Goal: Task Accomplishment & Management: Manage account settings

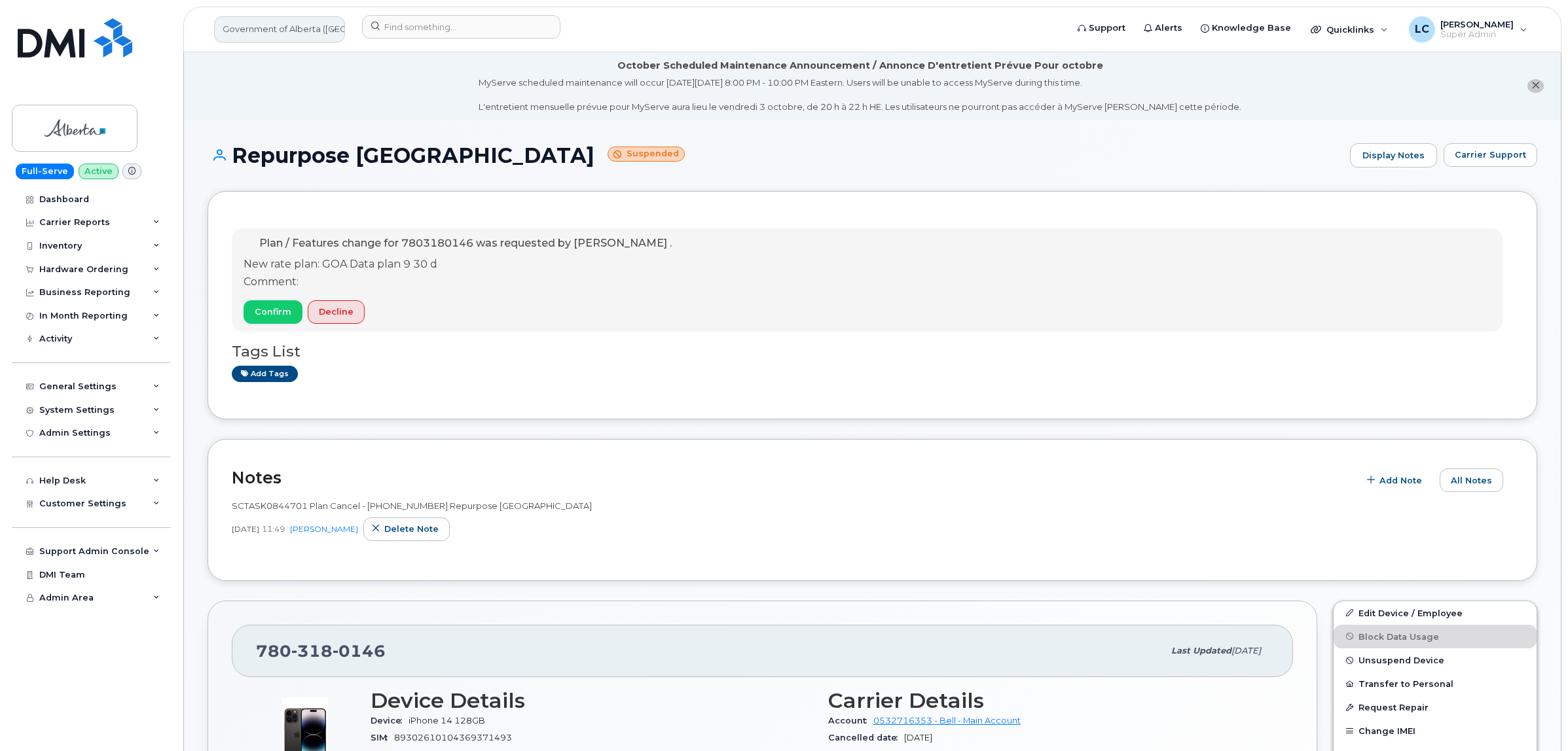
click at [315, 38] on link "Government of Alberta ([GEOGRAPHIC_DATA])" at bounding box center [279, 29] width 131 height 26
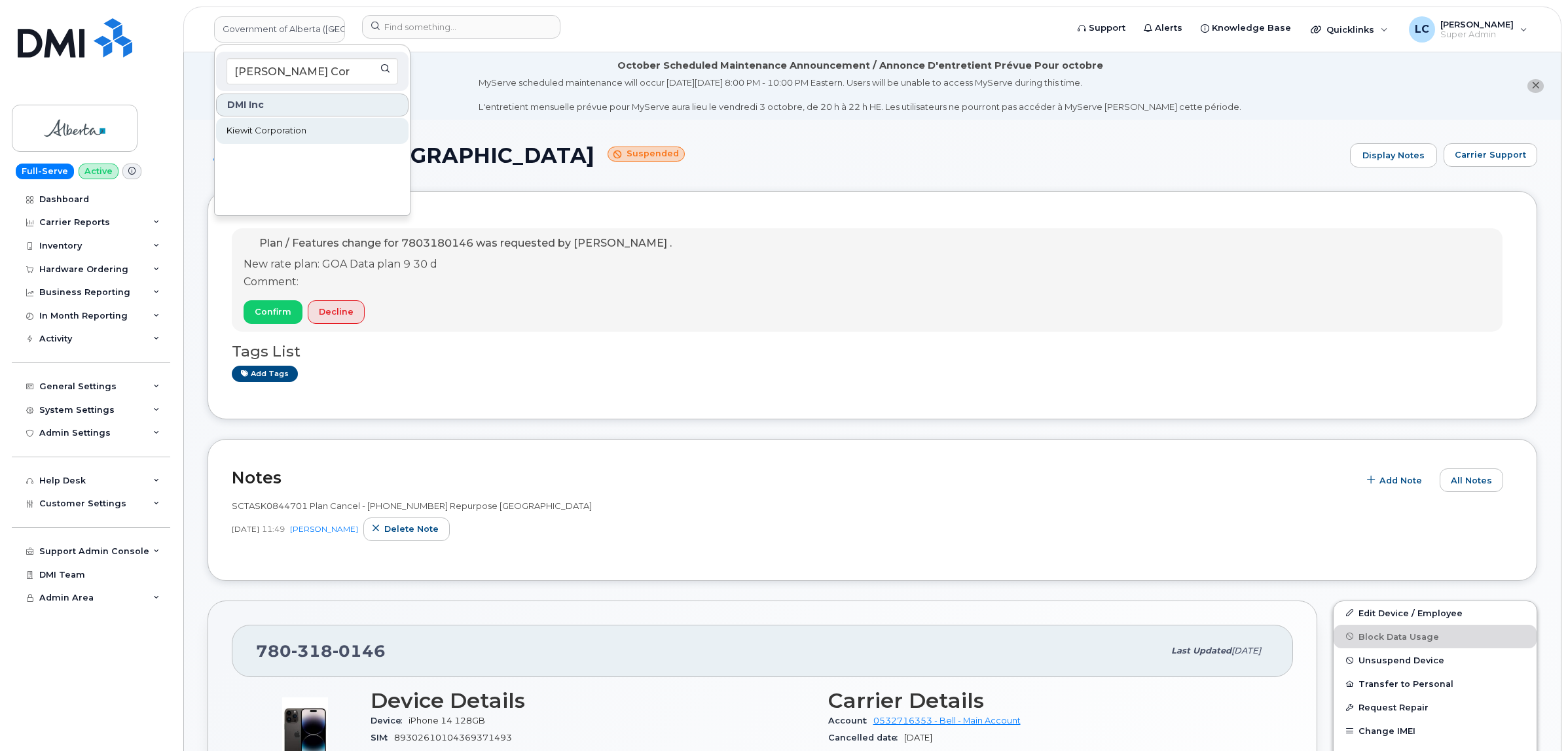
type input "Kiewit Cor"
click at [309, 131] on link "Kiewit Corporation" at bounding box center [312, 131] width 192 height 26
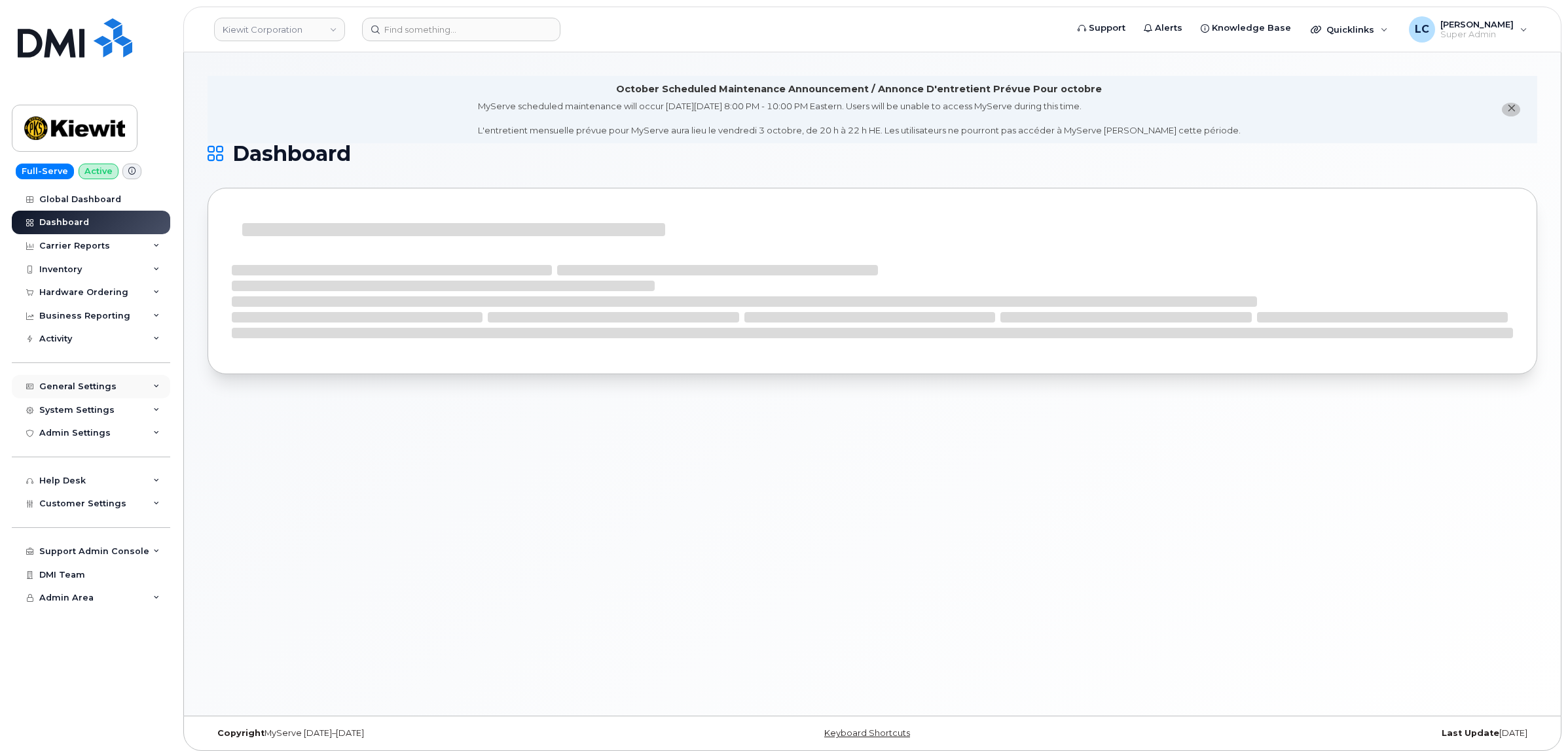
click at [103, 395] on div "General Settings" at bounding box center [90, 386] width 159 height 24
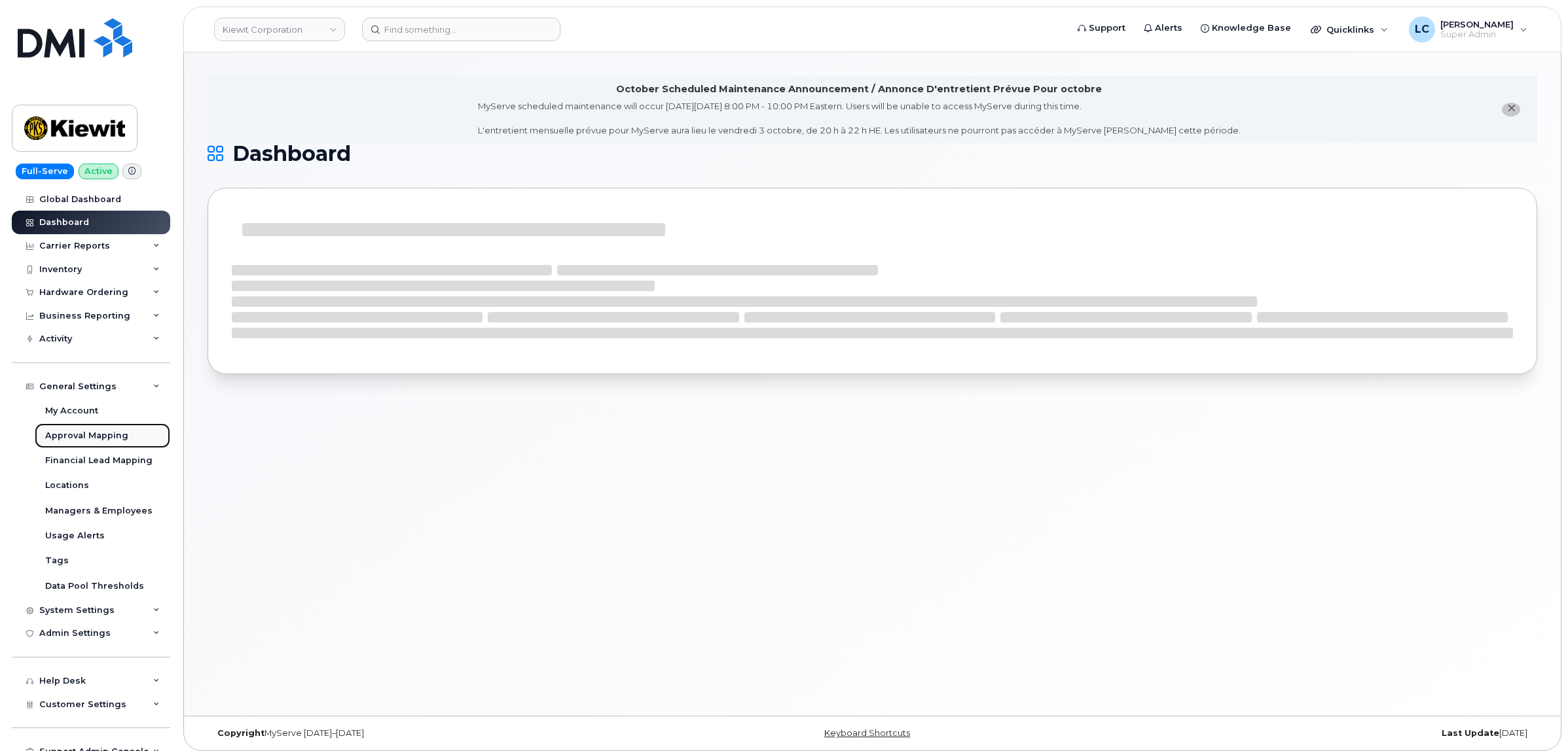
click at [120, 435] on div "Approval Mapping" at bounding box center [87, 435] width 83 height 11
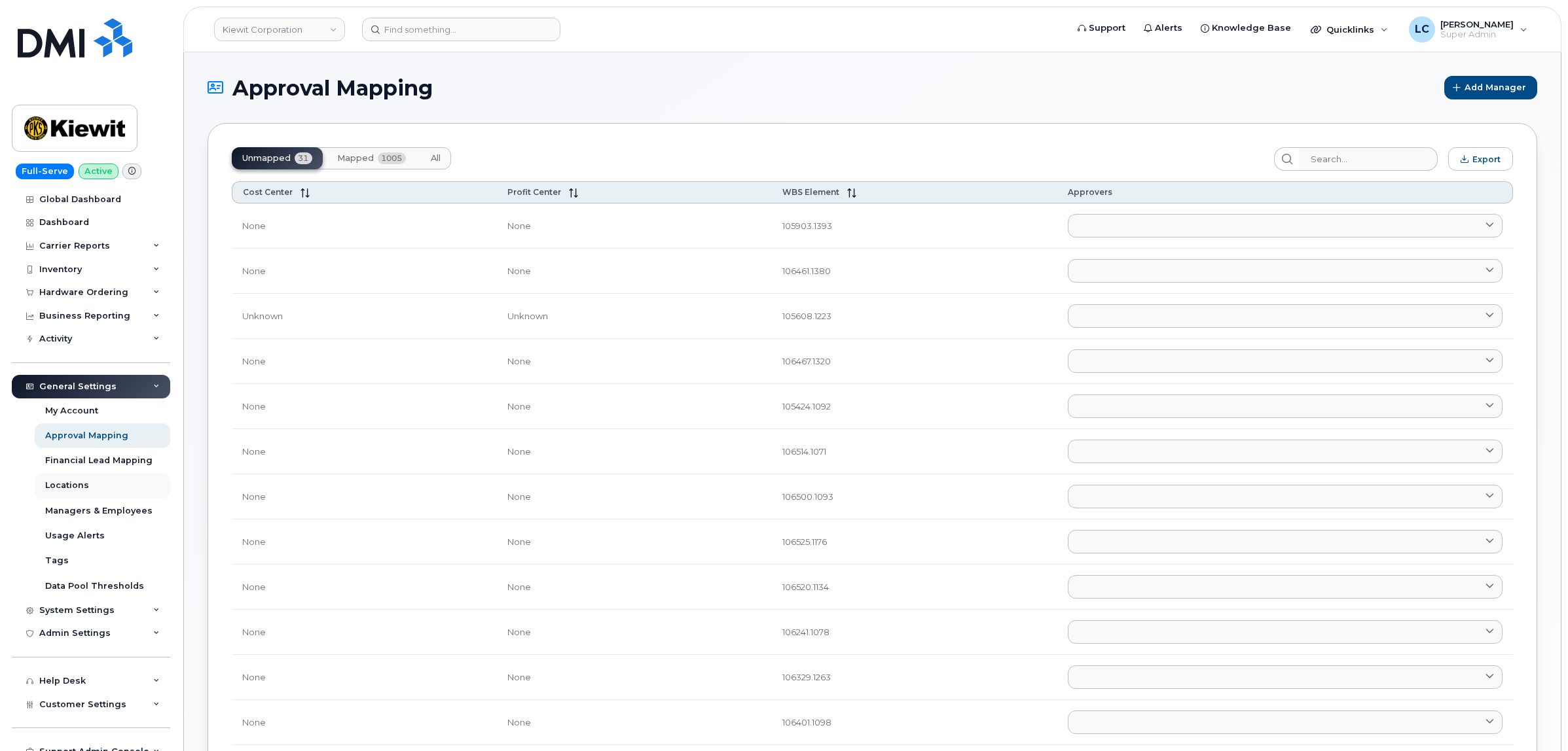
scroll to position [64, 0]
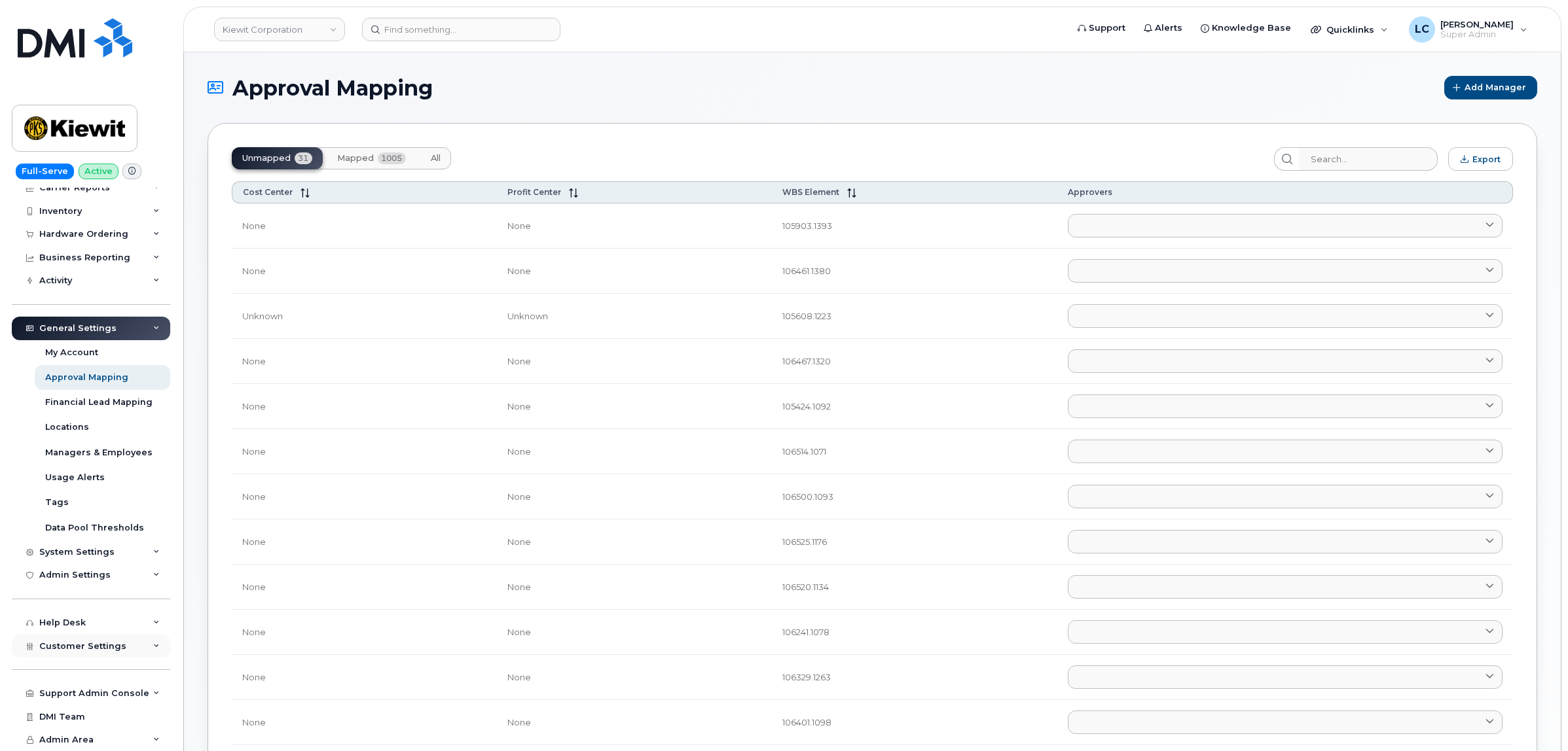
click at [110, 641] on span "Customer Settings" at bounding box center [83, 646] width 87 height 10
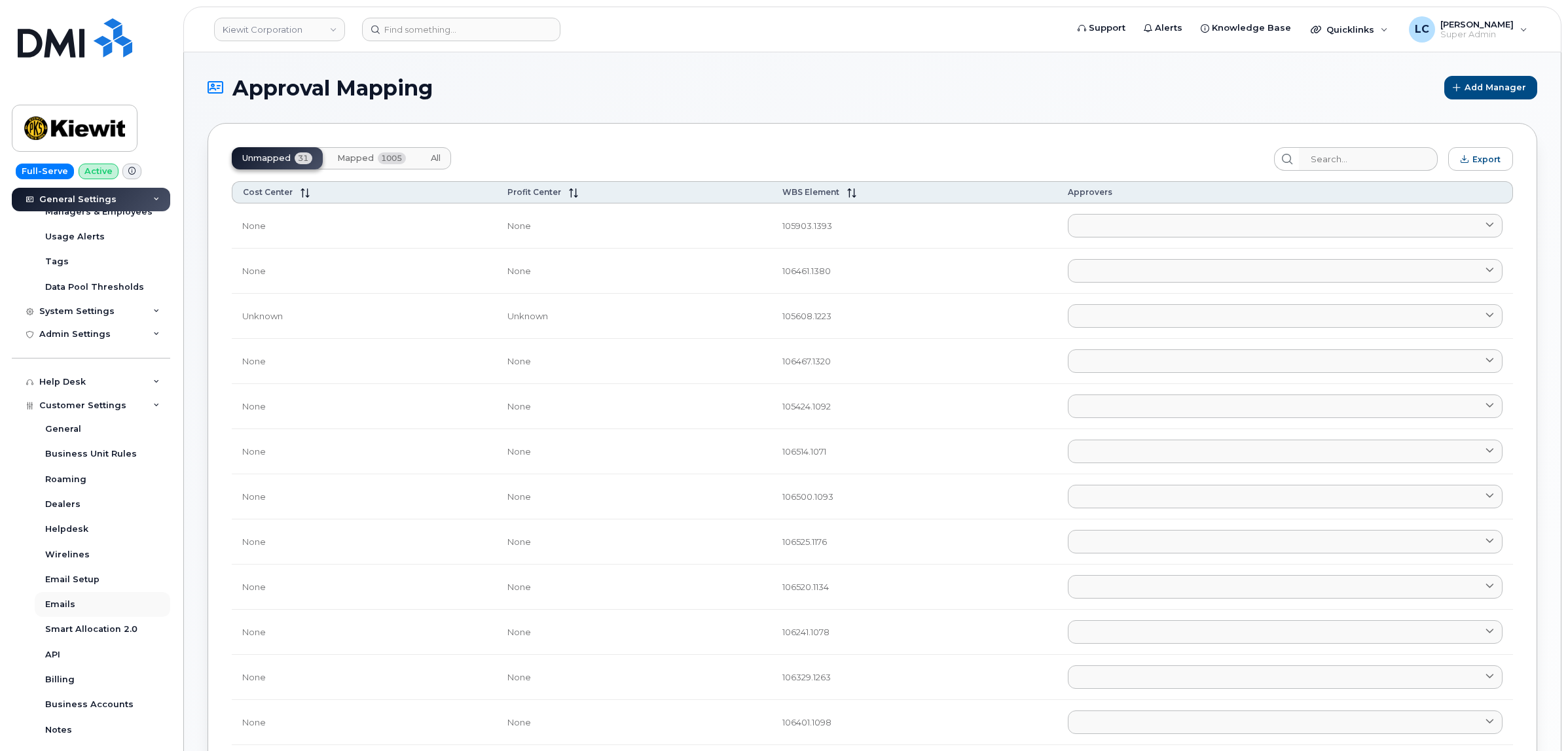
scroll to position [309, 0]
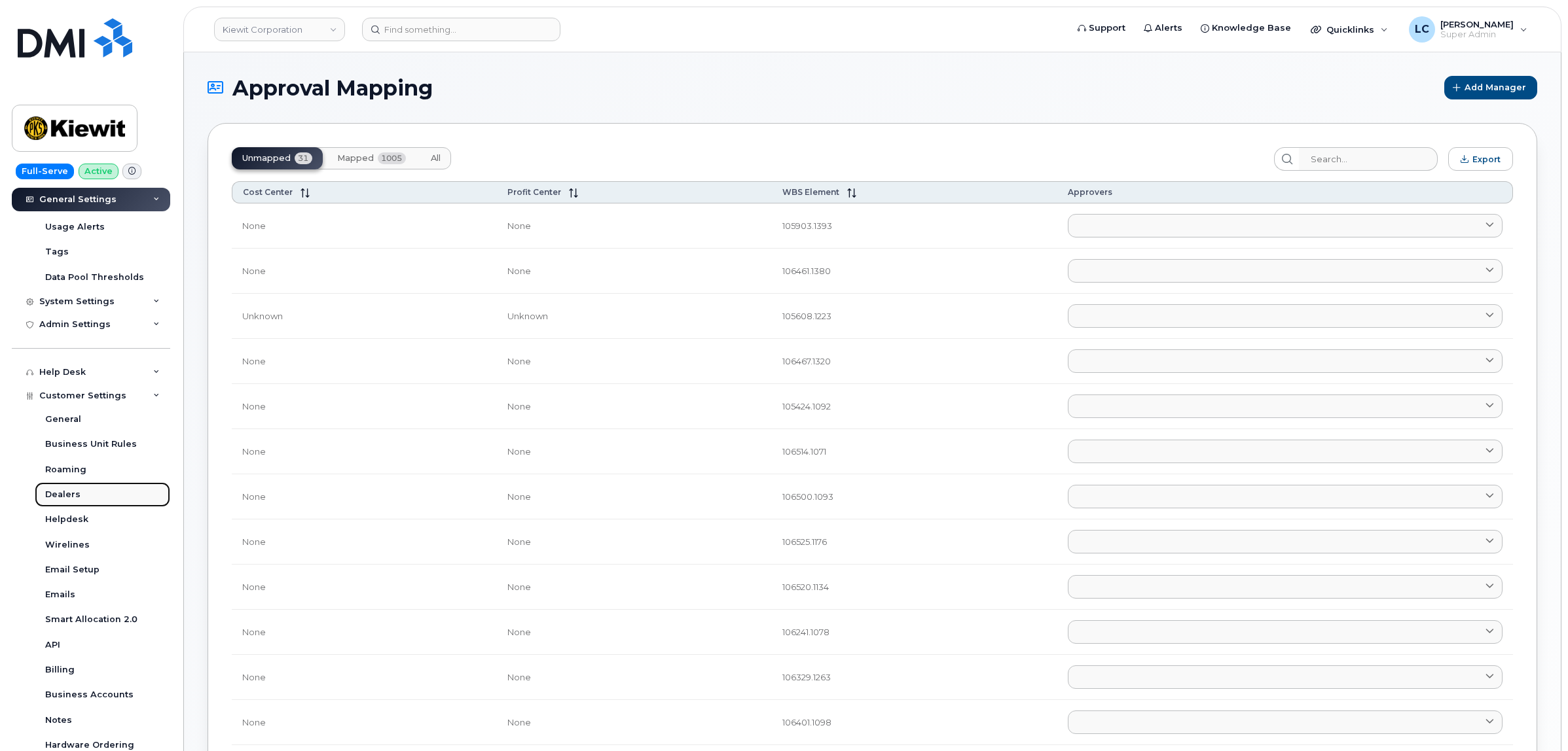
click at [87, 503] on link "Dealers" at bounding box center [102, 494] width 136 height 25
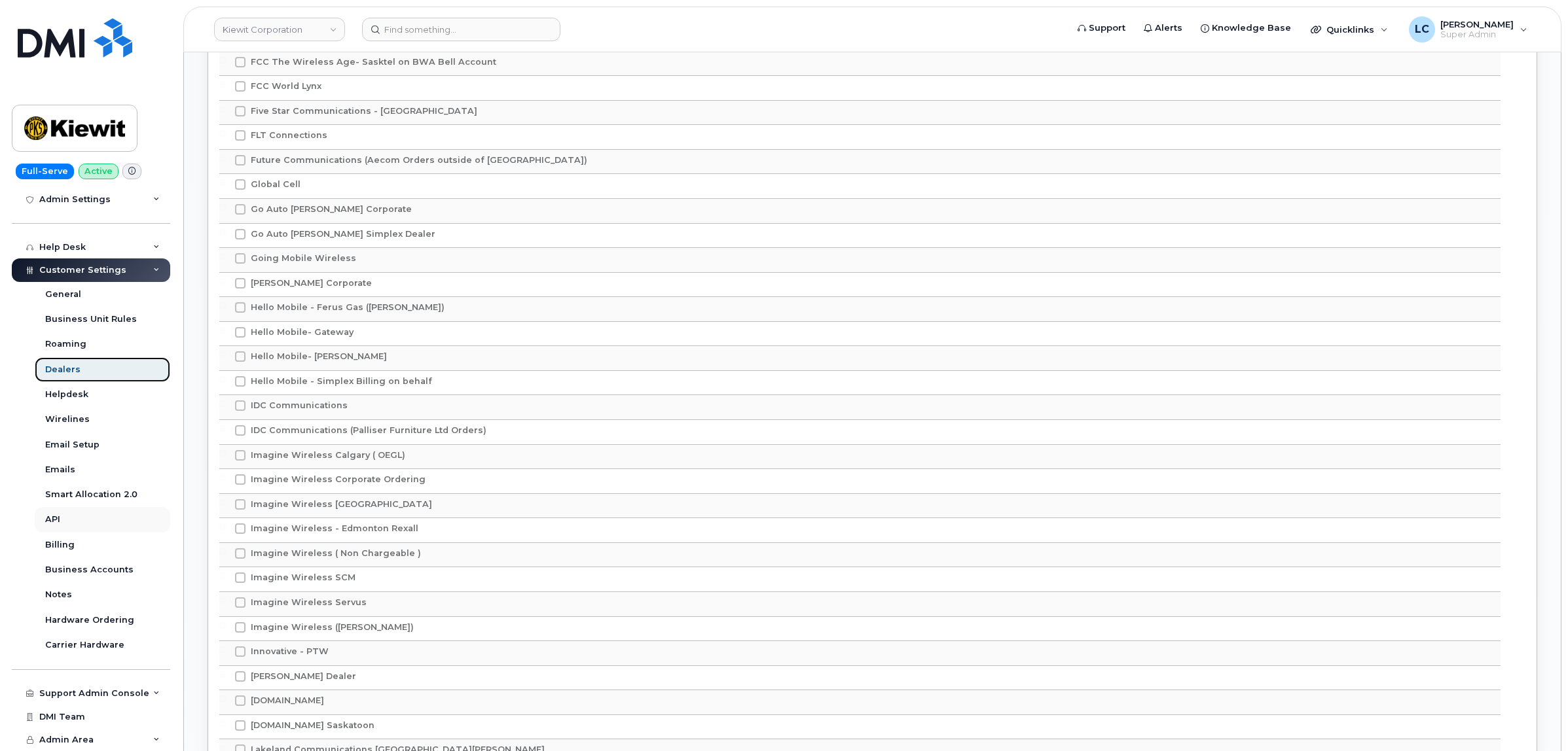
scroll to position [2372, 0]
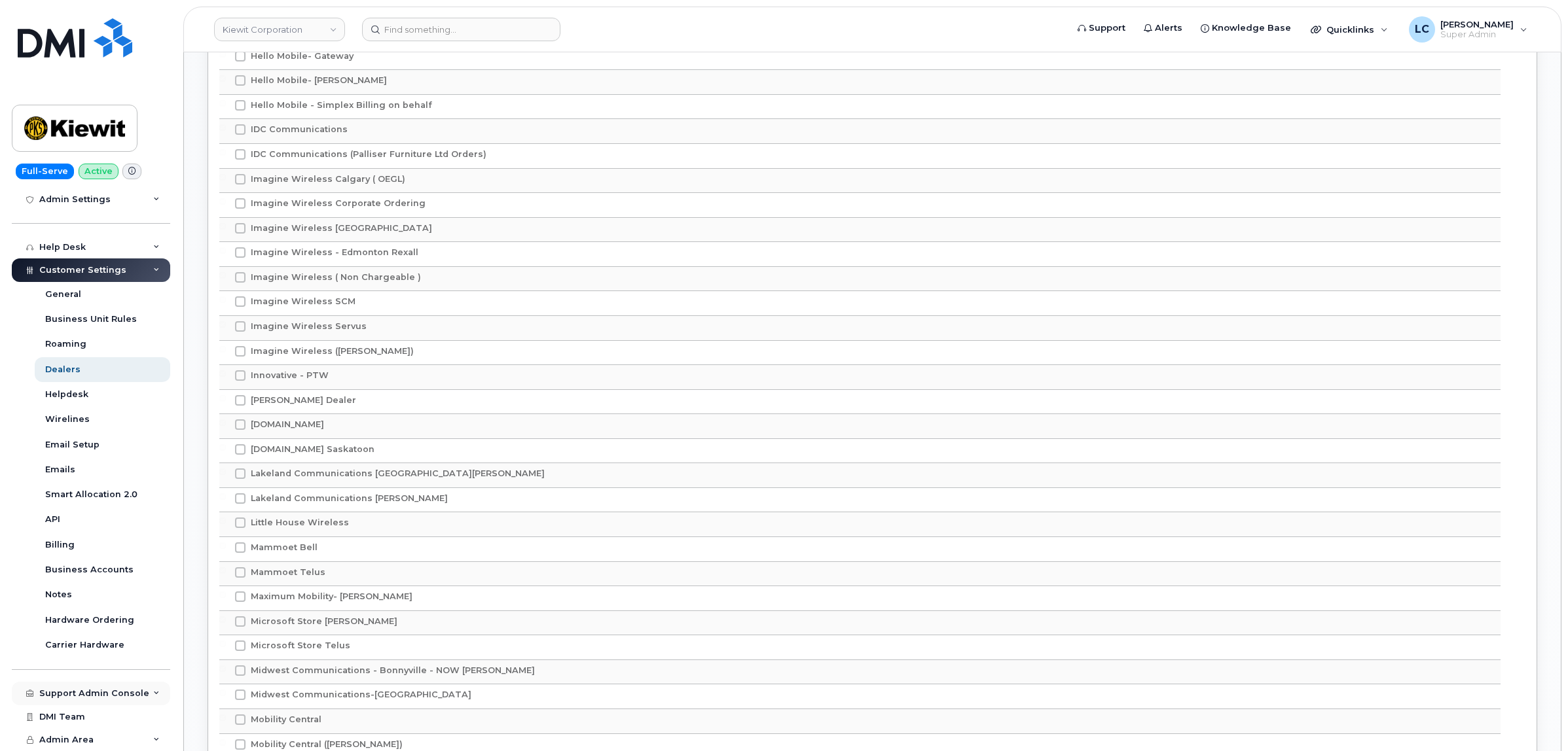
click at [107, 694] on div "Support Admin Console" at bounding box center [94, 694] width 110 height 11
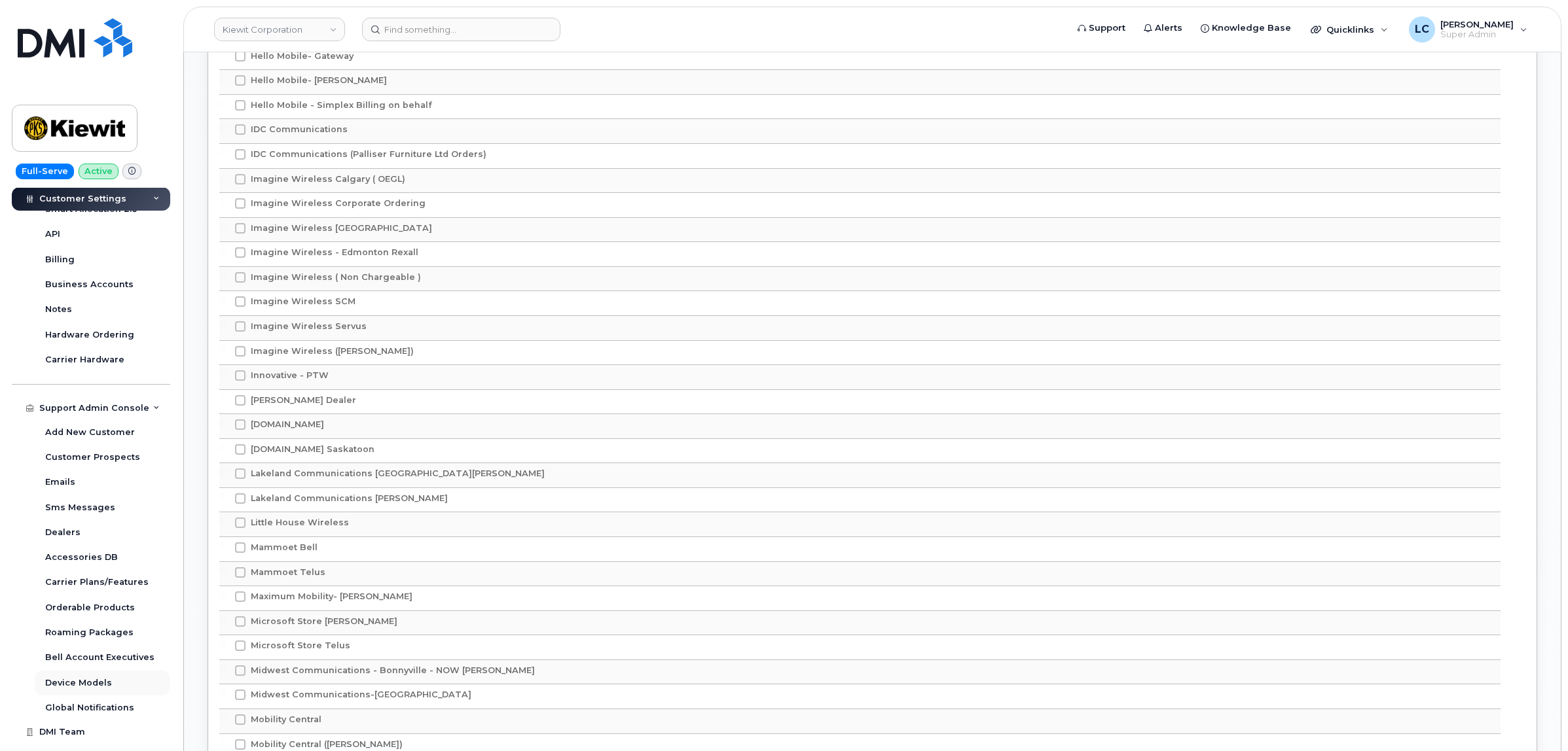
scroll to position [539, 0]
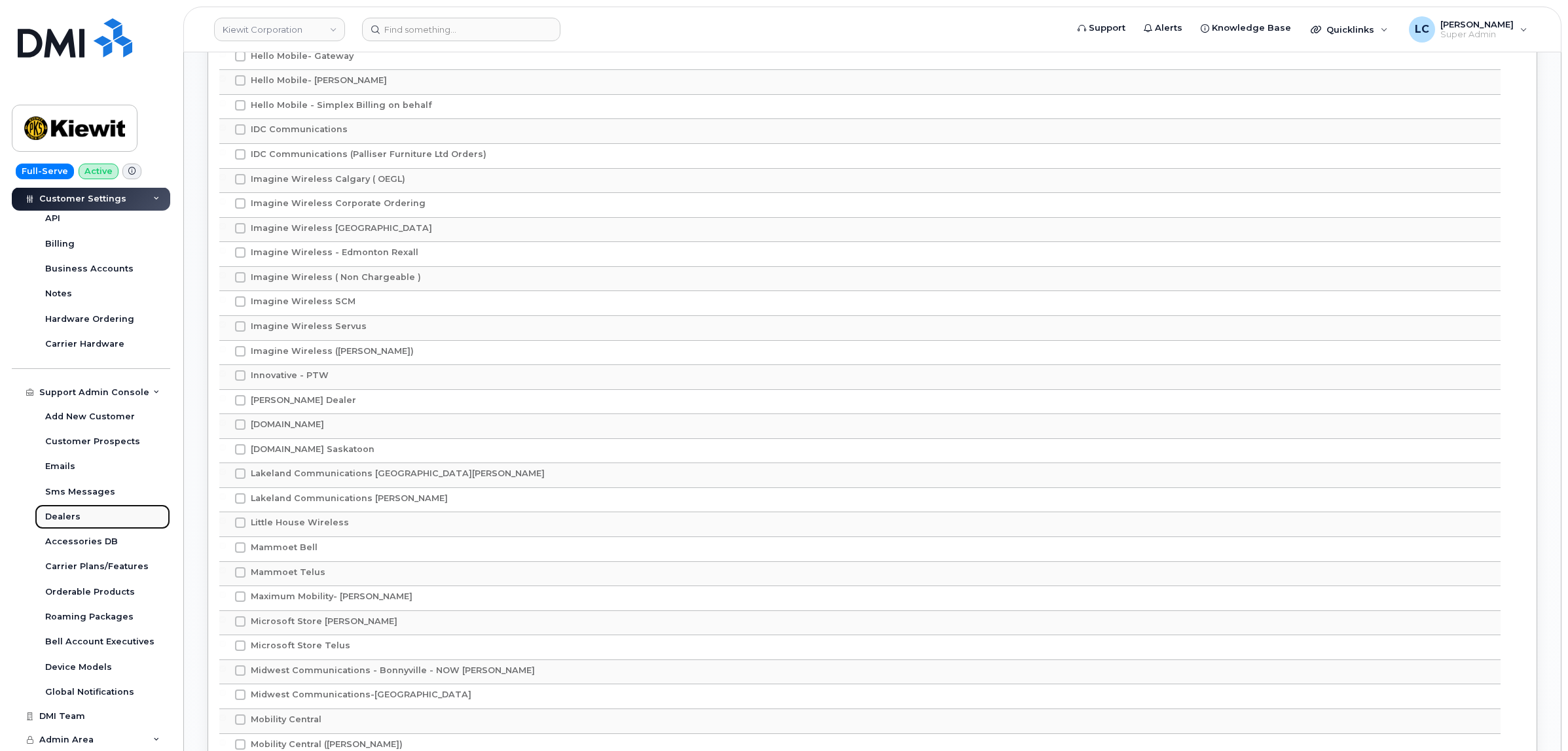
click at [95, 520] on link "Dealers" at bounding box center [102, 517] width 136 height 25
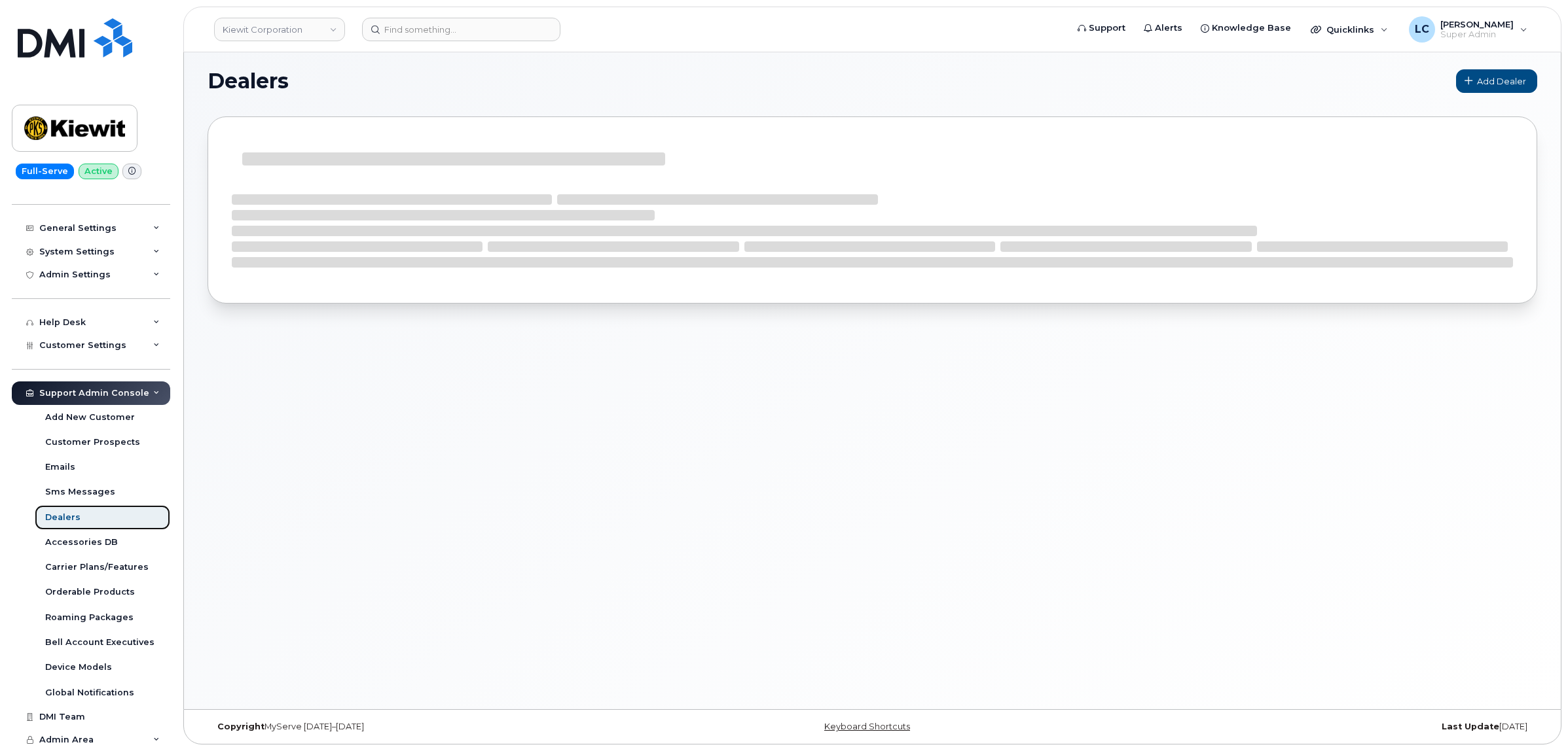
scroll to position [163, 0]
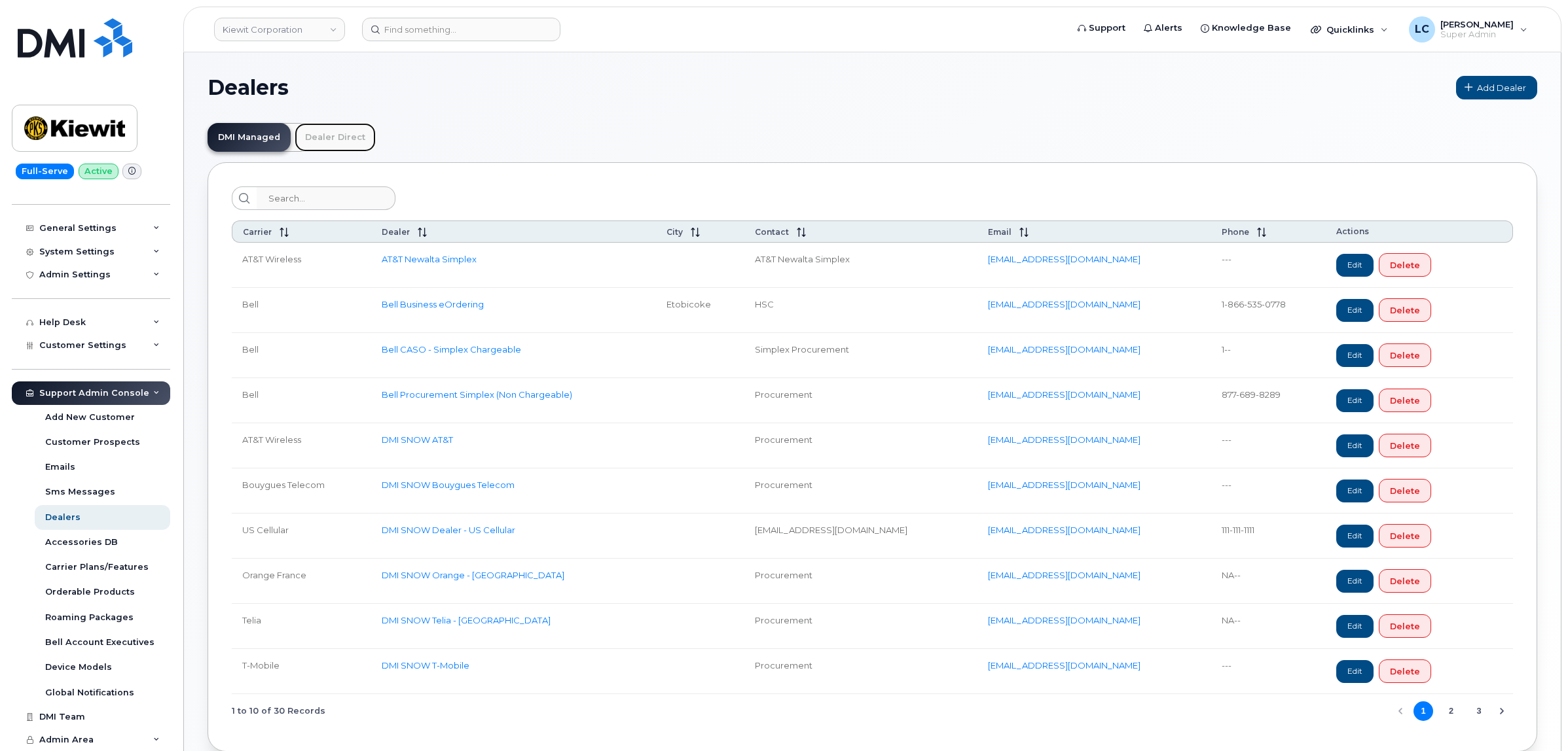
click at [360, 137] on link "Dealer Direct" at bounding box center [335, 138] width 81 height 29
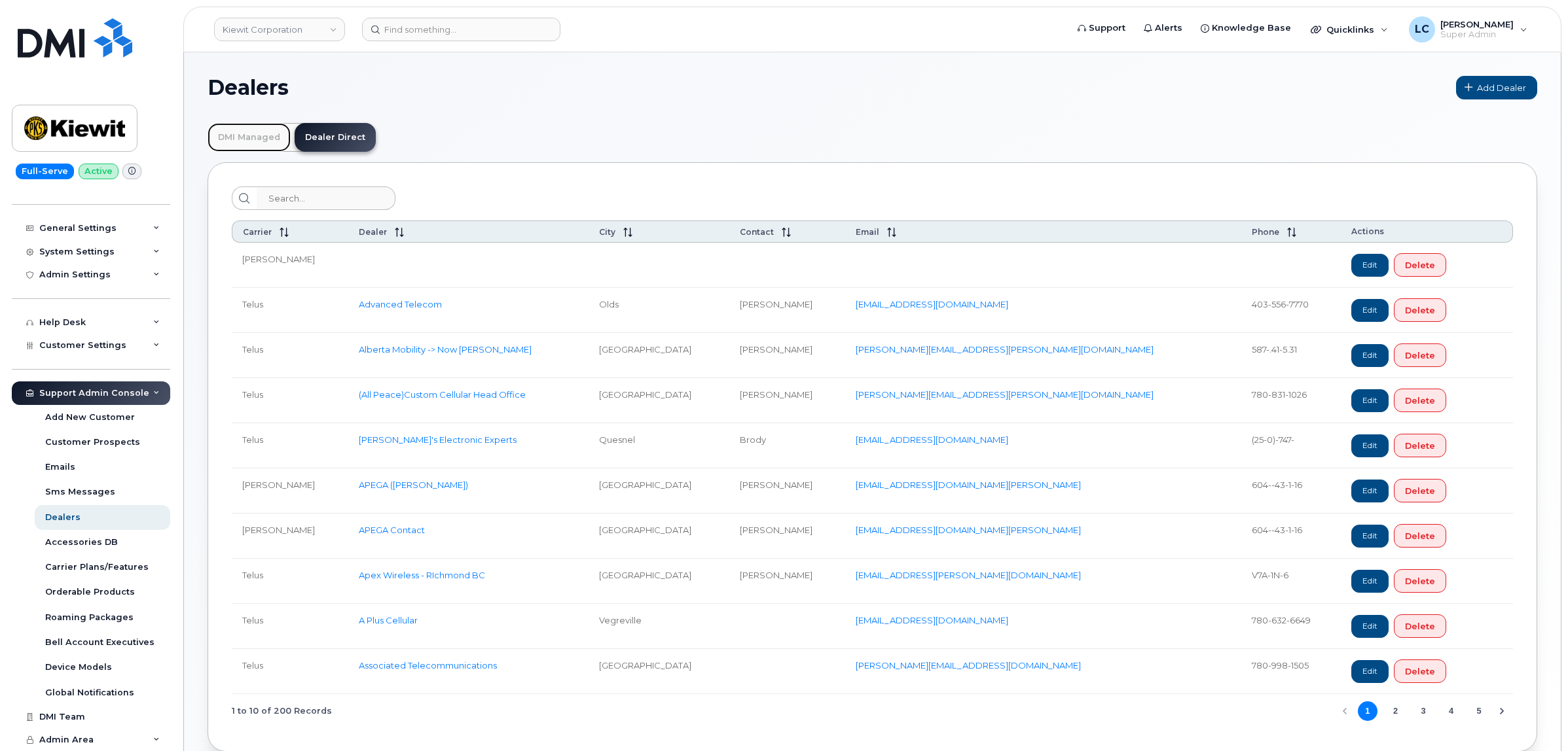
click at [261, 132] on link "DMI Managed" at bounding box center [249, 138] width 83 height 29
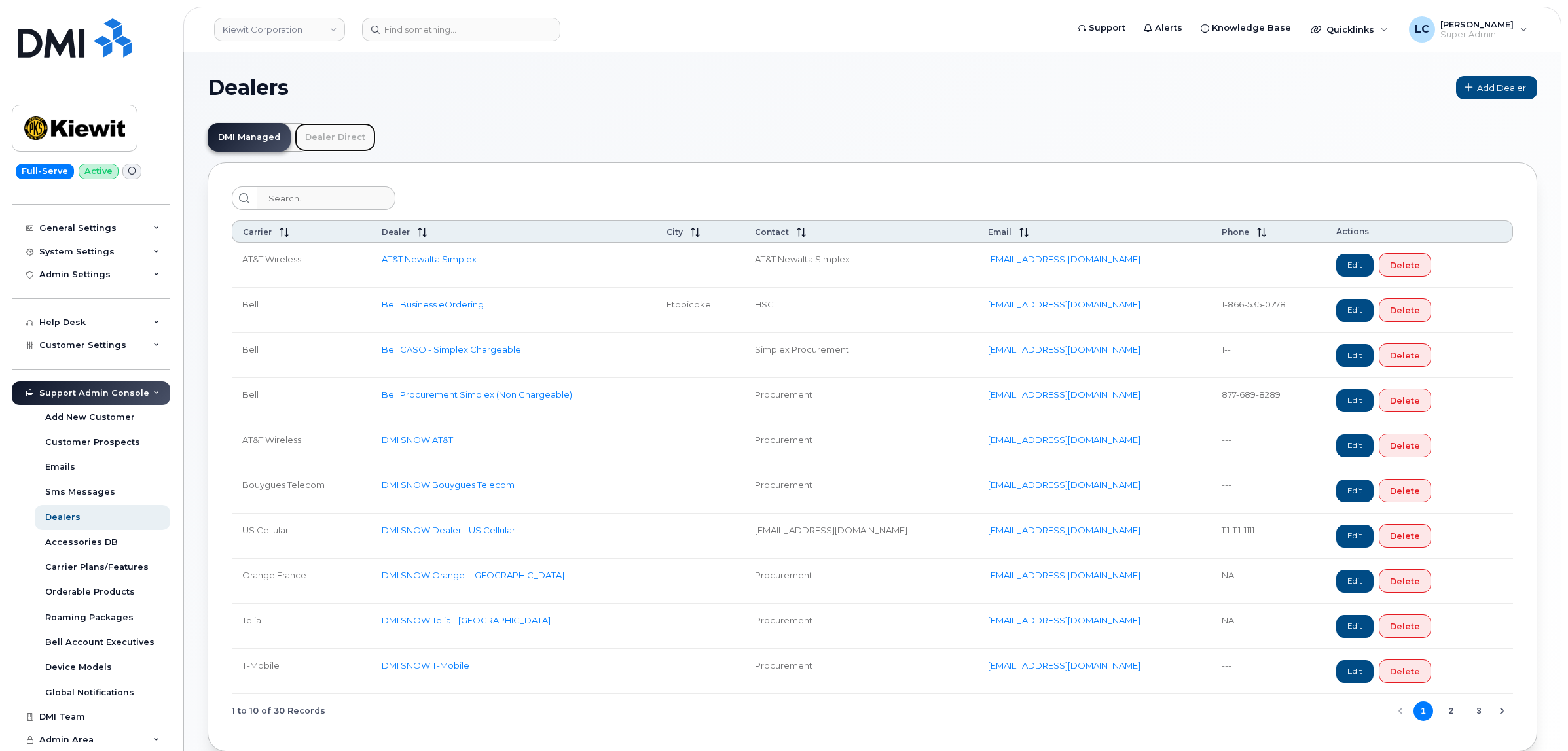
click at [351, 134] on link "Dealer Direct" at bounding box center [335, 138] width 81 height 29
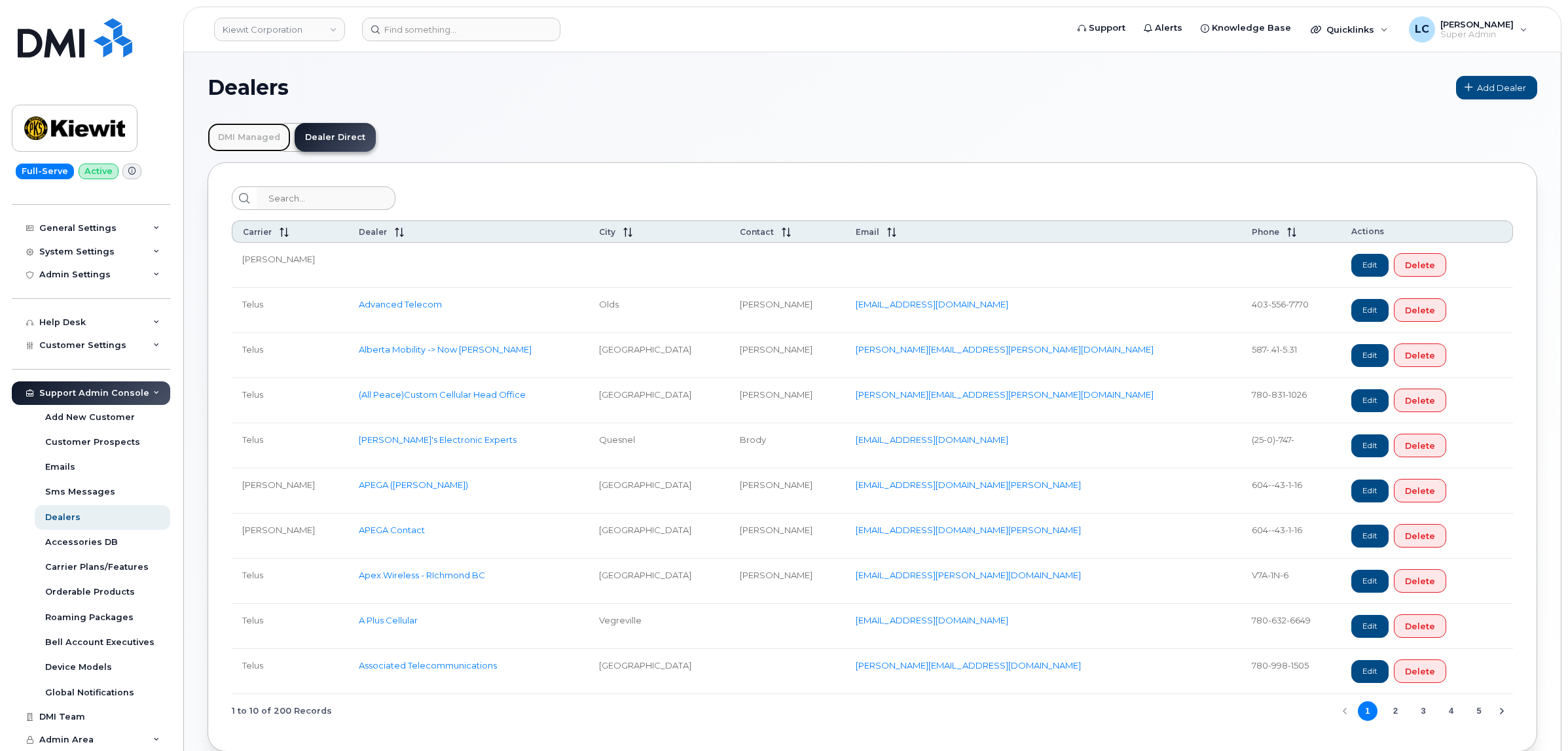
click at [253, 142] on link "DMI Managed" at bounding box center [249, 138] width 83 height 29
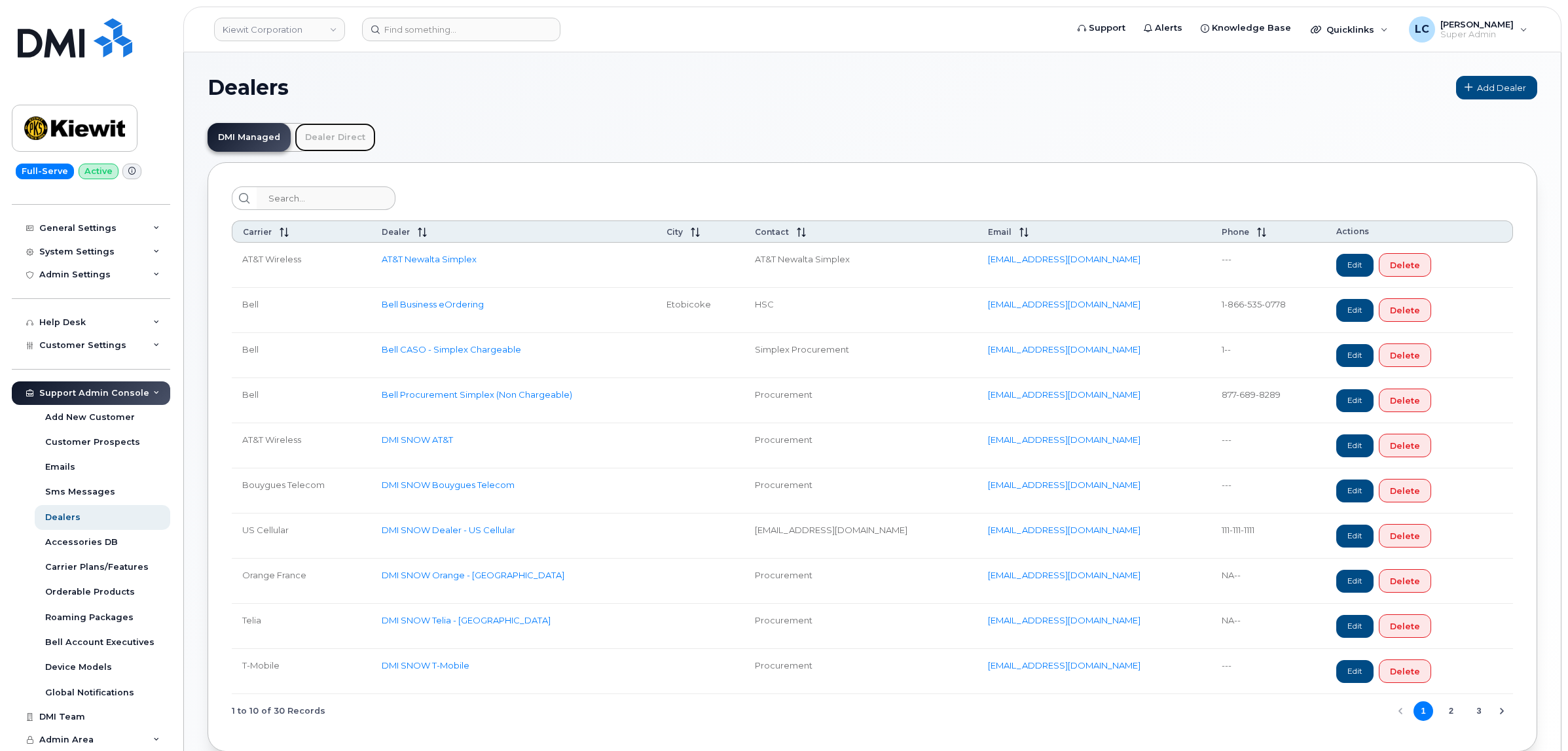
click at [335, 130] on link "Dealer Direct" at bounding box center [335, 138] width 81 height 29
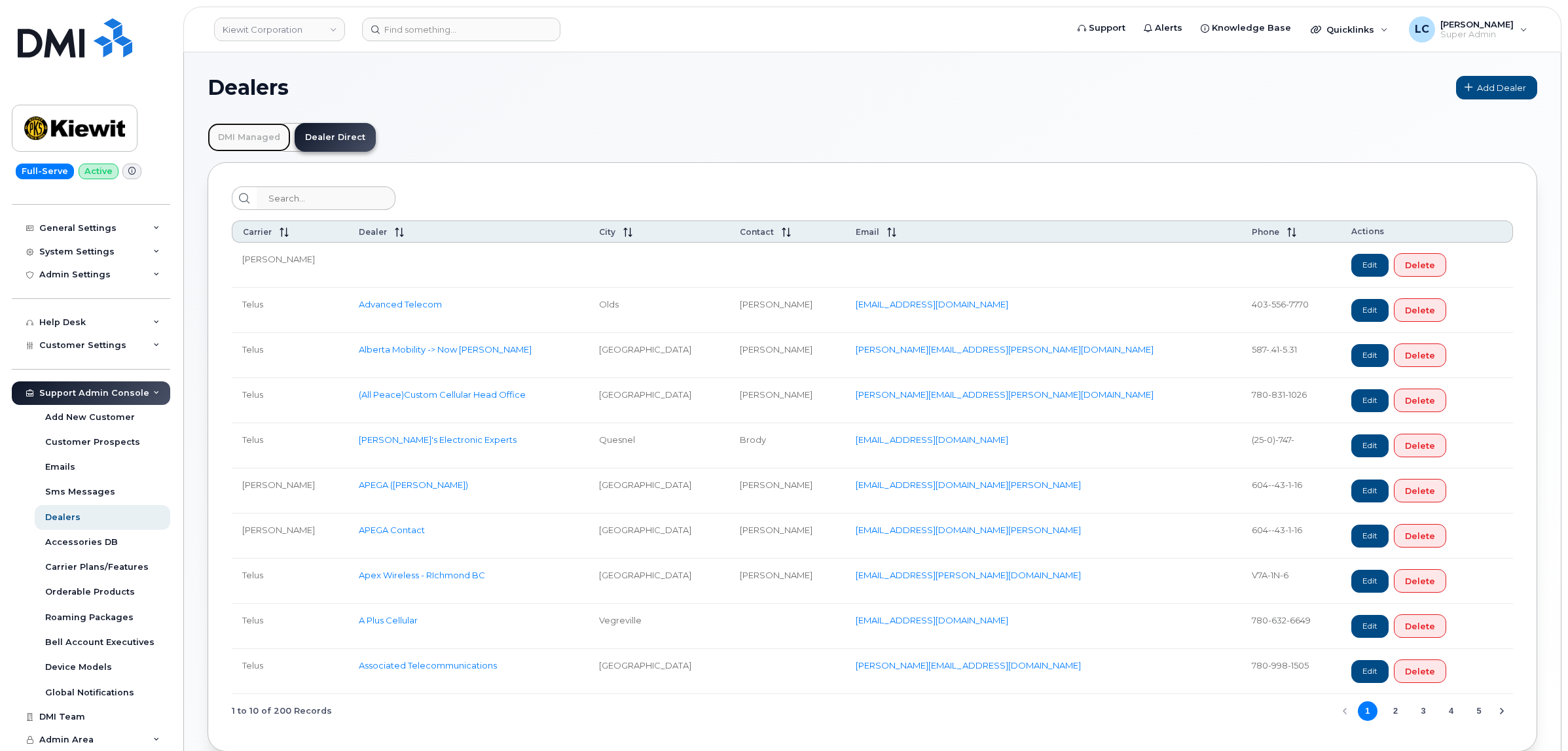
click at [245, 138] on link "DMI Managed" at bounding box center [249, 138] width 83 height 29
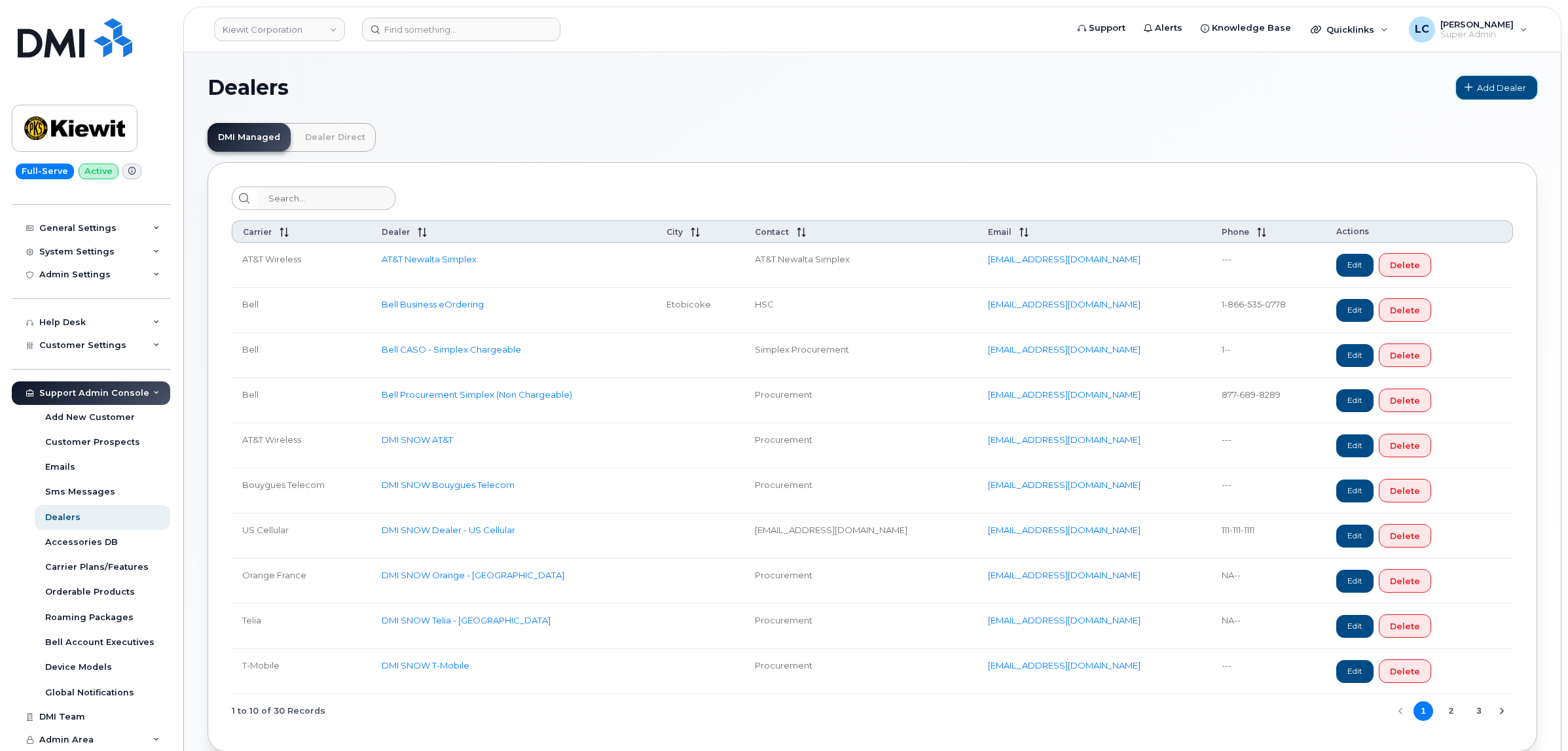
click at [1490, 77] on link "Add Dealer" at bounding box center [1497, 87] width 81 height 24
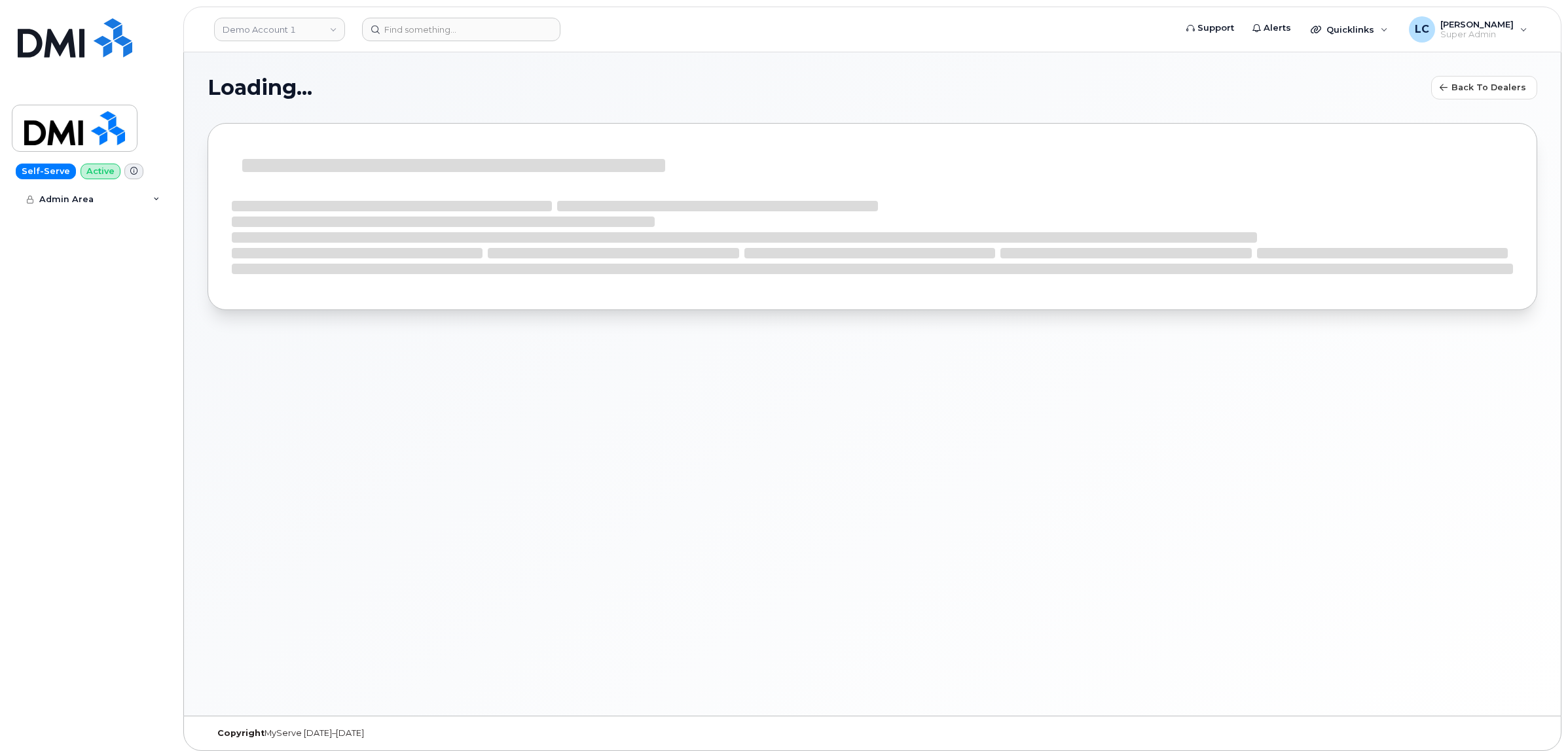
select select
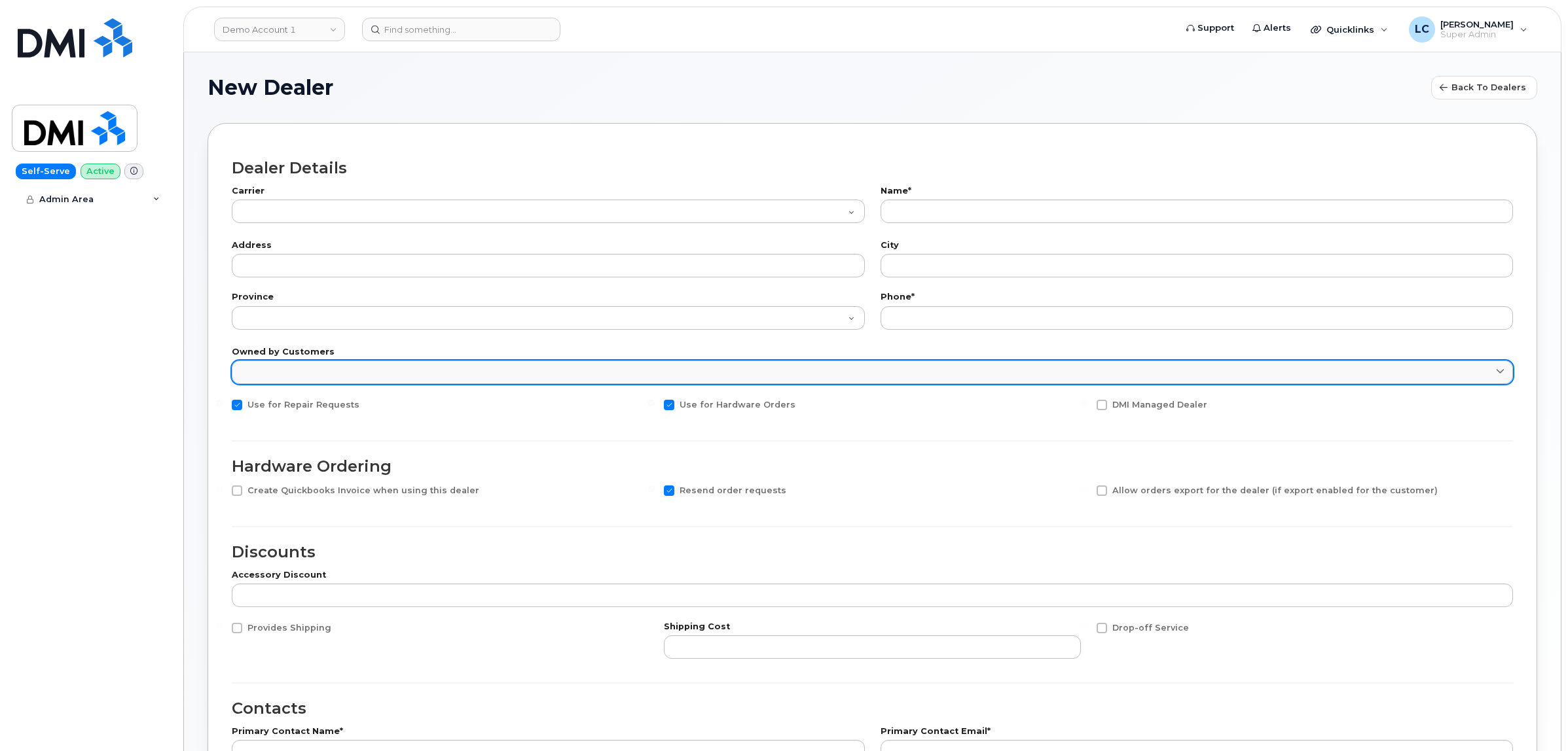
click at [524, 377] on link at bounding box center [872, 372] width 1281 height 24
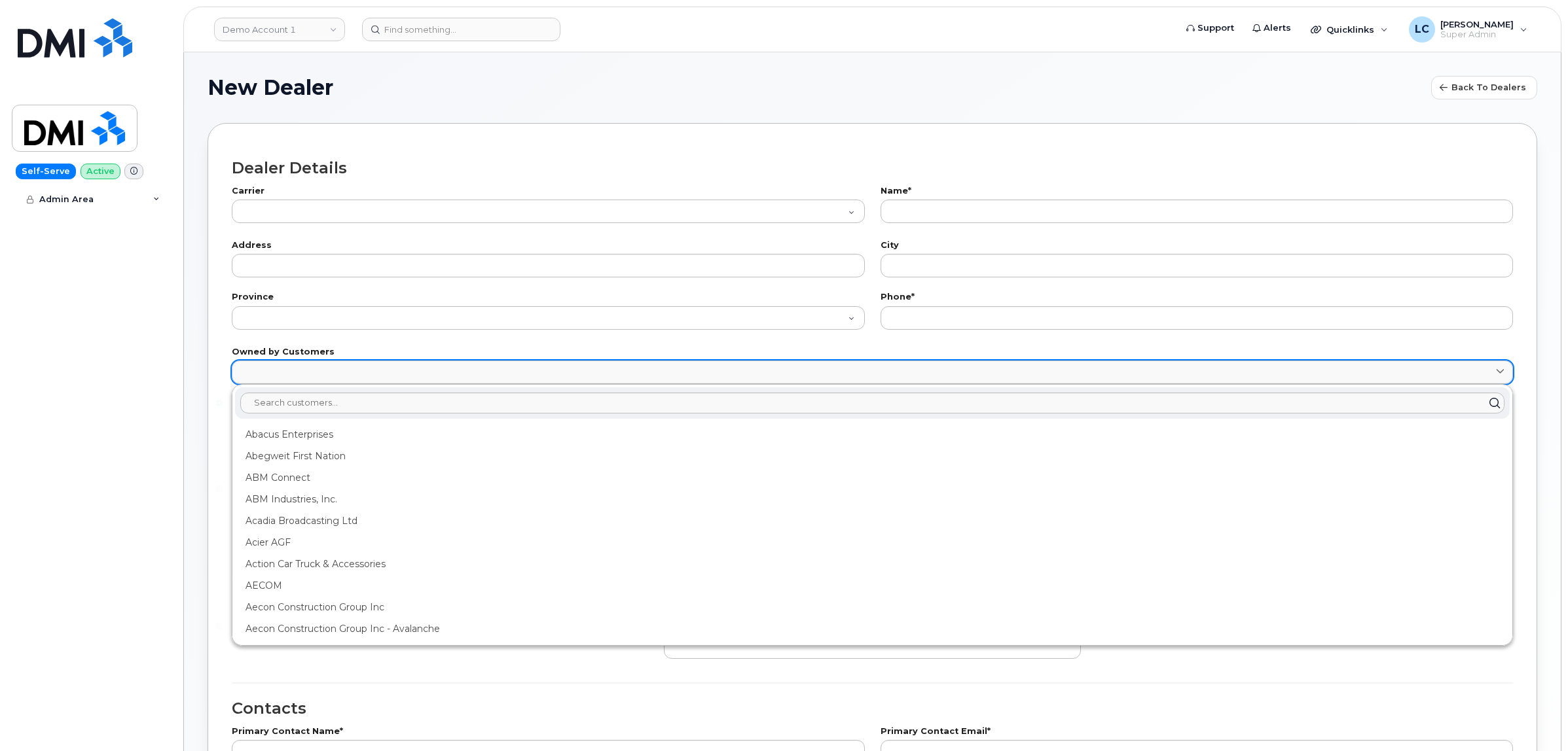
click at [526, 377] on link at bounding box center [872, 372] width 1281 height 24
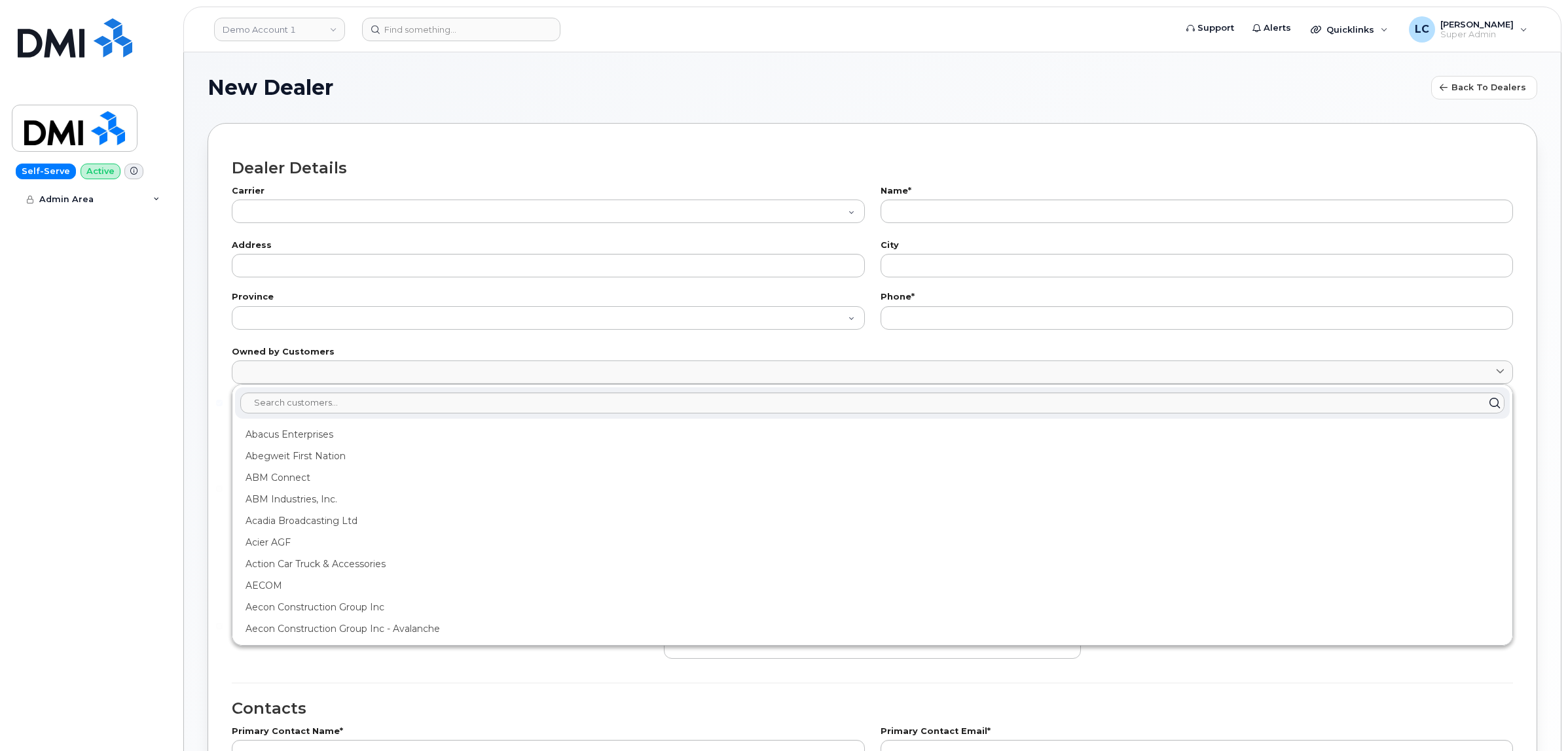
click at [204, 399] on div "New Dealer Back to Dealers Dealer Details Carrier International Fizz Videotron …" at bounding box center [873, 521] width 1377 height 939
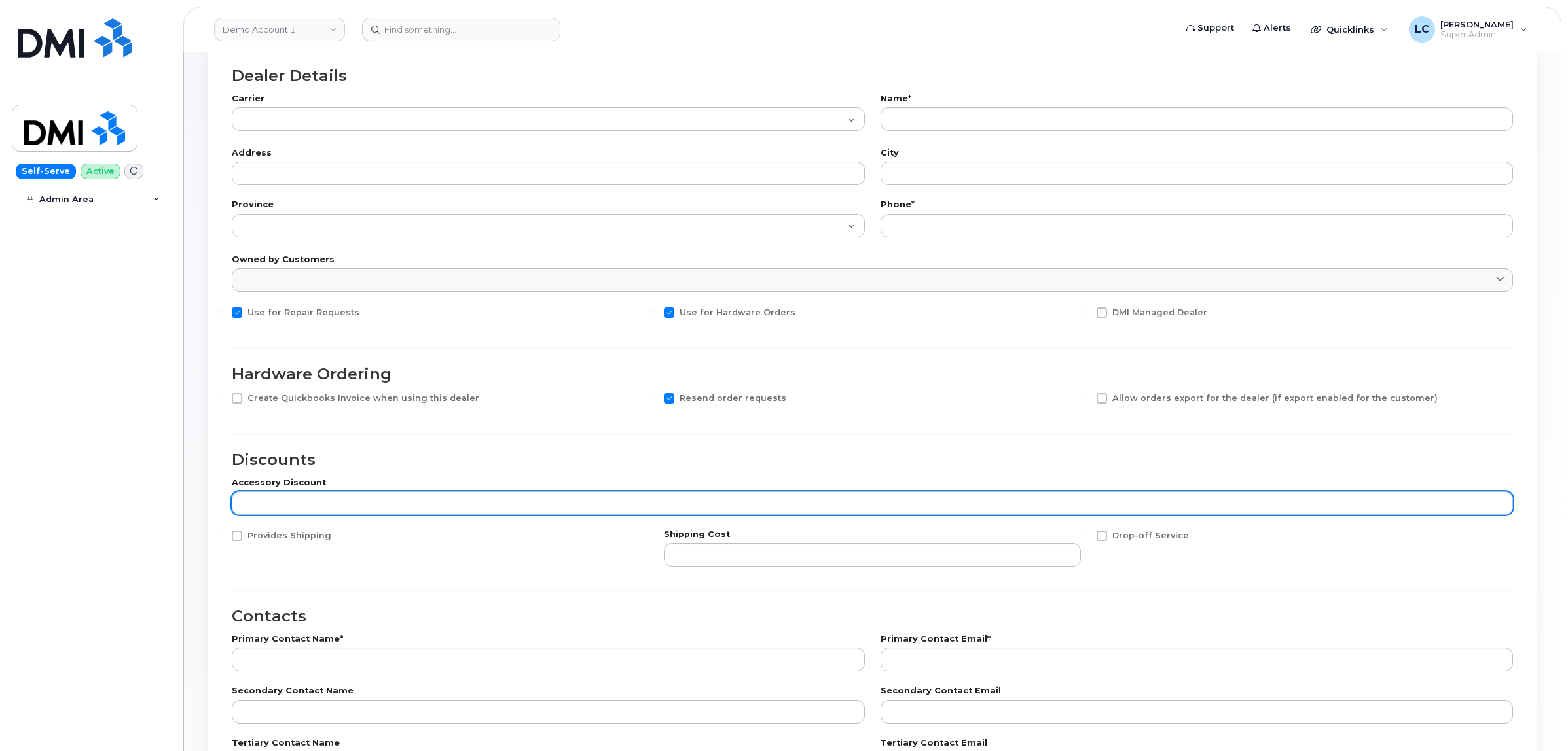
scroll to position [82, 0]
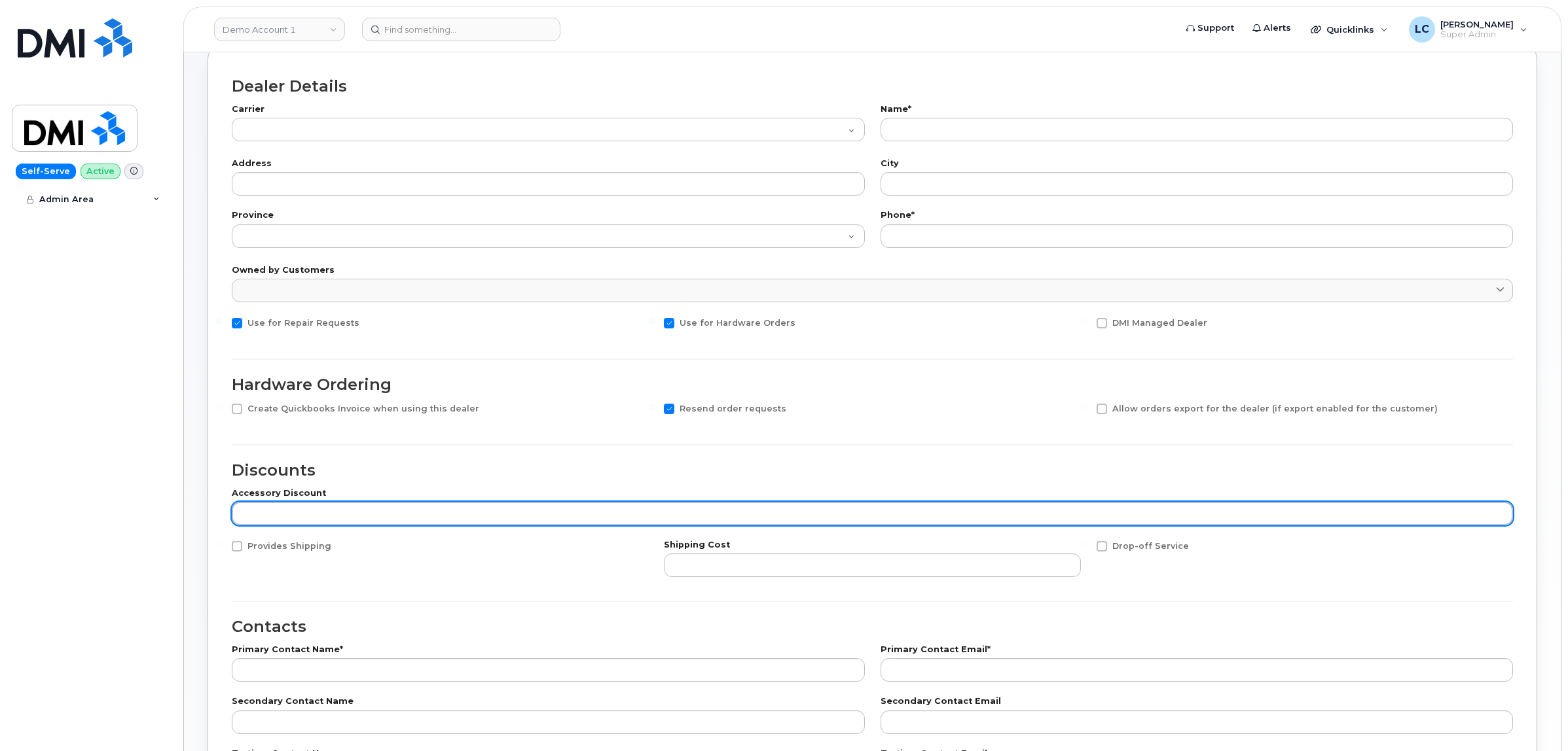
click at [1462, 517] on input "number" at bounding box center [872, 513] width 1281 height 24
click at [1458, 516] on input "number" at bounding box center [872, 513] width 1281 height 24
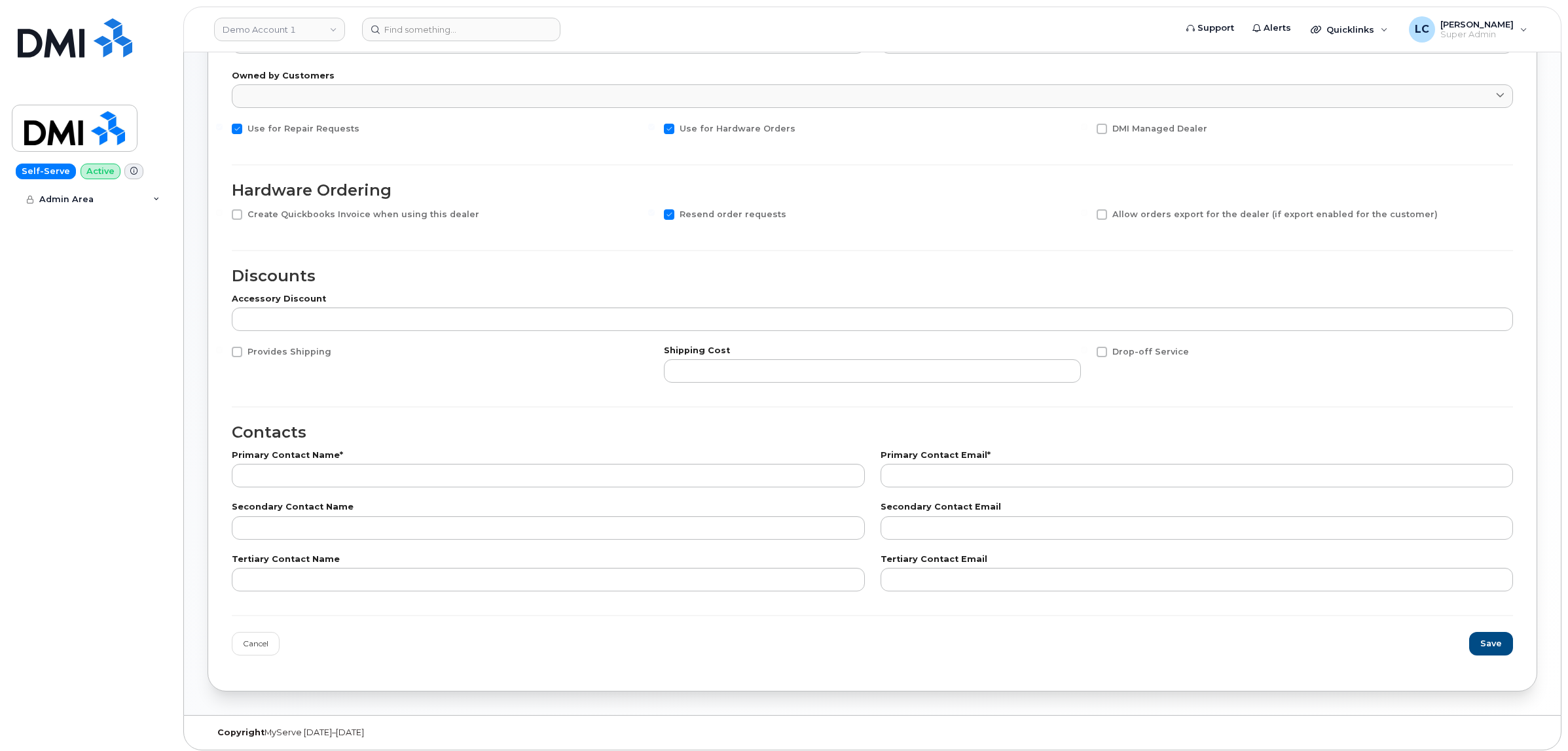
scroll to position [281, 0]
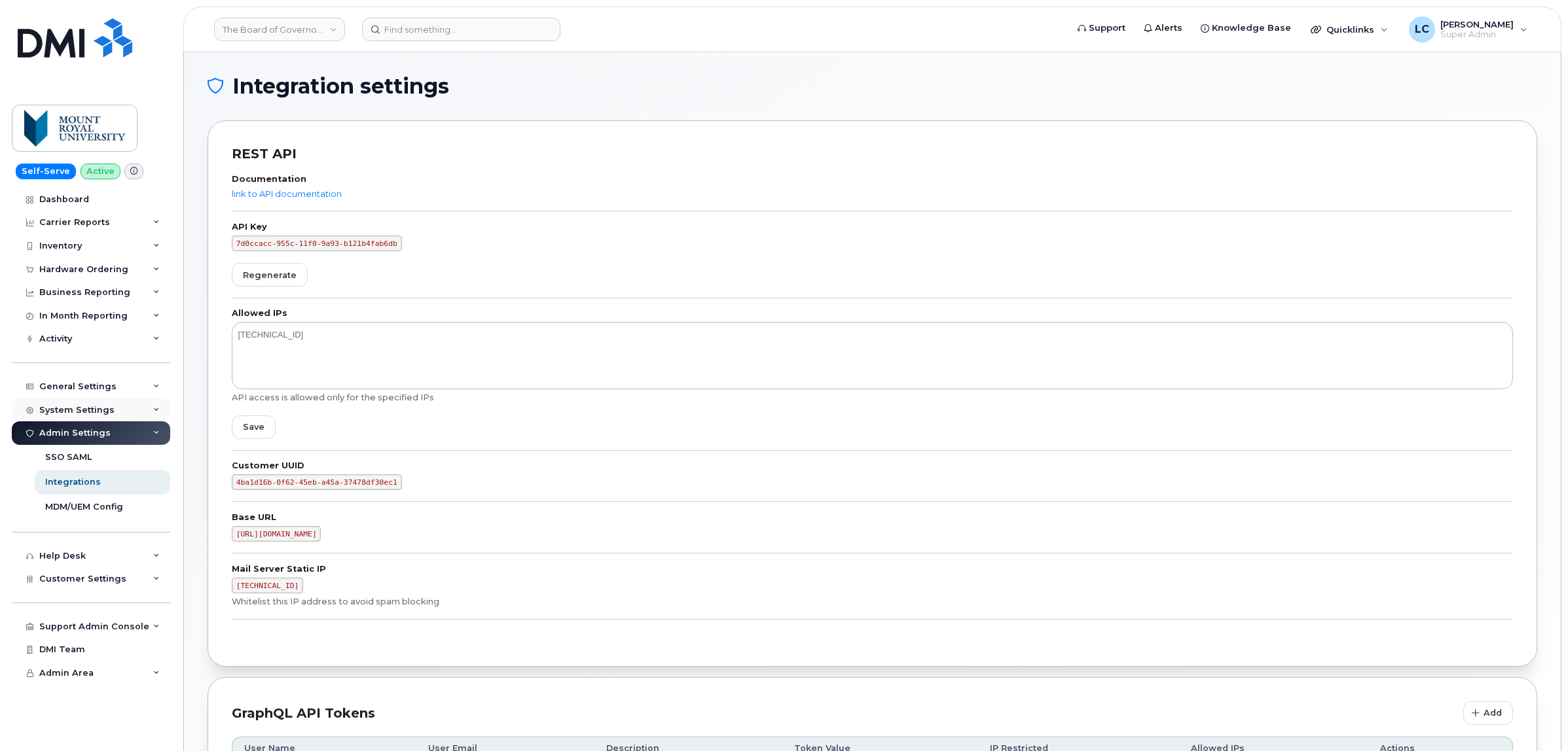
click at [122, 407] on div "System Settings" at bounding box center [90, 410] width 159 height 24
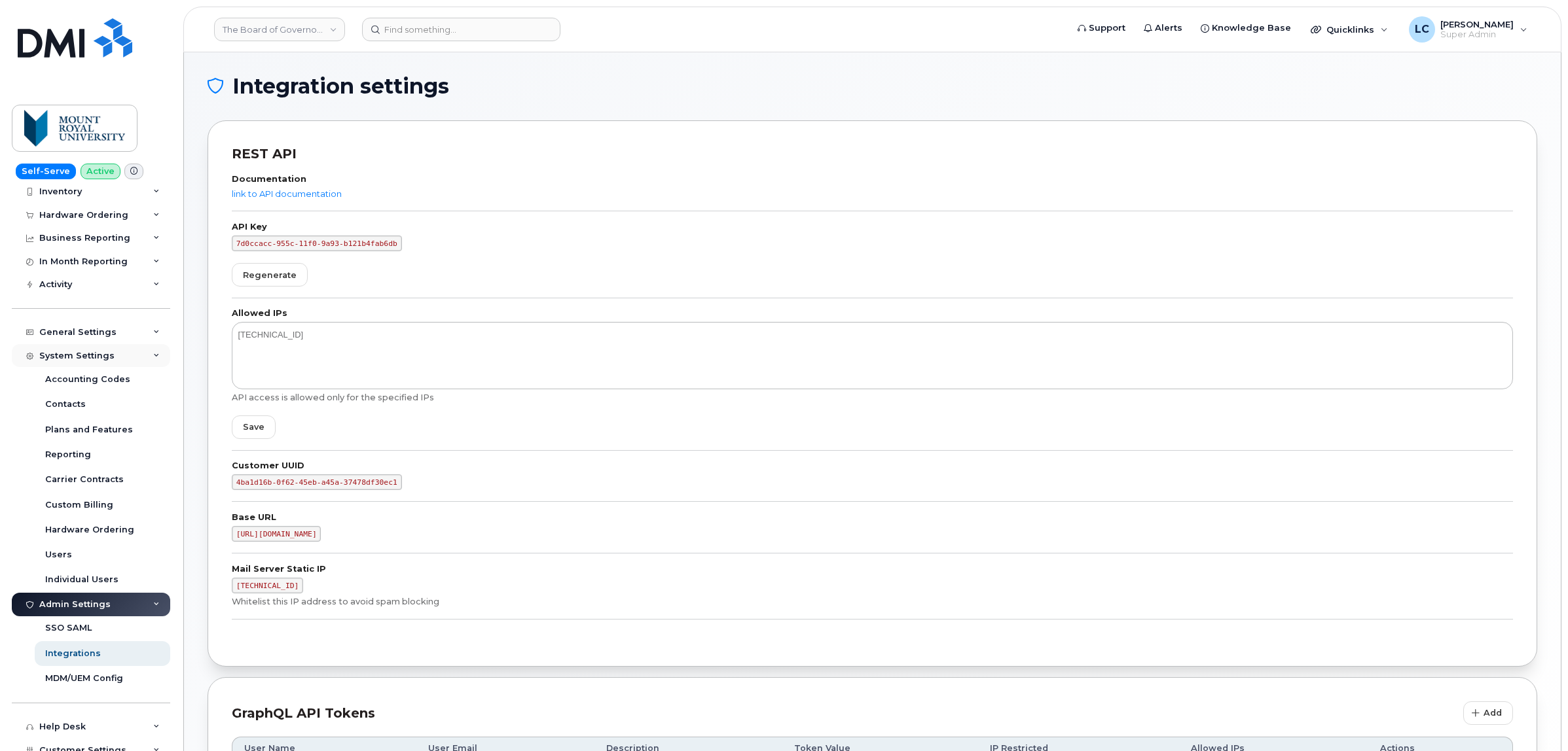
scroll to position [82, 0]
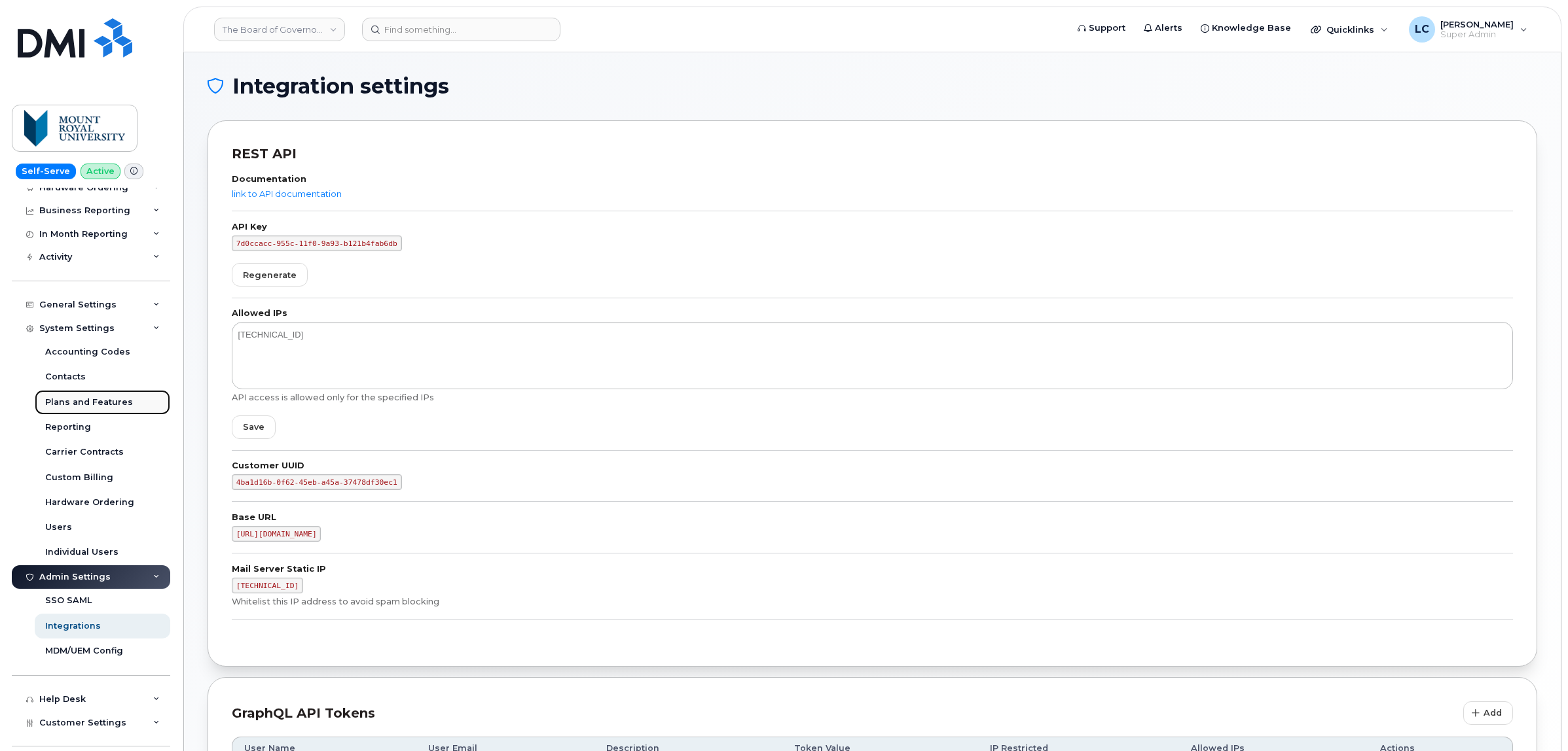
click at [109, 405] on div "Plans and Features" at bounding box center [89, 402] width 87 height 11
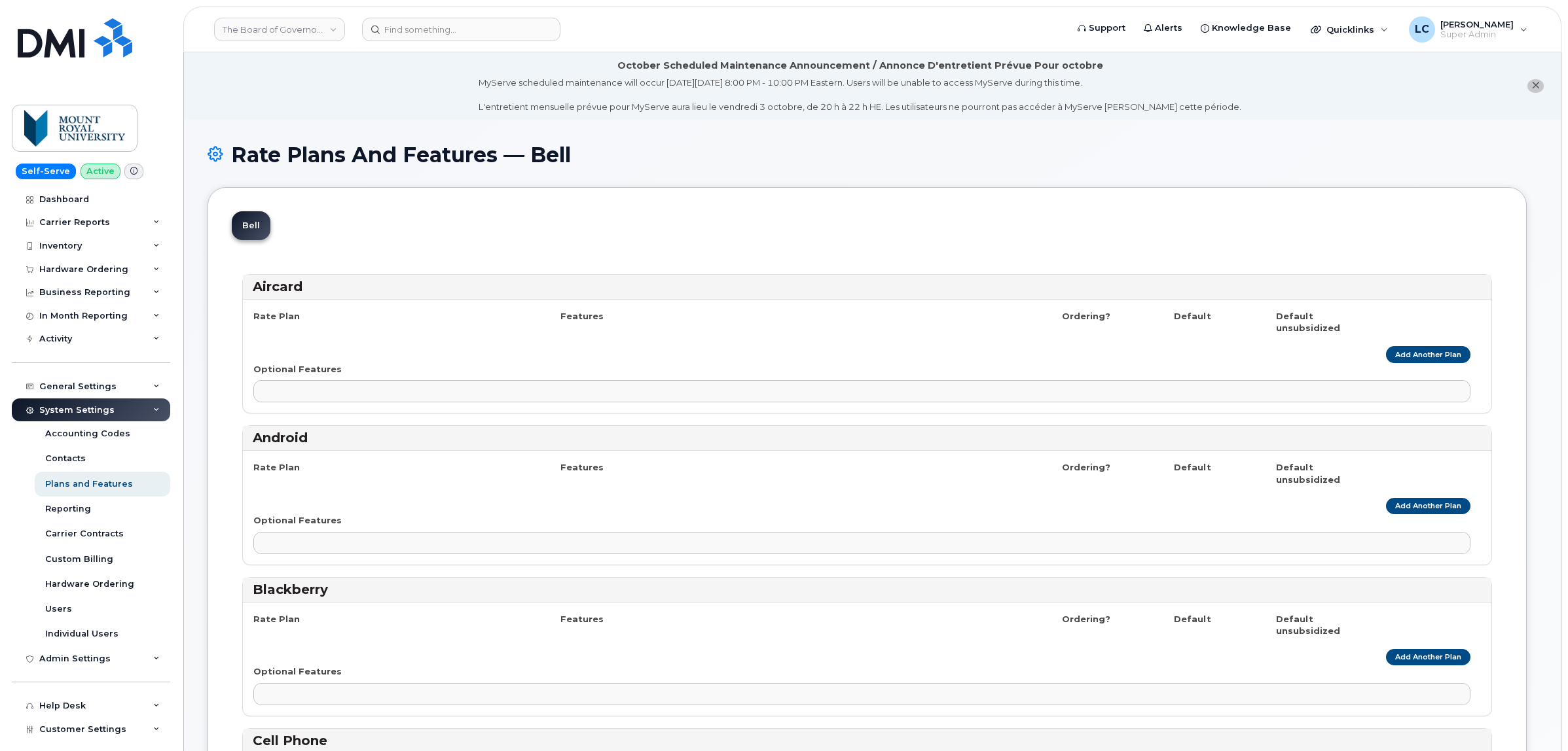
select select
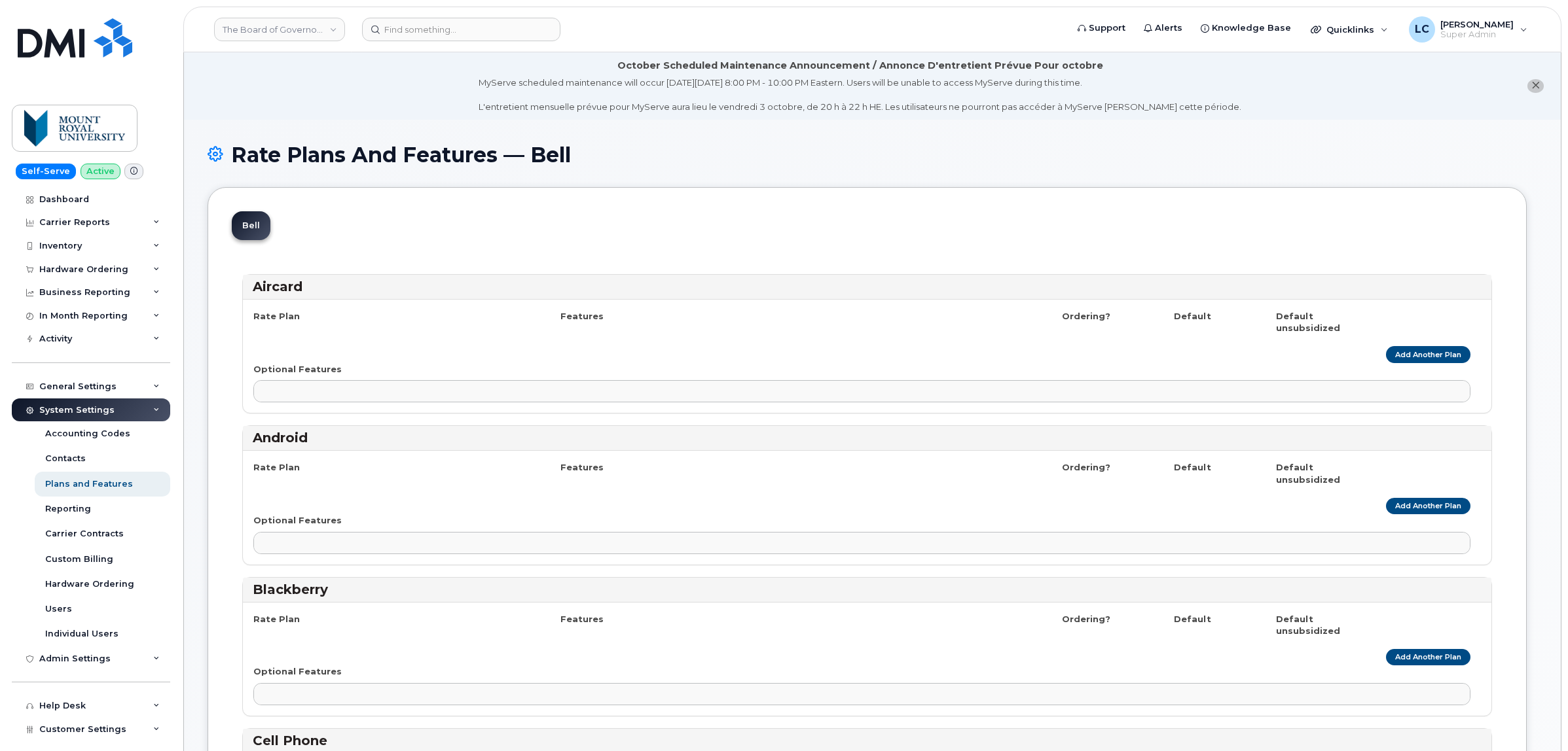
select select
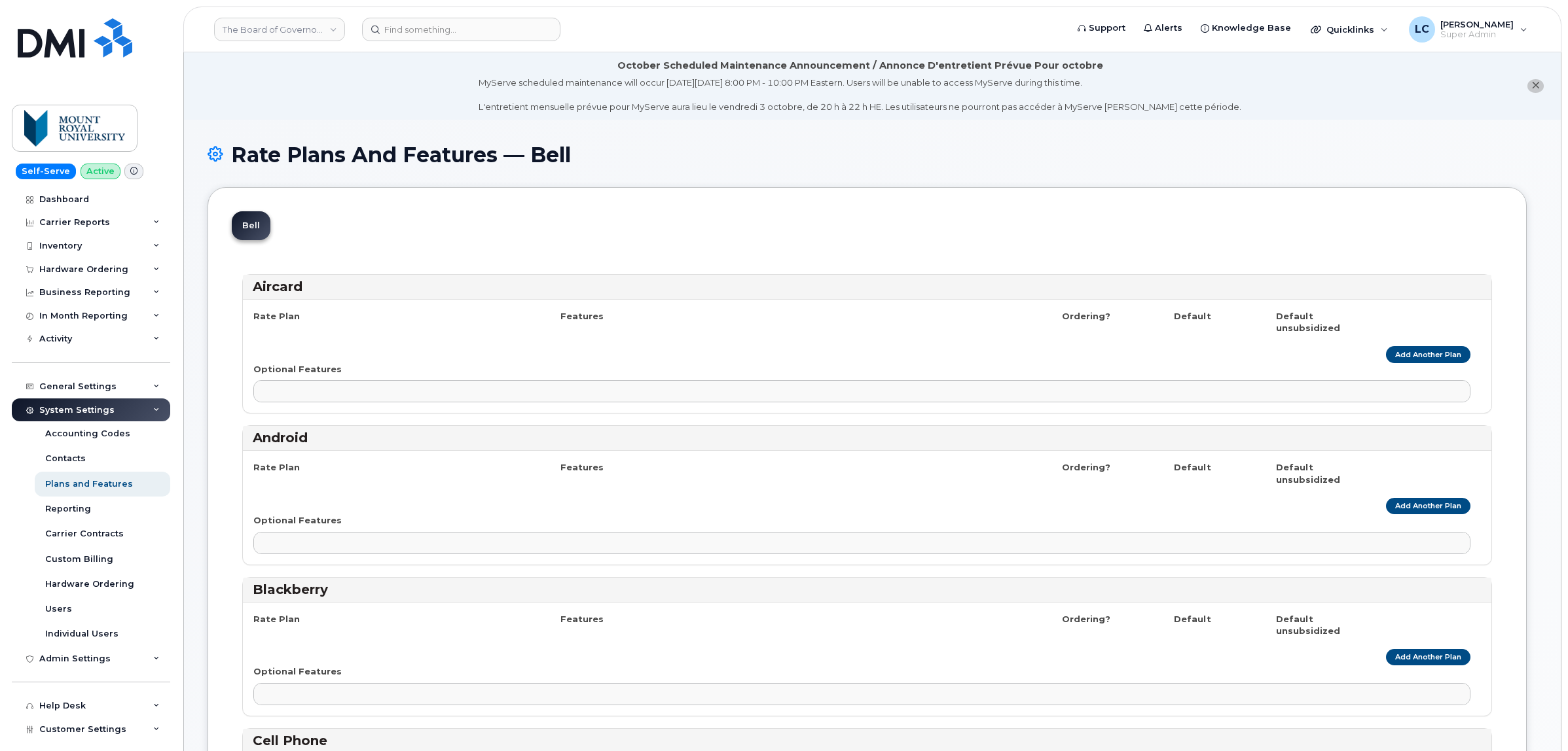
select select
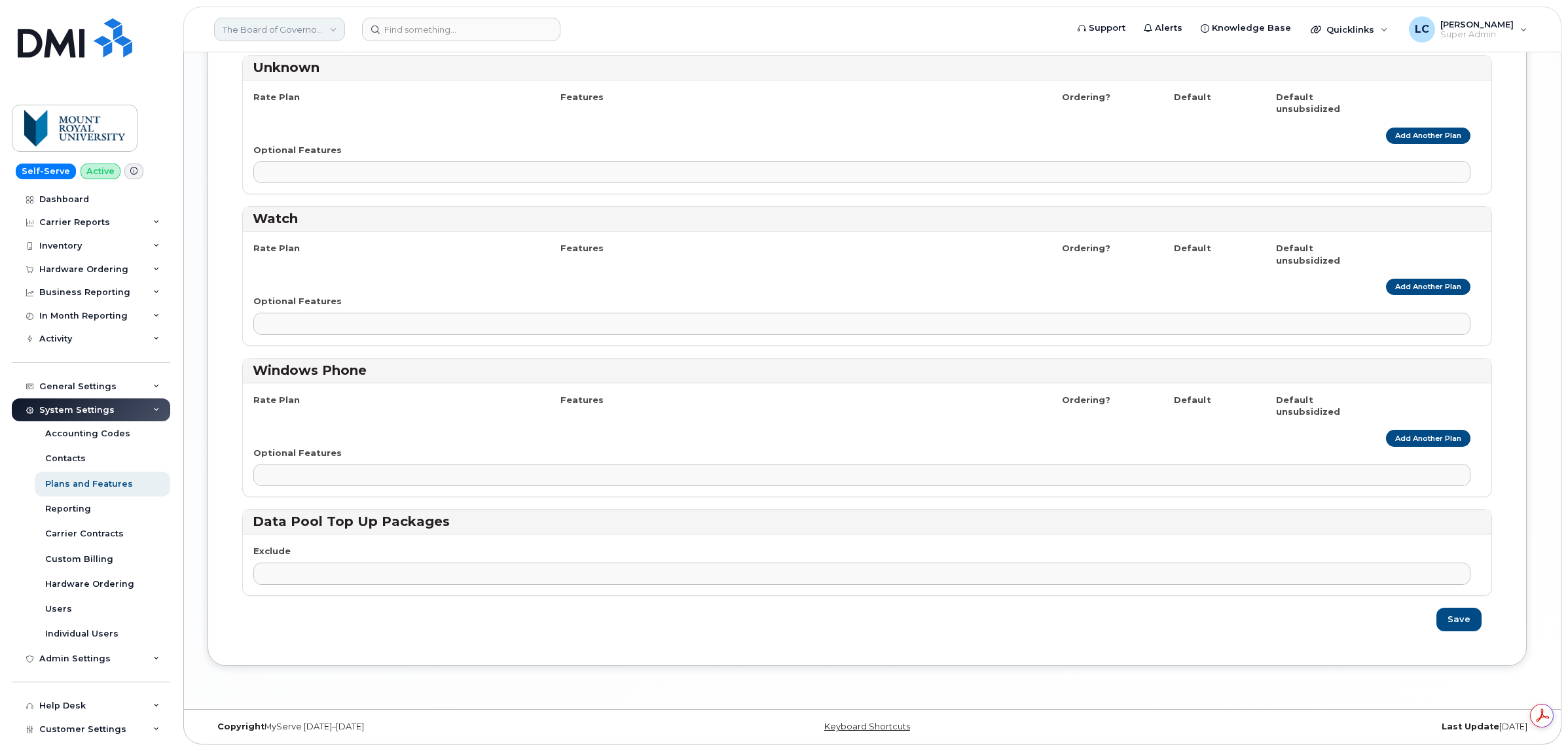
click at [340, 27] on link "The Board of Governors Of [GEOGRAPHIC_DATA]" at bounding box center [279, 29] width 131 height 24
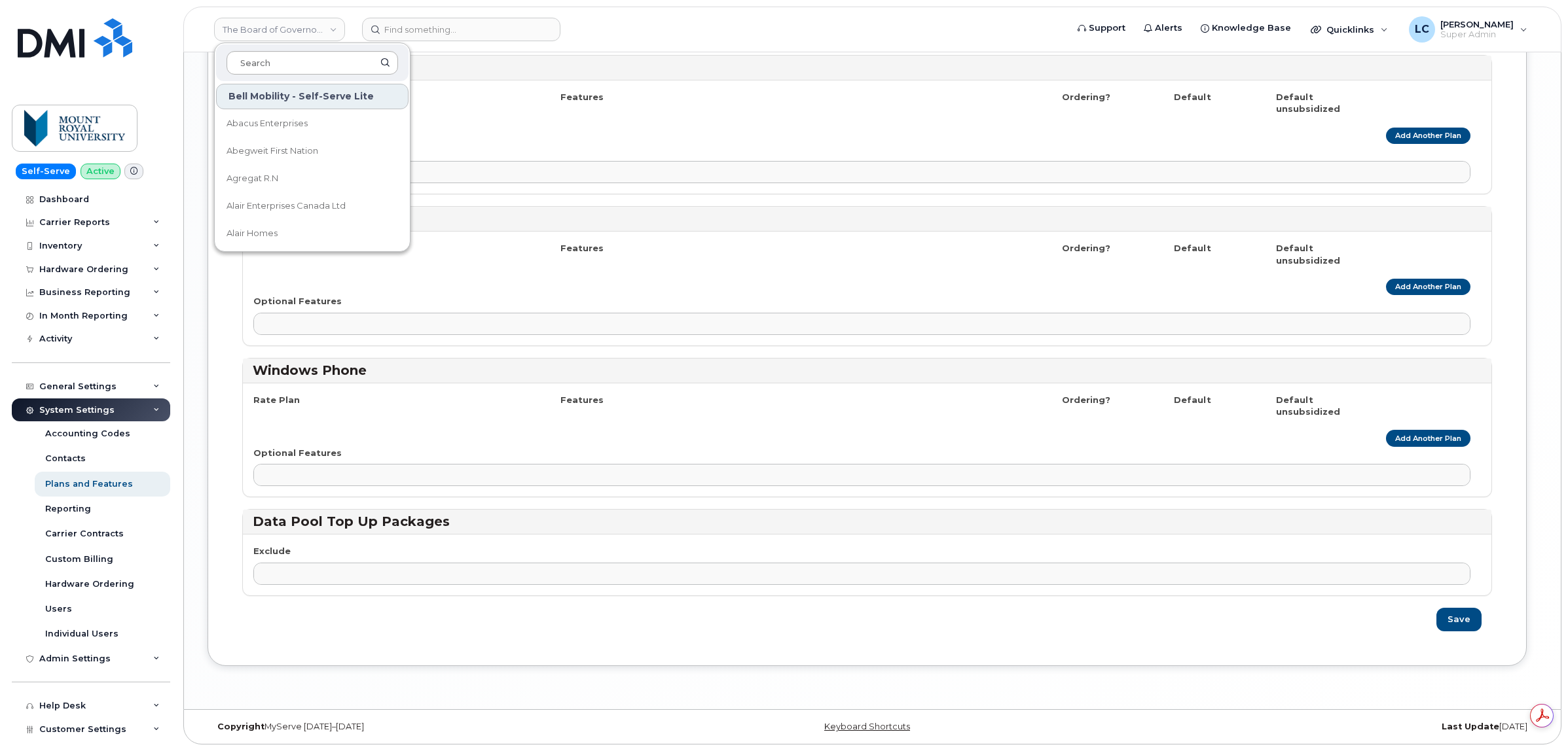
click at [297, 60] on input at bounding box center [312, 63] width 172 height 24
type input "S"
click at [126, 387] on div "General Settings" at bounding box center [90, 386] width 159 height 24
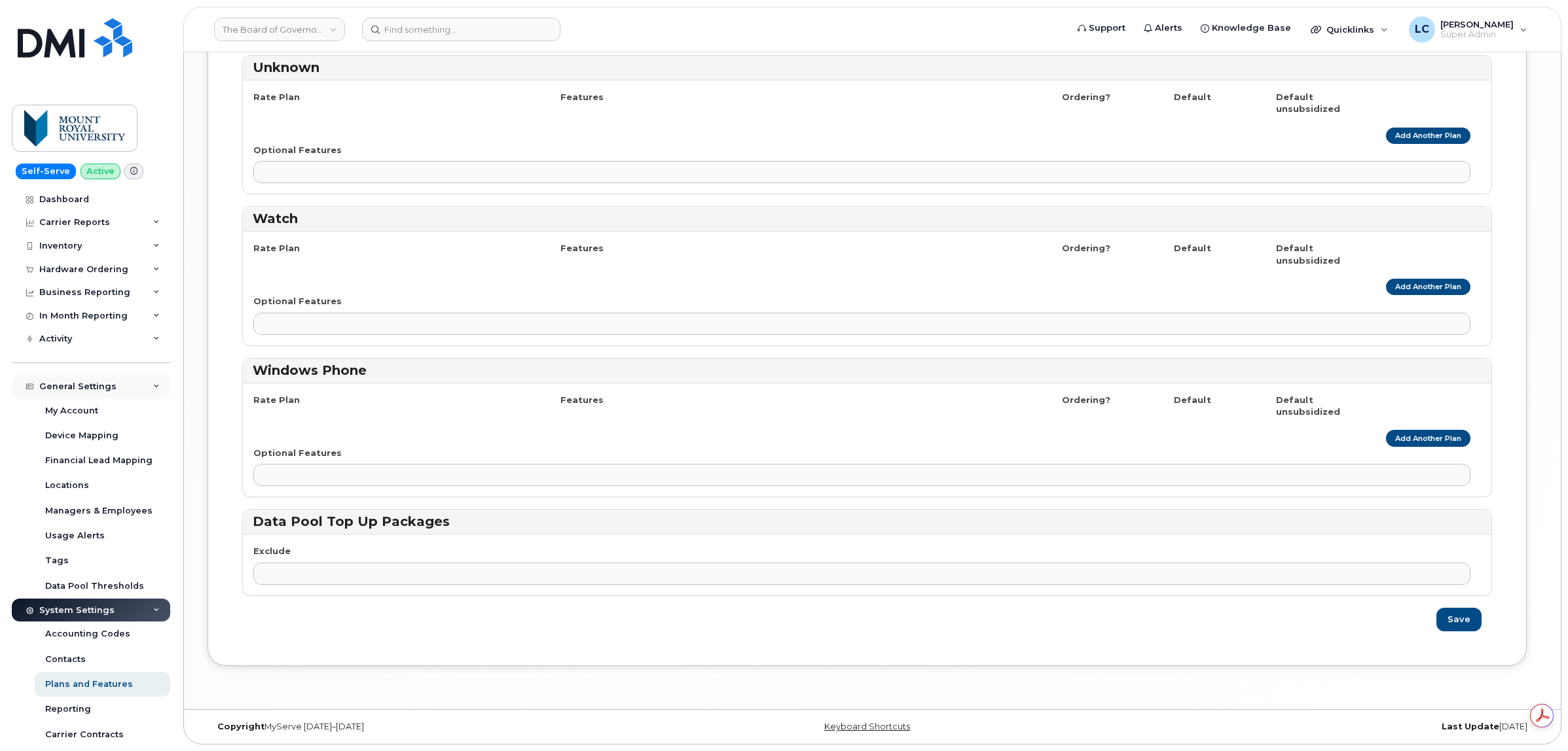
click at [126, 387] on div "General Settings" at bounding box center [90, 386] width 159 height 24
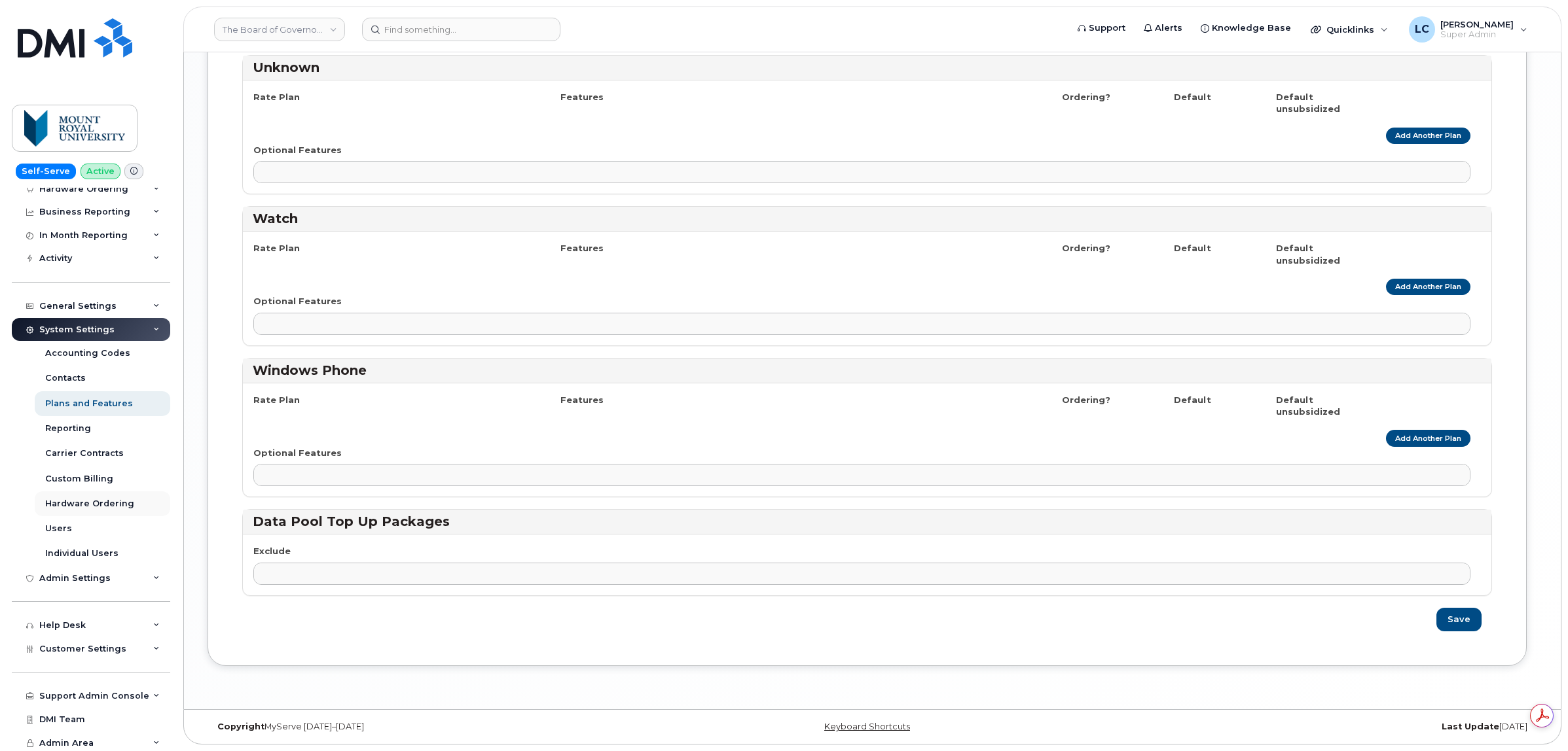
scroll to position [82, 0]
click at [122, 582] on div "Admin Settings" at bounding box center [90, 577] width 159 height 24
click at [116, 643] on span "Customer Settings" at bounding box center [83, 646] width 87 height 10
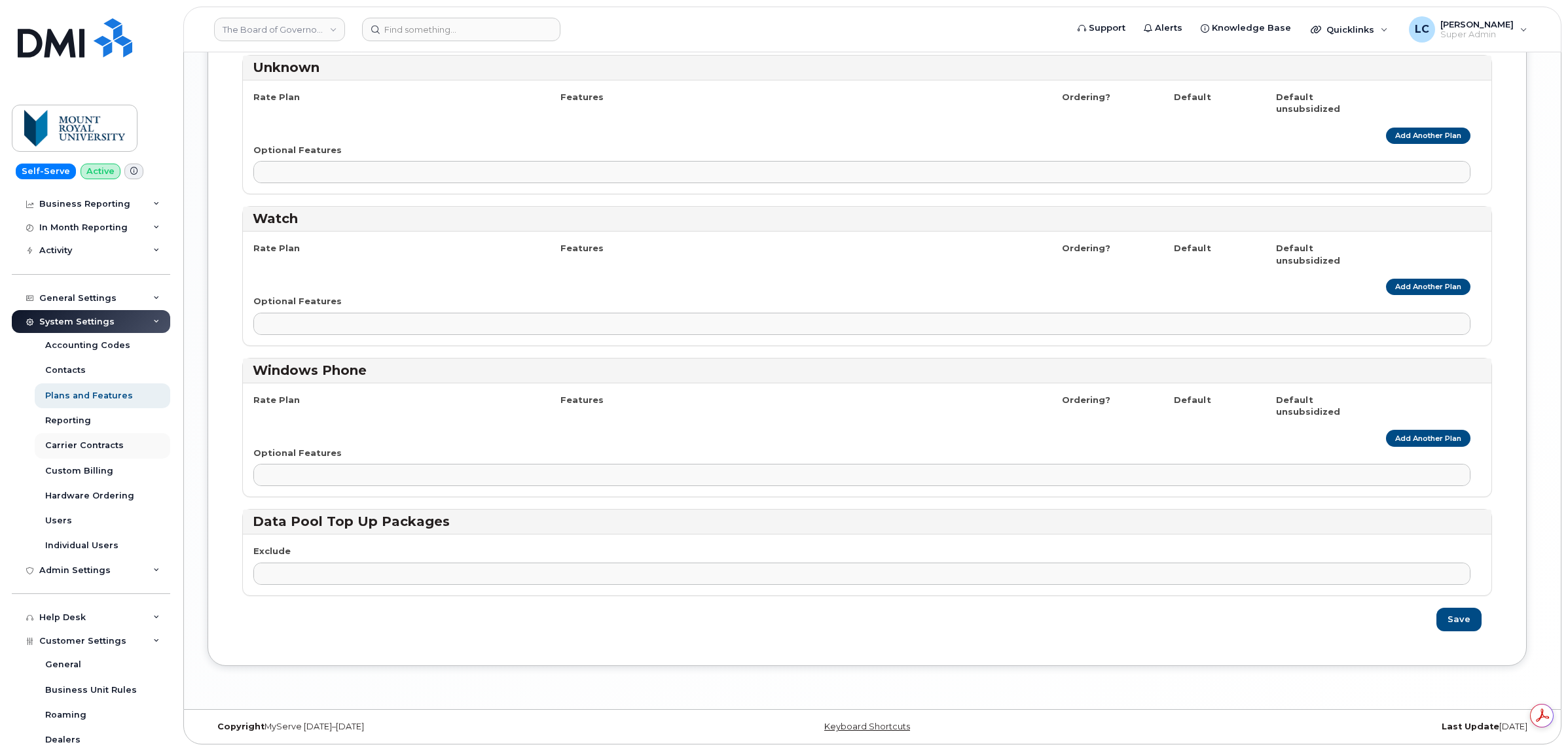
scroll to position [7, 0]
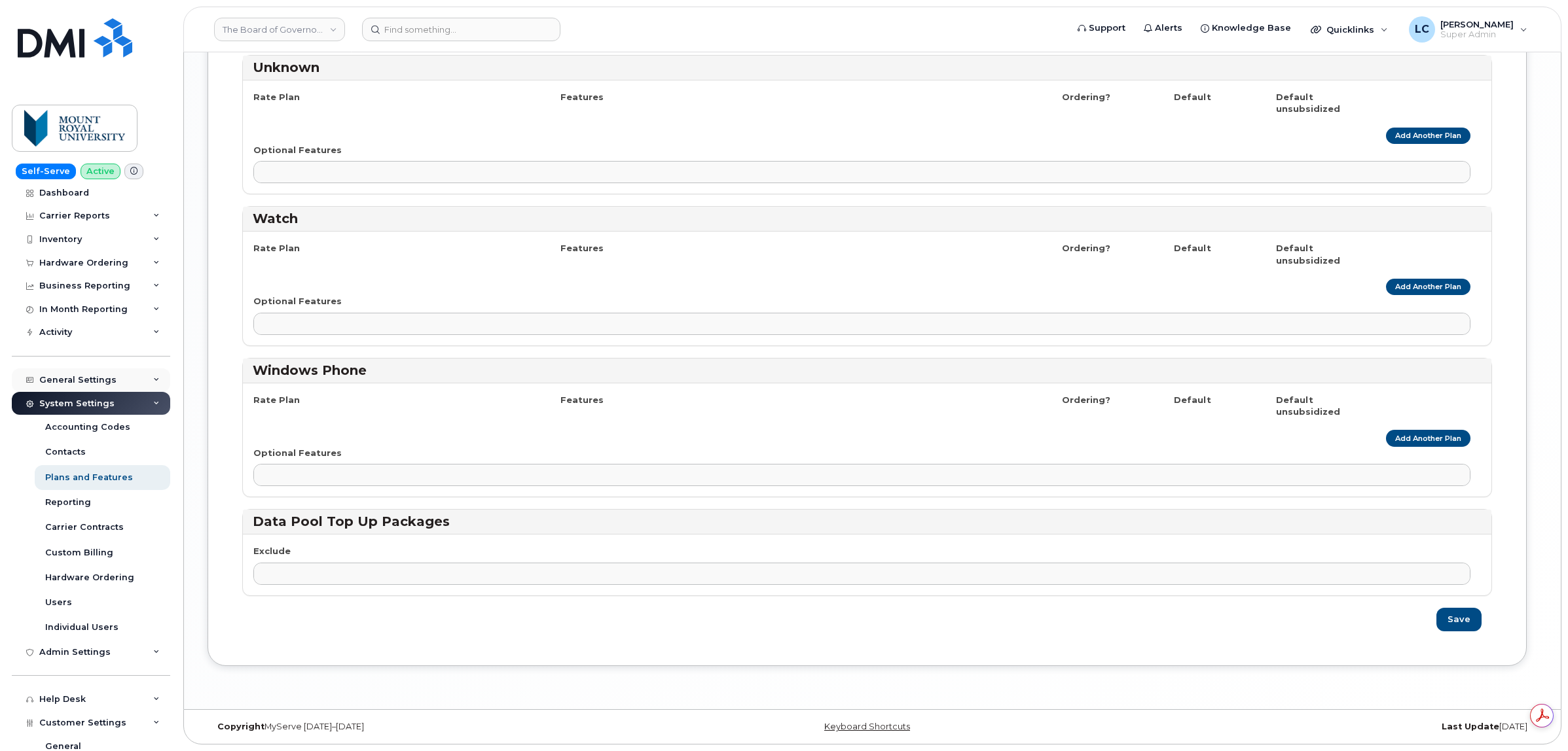
click at [110, 383] on div "General Settings" at bounding box center [77, 380] width 77 height 11
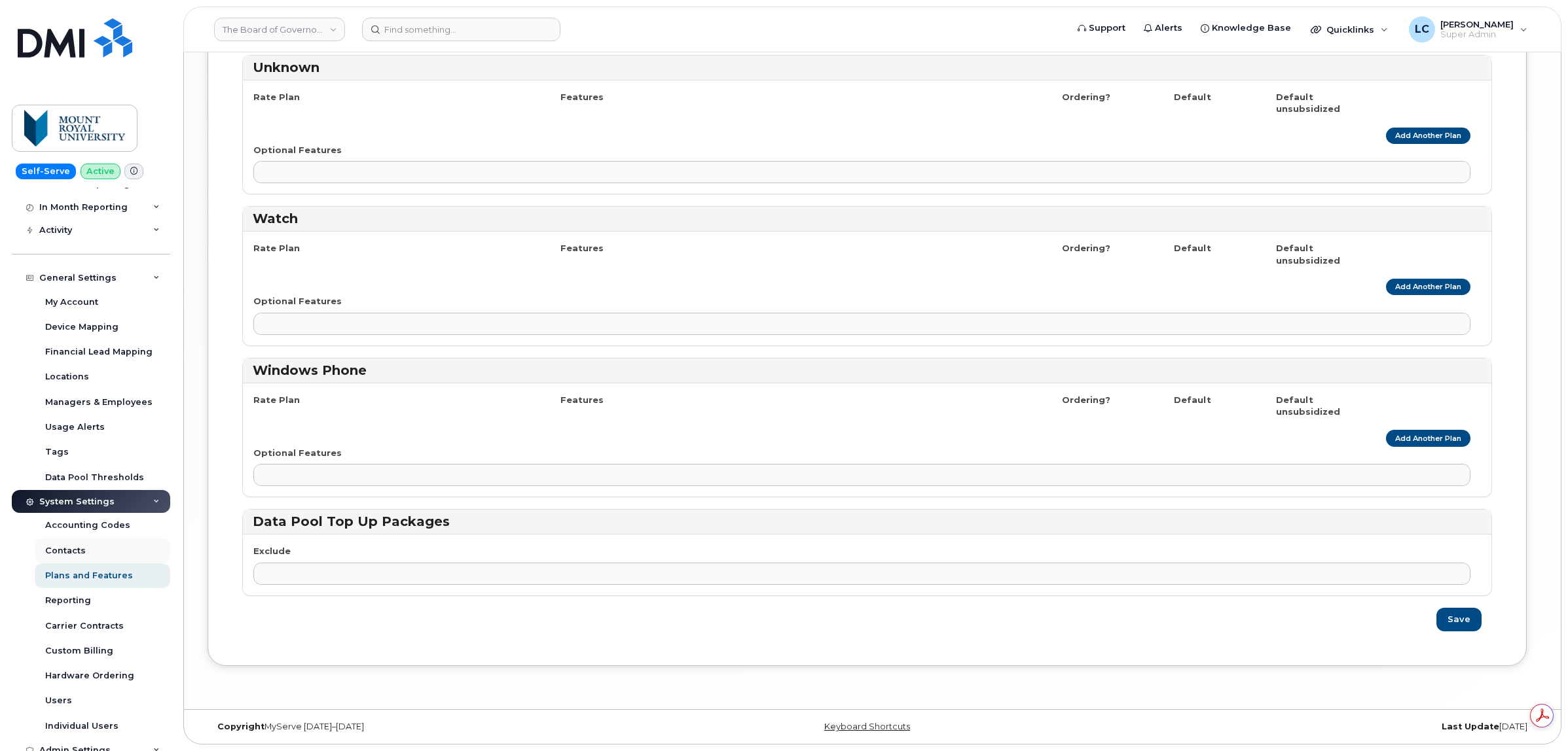
scroll to position [170, 0]
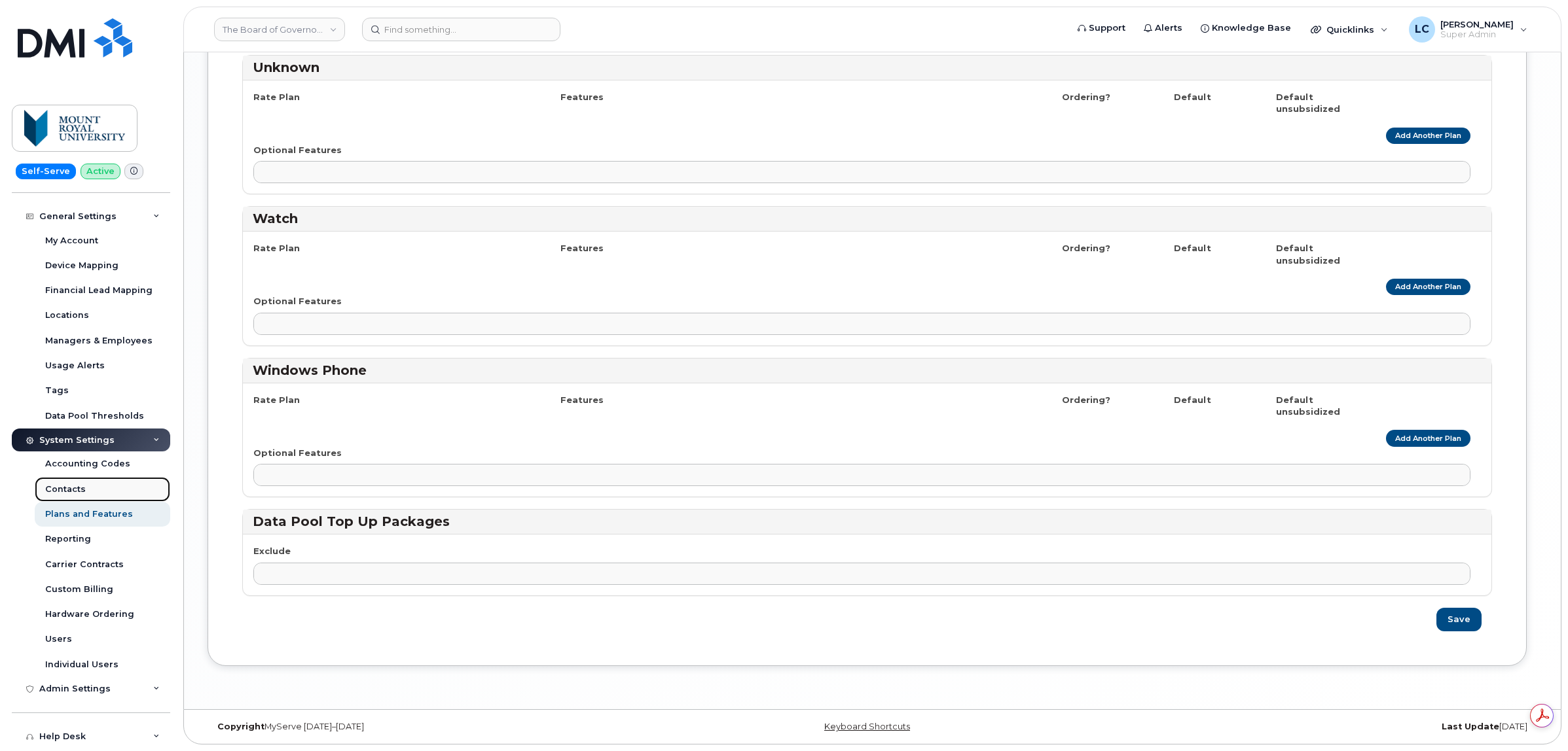
click at [90, 491] on link "Contacts" at bounding box center [102, 489] width 136 height 25
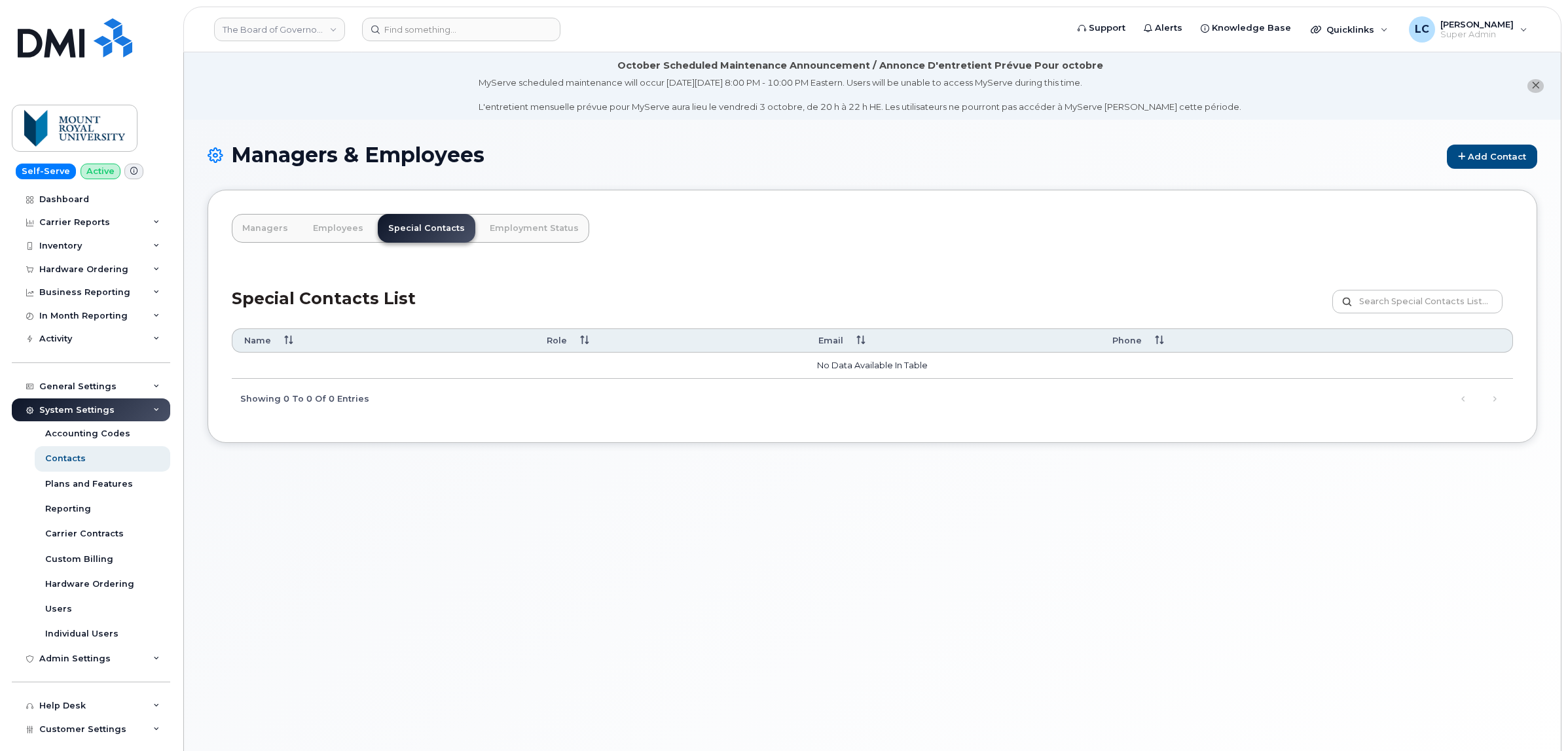
click at [715, 156] on h1 "Managers & Employees Add Contact" at bounding box center [873, 156] width 1330 height 25
click at [715, 159] on h1 "Managers & Employees Add Contact" at bounding box center [873, 156] width 1330 height 25
click at [1504, 165] on link "Add Contact" at bounding box center [1492, 157] width 90 height 25
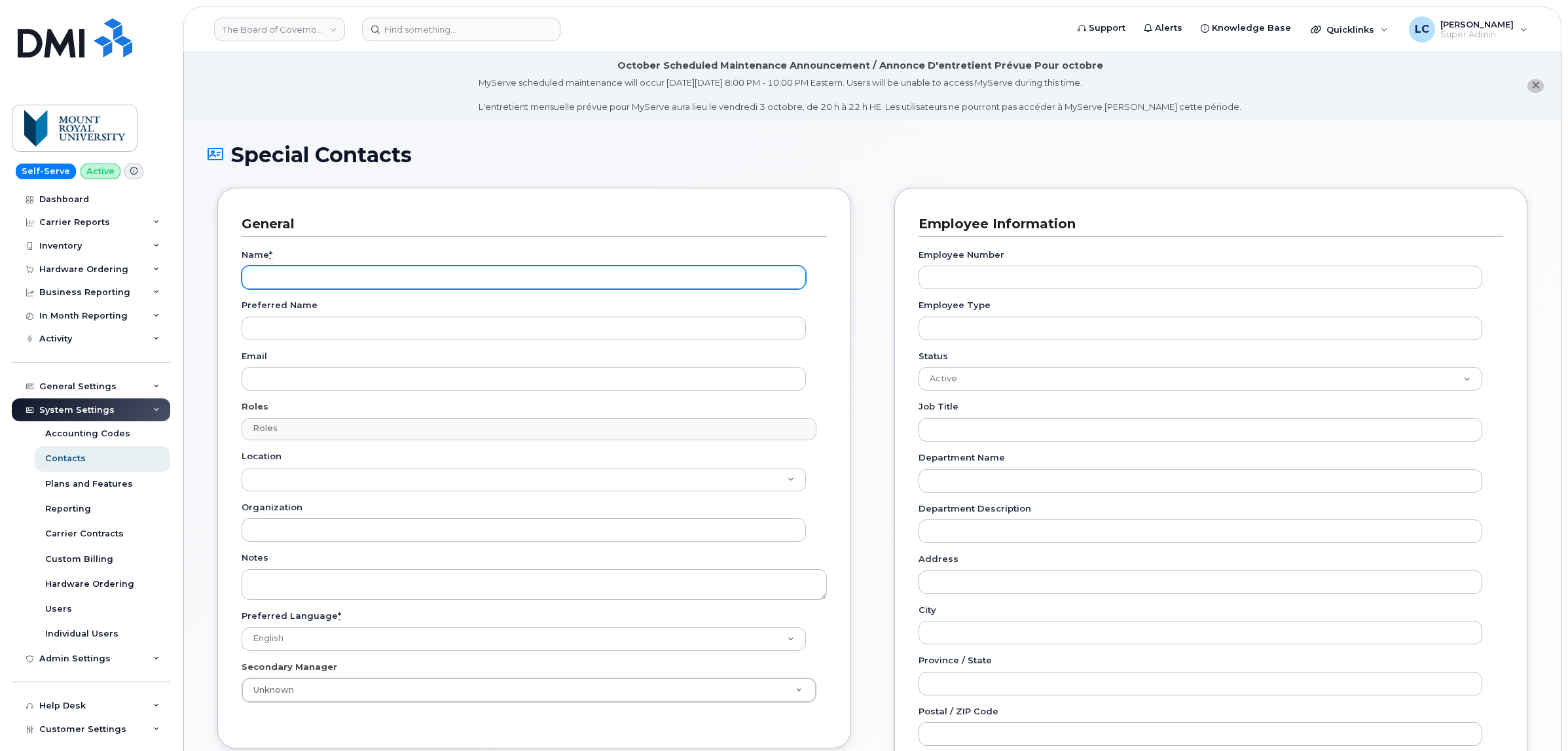
click at [340, 278] on input "Name *" at bounding box center [524, 277] width 564 height 24
type input "T"
type input "Accounts Payable"
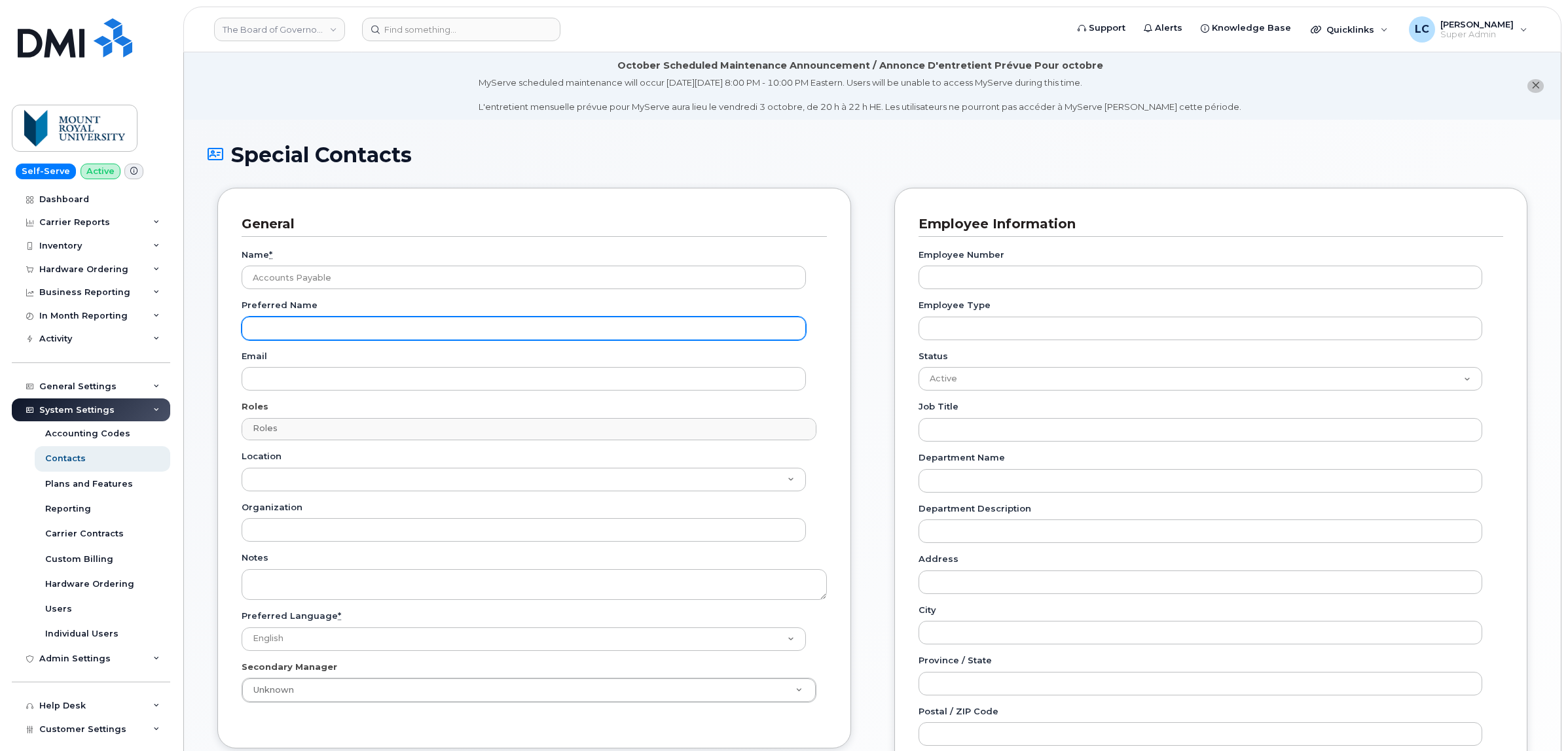
click at [374, 329] on input "Preferred Name" at bounding box center [524, 328] width 564 height 24
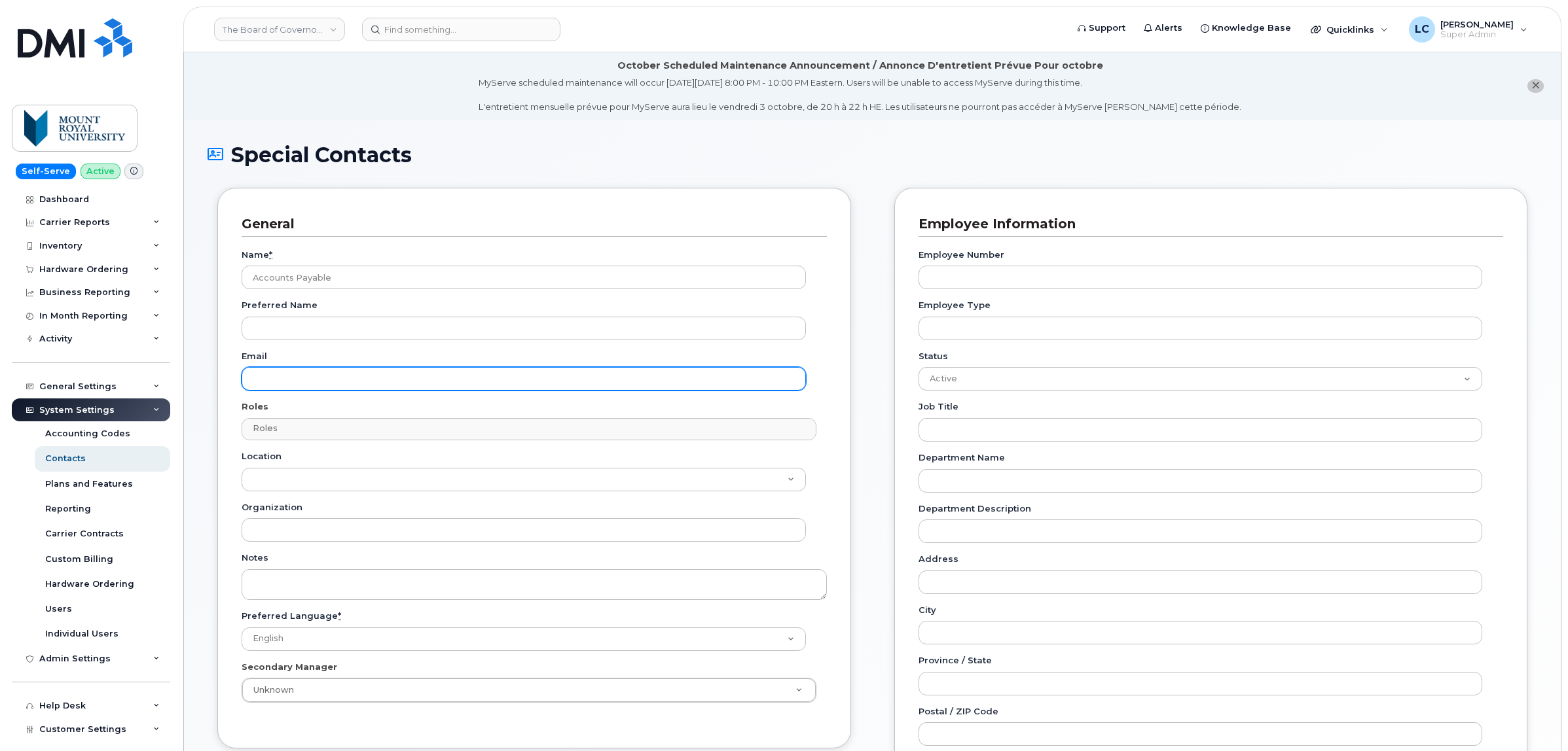
click at [293, 381] on input "Email" at bounding box center [524, 379] width 564 height 24
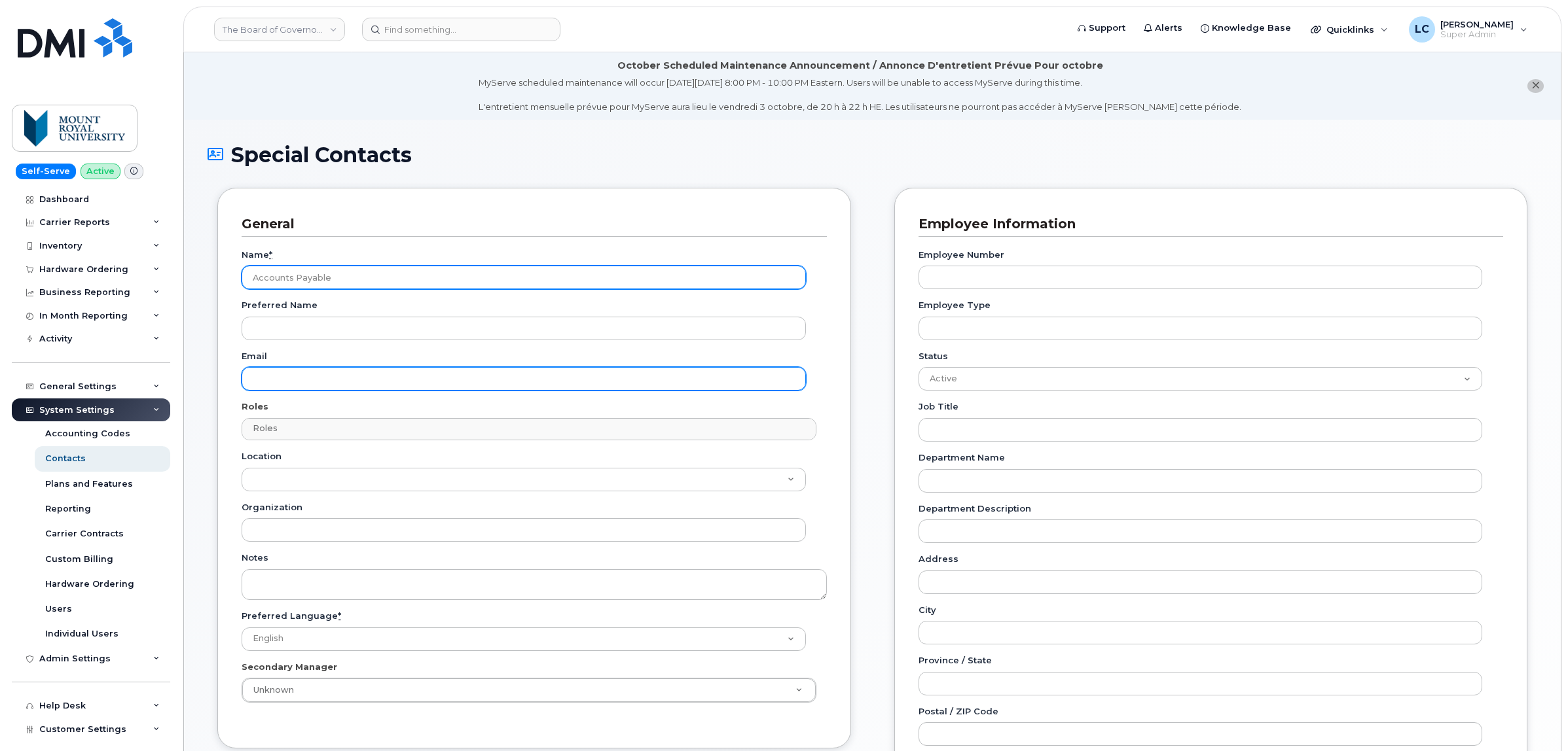
paste input "accountspayable@woodwards.nf.ca"
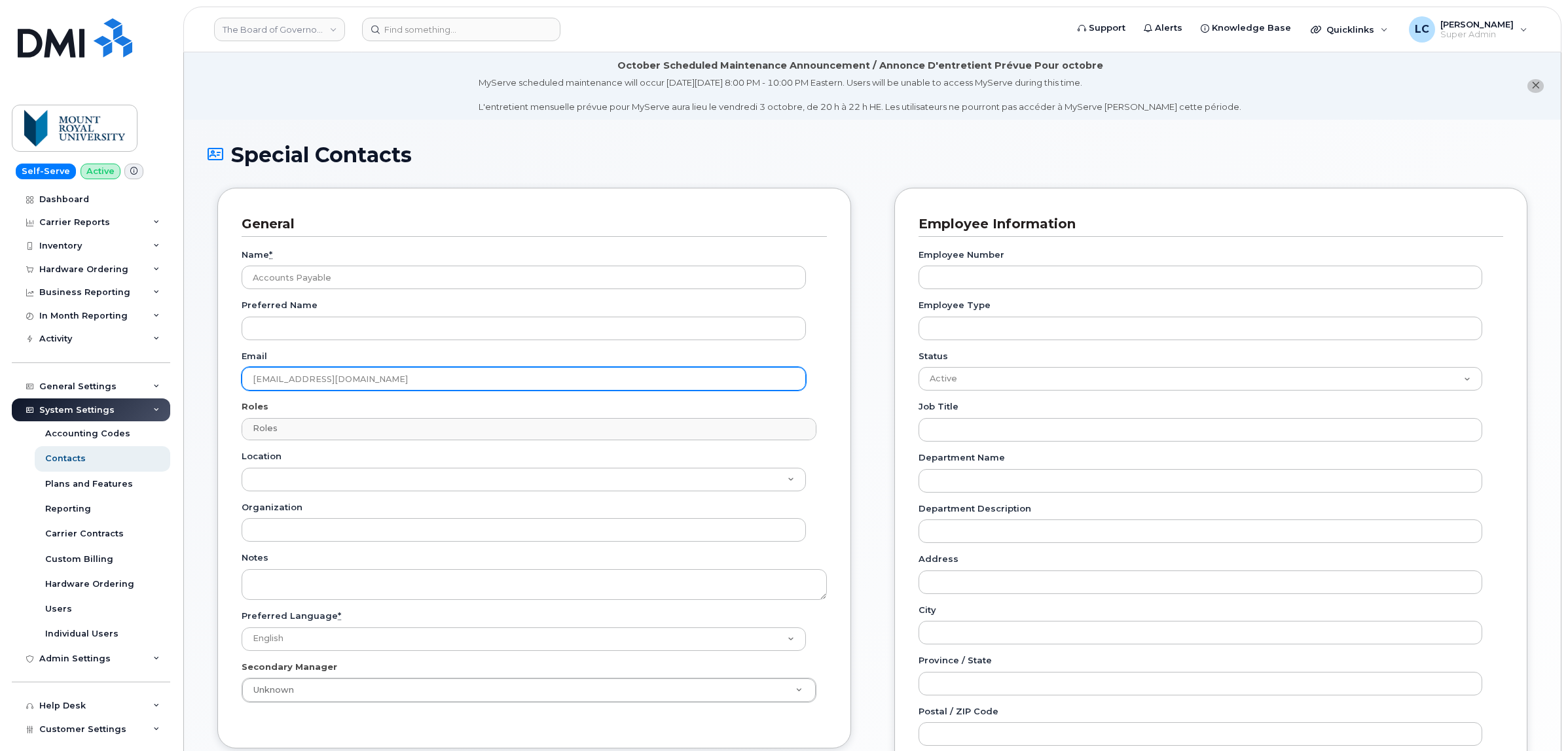
type input "accountspayable@woodwards.nf.ca"
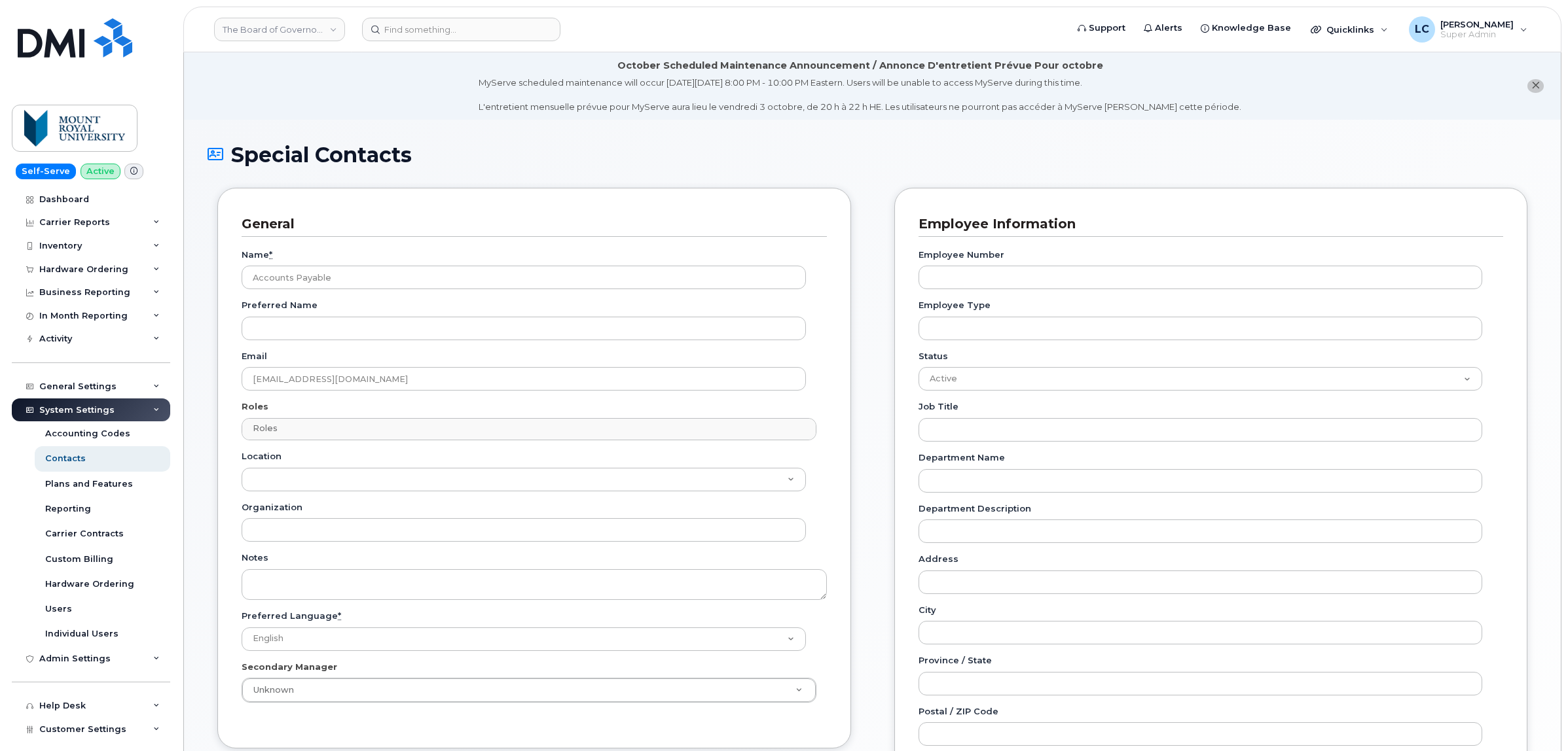
click at [629, 405] on div "Roles Roles No matches found No matches found Accounts Payable Approval Mapping…" at bounding box center [534, 421] width 585 height 40
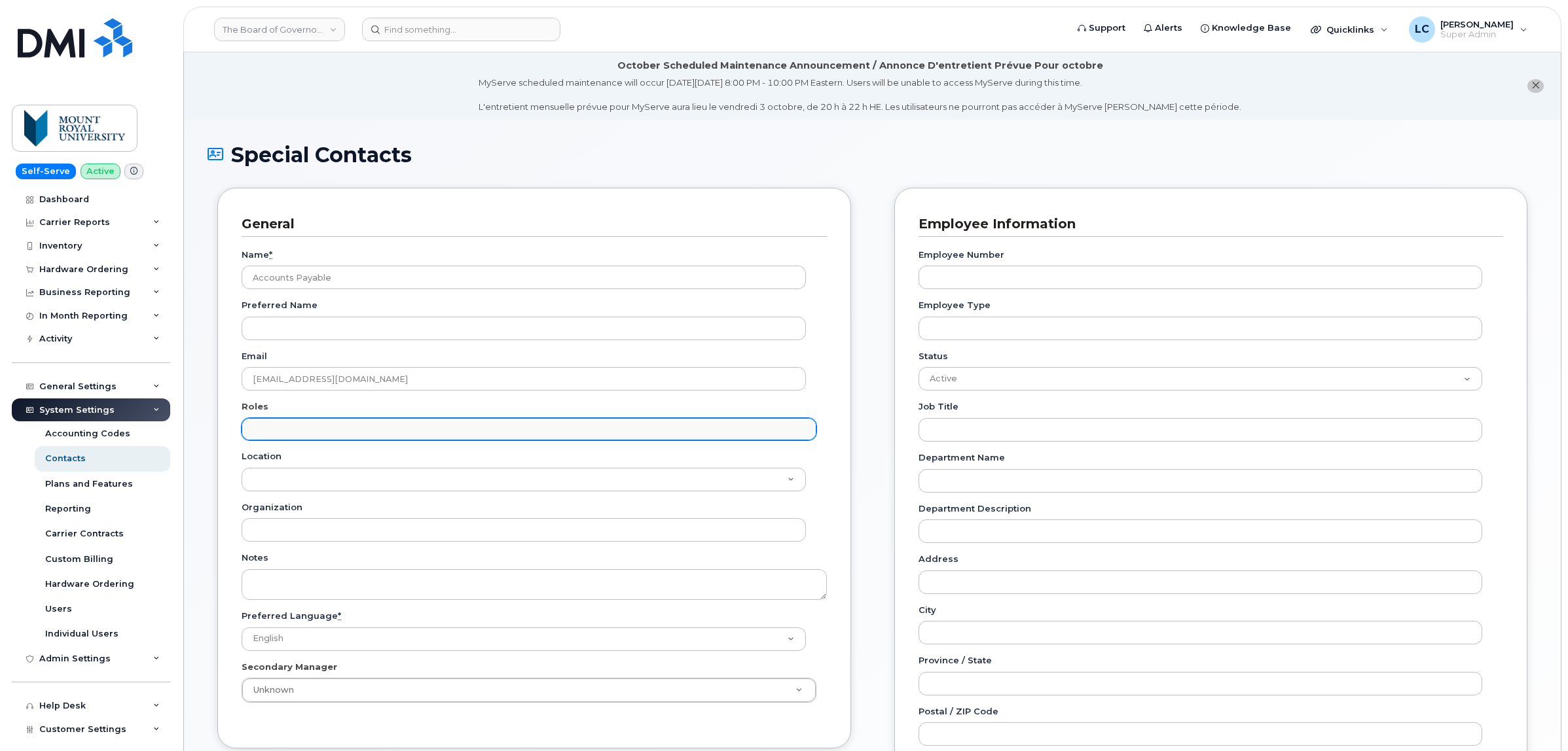
click at [470, 432] on input "text" at bounding box center [530, 428] width 562 height 18
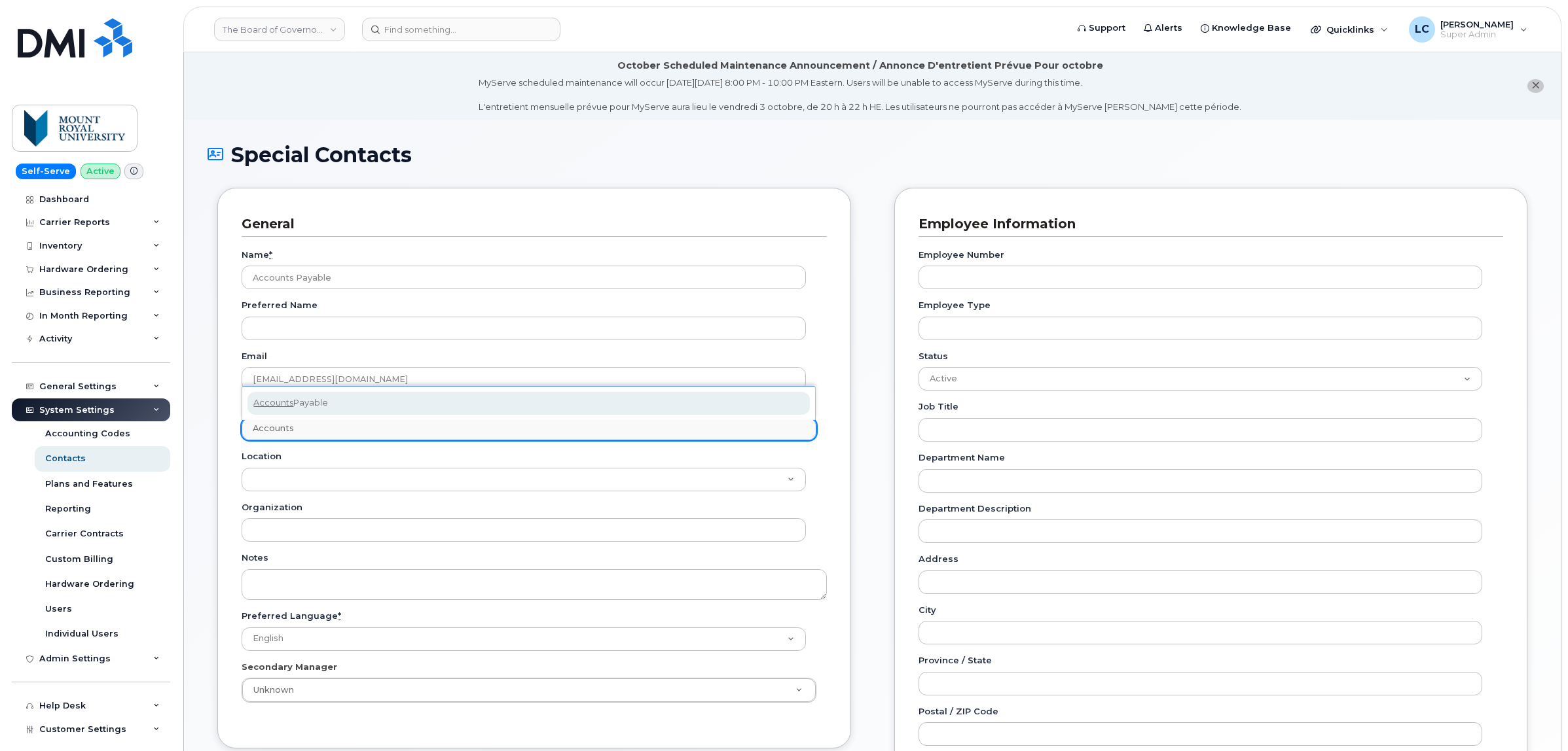
type input "Accounts"
select select "5"
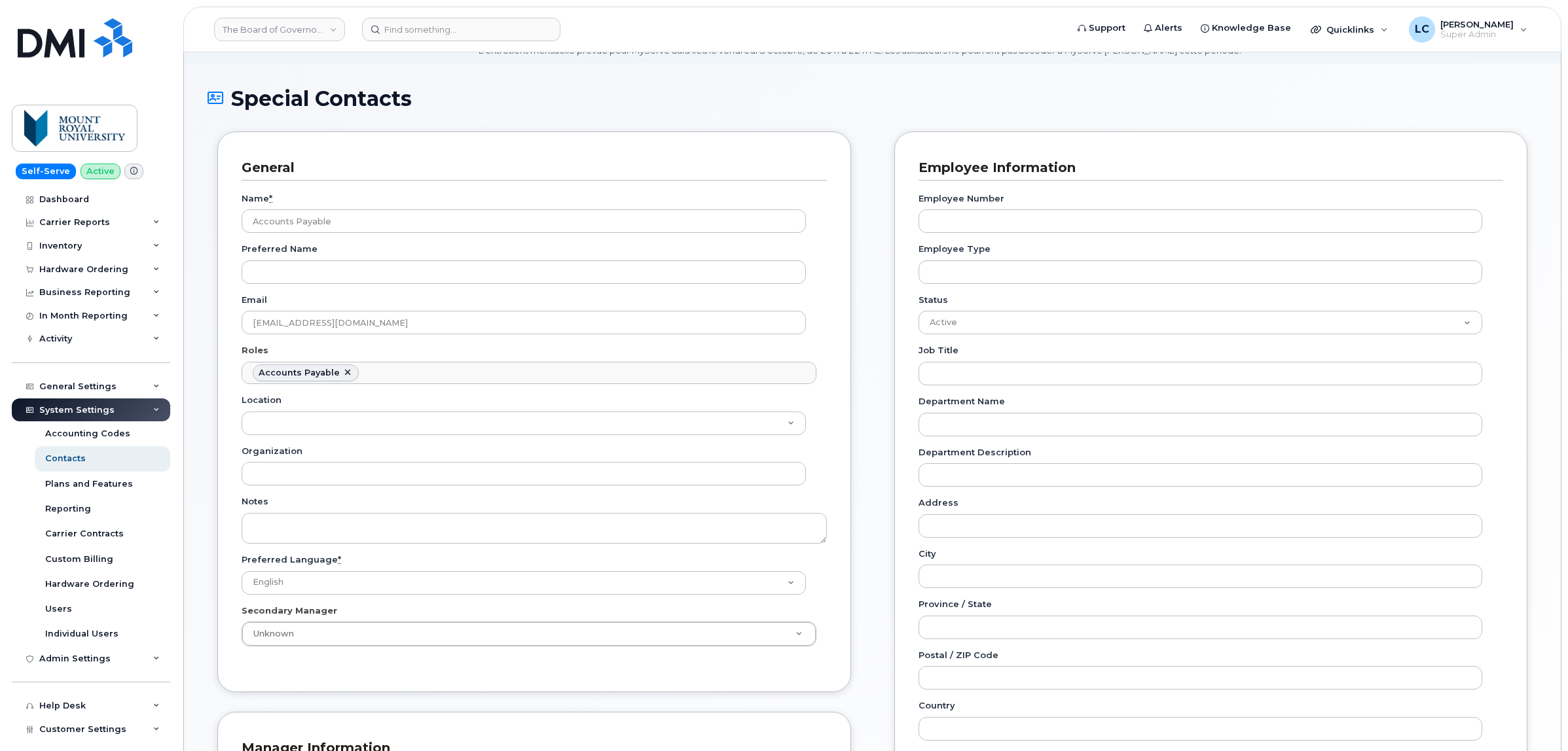
scroll to position [82, 0]
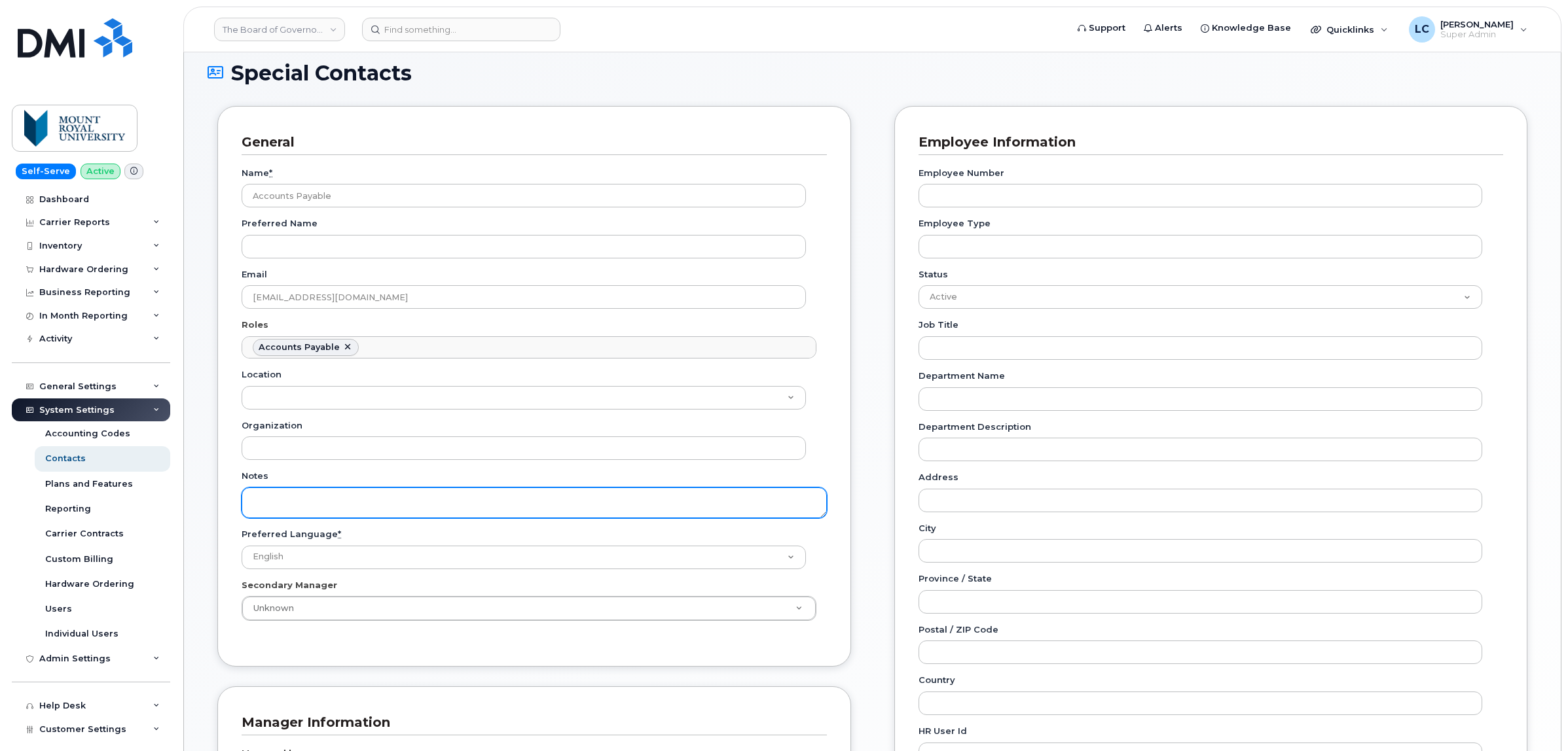
click at [429, 504] on textarea "Notes" at bounding box center [534, 503] width 585 height 31
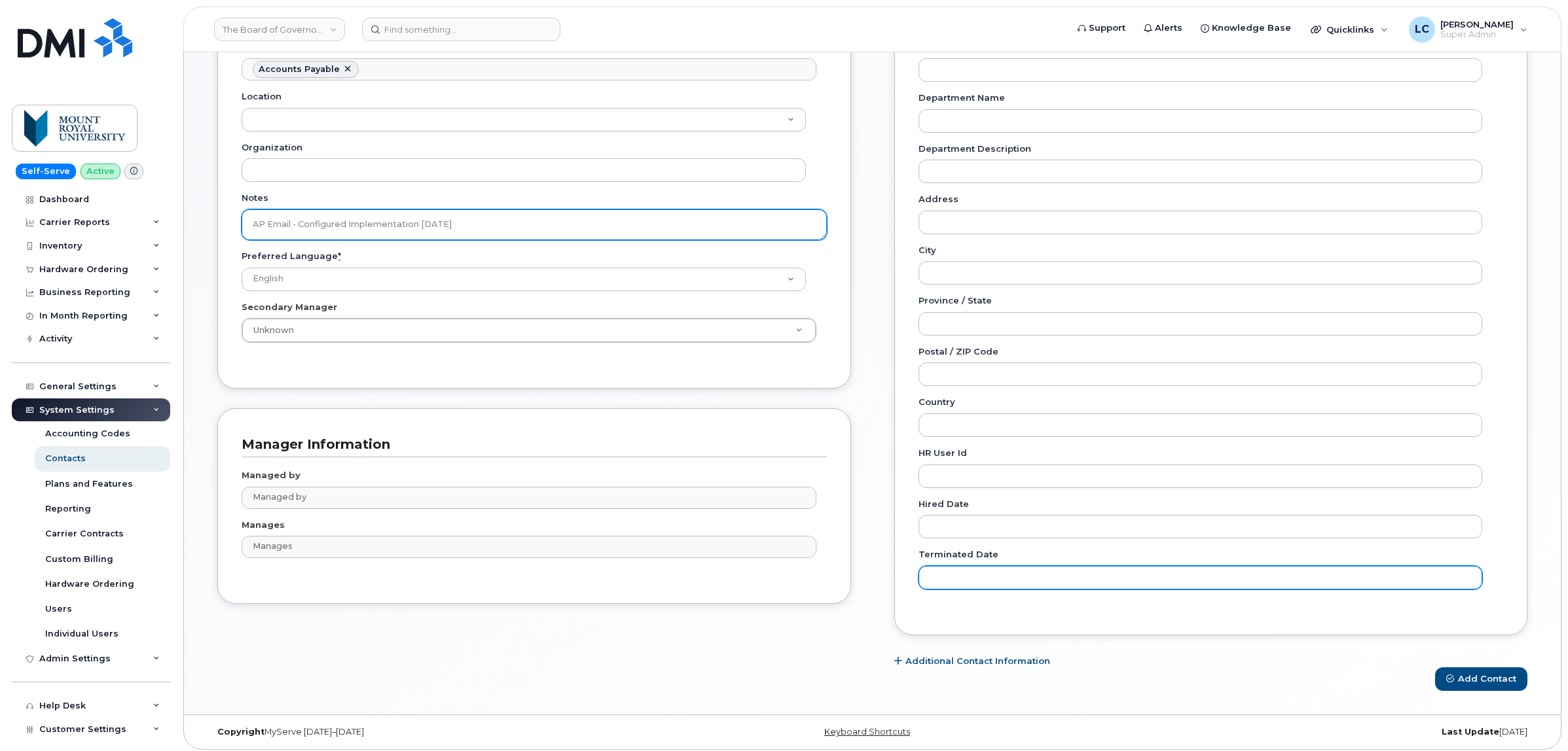
scroll to position [366, 0]
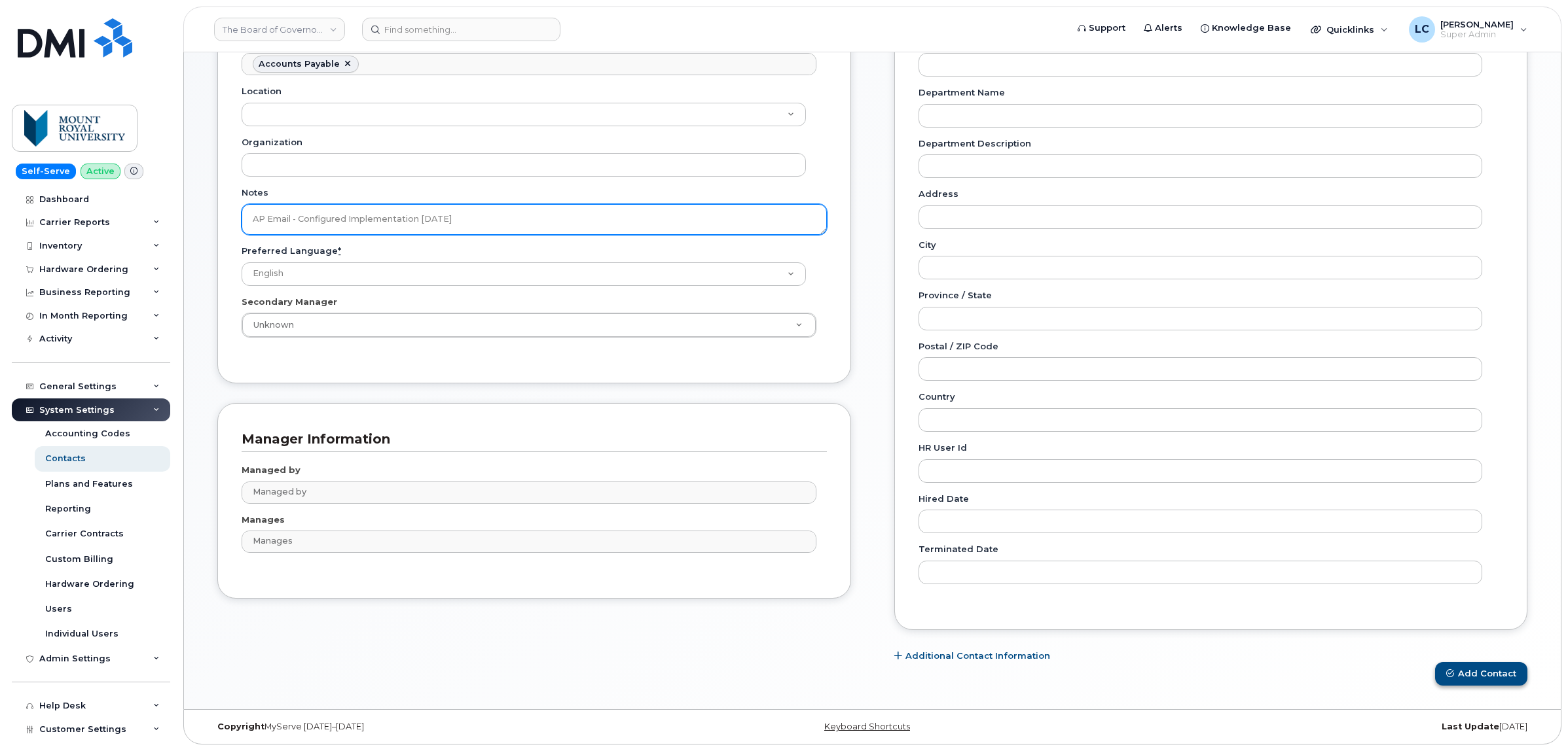
type textarea "AP Email - Configured Implementation 9/25/25"
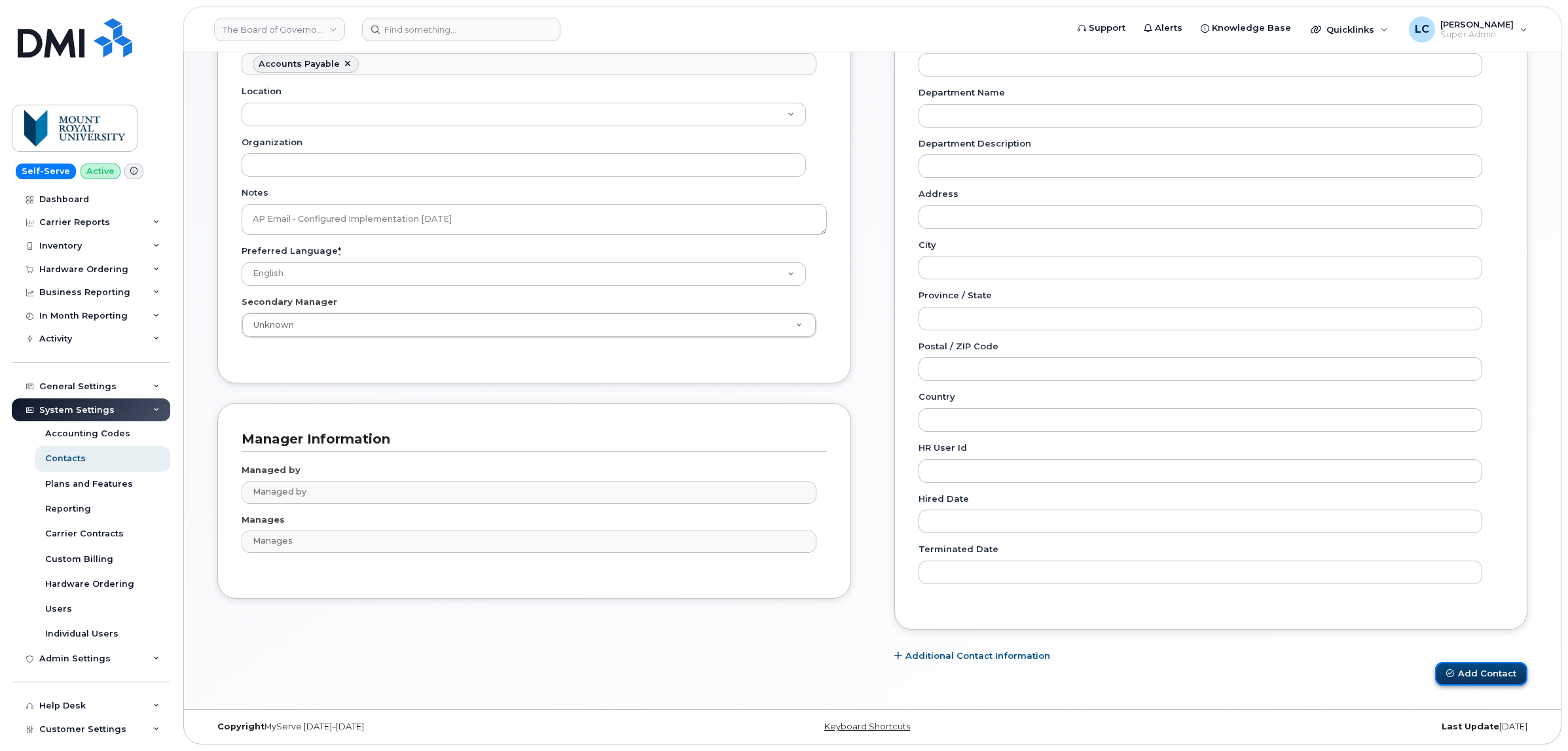
click at [1477, 666] on button "Add Contact" at bounding box center [1481, 674] width 92 height 25
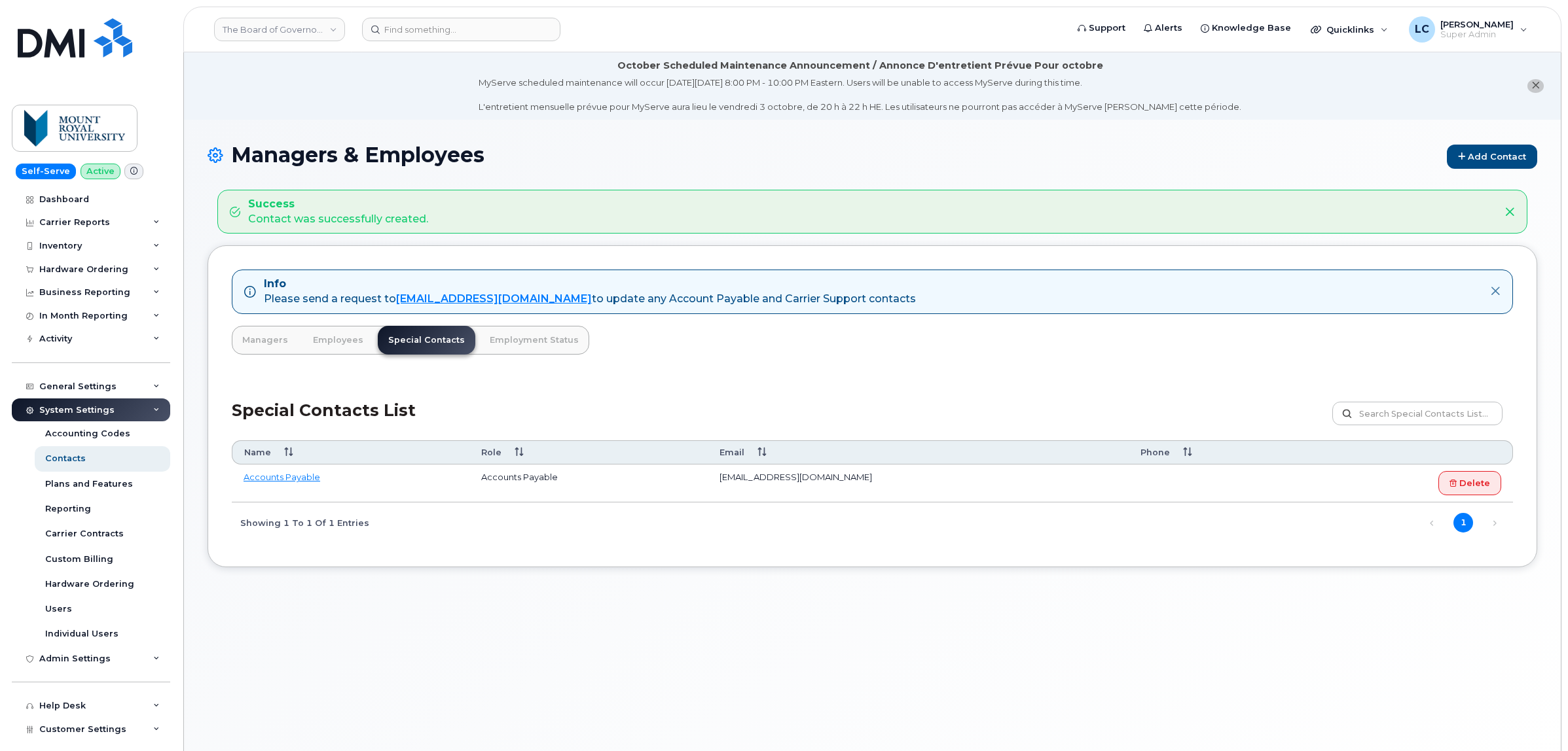
click at [902, 355] on div "Info Please send a request to [EMAIL_ADDRESS][DOMAIN_NAME] to update any Accoun…" at bounding box center [873, 406] width 1330 height 322
click at [275, 490] on td "Accounts Payable" at bounding box center [350, 484] width 238 height 38
click at [1489, 159] on link "Add Contact" at bounding box center [1492, 157] width 90 height 25
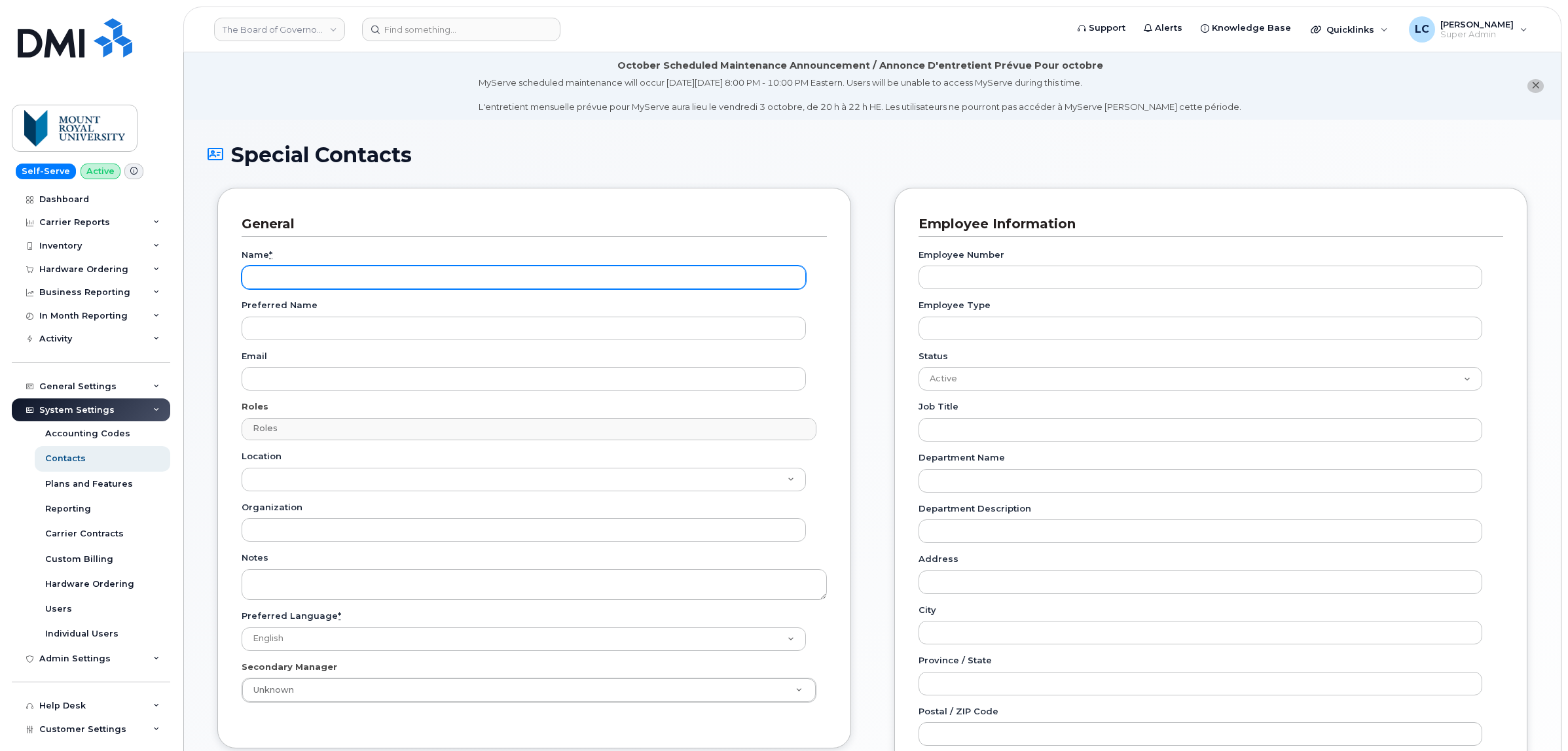
drag, startPoint x: 370, startPoint y: 279, endPoint x: 383, endPoint y: 280, distance: 13.0
click at [370, 278] on input "Name *" at bounding box center [524, 277] width 564 height 24
type input "[PERSON_NAME]"
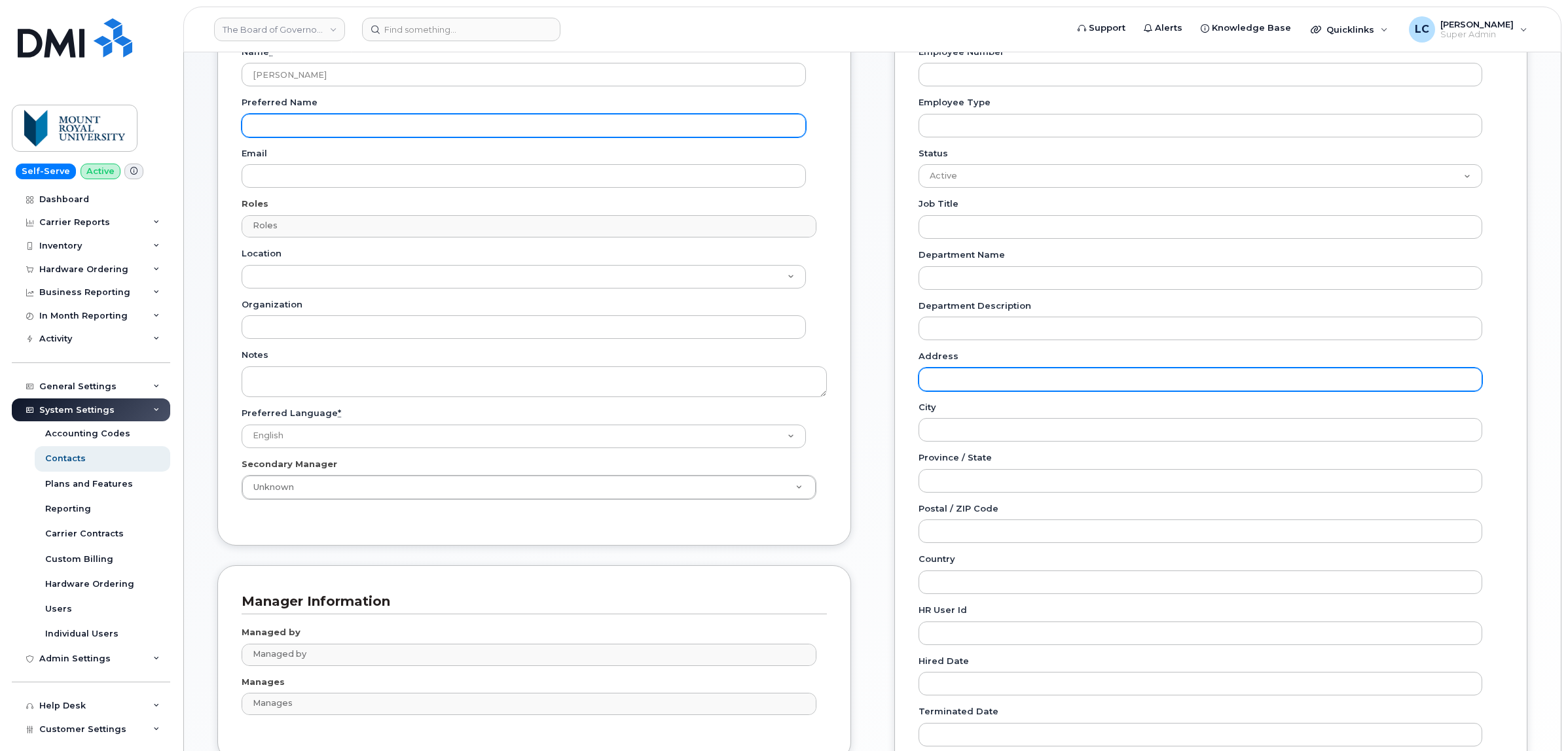
scroll to position [121, 0]
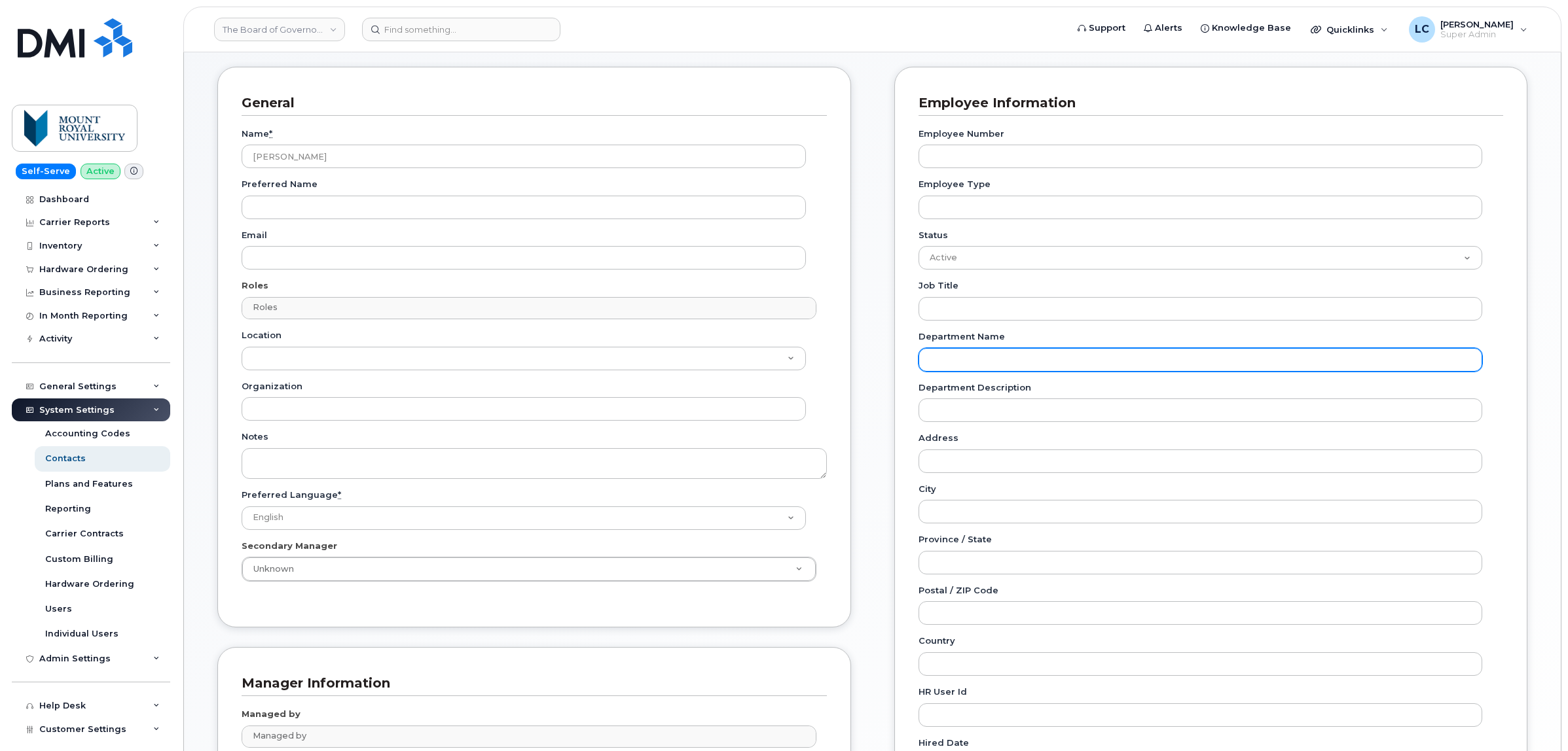
click at [1012, 365] on input "Department Name" at bounding box center [1201, 359] width 564 height 24
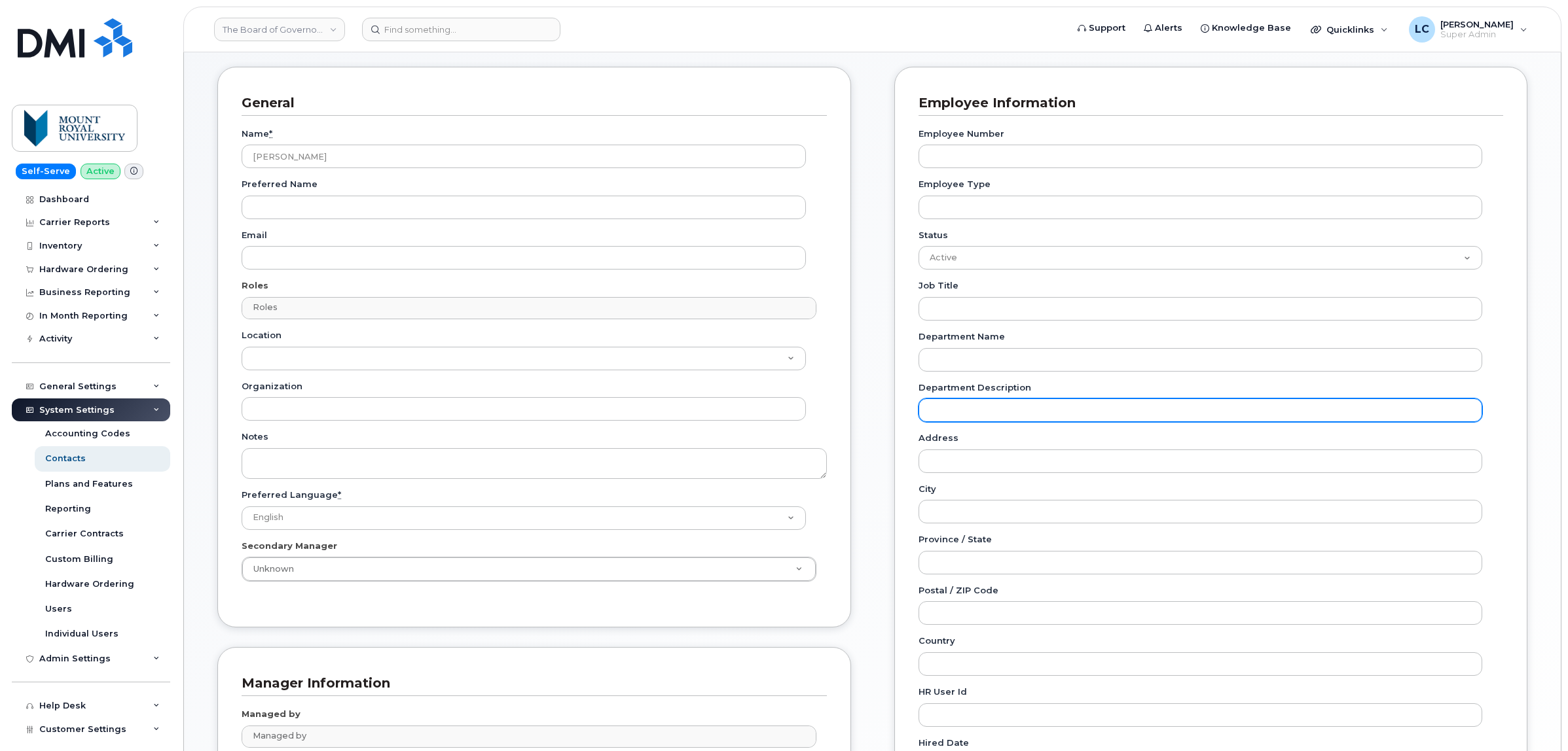
click at [972, 401] on input "Department Description" at bounding box center [1201, 410] width 564 height 24
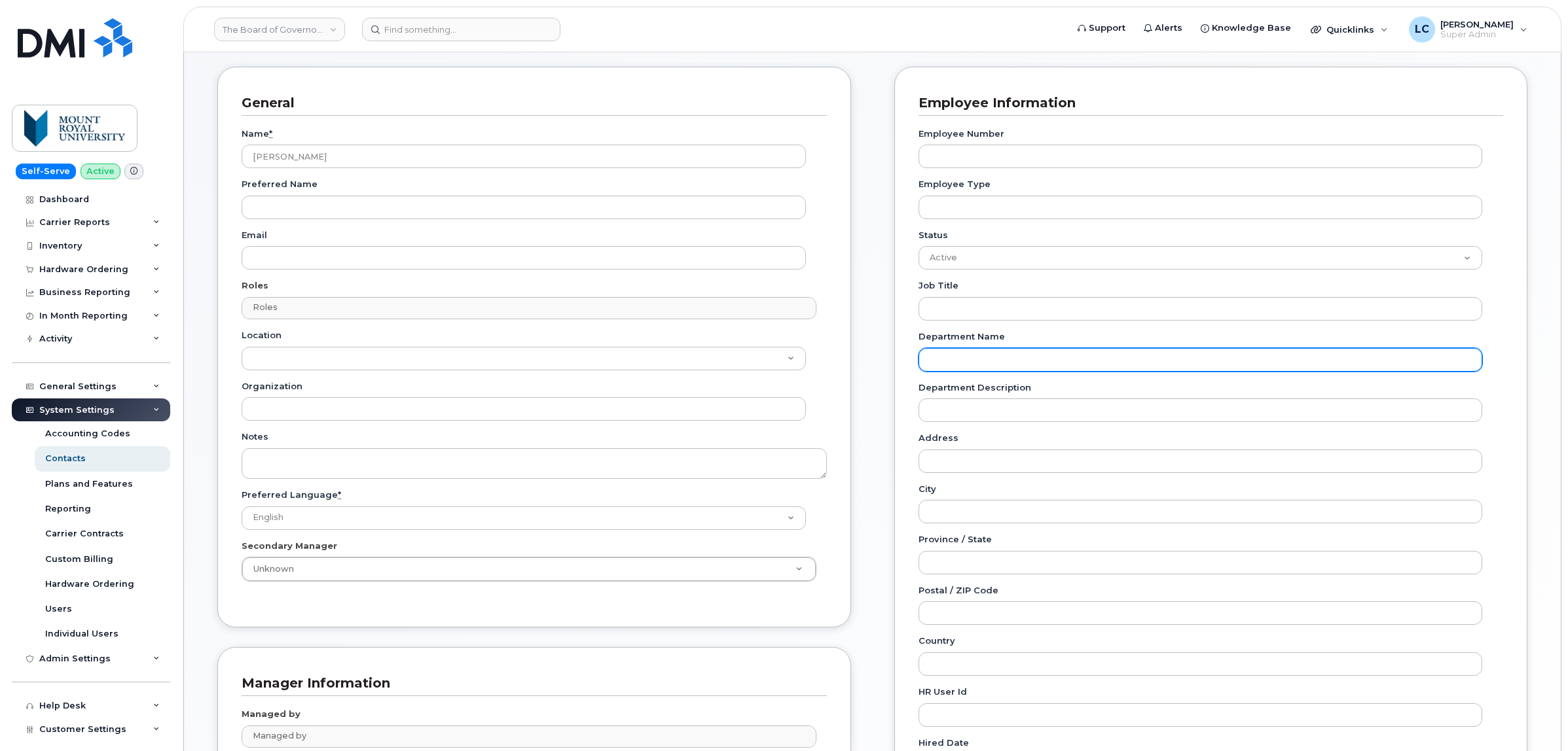
click at [991, 358] on input "Department Name" at bounding box center [1201, 359] width 564 height 24
type input "Controller"
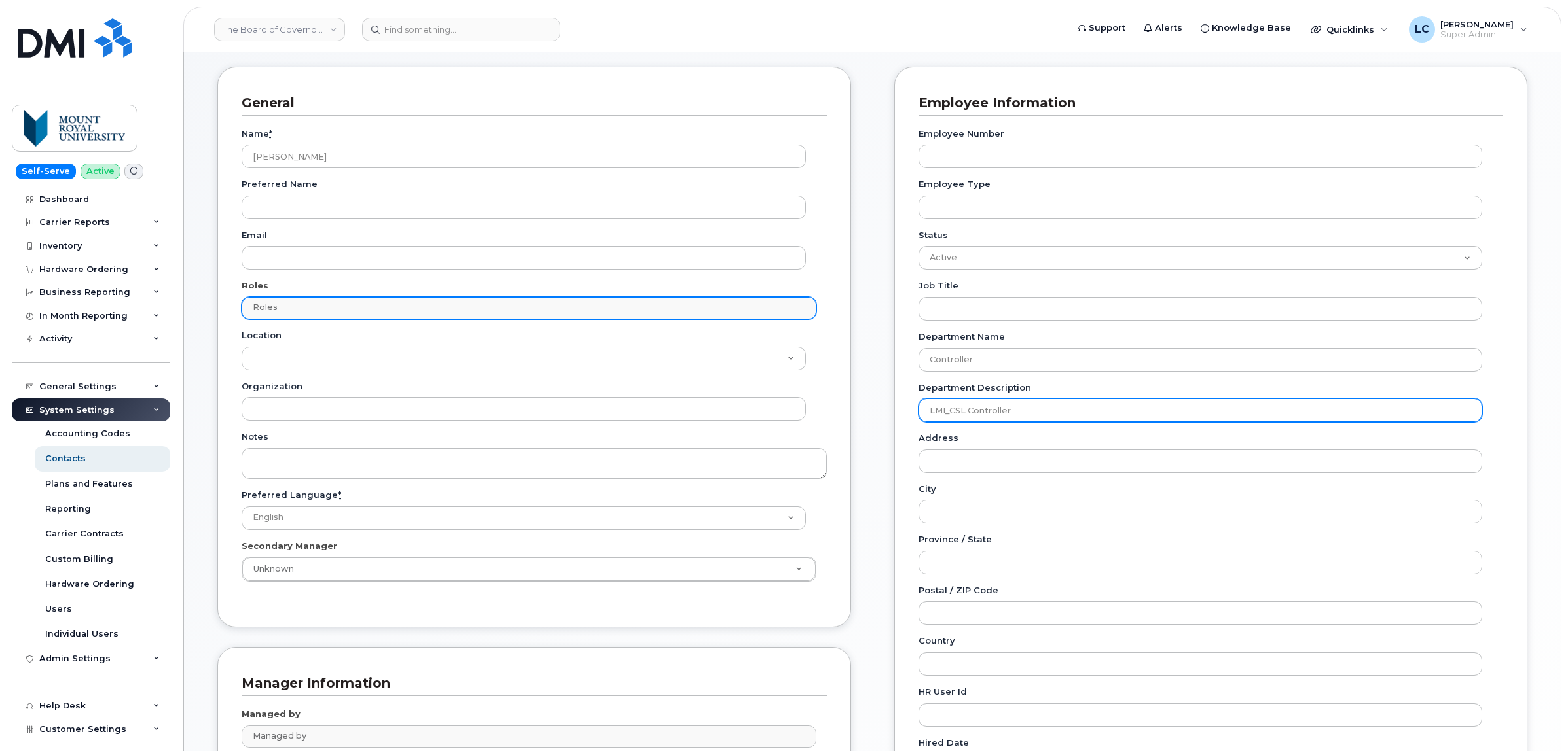
type input "LMI_CSL Controller"
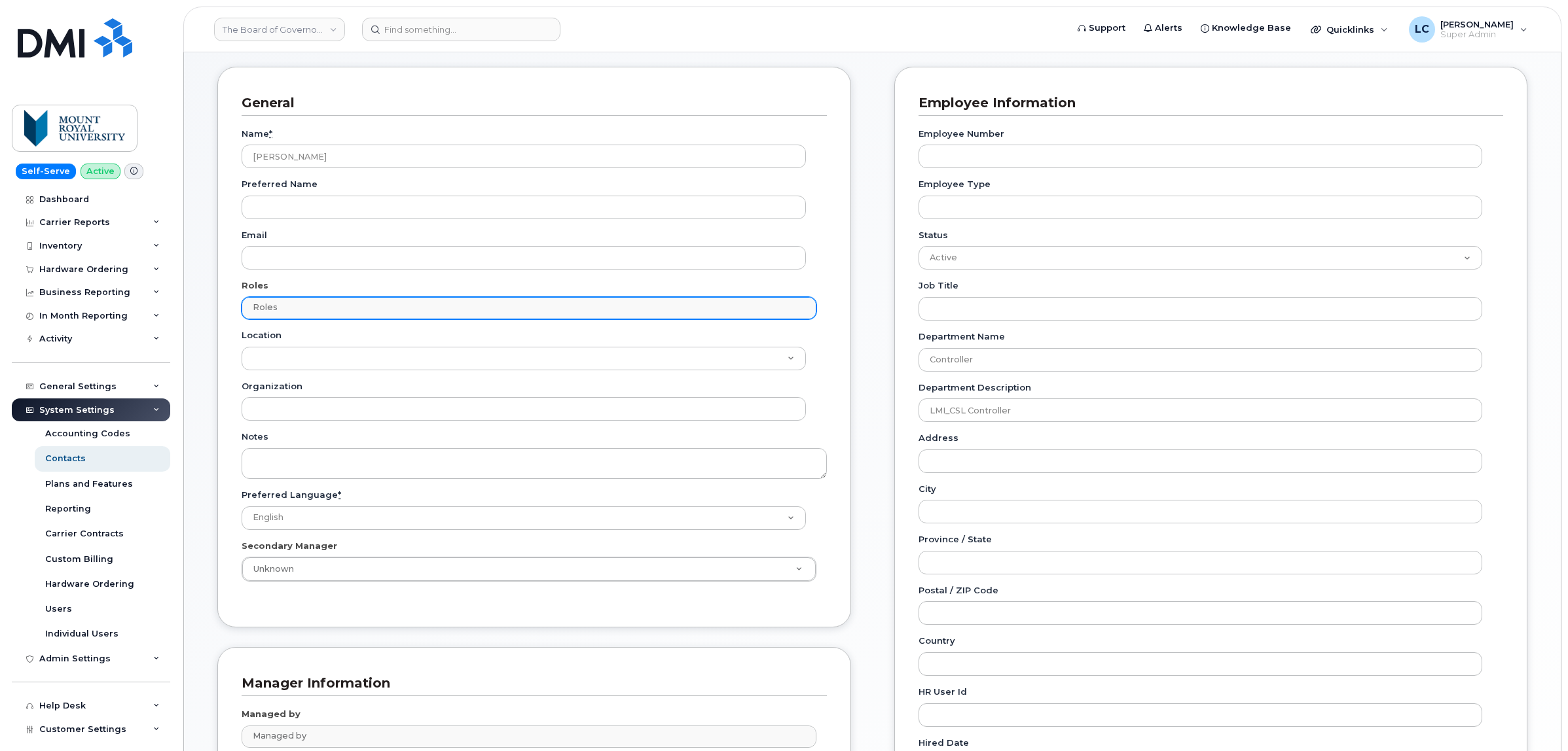
click at [587, 318] on ul "Roles" at bounding box center [529, 307] width 574 height 21
type input "C"
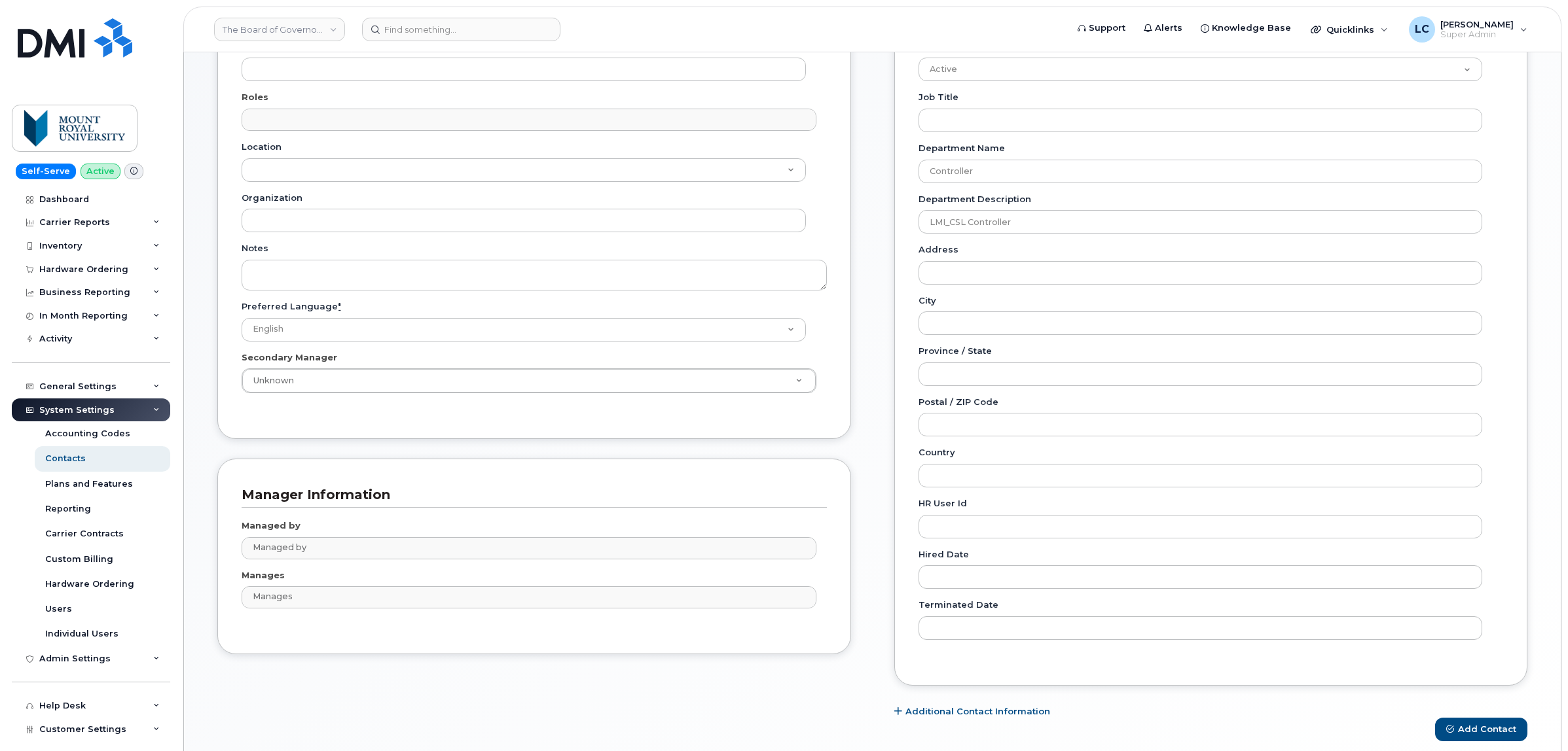
scroll to position [366, 0]
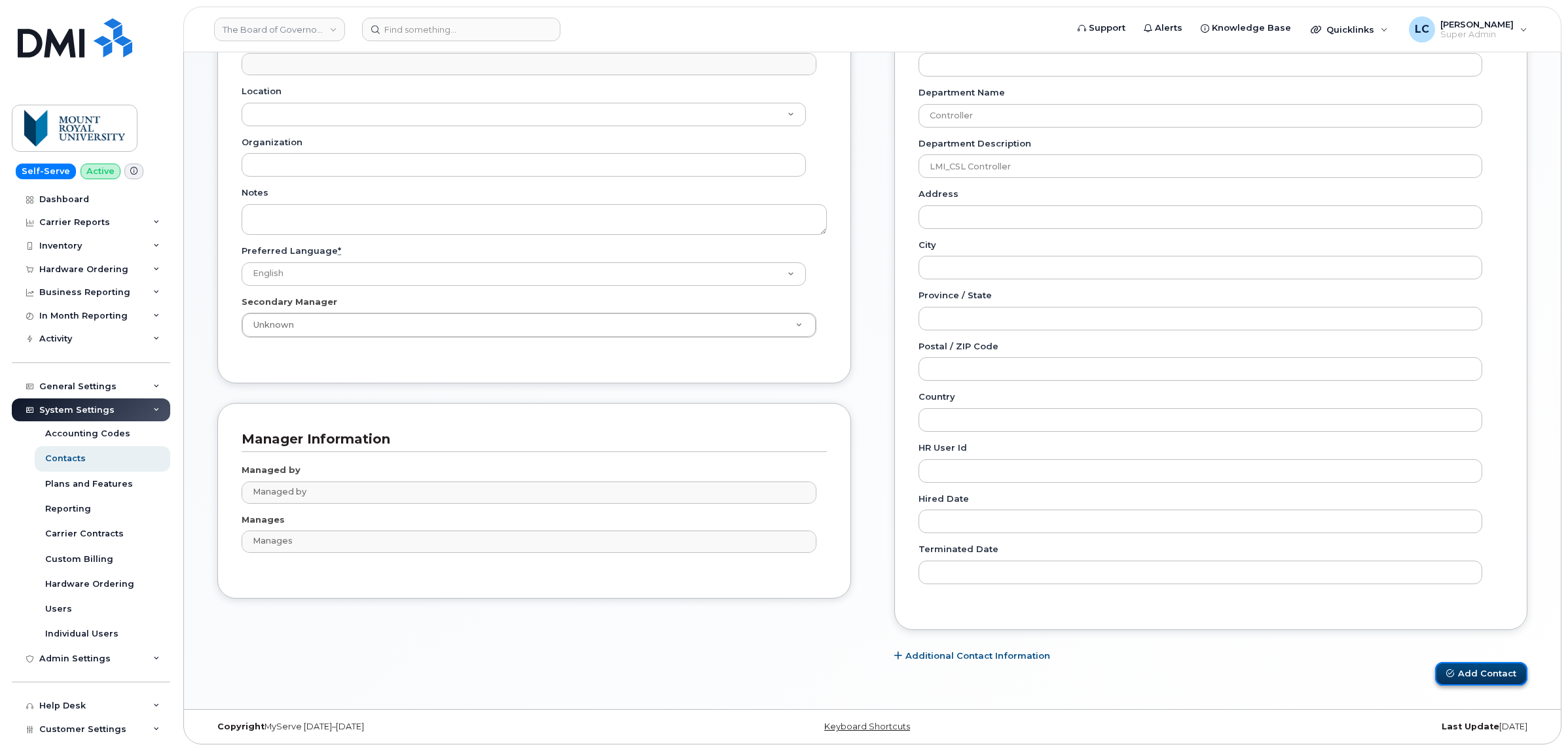
type input "Roles"
click at [1481, 669] on button "Add Contact" at bounding box center [1481, 674] width 92 height 25
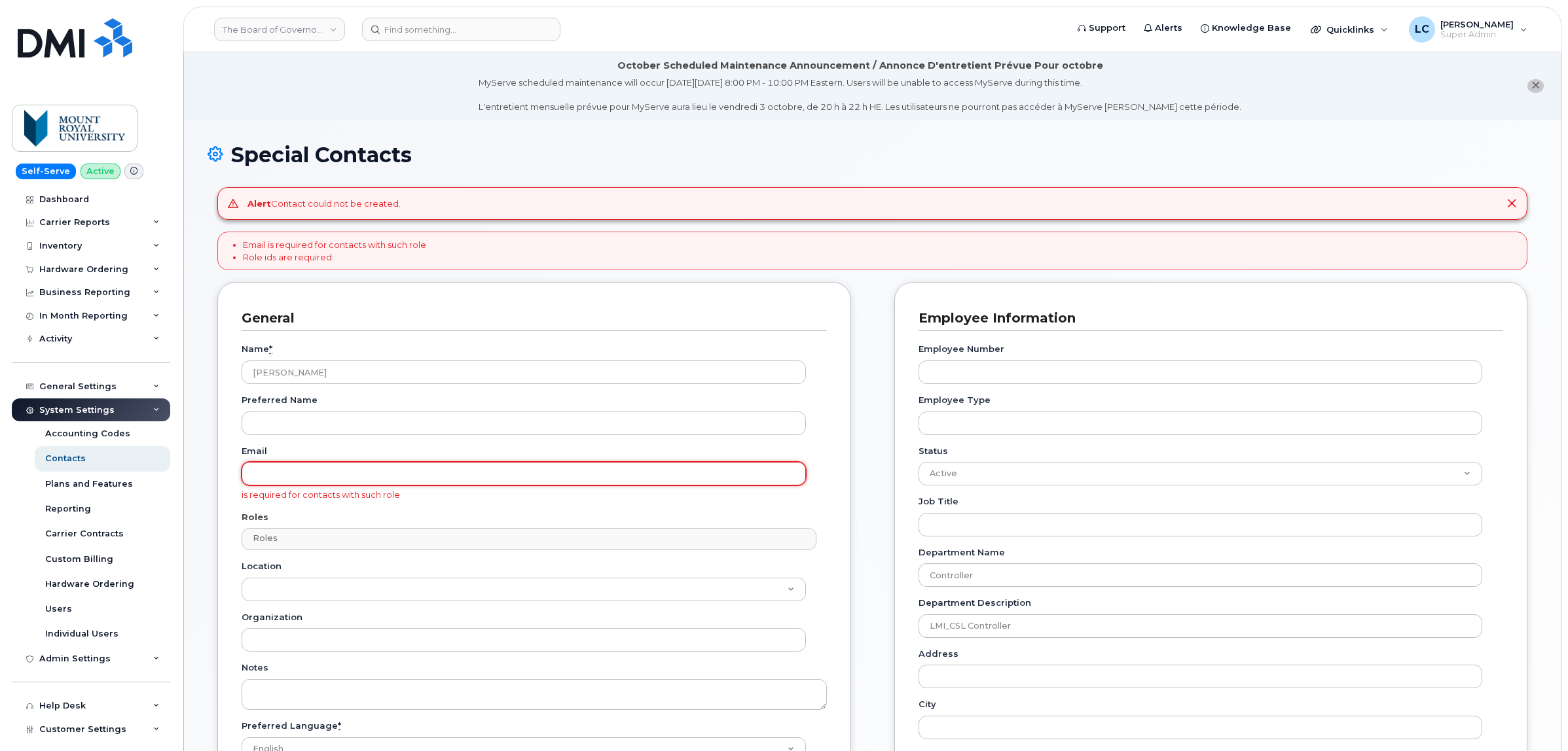
click at [416, 467] on input "Email" at bounding box center [524, 474] width 564 height 24
paste input "[EMAIL_ADDRESS][DOMAIN_NAME]"
type input "[EMAIL_ADDRESS][DOMAIN_NAME]"
click at [881, 430] on div "General Name * Paula Boland Preferred Name Email pboland@woodwards.nf.ca is req…" at bounding box center [873, 701] width 1330 height 839
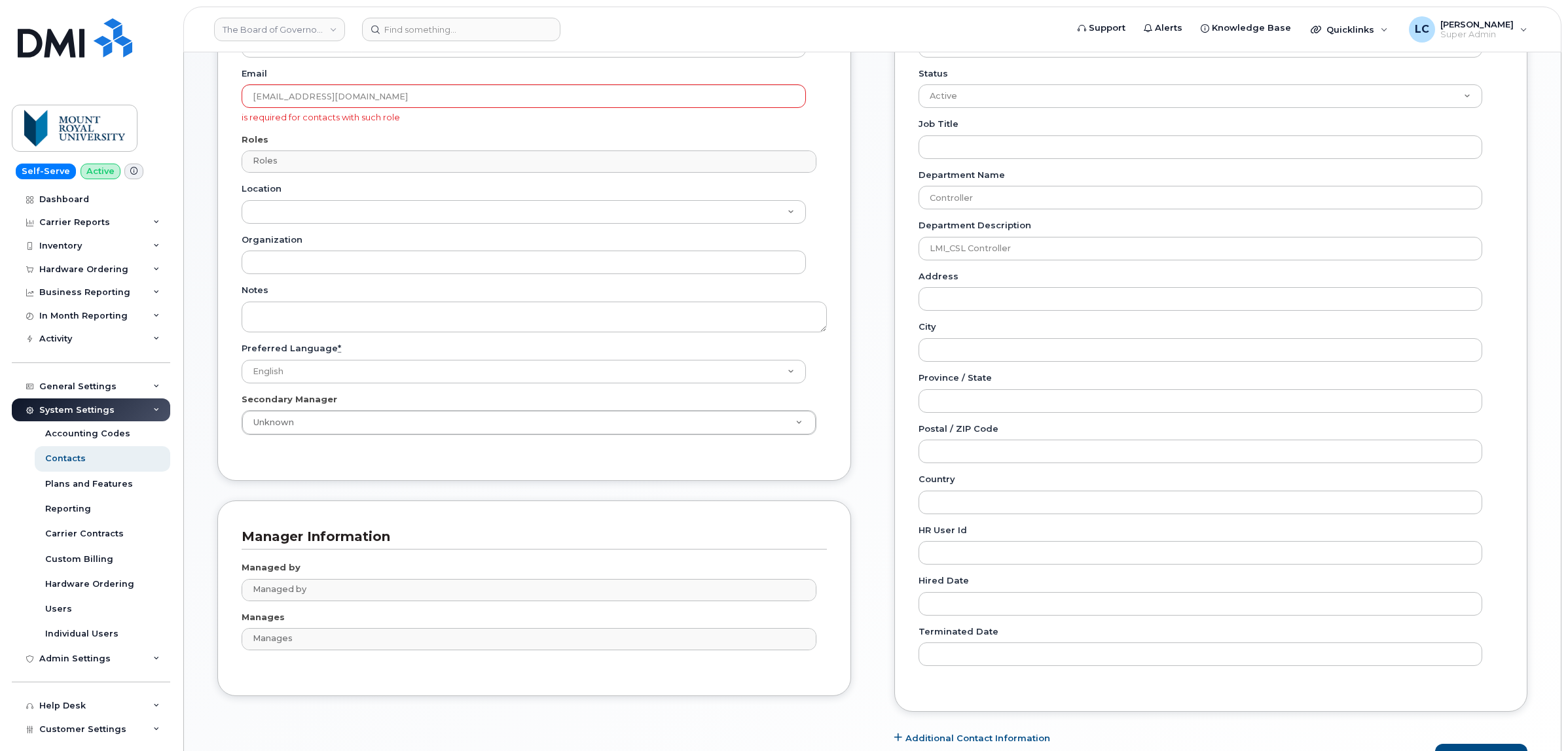
scroll to position [461, 0]
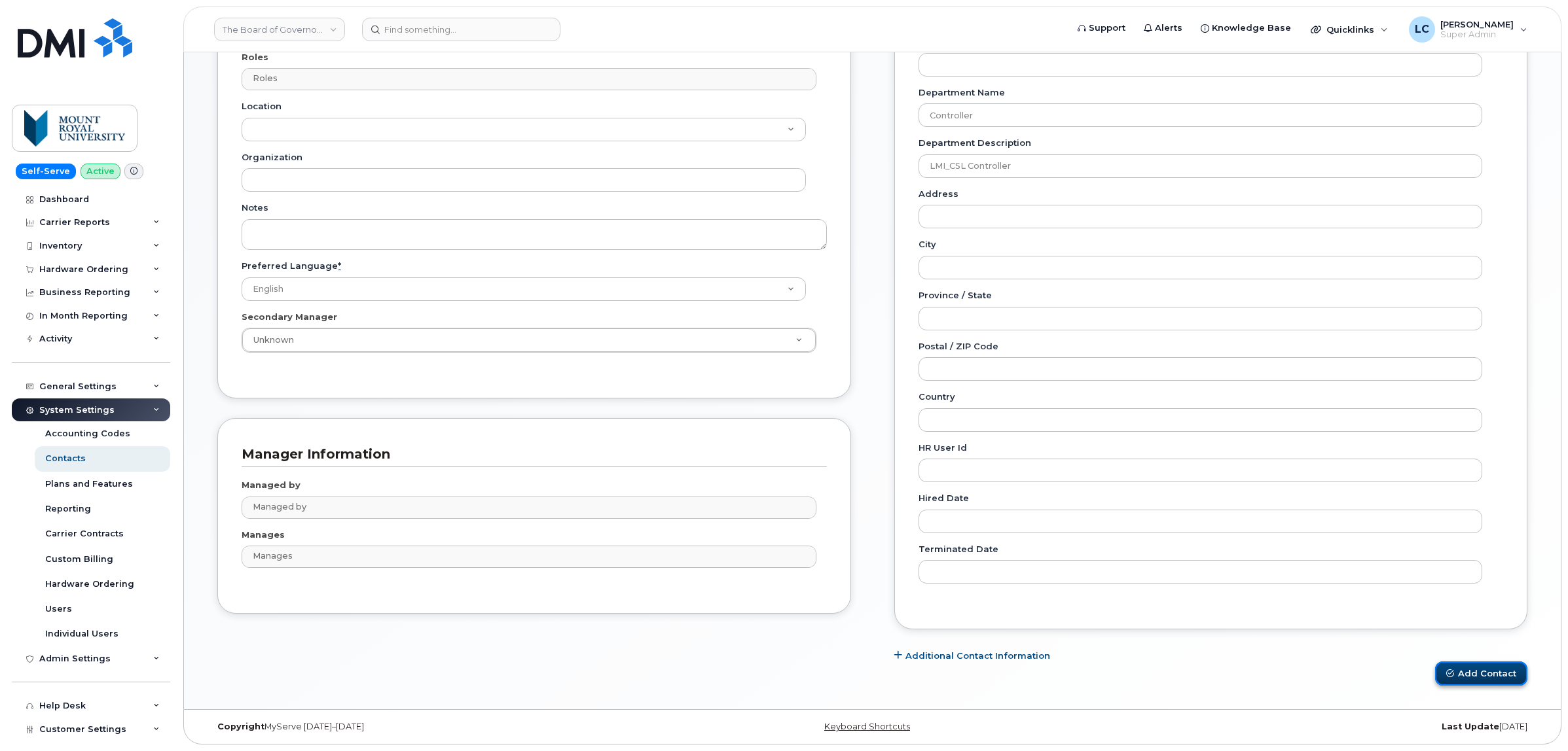
click at [1514, 674] on button "Add Contact" at bounding box center [1481, 674] width 92 height 25
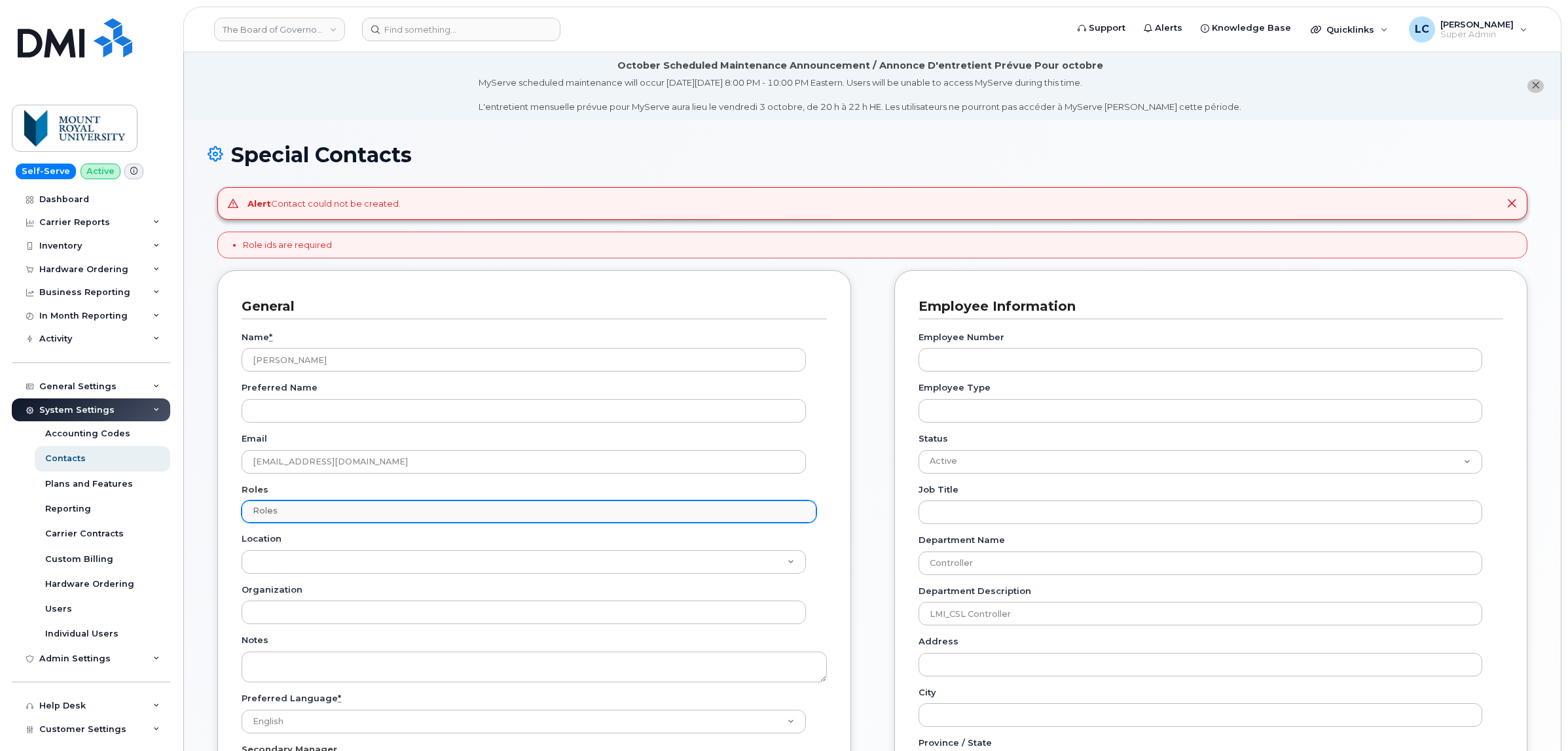
click at [462, 501] on div "Roles No matches found No matches found" at bounding box center [529, 511] width 575 height 22
click at [463, 511] on input "text" at bounding box center [530, 511] width 562 height 18
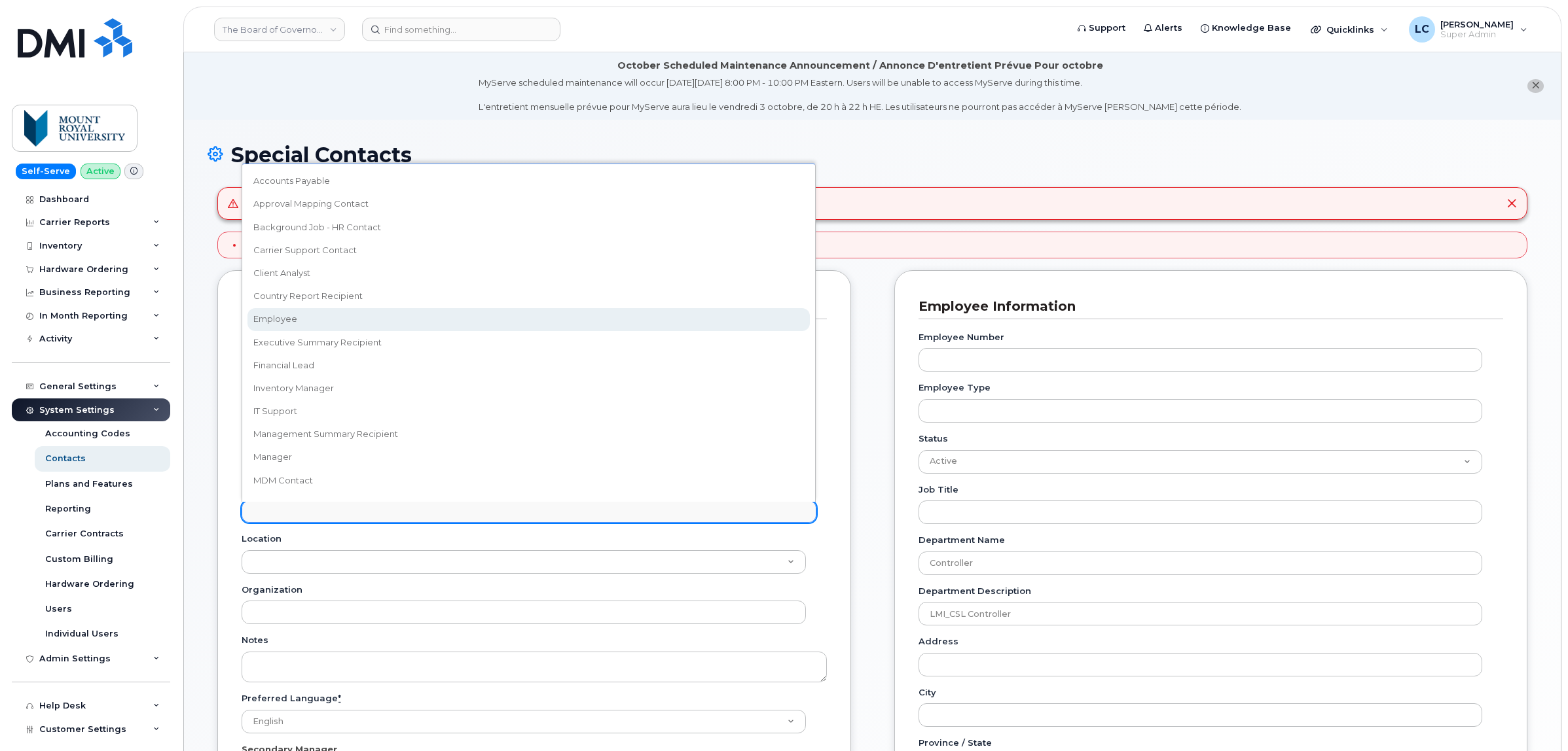
select select "16"
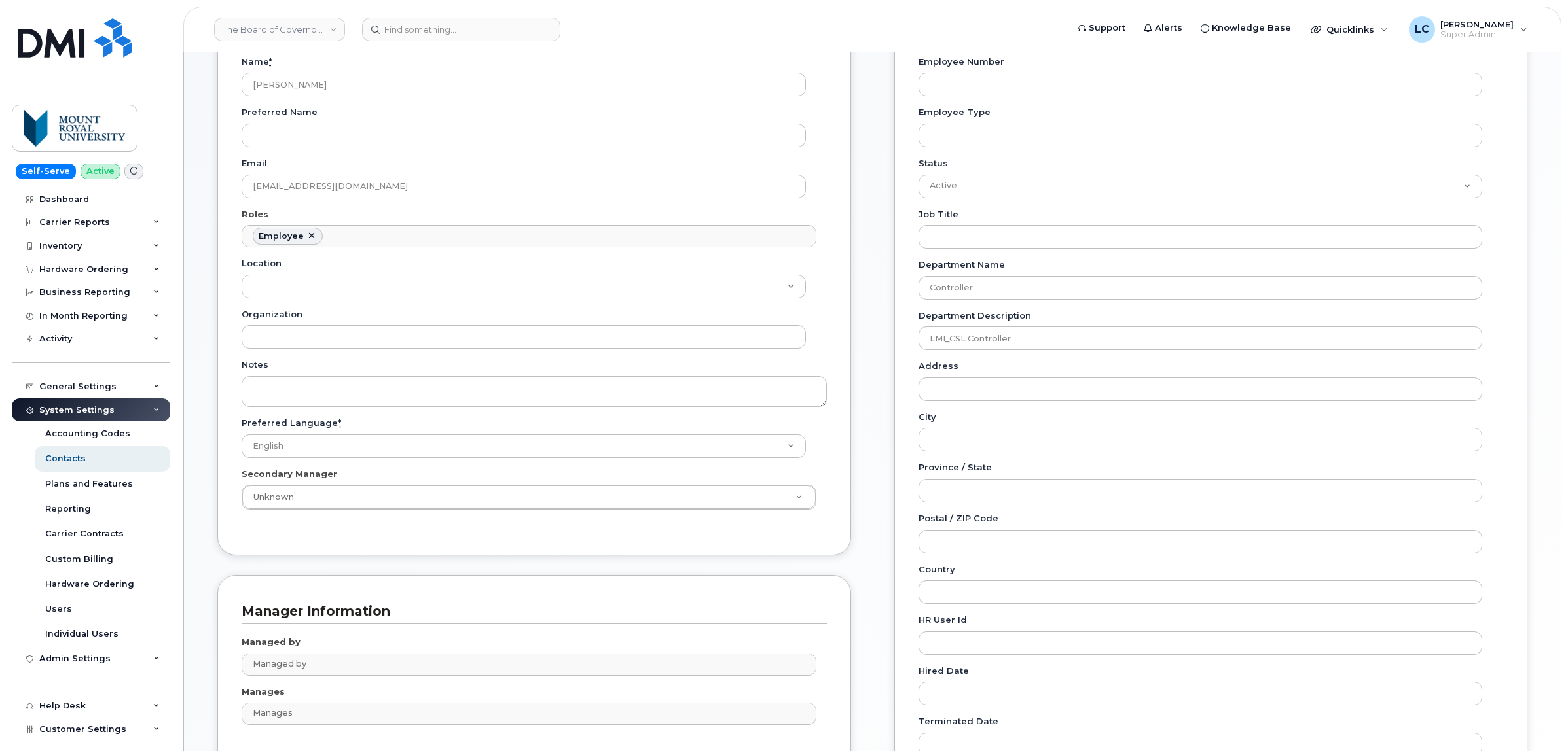
scroll to position [449, 0]
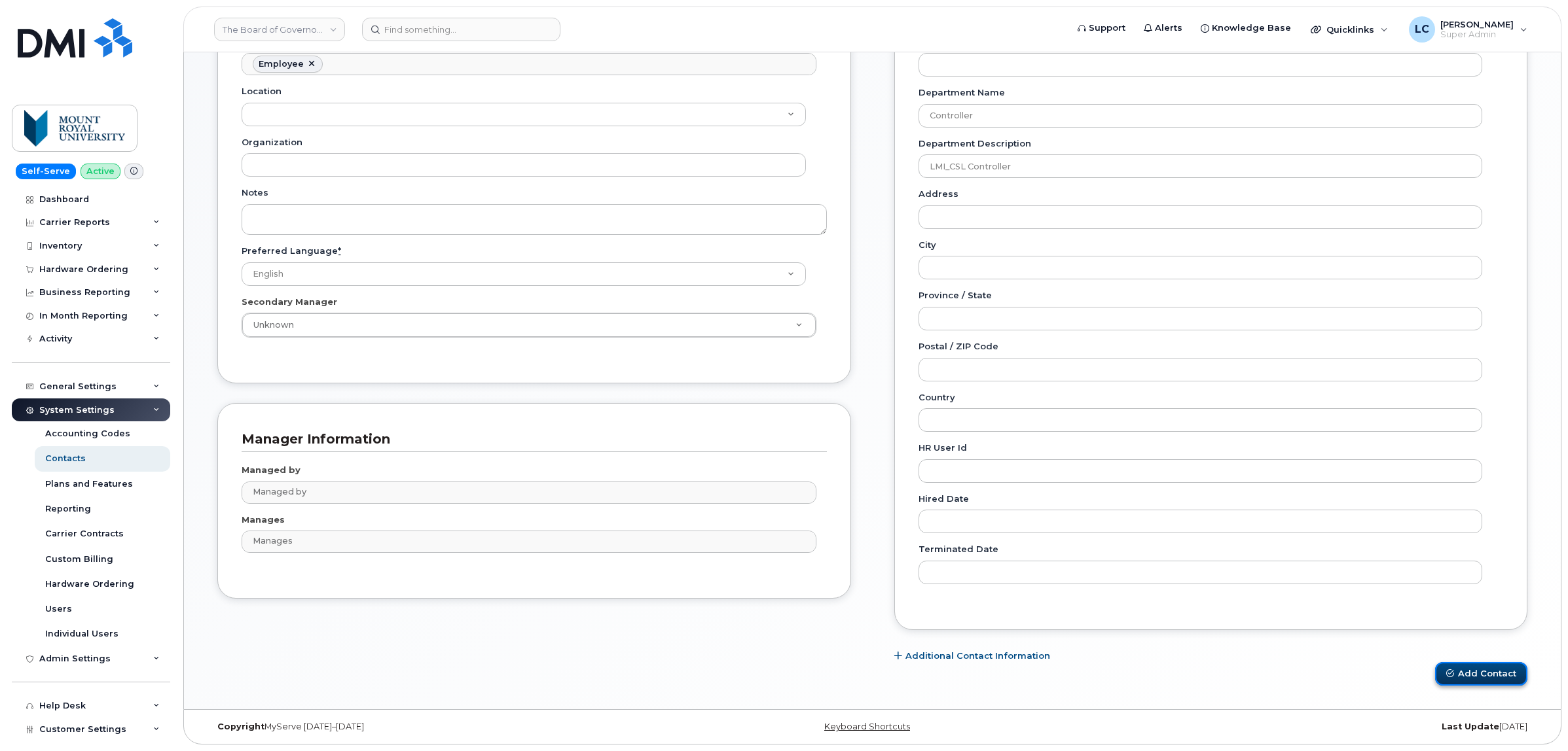
click at [1451, 669] on icon "submit" at bounding box center [1450, 673] width 8 height 8
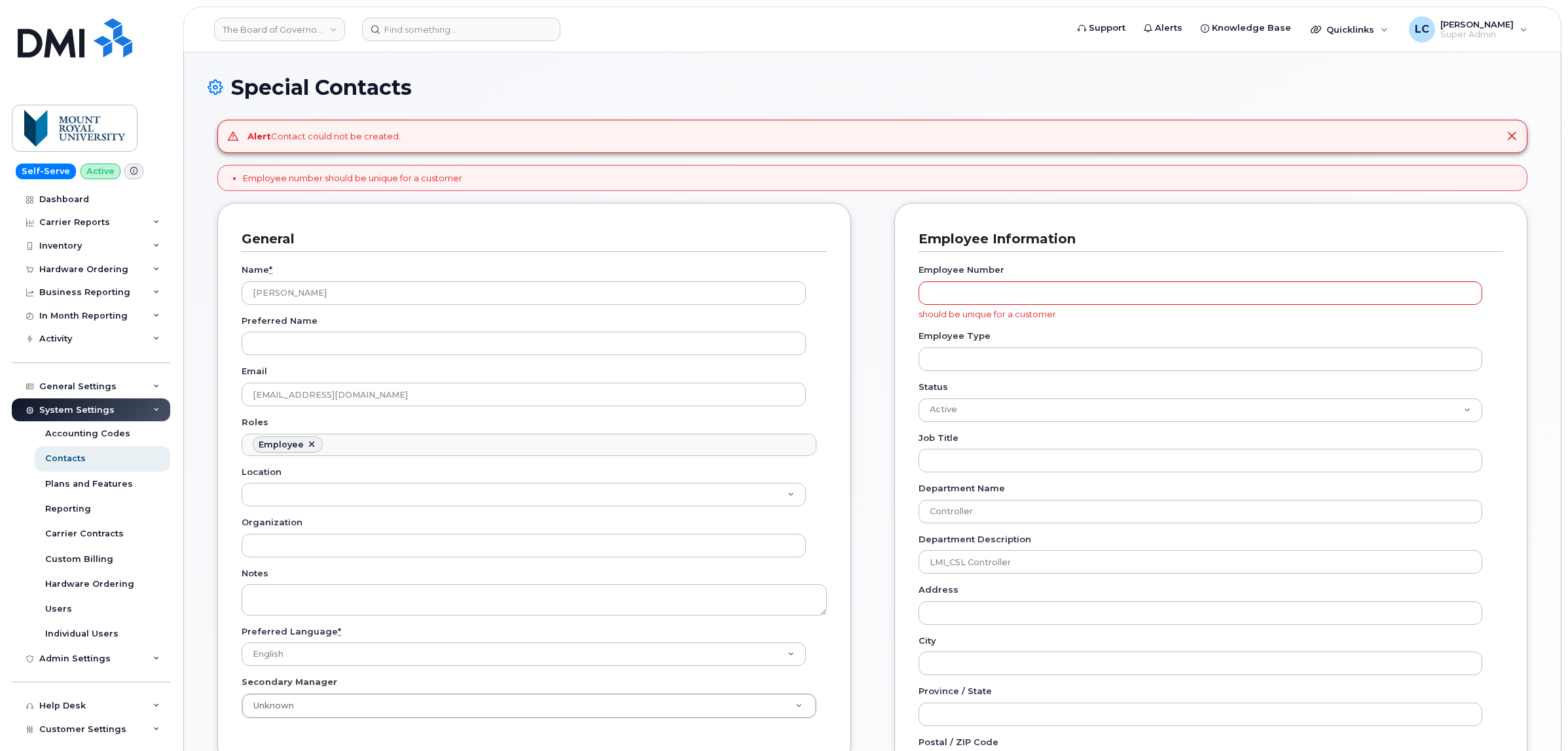
scroll to position [41, 0]
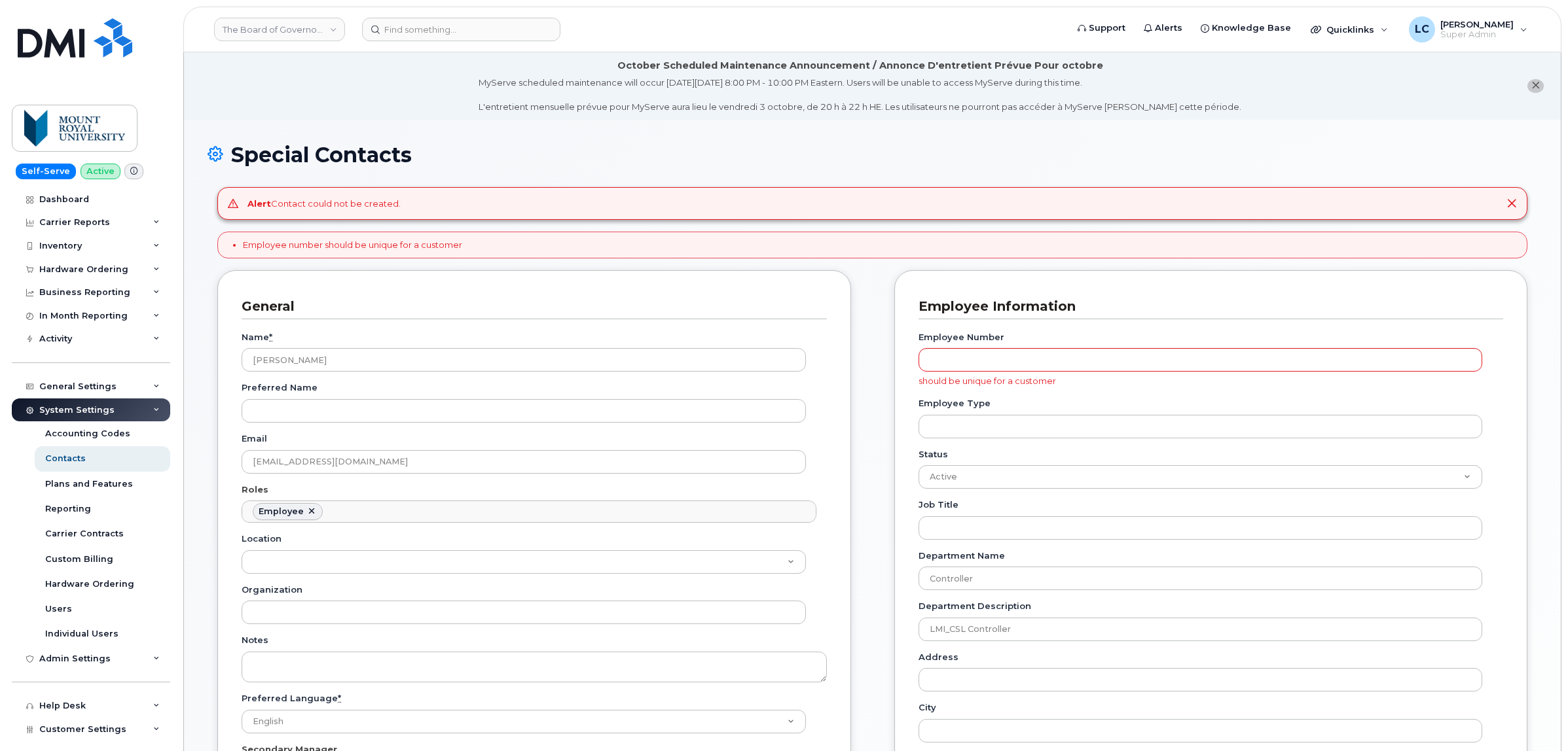
click at [910, 433] on div "Employee Information Employee Number should be unique for a customer Employee T…" at bounding box center [1211, 681] width 633 height 822
click at [77, 460] on div "Contacts" at bounding box center [65, 458] width 41 height 11
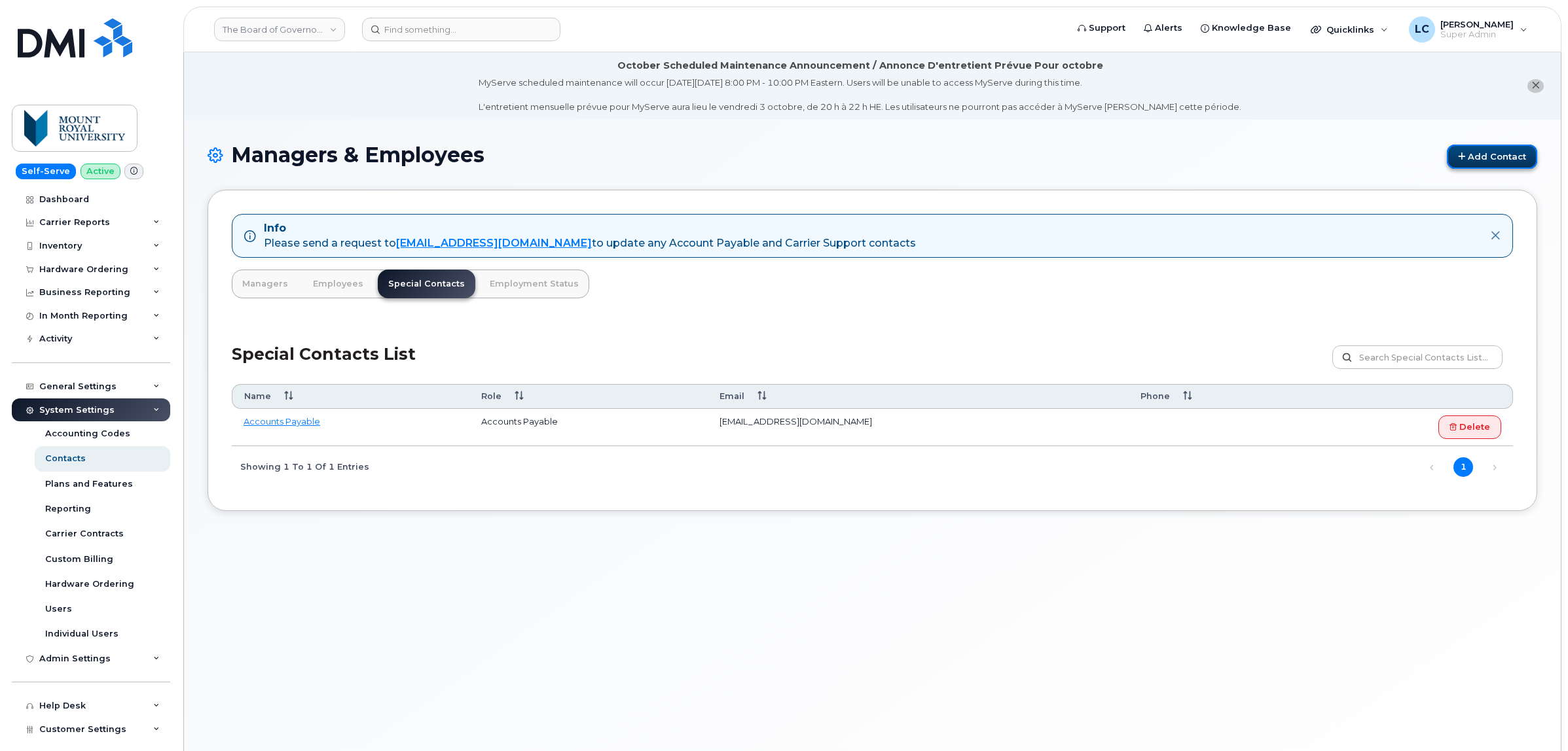
click at [1507, 149] on link "Add Contact" at bounding box center [1492, 157] width 90 height 25
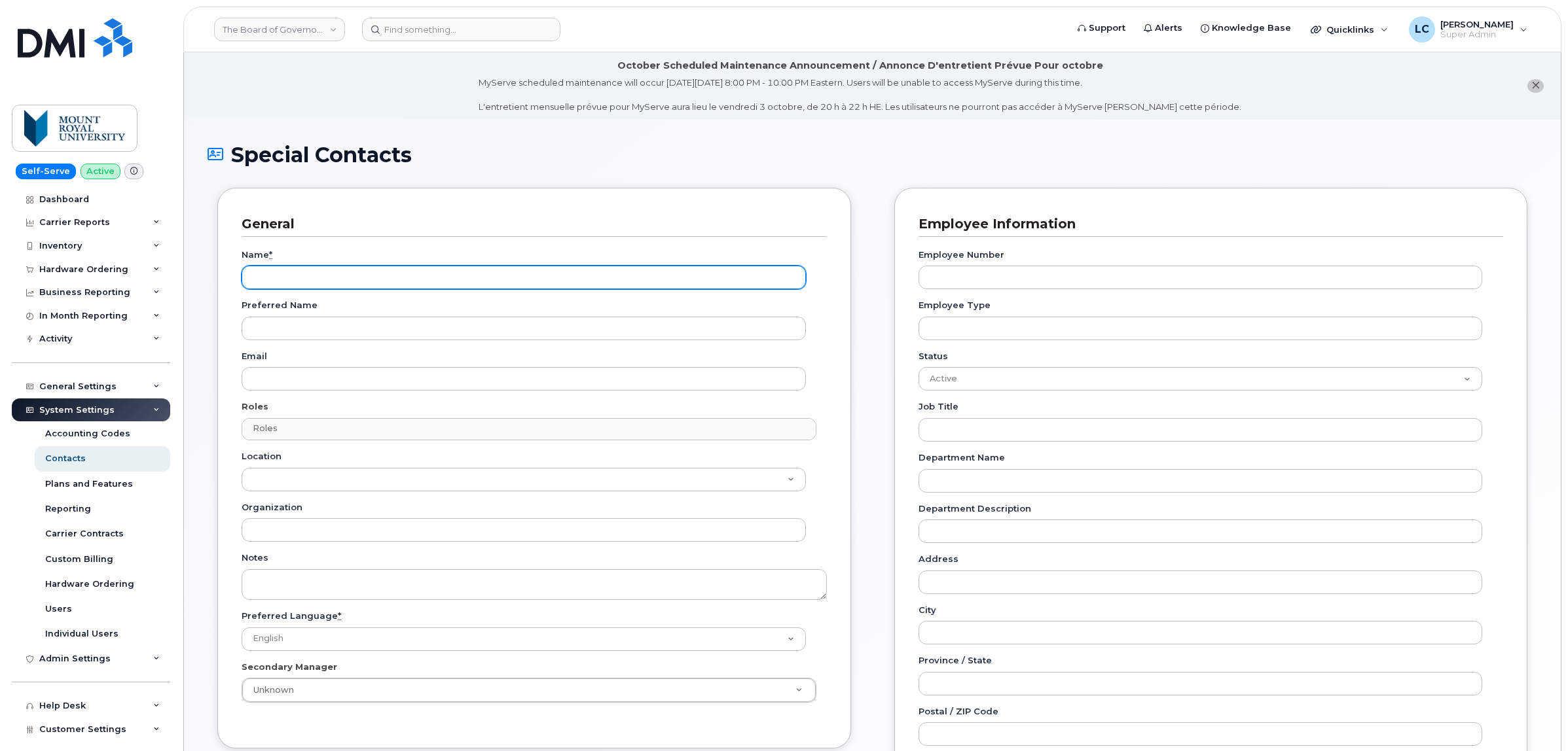
click at [404, 280] on input "Name *" at bounding box center [524, 277] width 564 height 24
type input "[PERSON_NAME]"
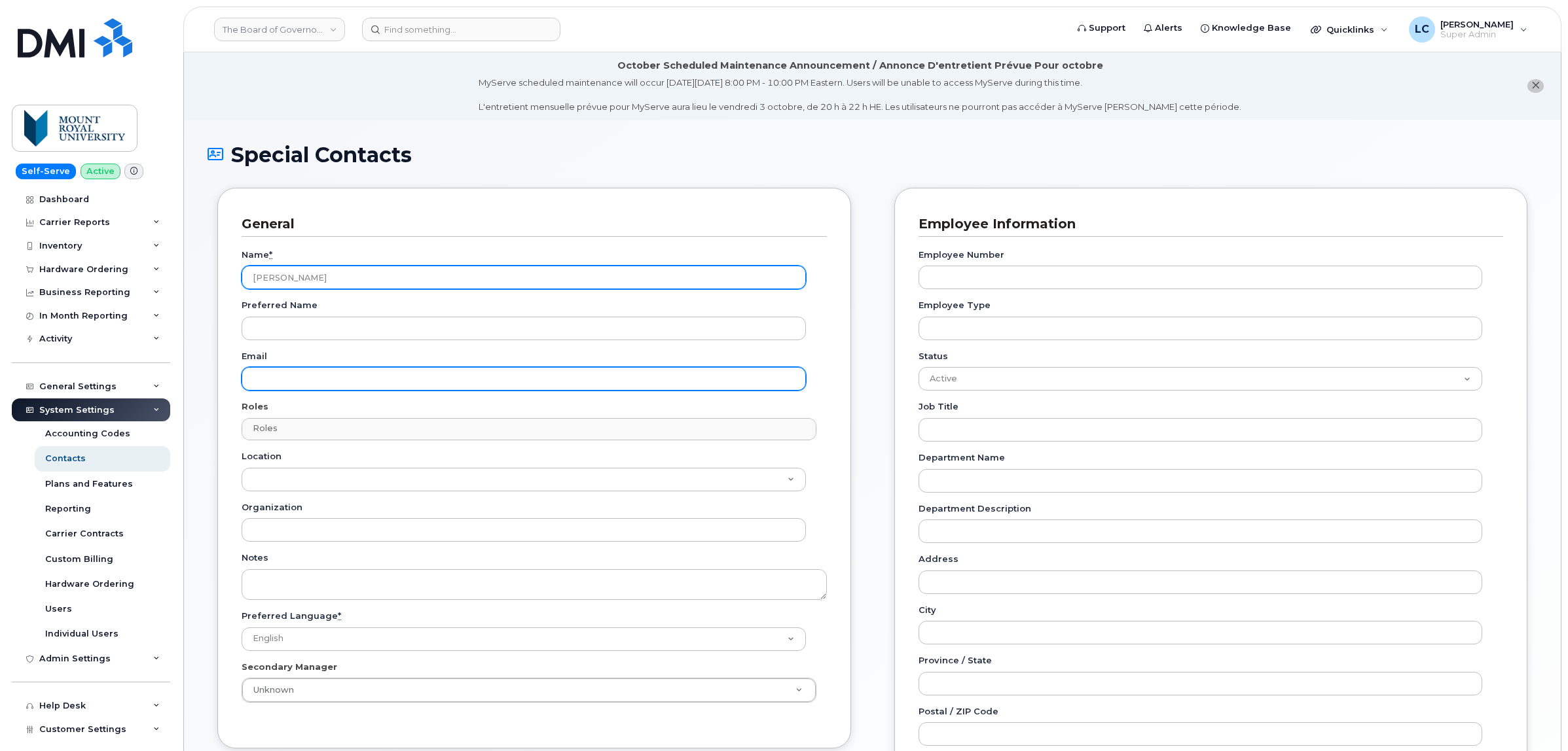
paste input "[EMAIL_ADDRESS][DOMAIN_NAME]"
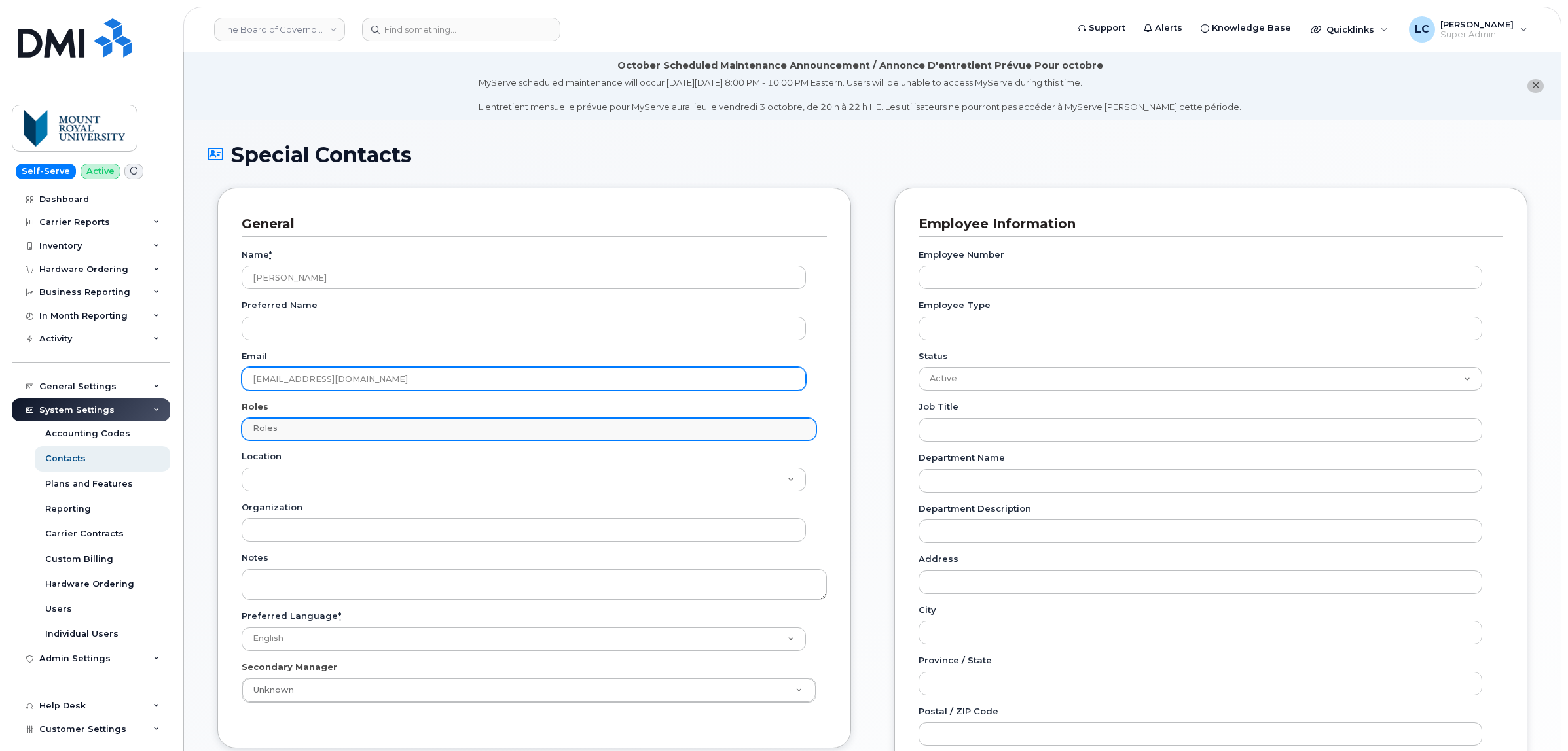
type input "[EMAIL_ADDRESS][DOMAIN_NAME]"
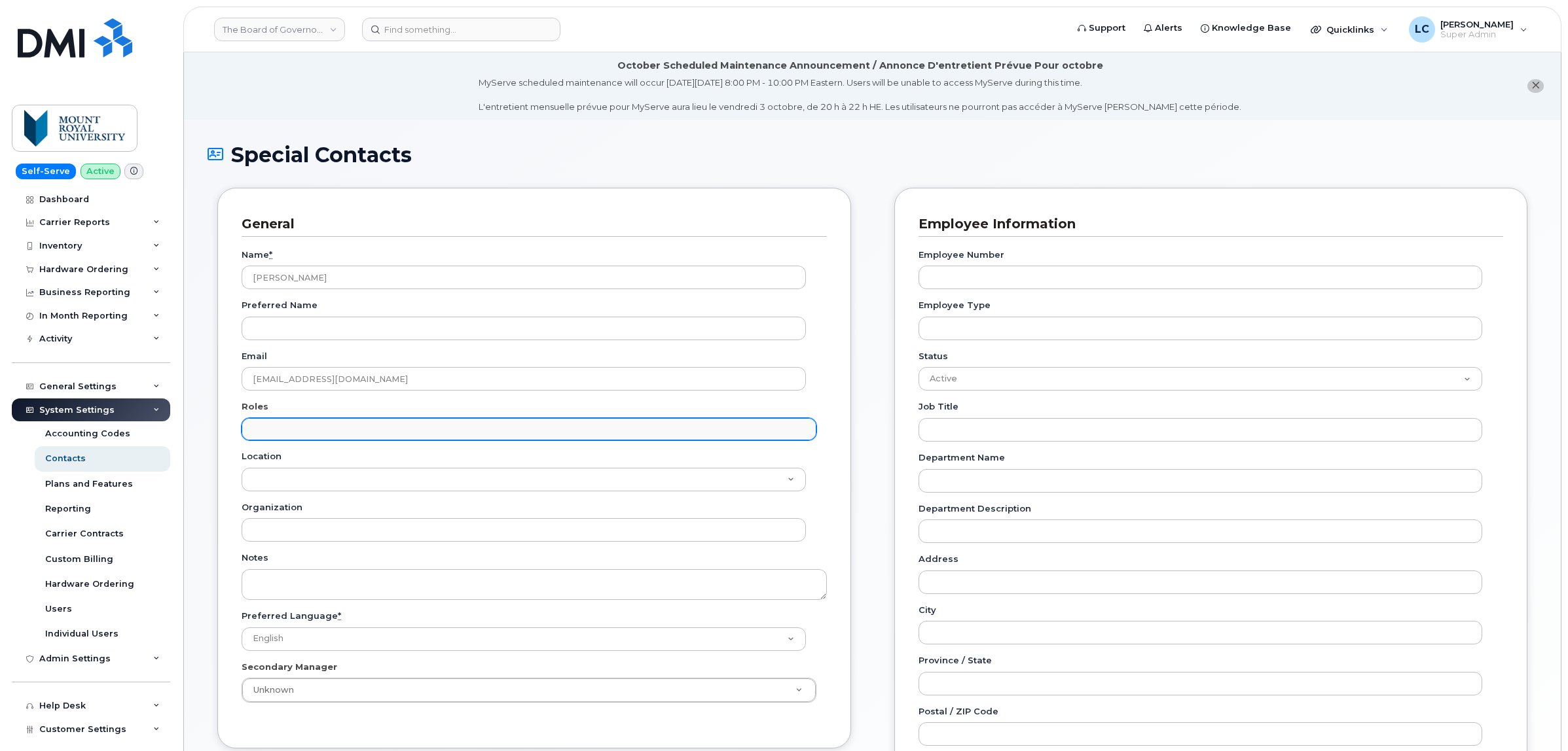
click at [363, 432] on input "text" at bounding box center [530, 428] width 562 height 18
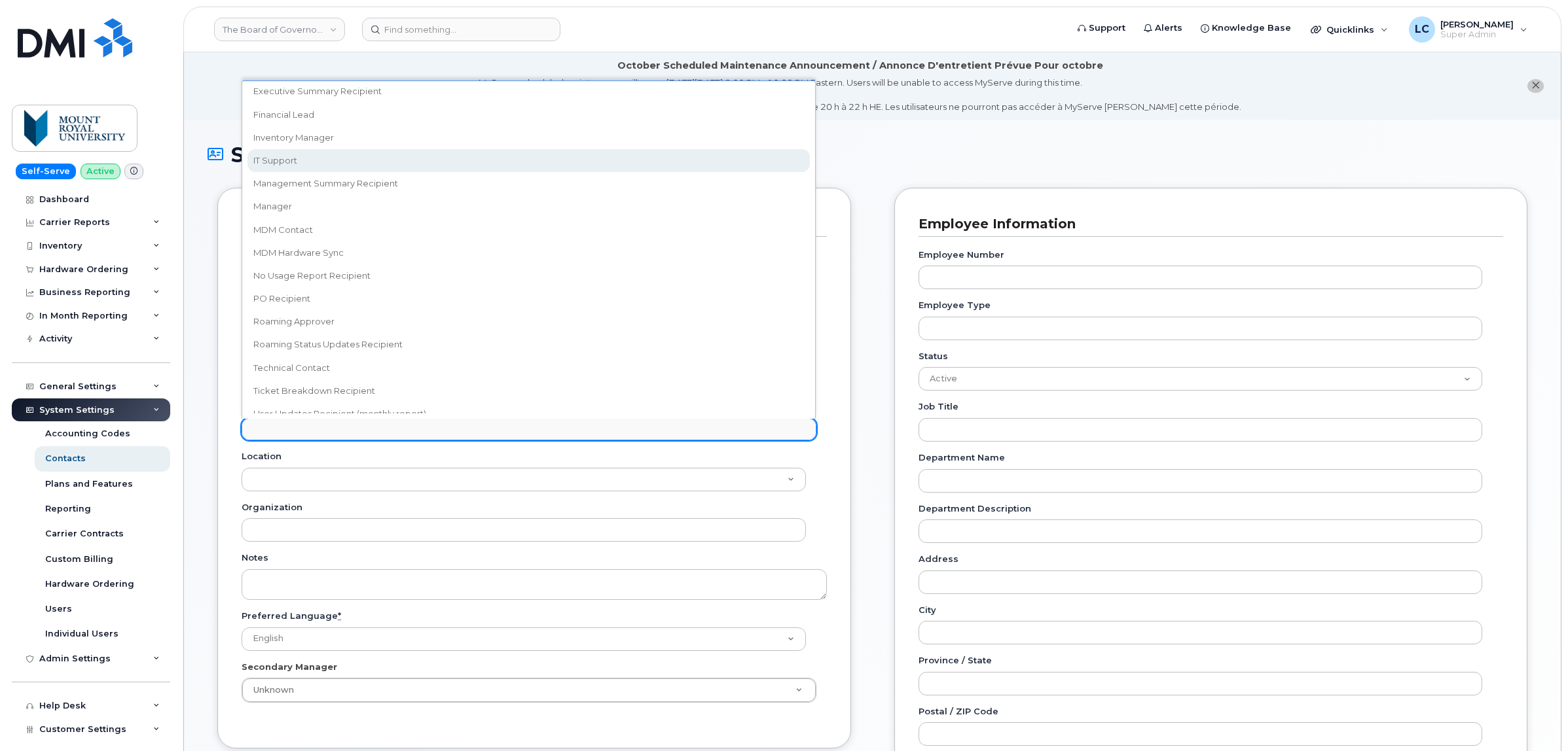
scroll to position [180, 0]
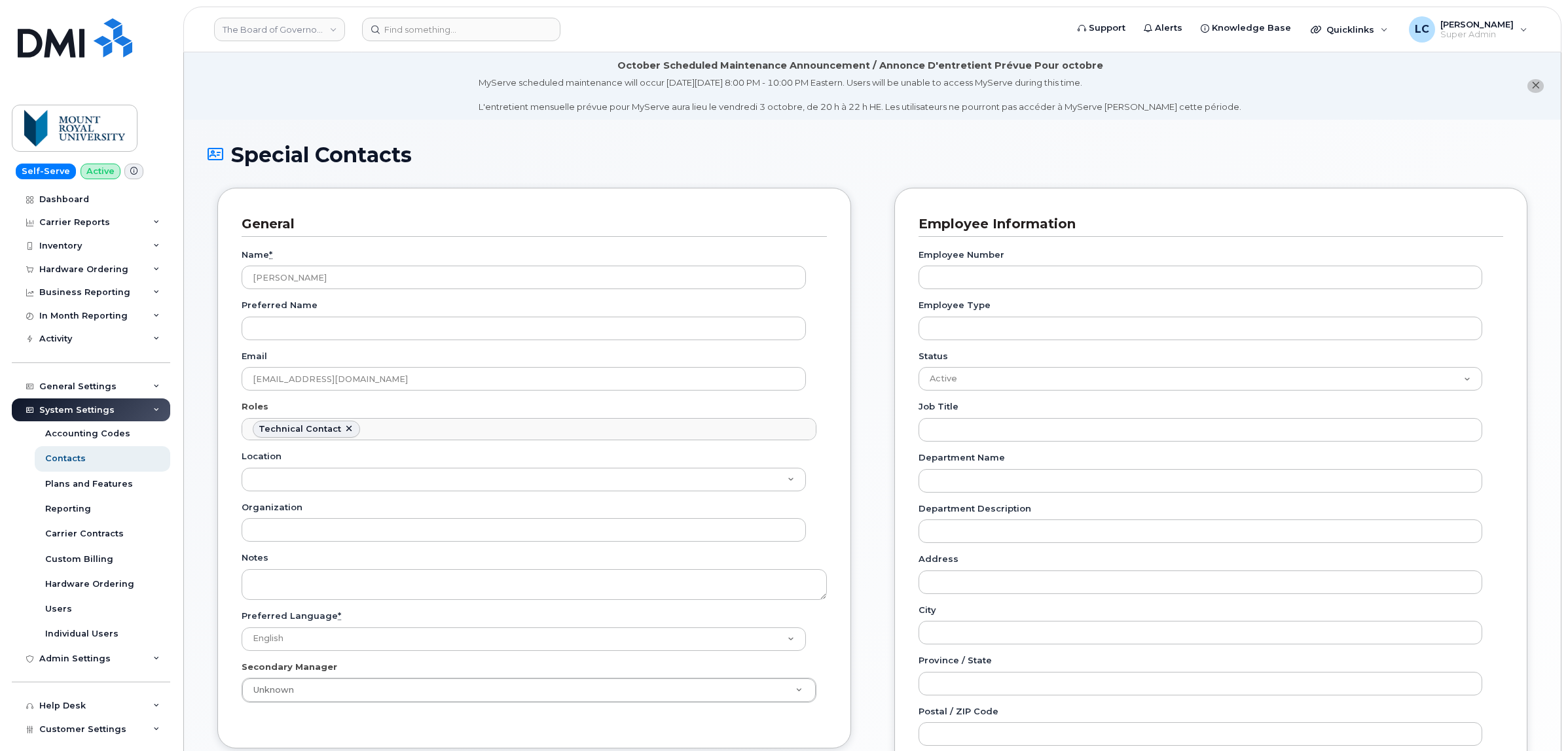
select select "21"
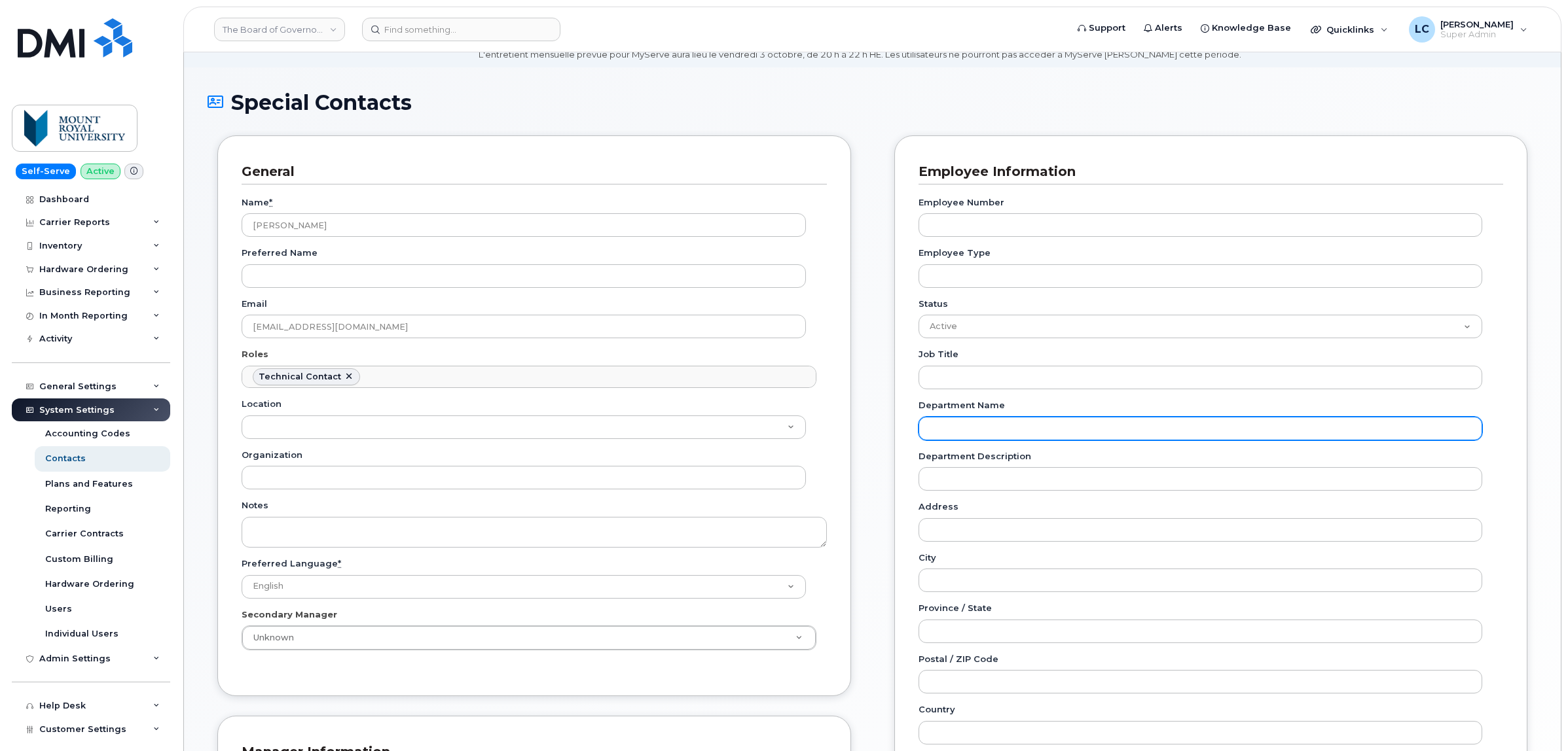
scroll to position [82, 0]
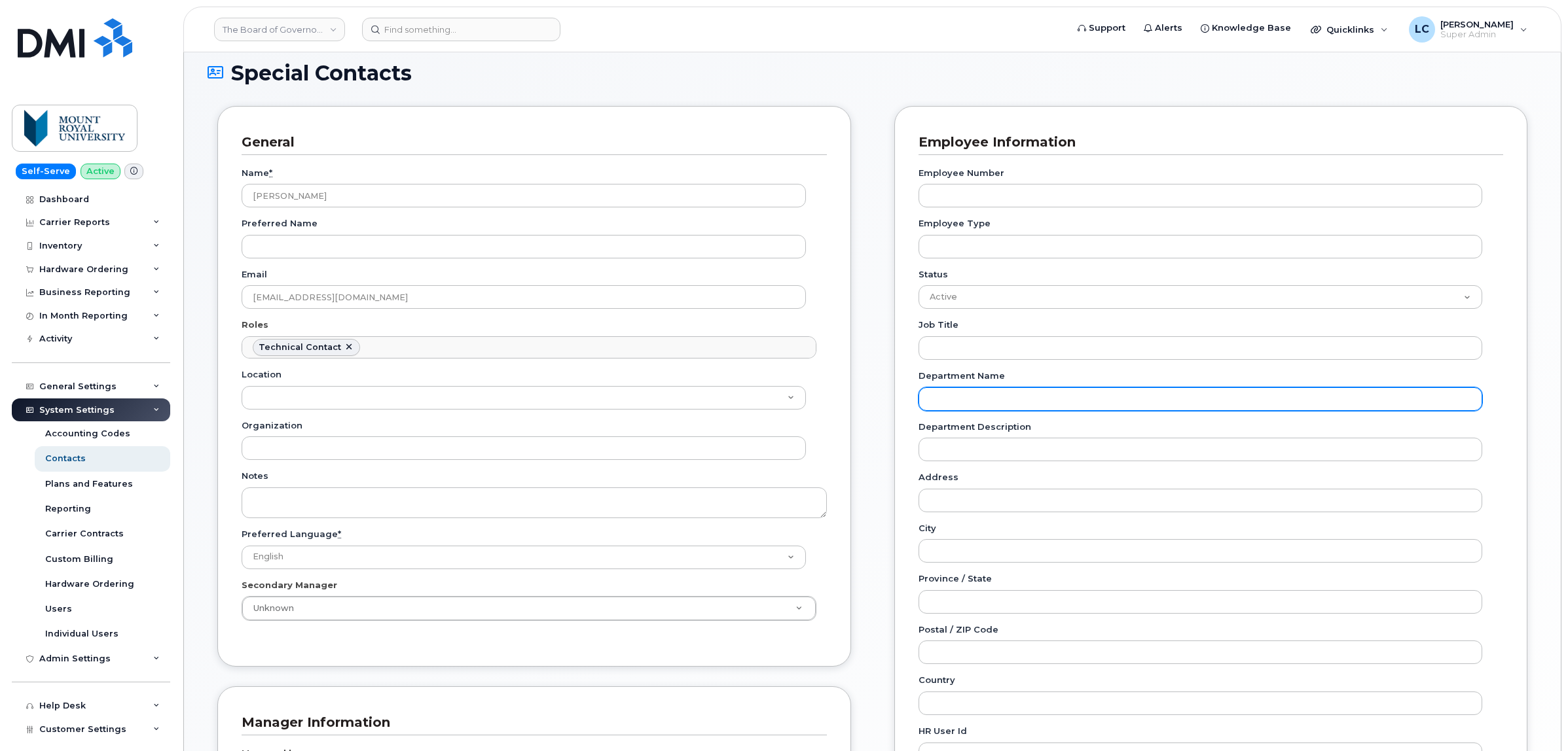
click at [990, 401] on input "Department Name" at bounding box center [1201, 398] width 564 height 24
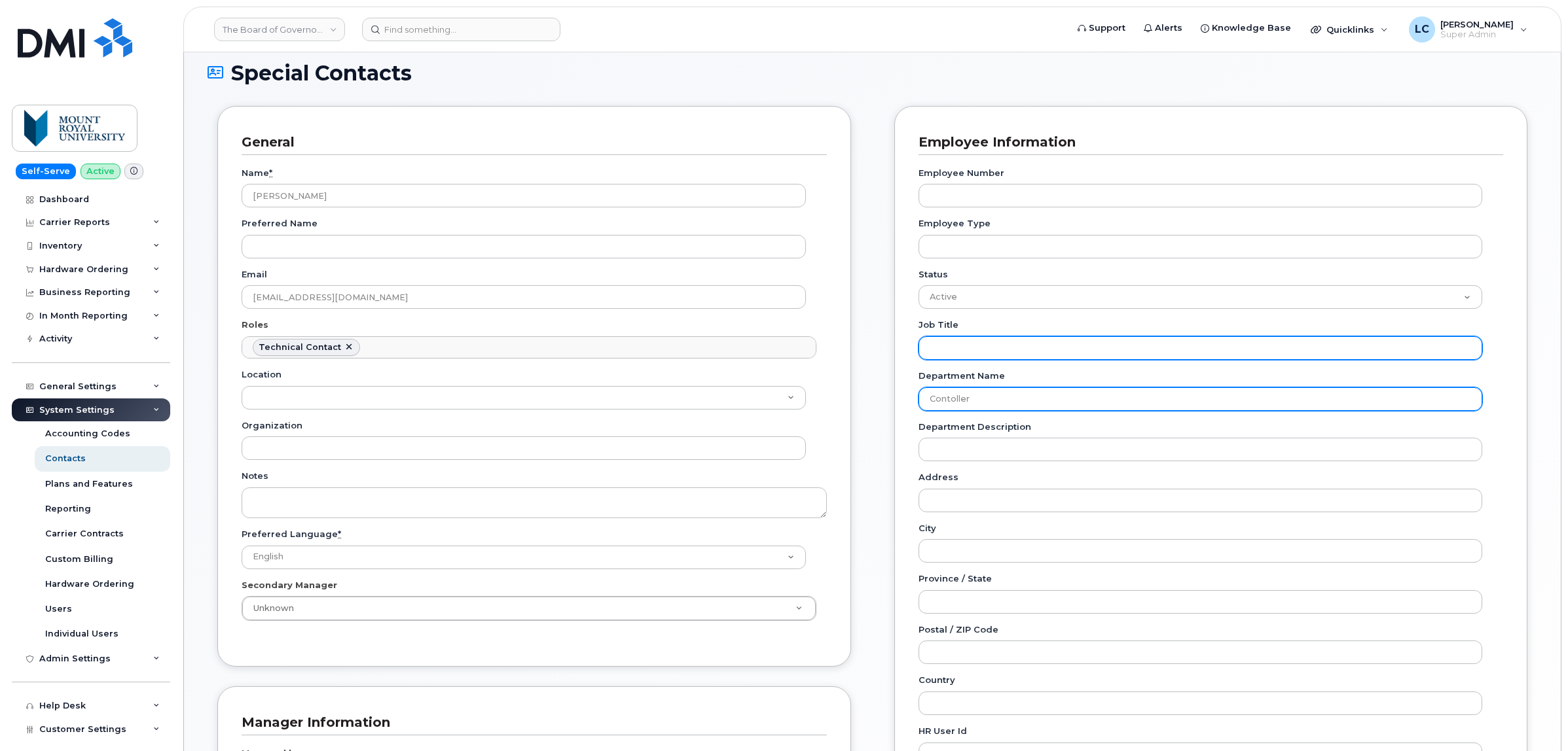
type input "Contoller"
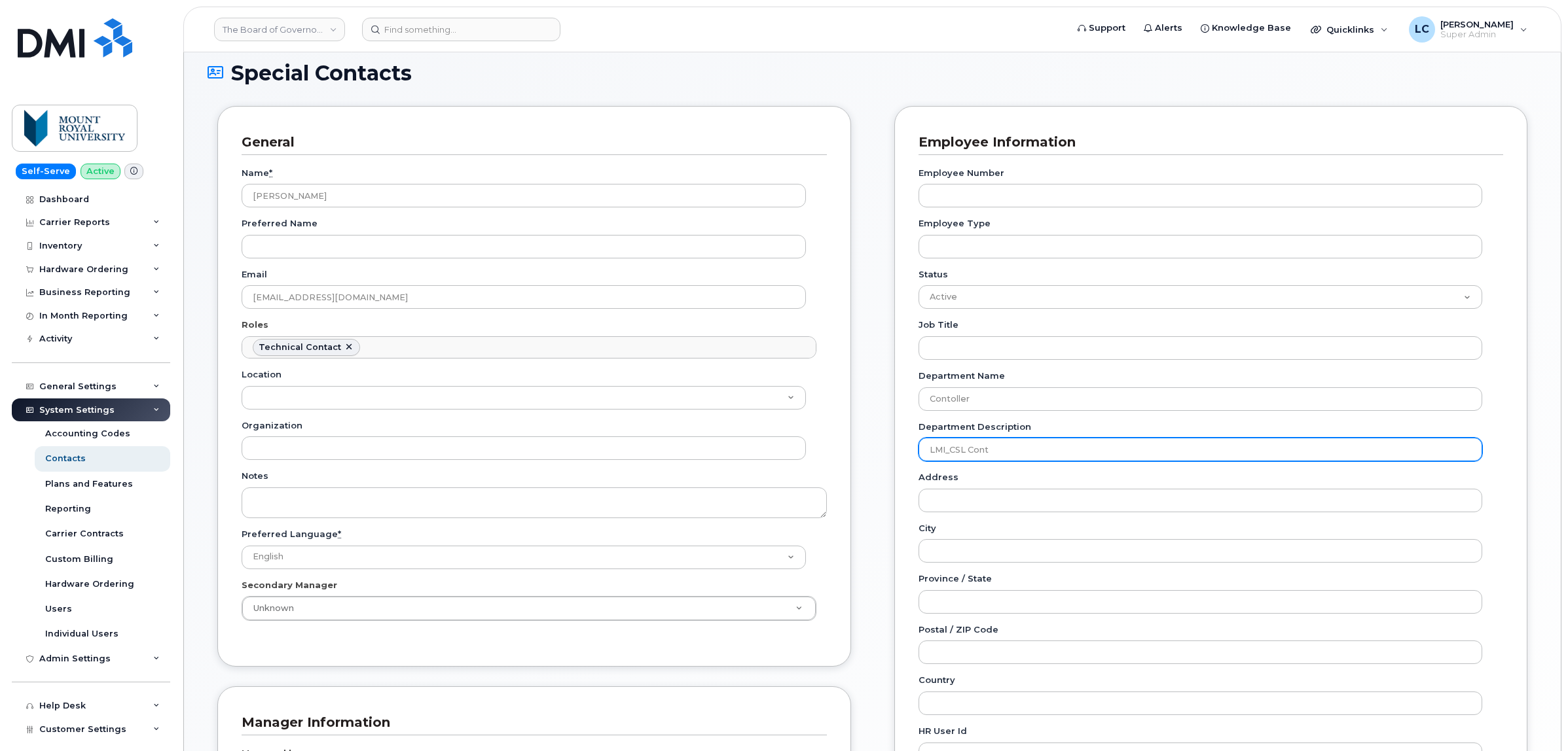
type input "LMI_CSL Controller"
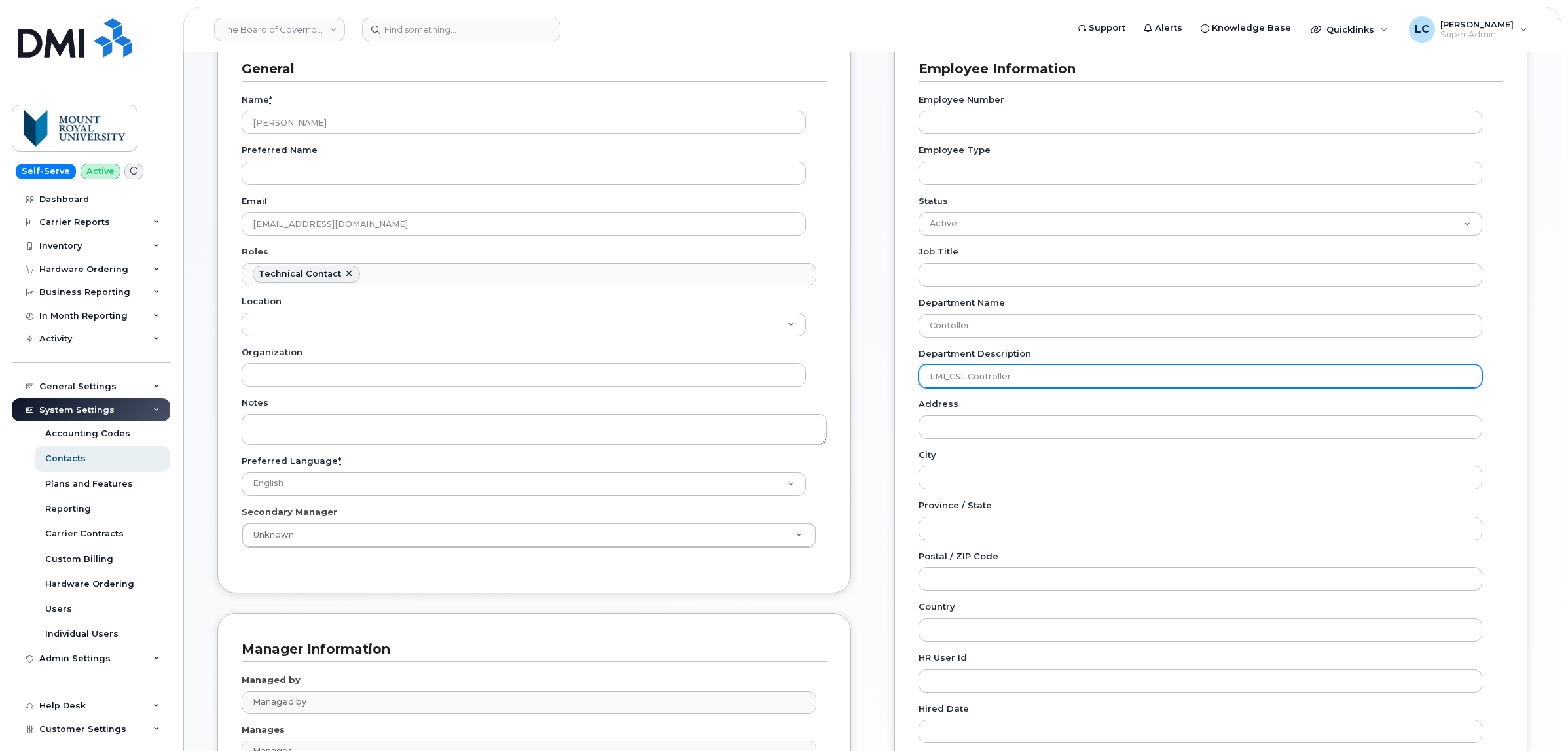
scroll to position [366, 0]
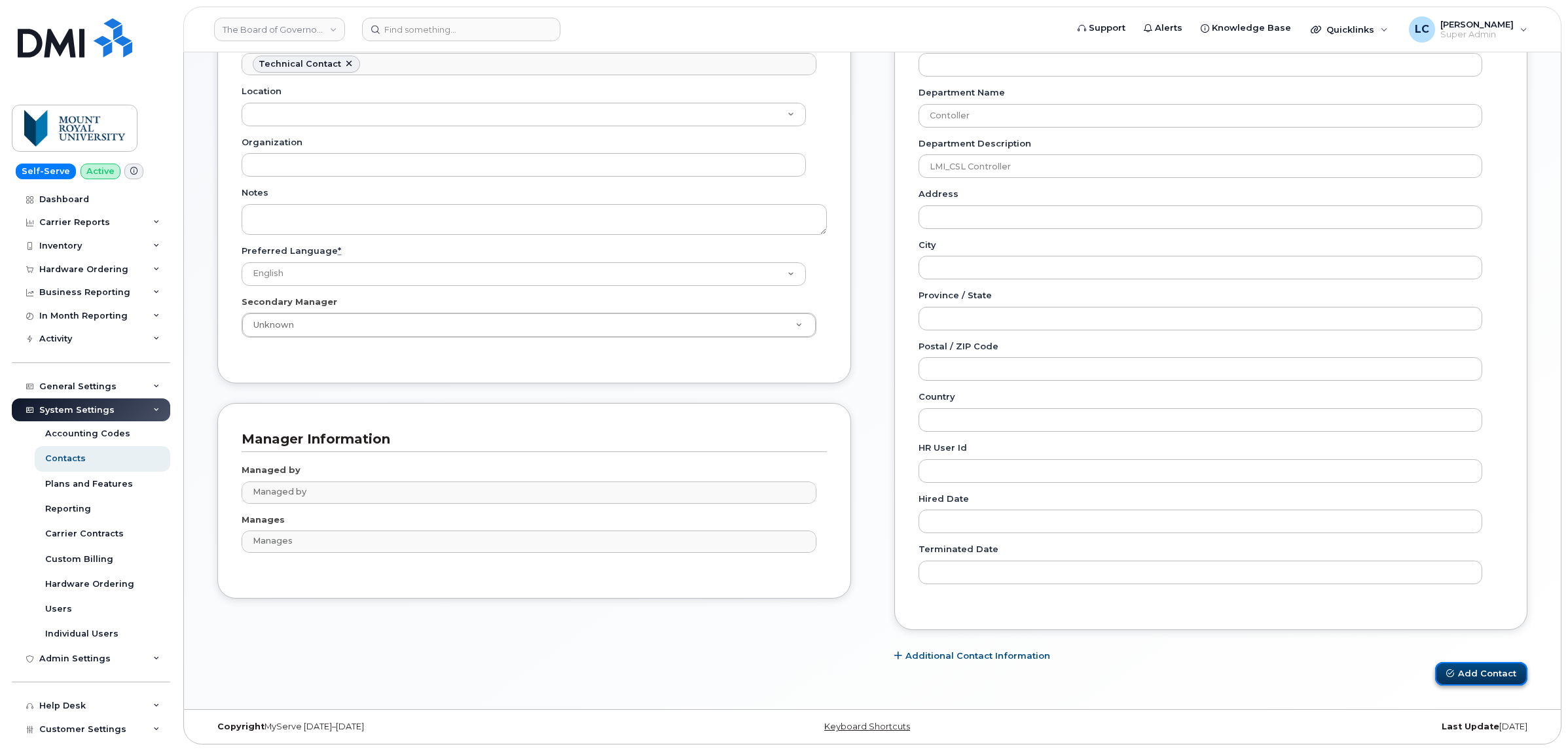
click at [1450, 674] on icon "submit" at bounding box center [1450, 673] width 8 height 8
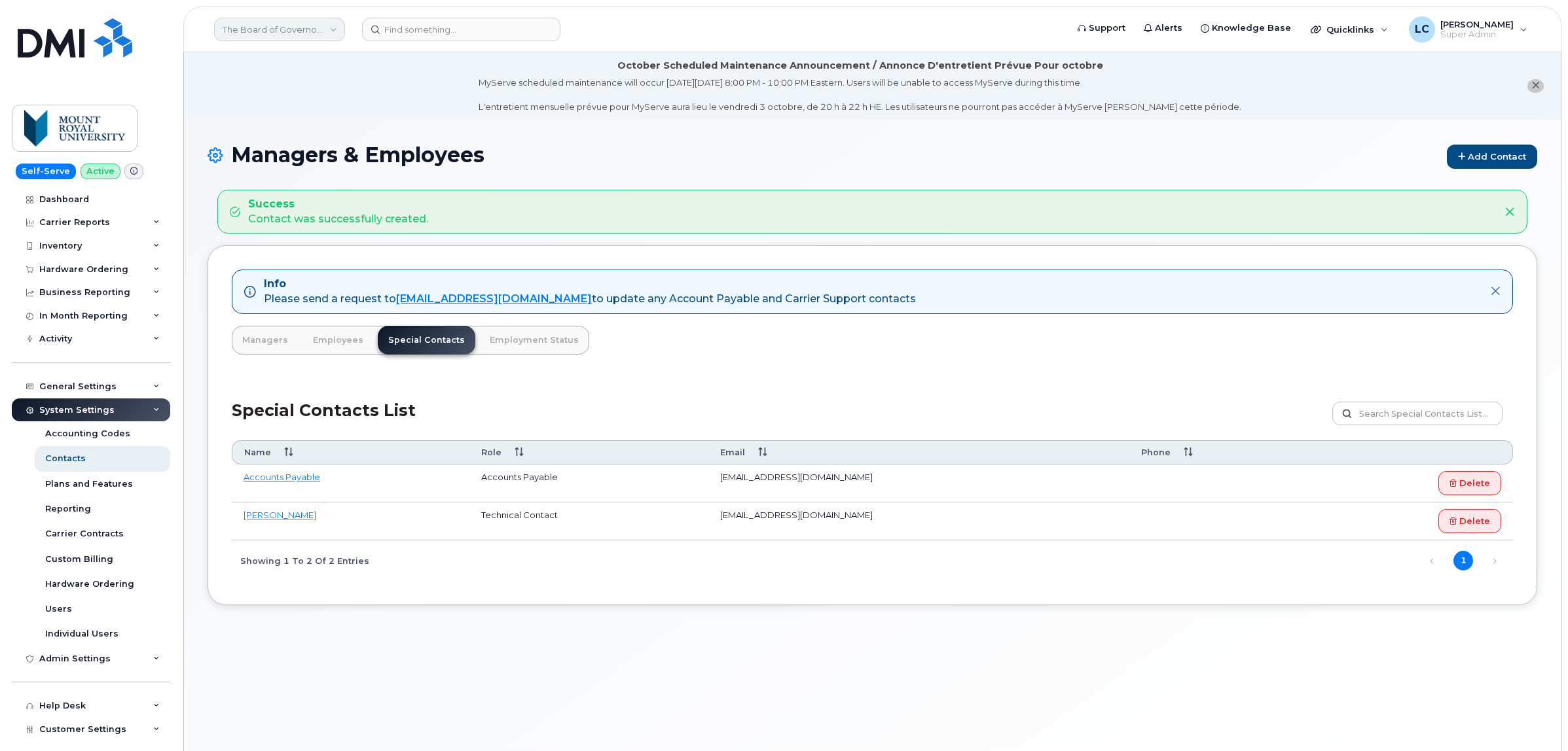
click at [302, 21] on link "The Board of Governors Of [GEOGRAPHIC_DATA]" at bounding box center [279, 29] width 131 height 24
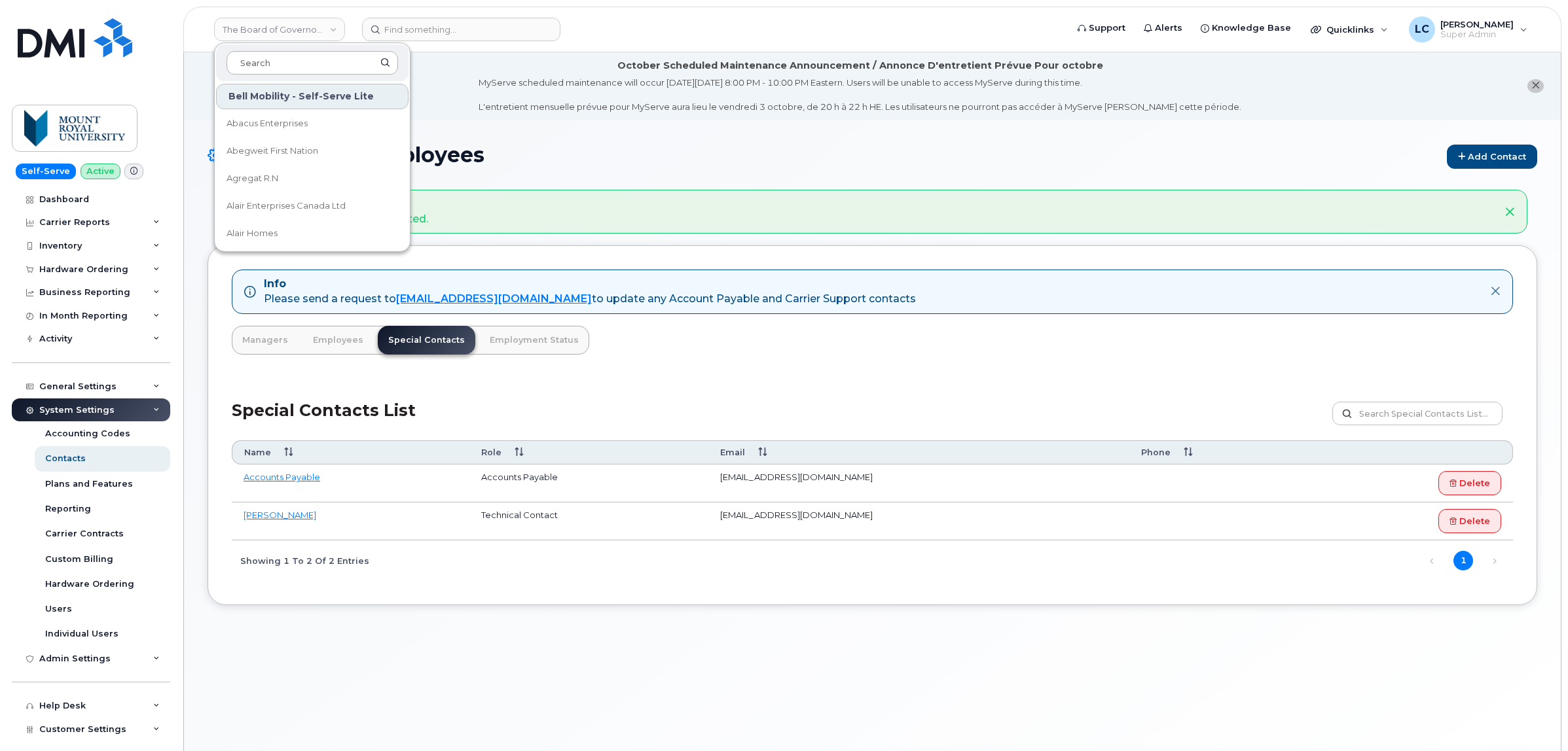
click at [305, 60] on input at bounding box center [312, 63] width 172 height 24
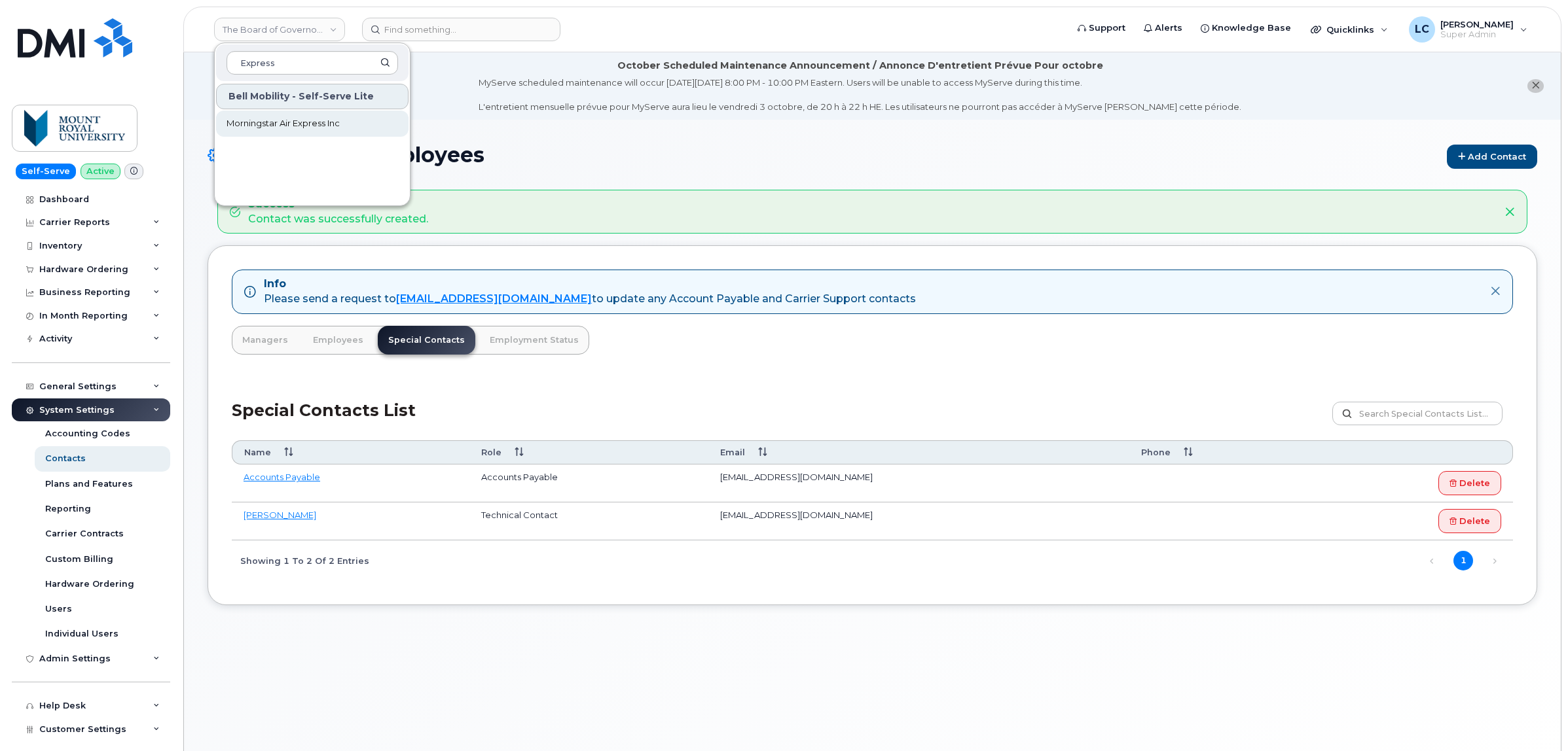
type input "Express"
click at [367, 124] on link "Morningstar Air Express Inc" at bounding box center [312, 123] width 192 height 26
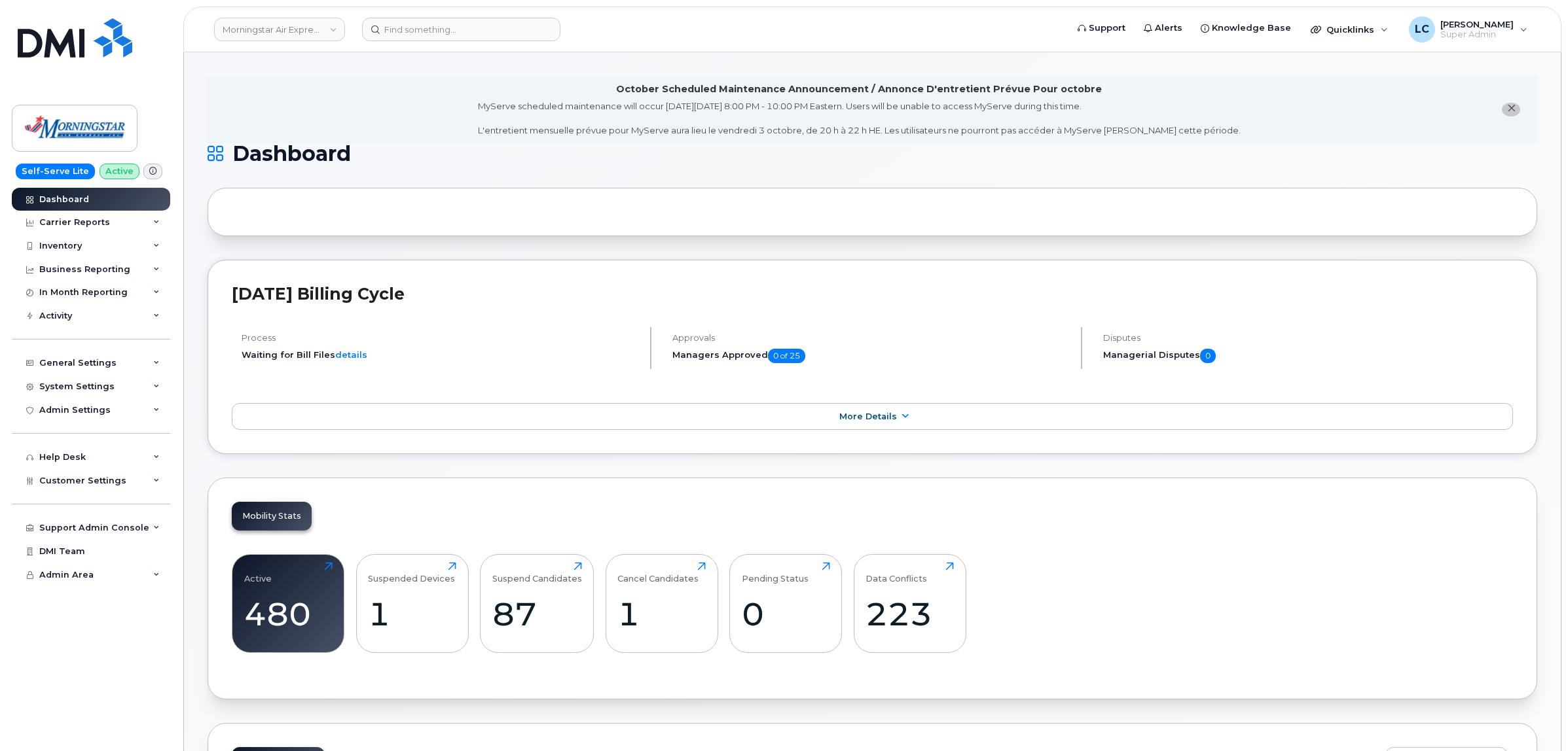
click at [346, 103] on li "October Scheduled Maintenance Announcement / Annonce D'entretient Prévue Pour o…" at bounding box center [873, 110] width 1330 height 67
click at [278, 87] on li "October Scheduled Maintenance Announcement / Annonce D'entretient Prévue Pour o…" at bounding box center [873, 110] width 1330 height 67
click at [312, 93] on li "October Scheduled Maintenance Announcement / Annonce D'entretient Prévue Pour o…" at bounding box center [873, 110] width 1330 height 67
click at [315, 93] on li "October Scheduled Maintenance Announcement / Annonce D'entretient Prévue Pour o…" at bounding box center [873, 110] width 1330 height 67
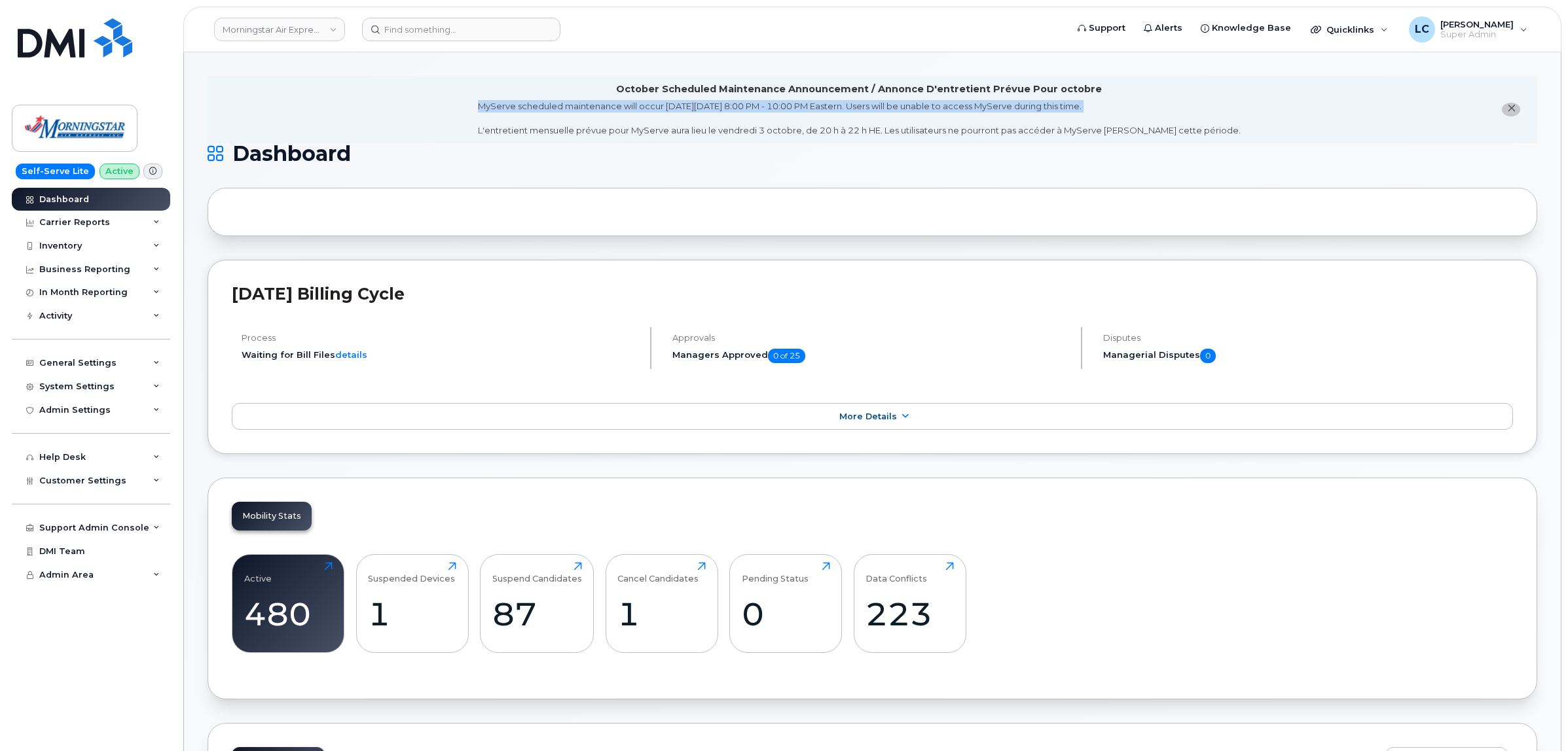
drag, startPoint x: 501, startPoint y: 106, endPoint x: 728, endPoint y: 123, distance: 227.6
click at [728, 123] on li "October Scheduled Maintenance Announcement / Annonce D'entretient Prévue Pour o…" at bounding box center [873, 110] width 1330 height 67
click at [710, 132] on div "MyServe scheduled maintenance will occur on Friday October 3rd, 8:00 PM - 10:00…" at bounding box center [859, 119] width 763 height 37
click at [292, 34] on link "Morningstar Air Express Inc" at bounding box center [279, 29] width 131 height 24
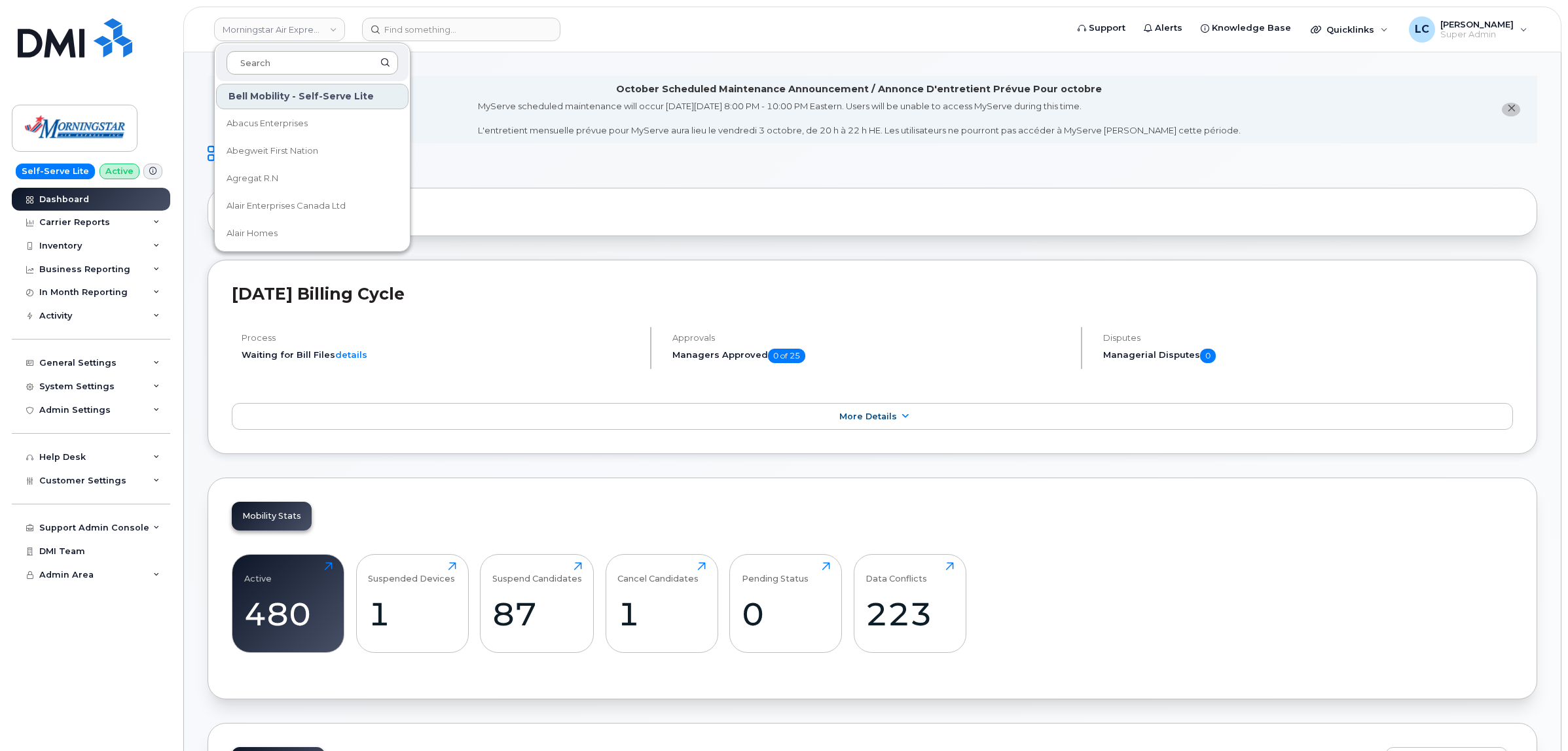
click at [300, 57] on input at bounding box center [312, 63] width 172 height 24
click at [301, 57] on input at bounding box center [312, 63] width 172 height 24
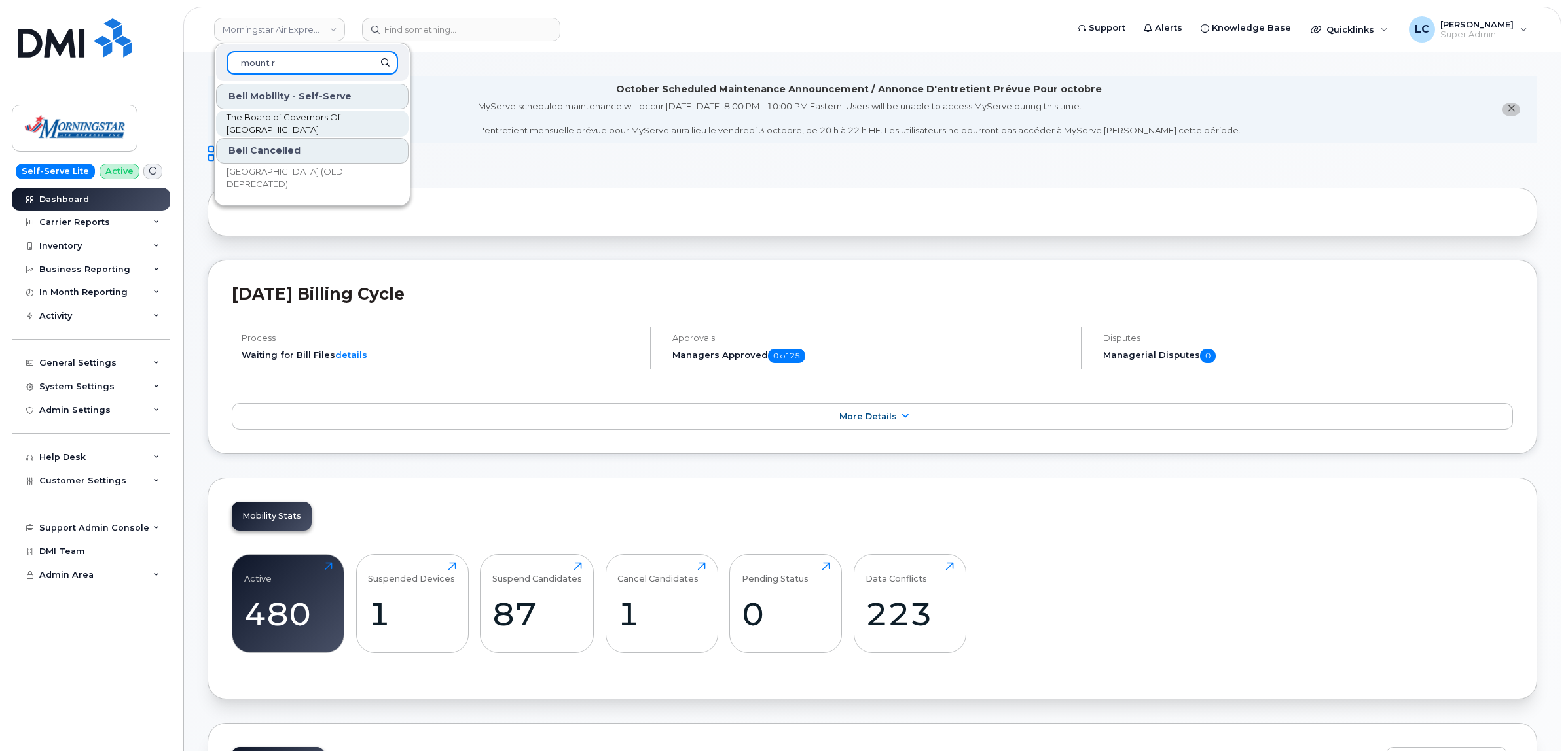
type input "mount r"
click at [295, 123] on span "The Board of Governors Of [GEOGRAPHIC_DATA]" at bounding box center [301, 123] width 150 height 25
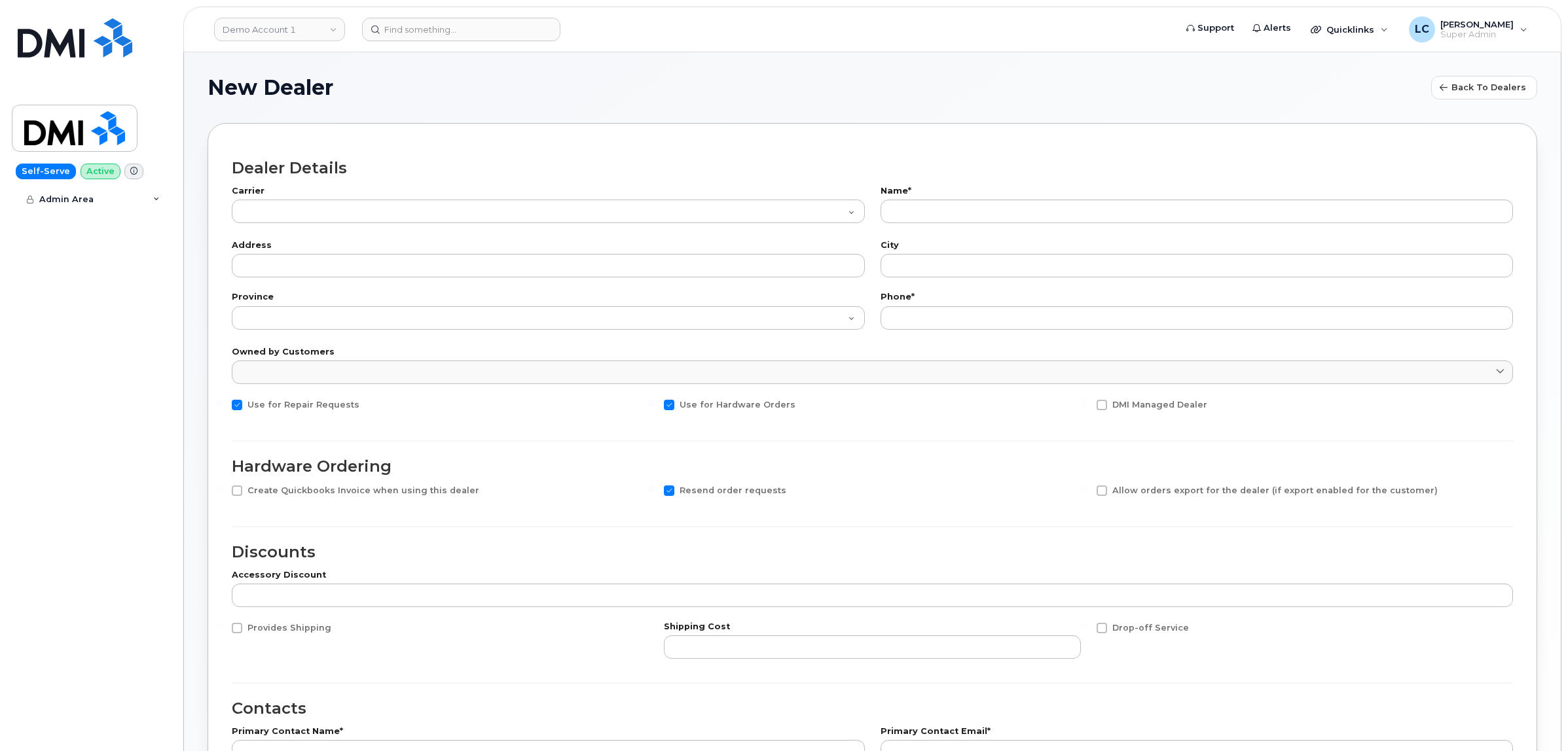
select select
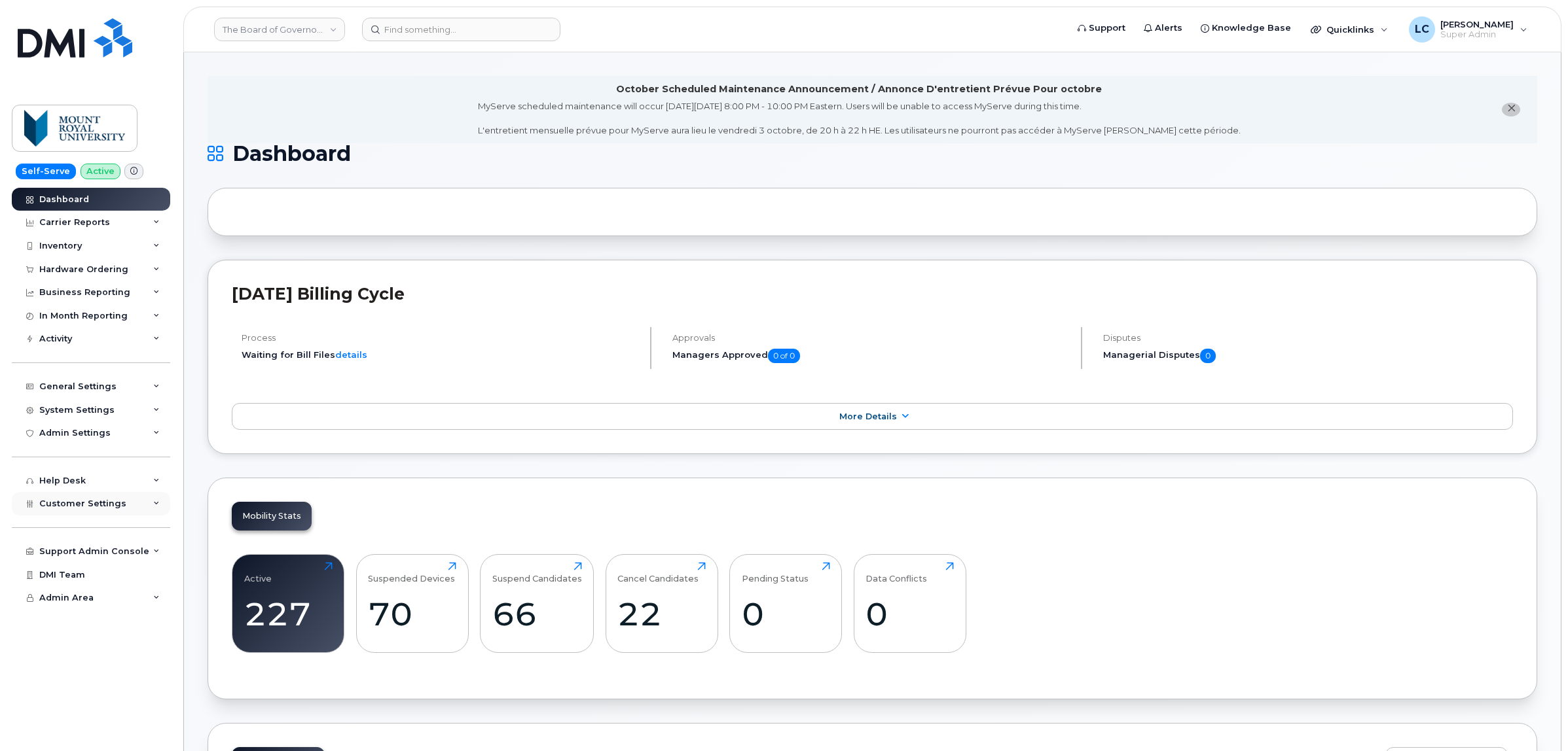
click at [109, 501] on div "Customer Settings" at bounding box center [90, 503] width 159 height 24
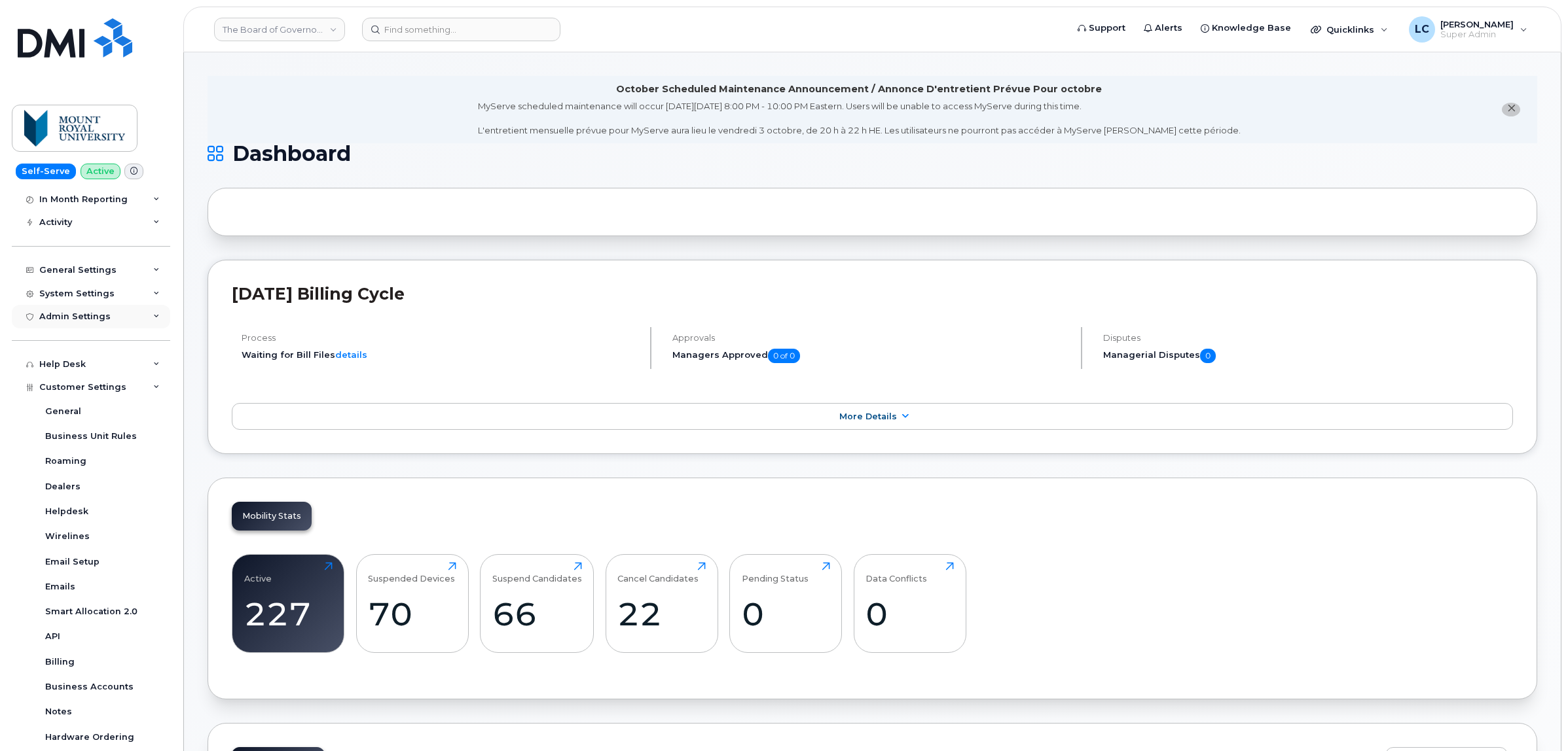
scroll to position [82, 0]
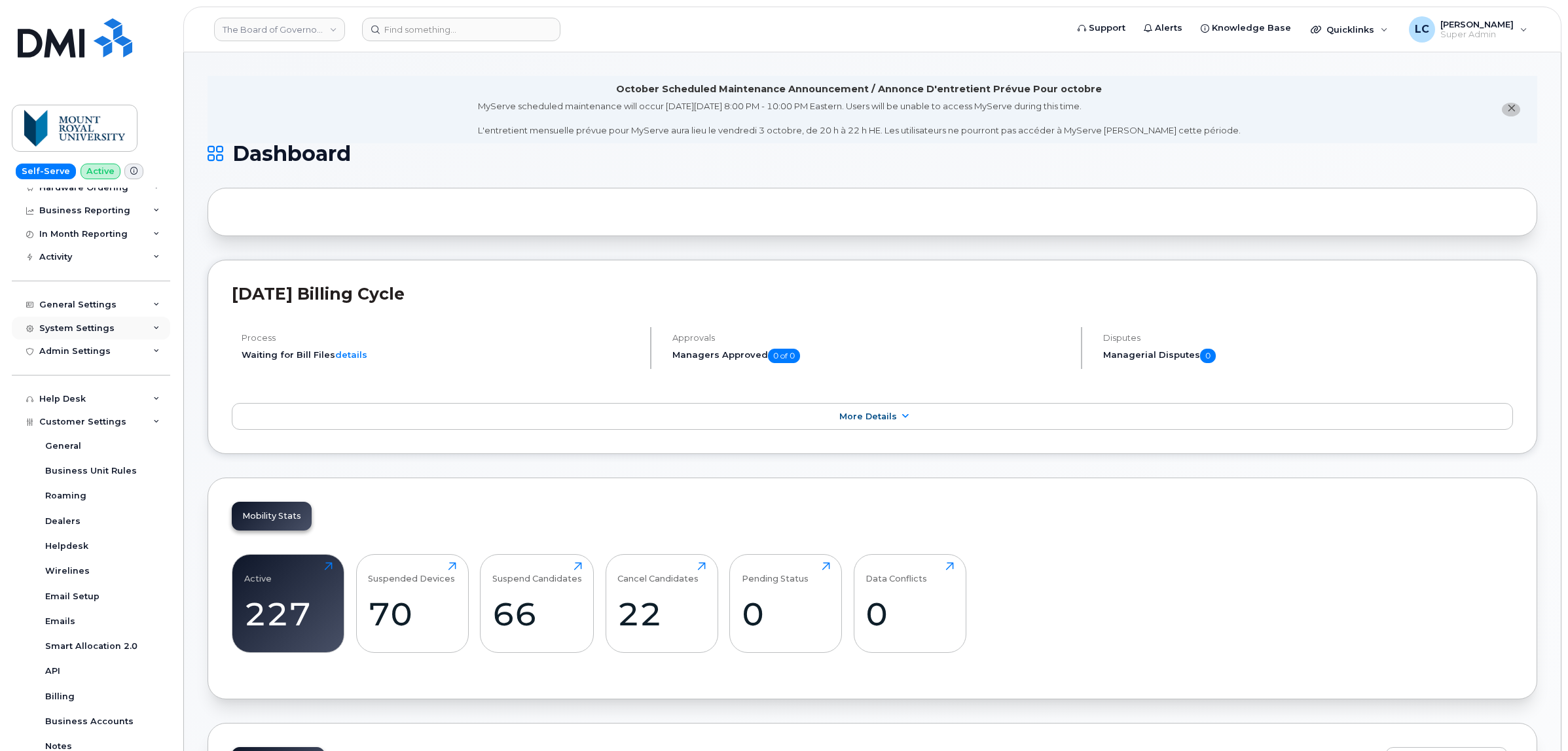
click at [109, 328] on div "System Settings" at bounding box center [77, 329] width 75 height 11
click at [83, 378] on div "Contacts" at bounding box center [65, 376] width 41 height 11
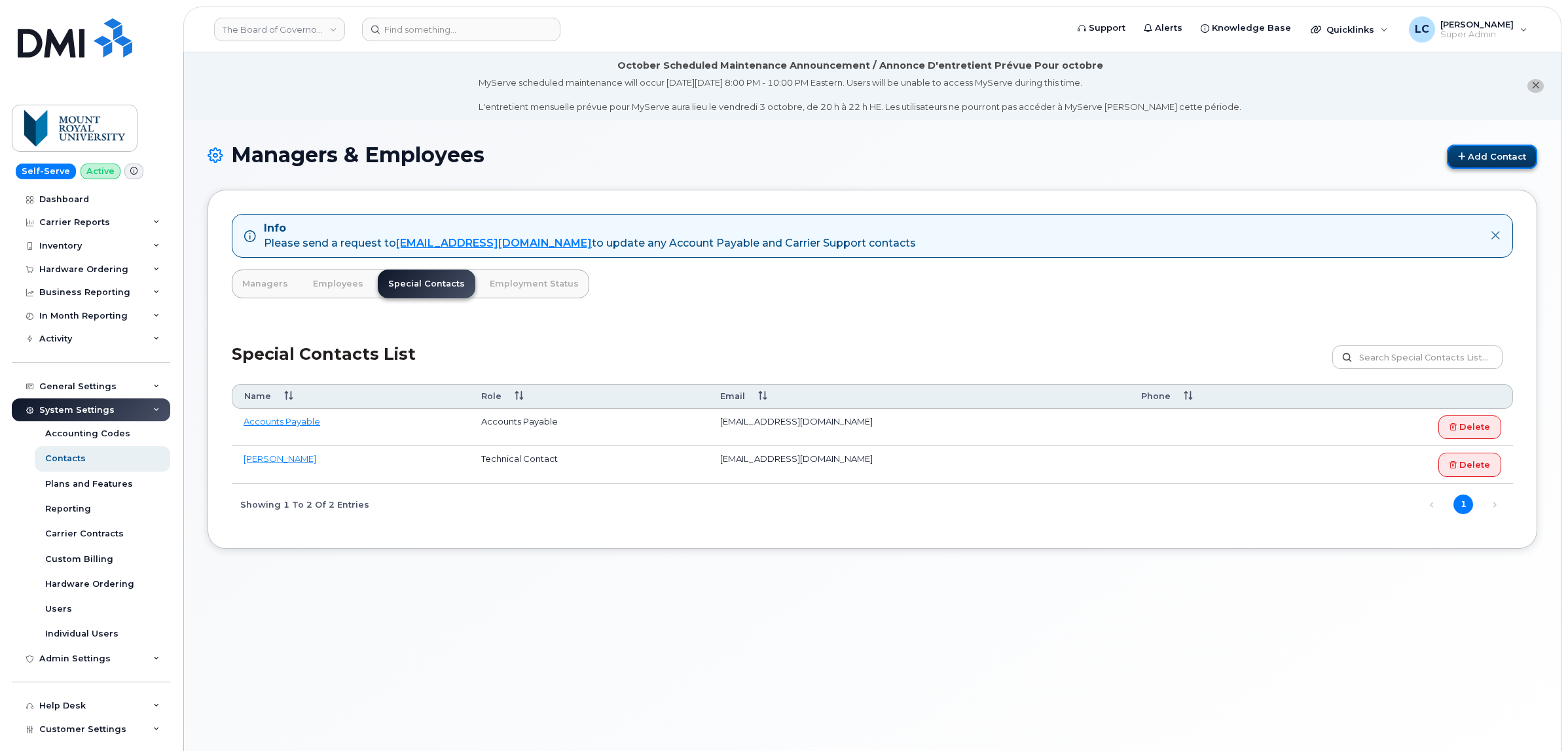
click at [1491, 157] on link "Add Contact" at bounding box center [1492, 157] width 90 height 25
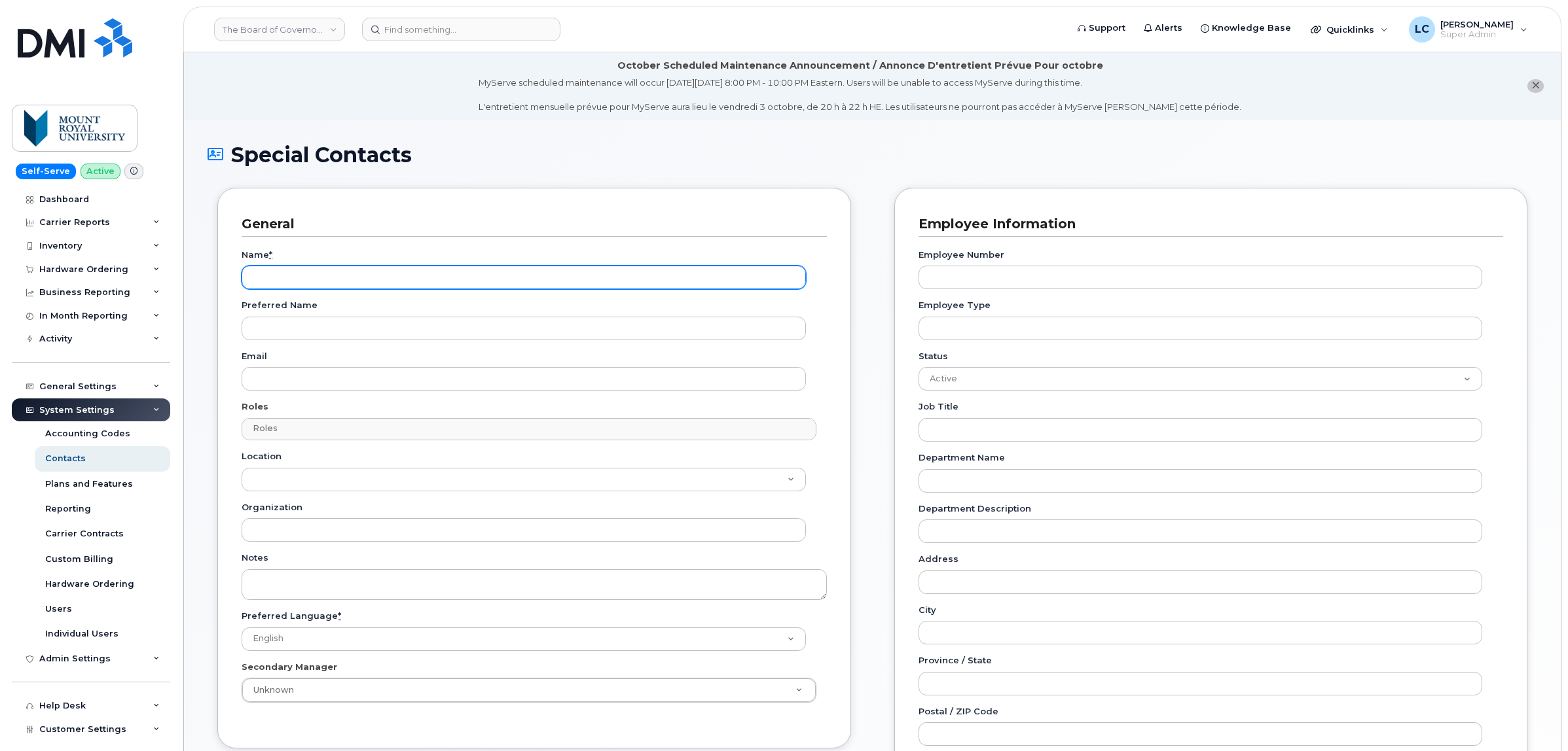
click at [267, 275] on input "Name *" at bounding box center [524, 277] width 564 height 24
paste input "Alena Clark"
type input "Alena Clark"
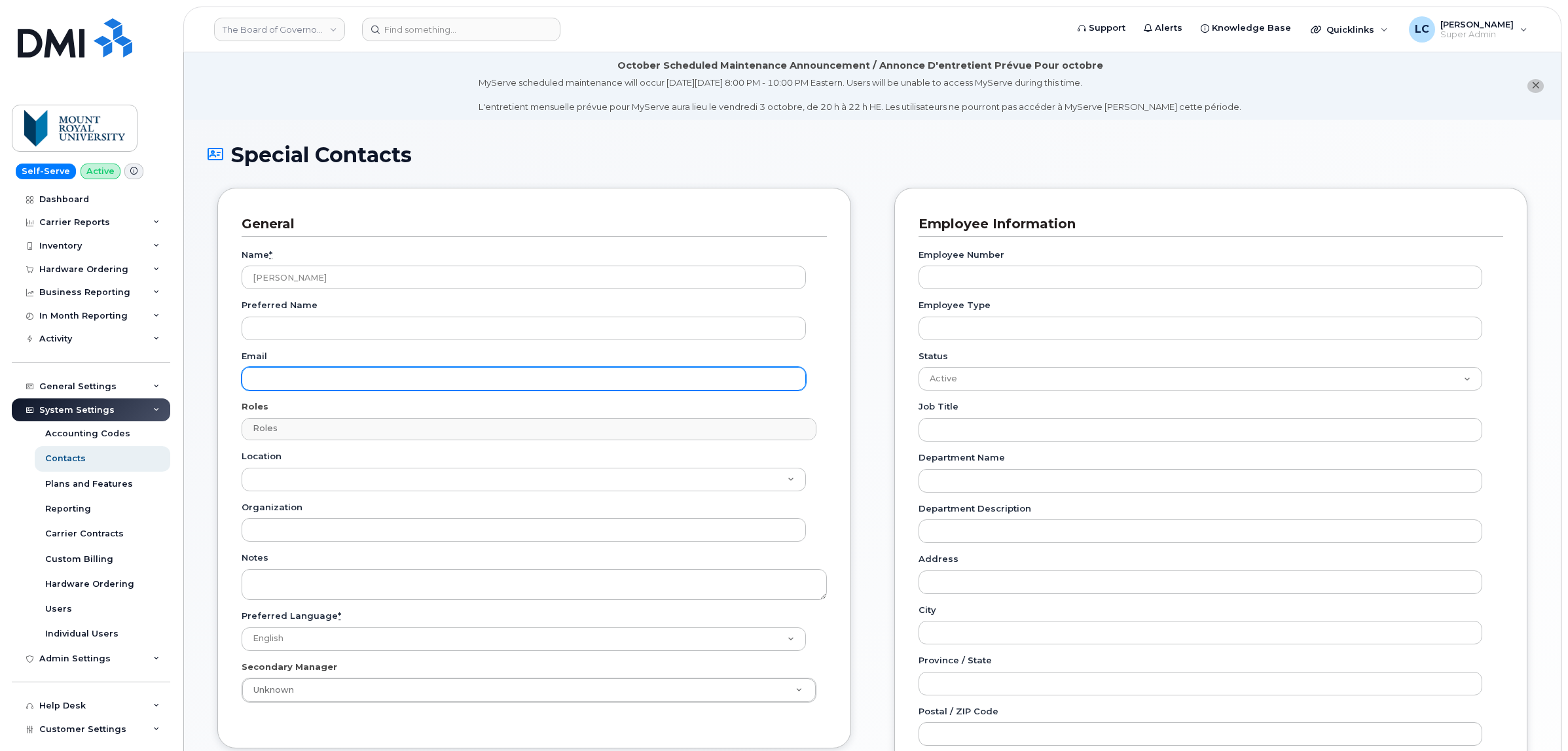
click at [351, 374] on input "Email" at bounding box center [524, 379] width 564 height 24
paste input "aclark@woodwards.nf.ca"
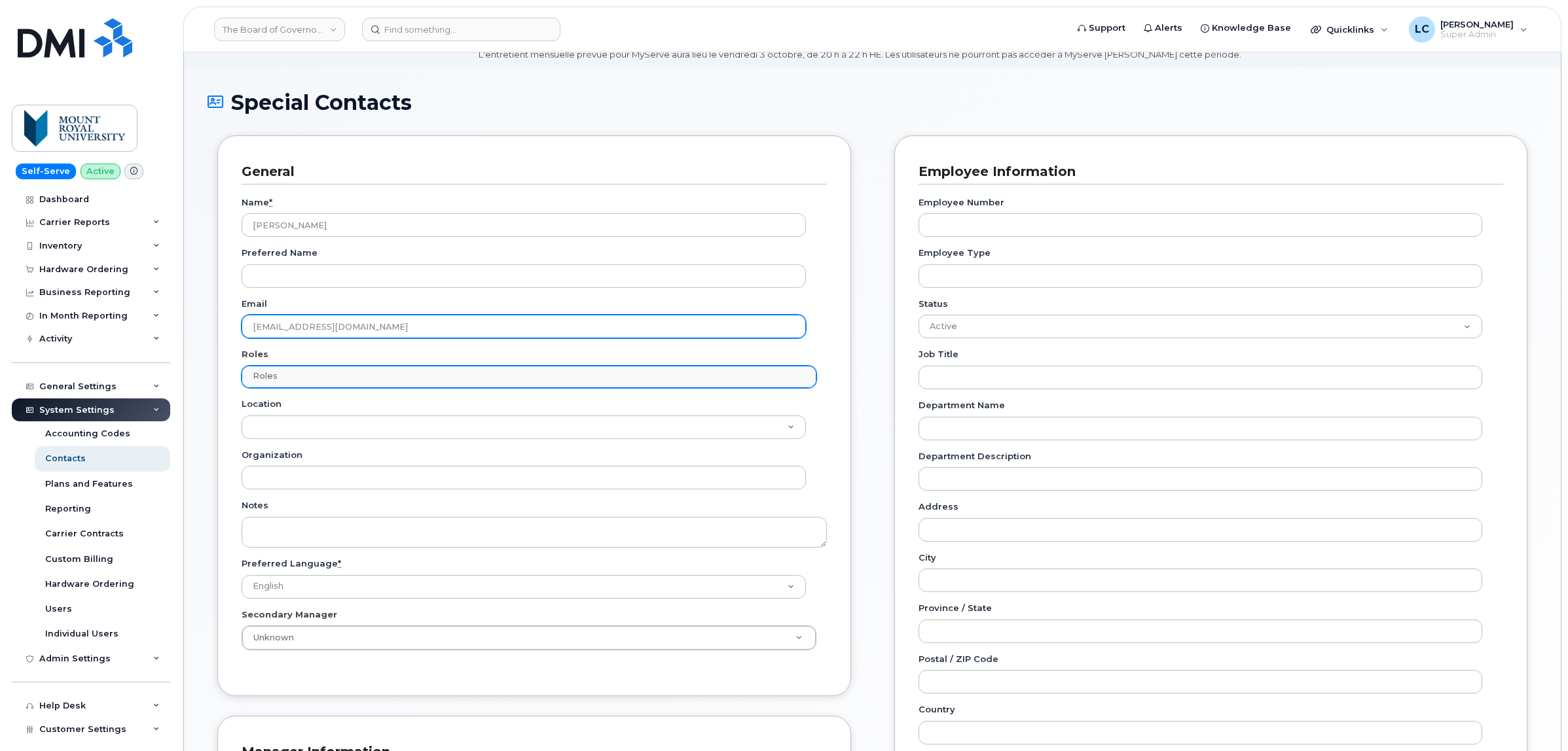
scroll to position [82, 0]
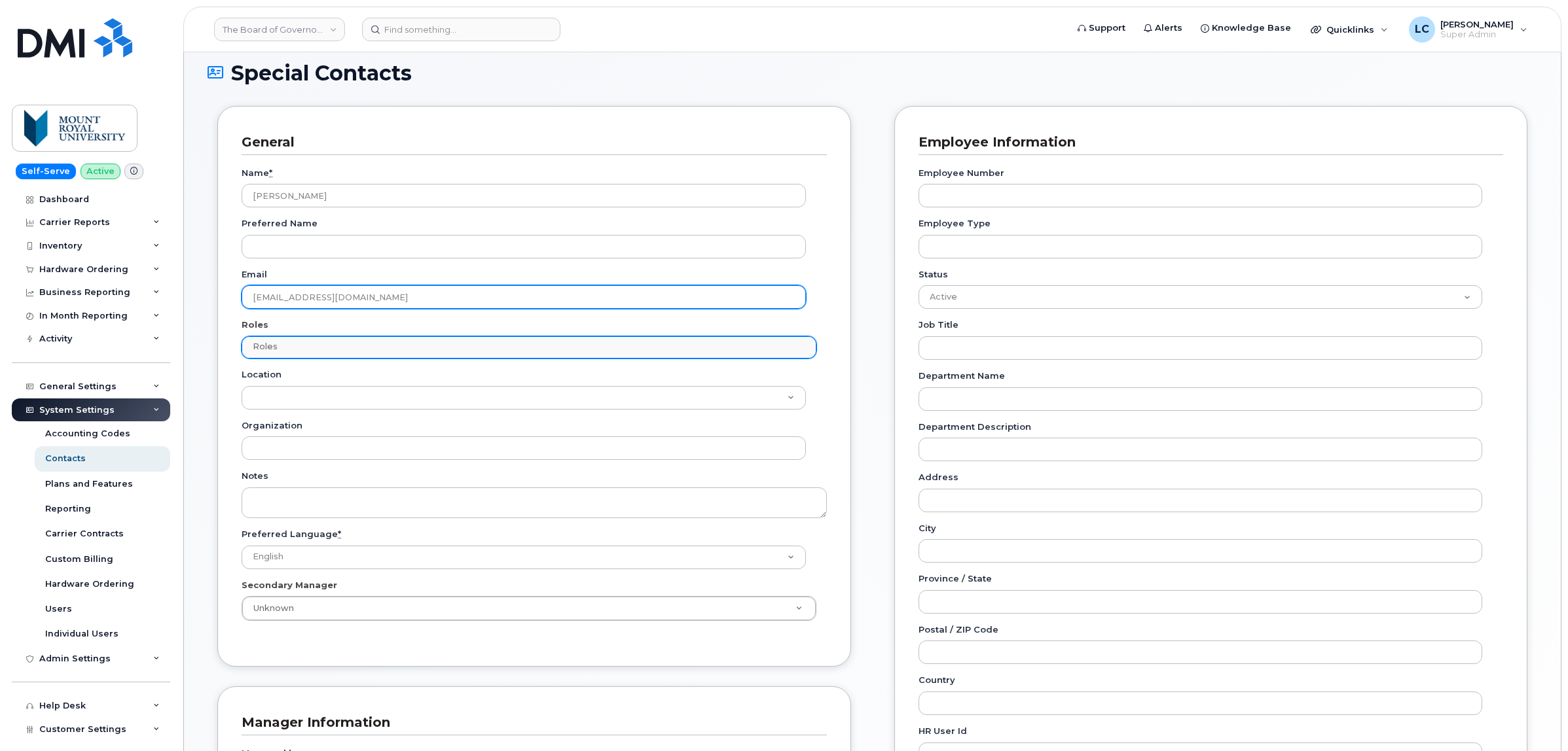
type input "aclark@woodwards.nf.ca"
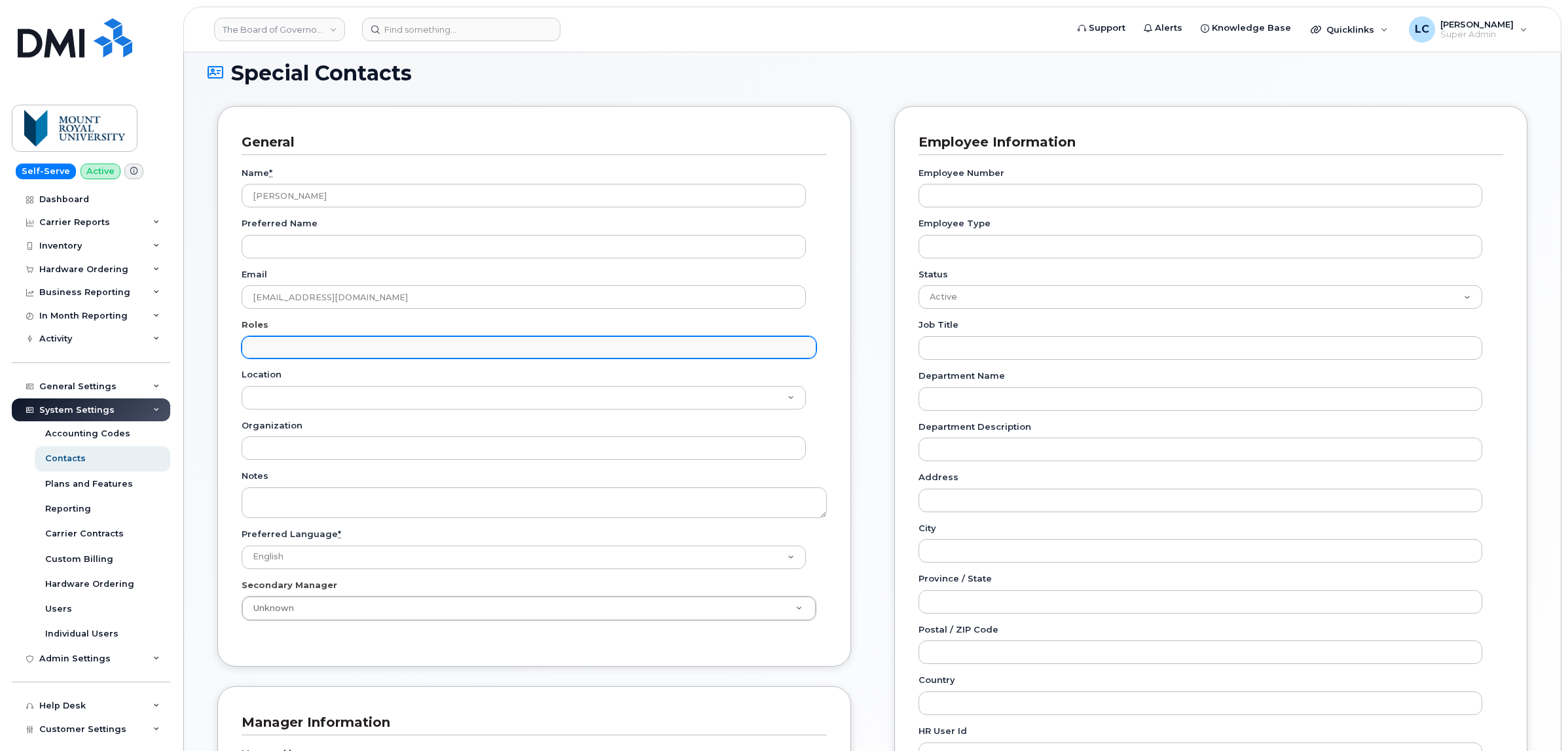
click at [318, 350] on input "text" at bounding box center [530, 347] width 562 height 18
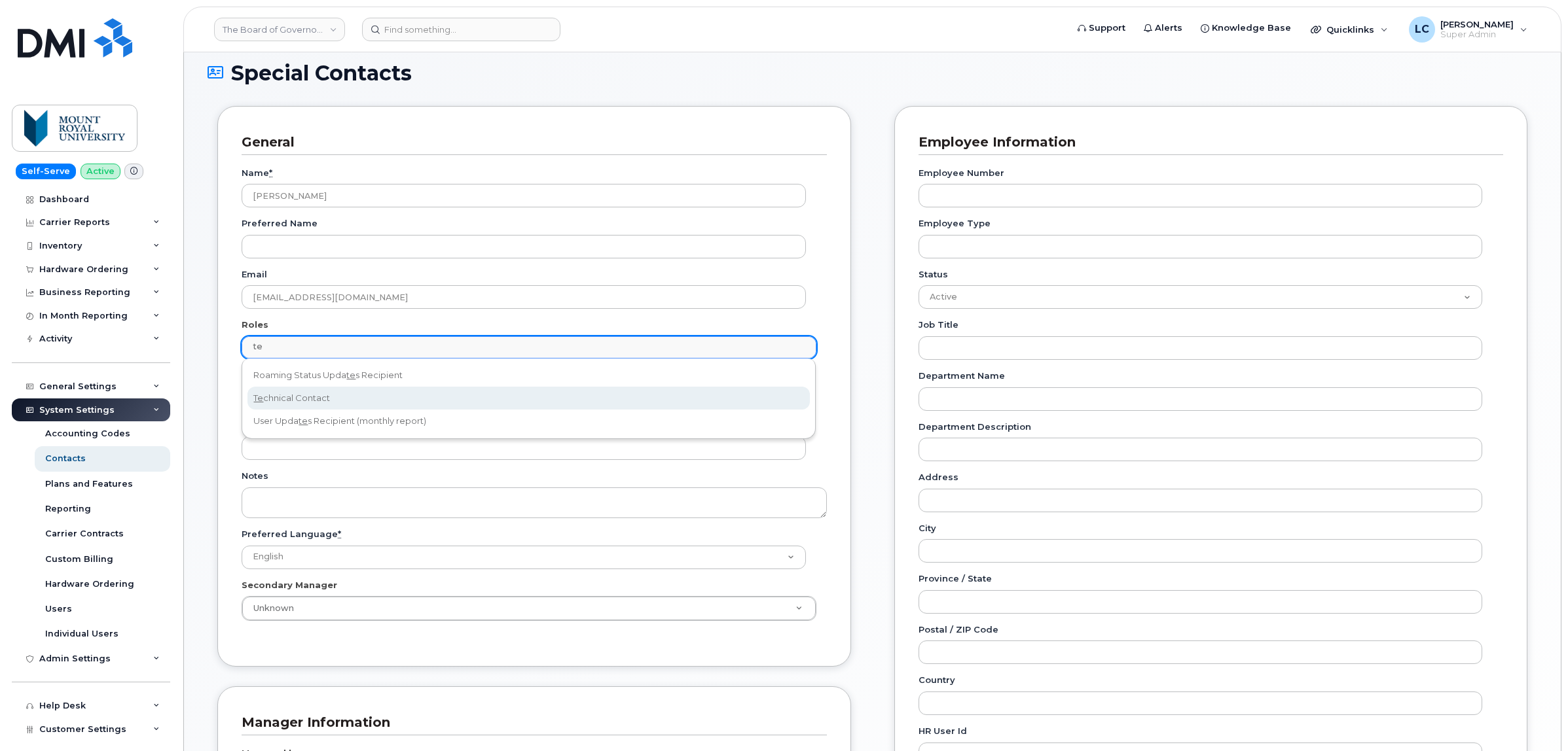
type input "te"
select select "21"
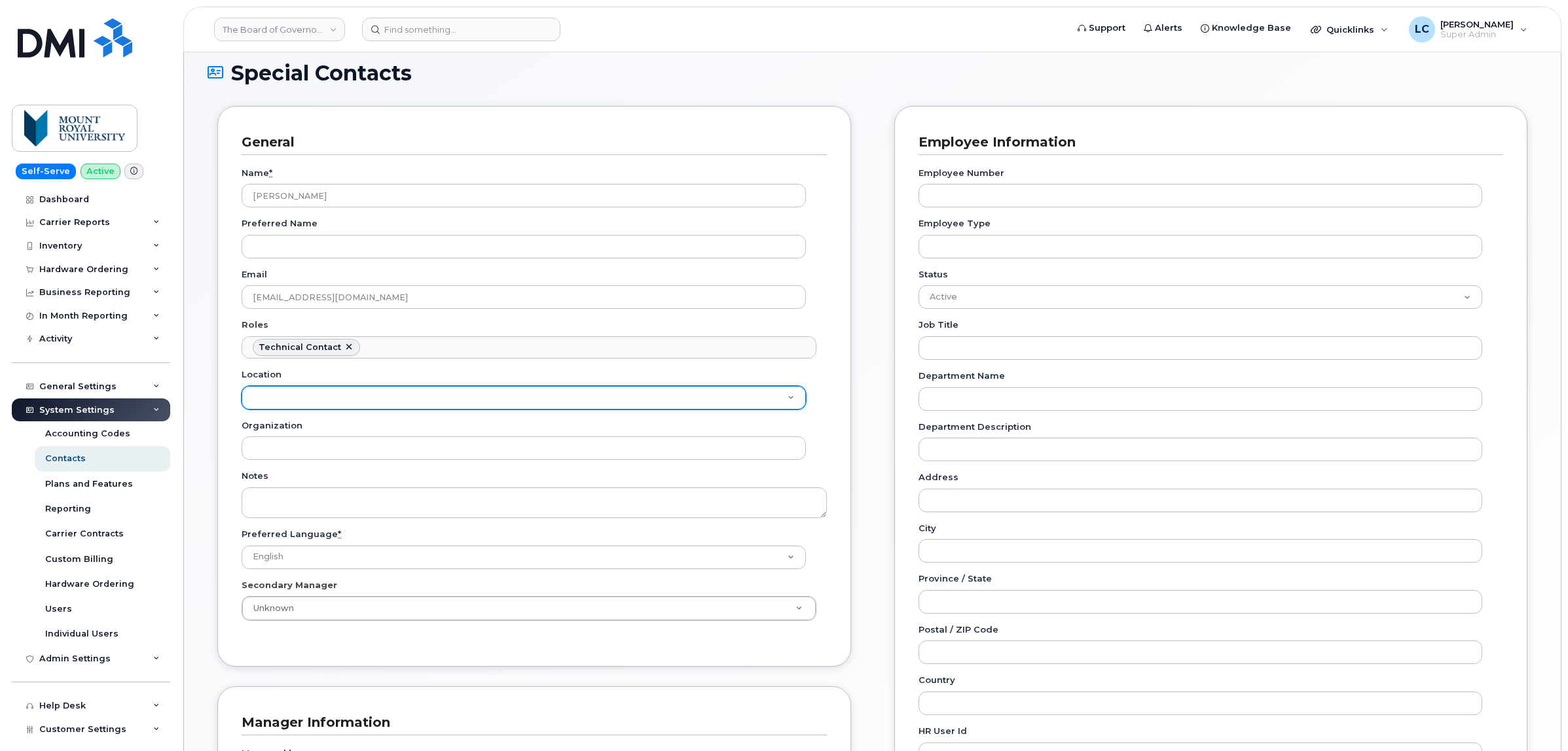
scroll to position [224, 0]
click at [374, 401] on select "Location" at bounding box center [524, 398] width 564 height 24
click at [376, 401] on select "Location" at bounding box center [524, 398] width 564 height 24
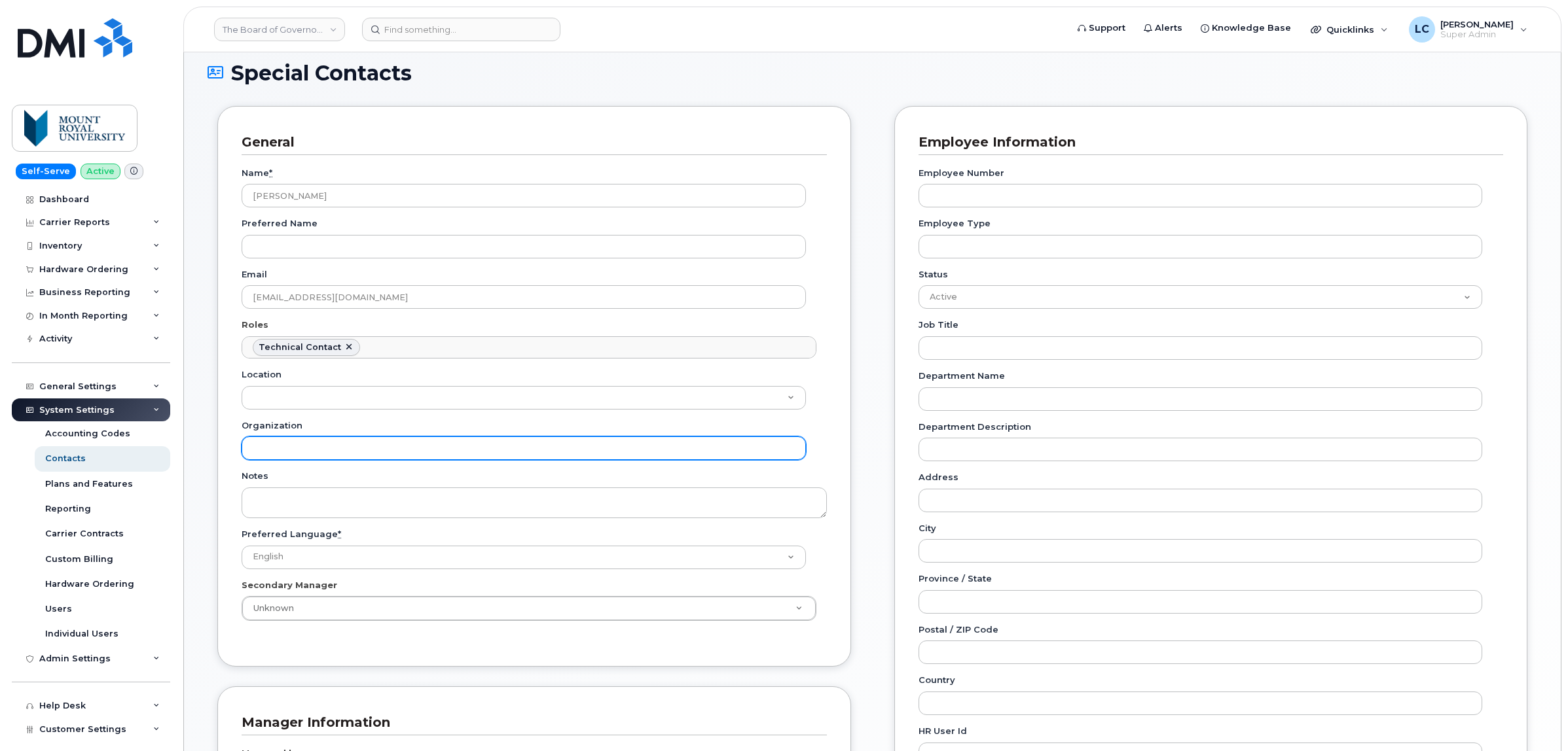
click at [329, 445] on input "Organization" at bounding box center [524, 448] width 564 height 24
click at [275, 453] on input "Organization" at bounding box center [524, 448] width 564 height 24
paste input "Aviation Admin"
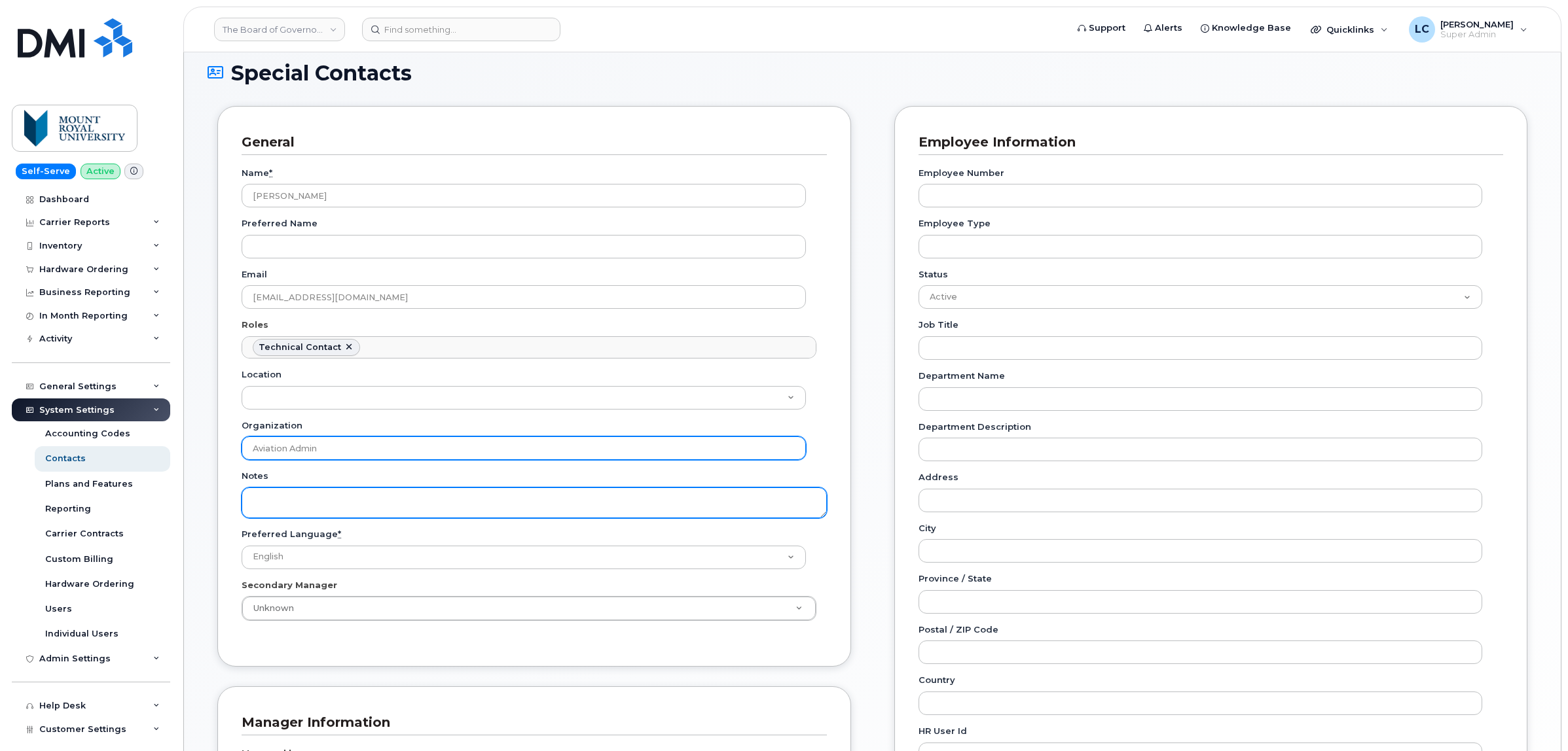
type input "Aviation Admin"
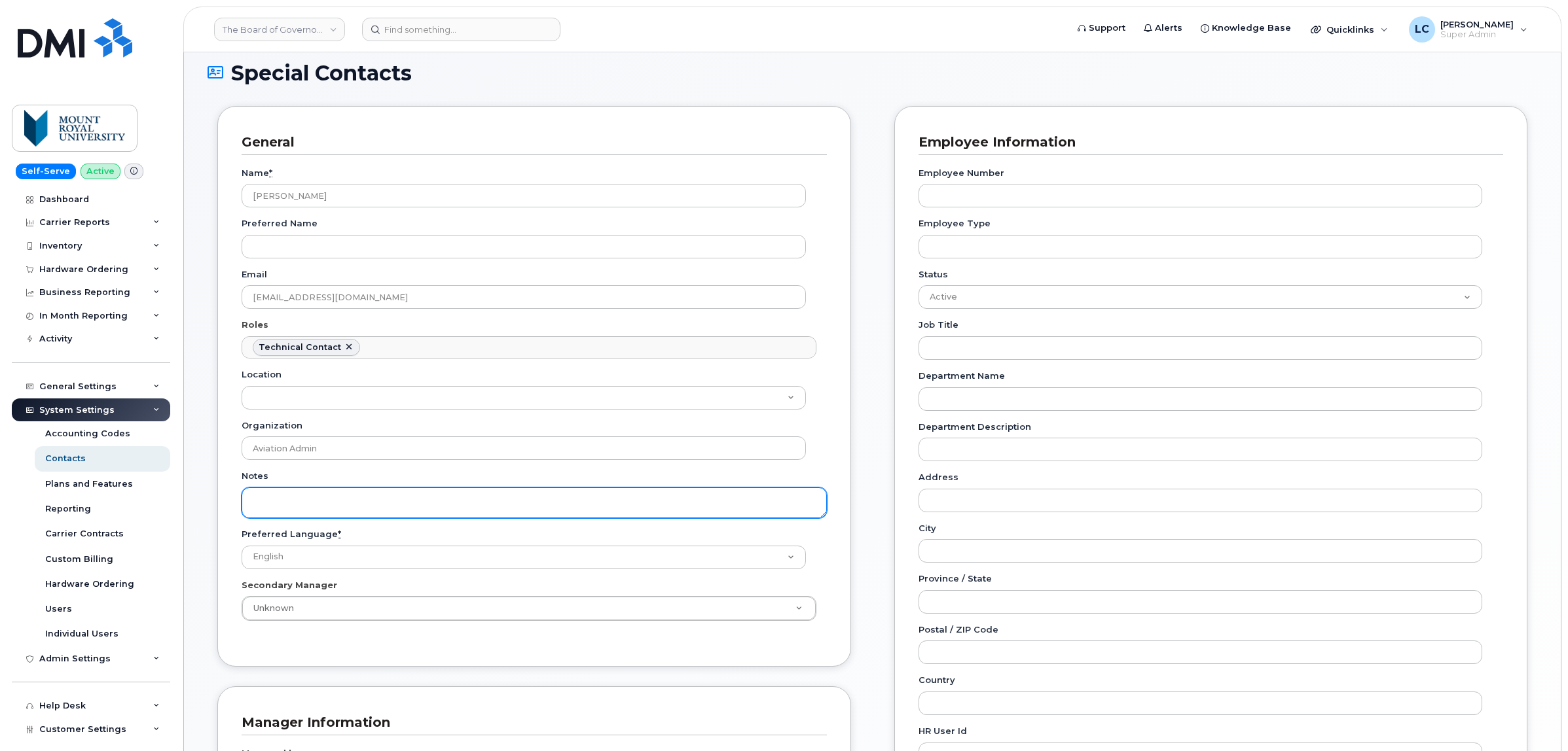
click at [281, 496] on textarea "Notes" at bounding box center [534, 503] width 585 height 31
paste textarea "Aviation Admin"
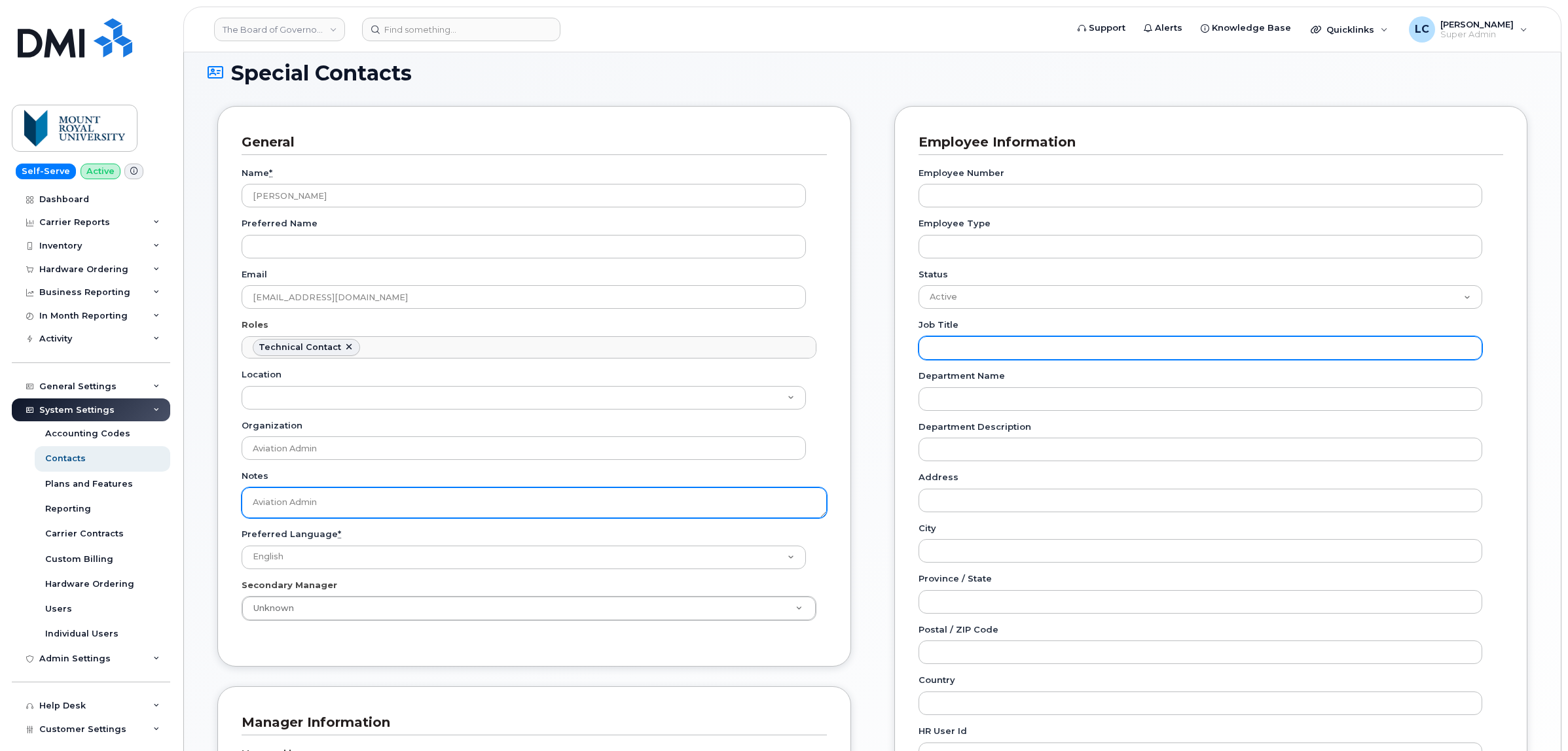
type textarea "Aviation Admin"
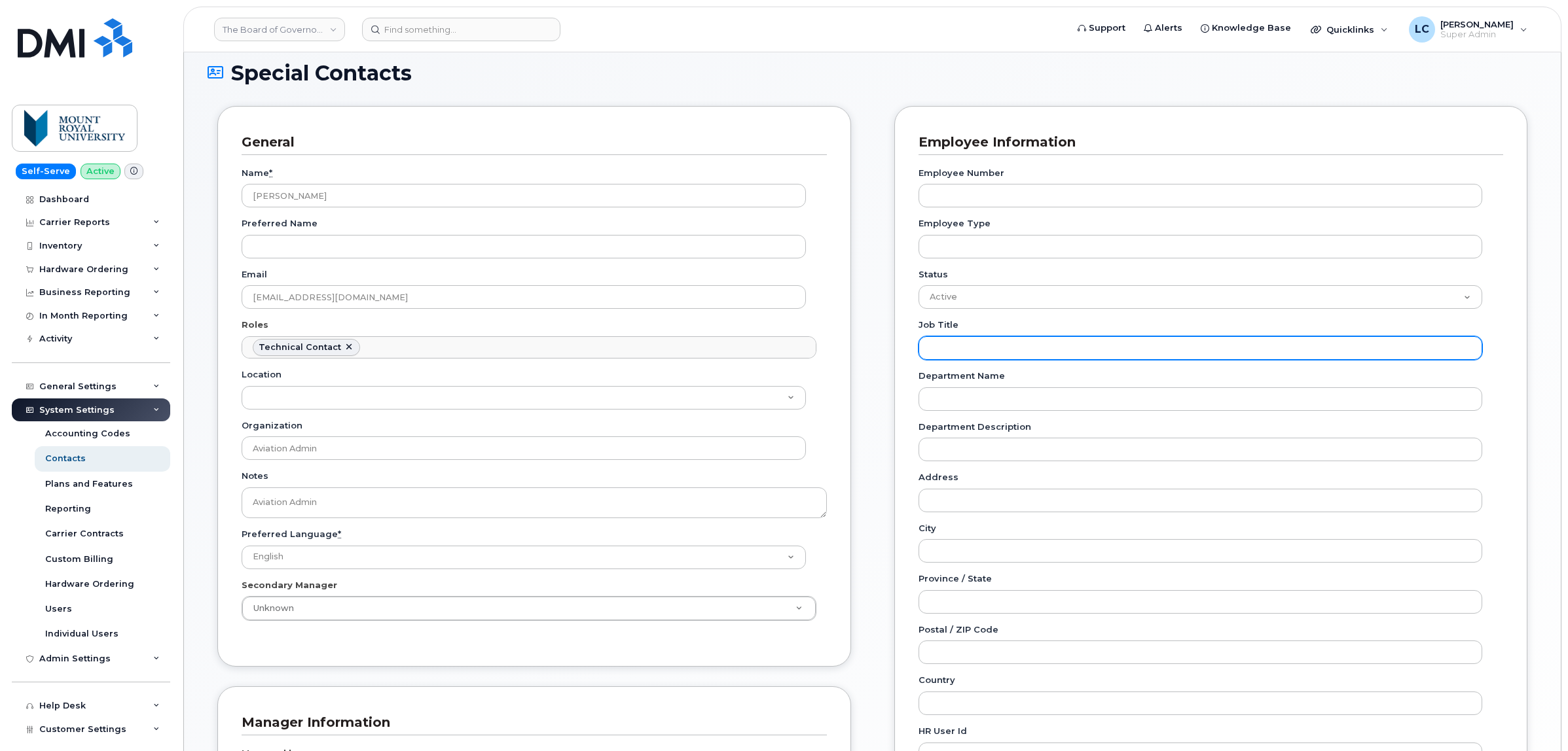
click at [970, 344] on input "Job Title" at bounding box center [1201, 348] width 564 height 24
paste input "Aviation Admin"
type input "Aviation Admin"
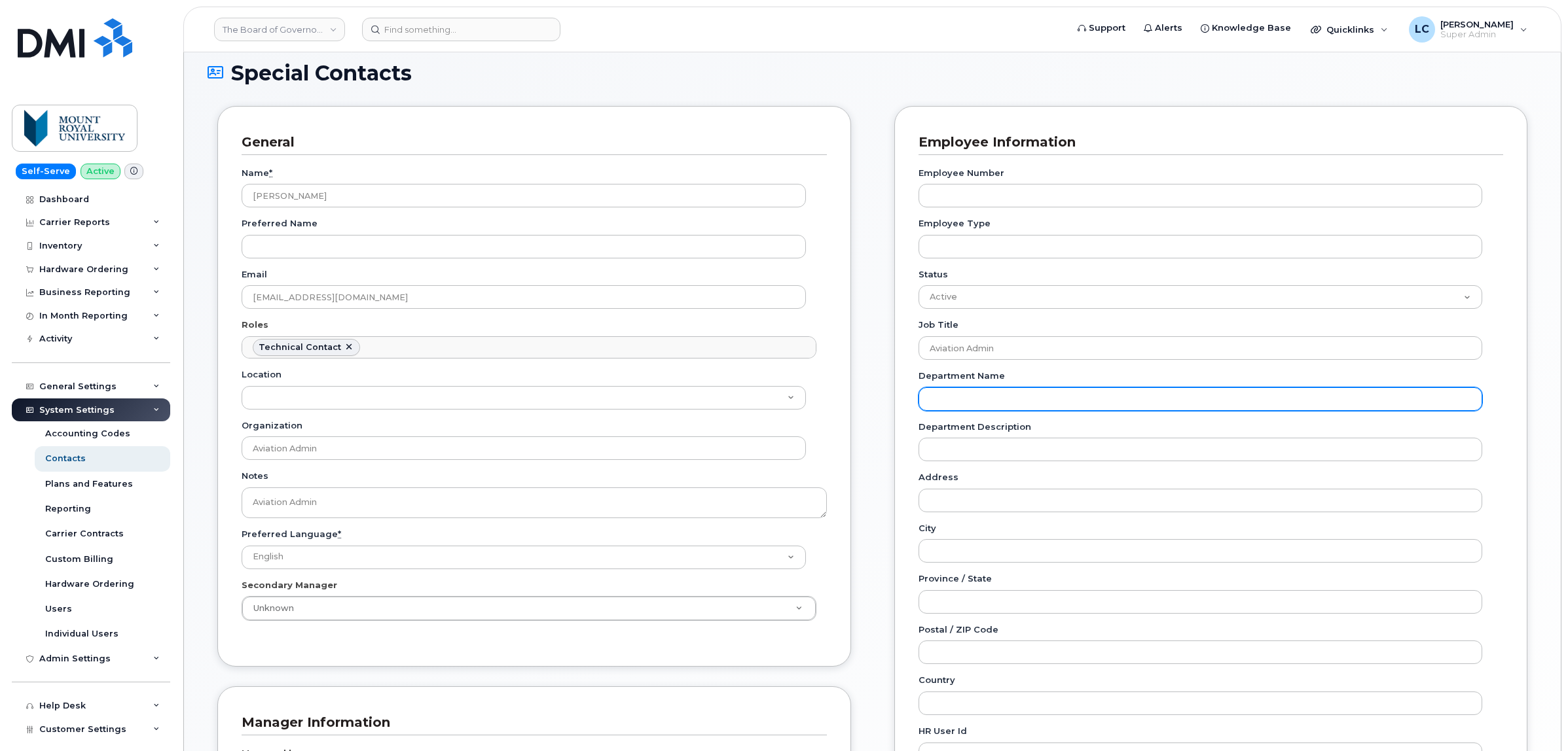
click at [1007, 406] on input "Department Name" at bounding box center [1201, 398] width 564 height 24
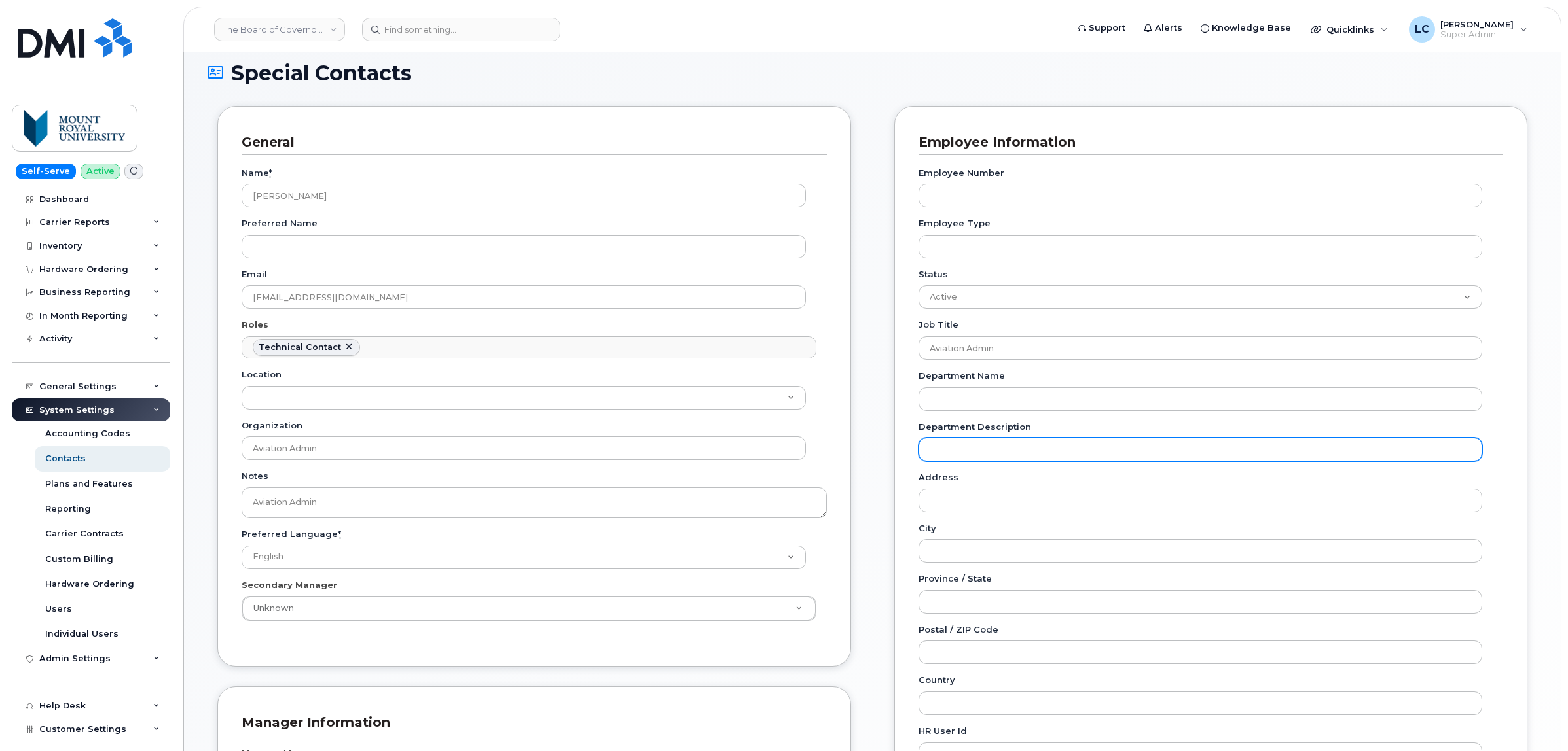
click at [937, 445] on input "Department Description" at bounding box center [1201, 449] width 564 height 24
paste input "WOL-Aviation"
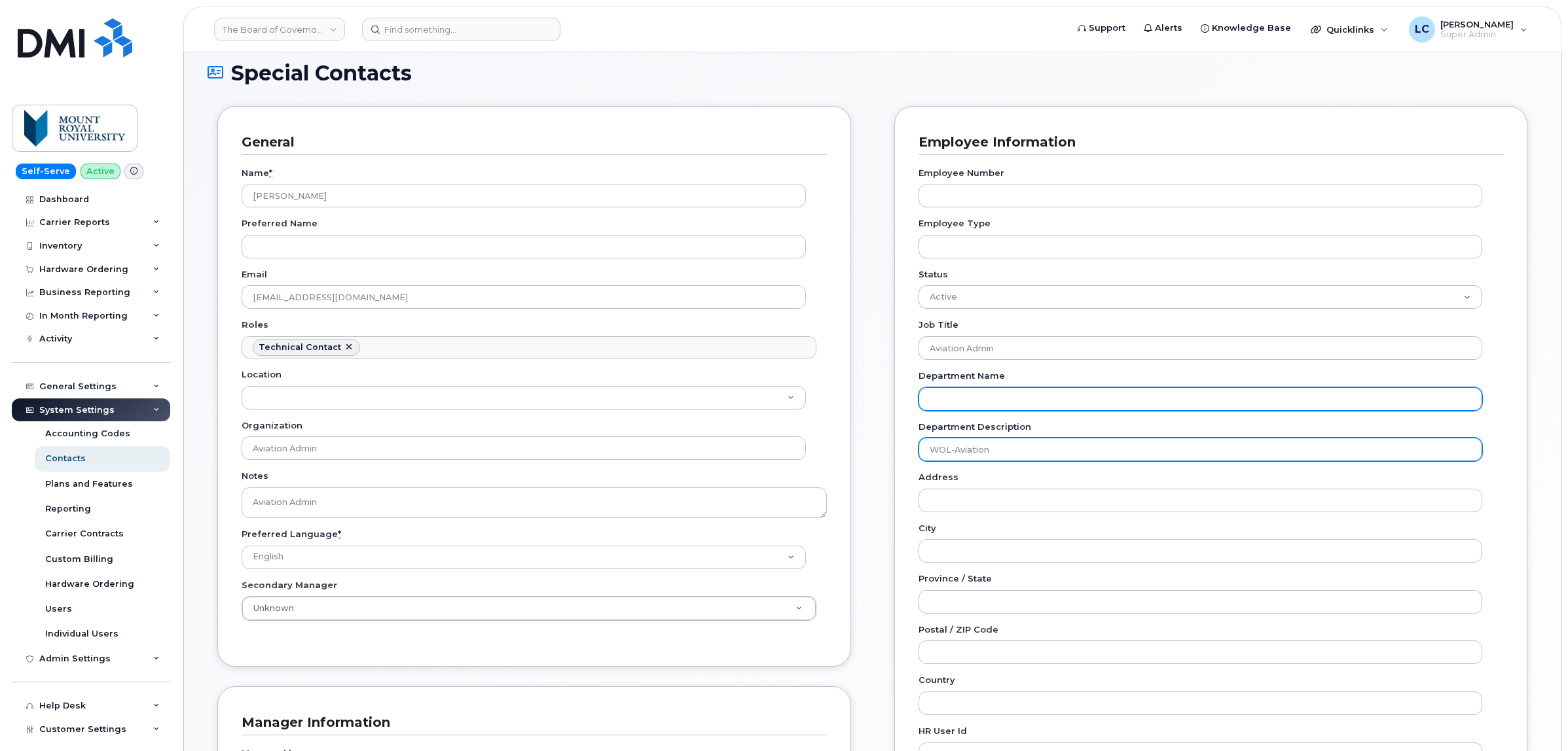
type input "WOL-Aviation"
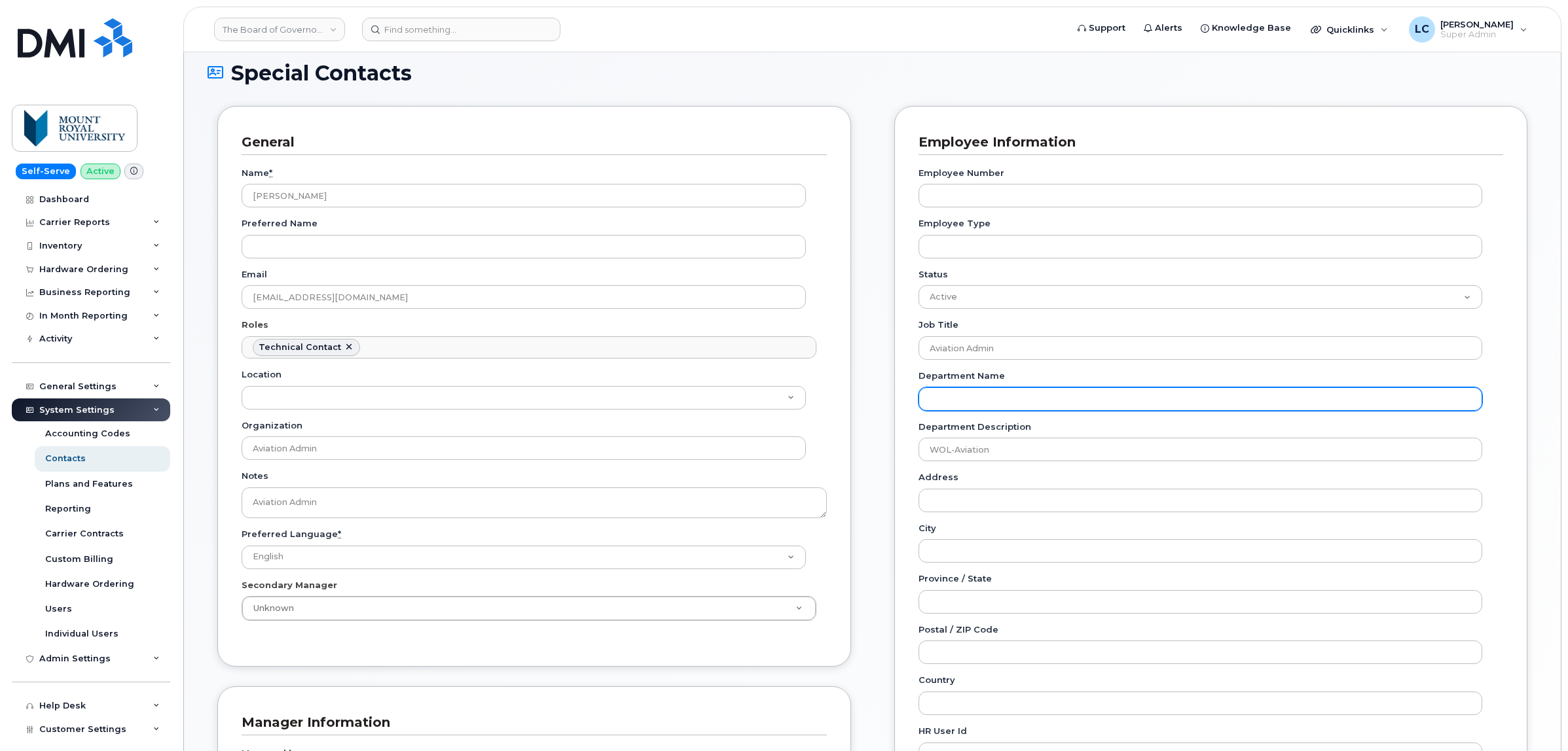
click at [990, 401] on input "Department Name" at bounding box center [1201, 398] width 564 height 24
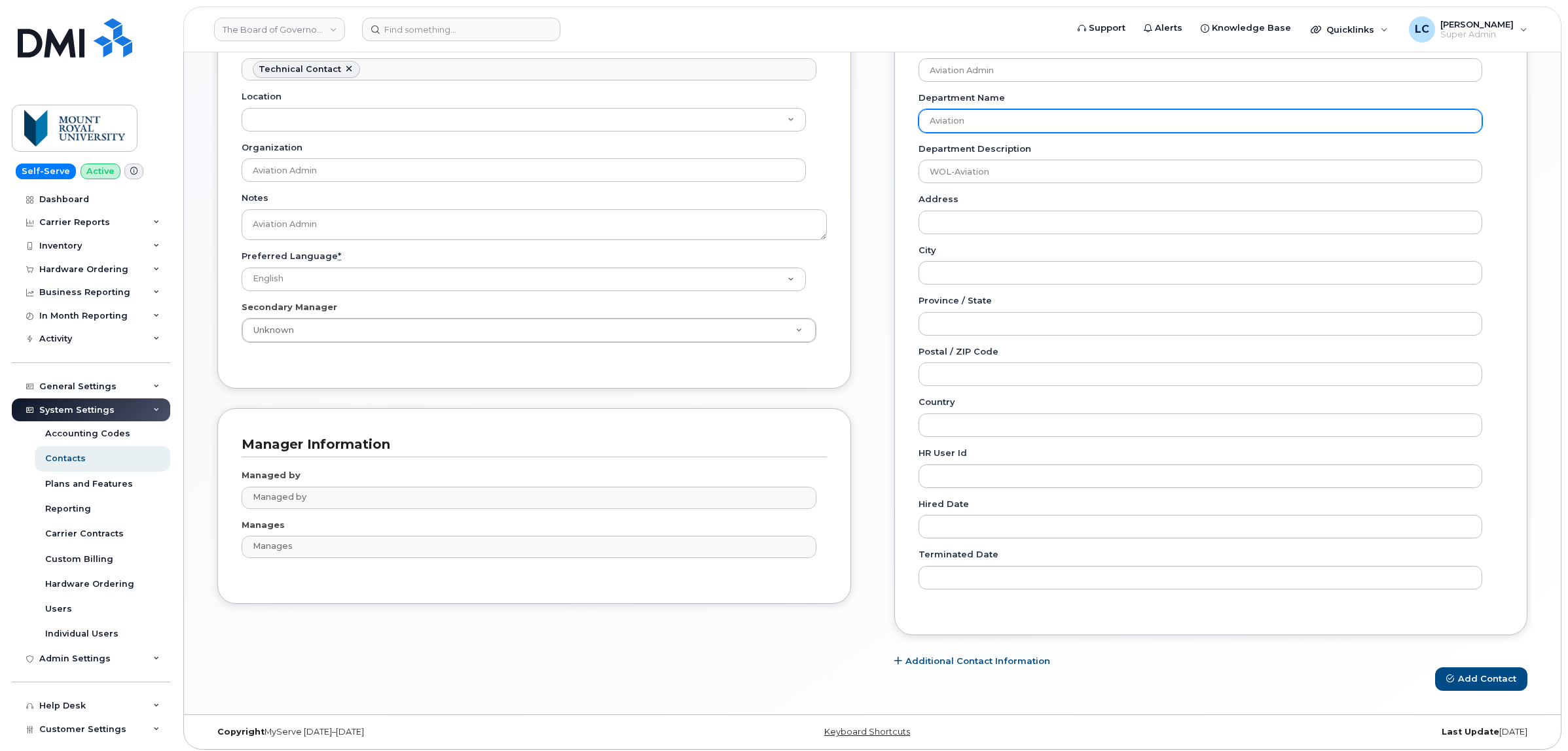
scroll to position [366, 0]
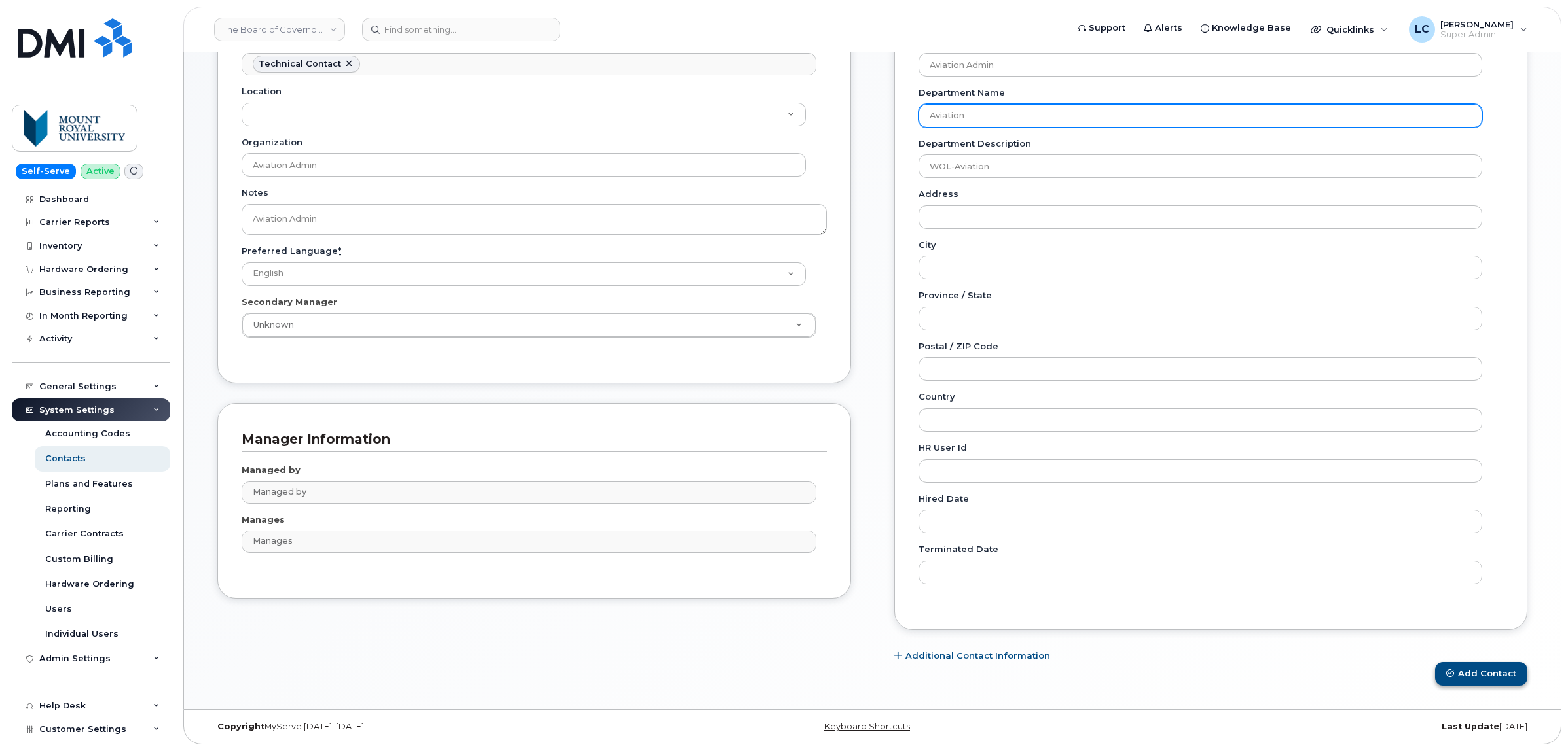
type input "Aviation"
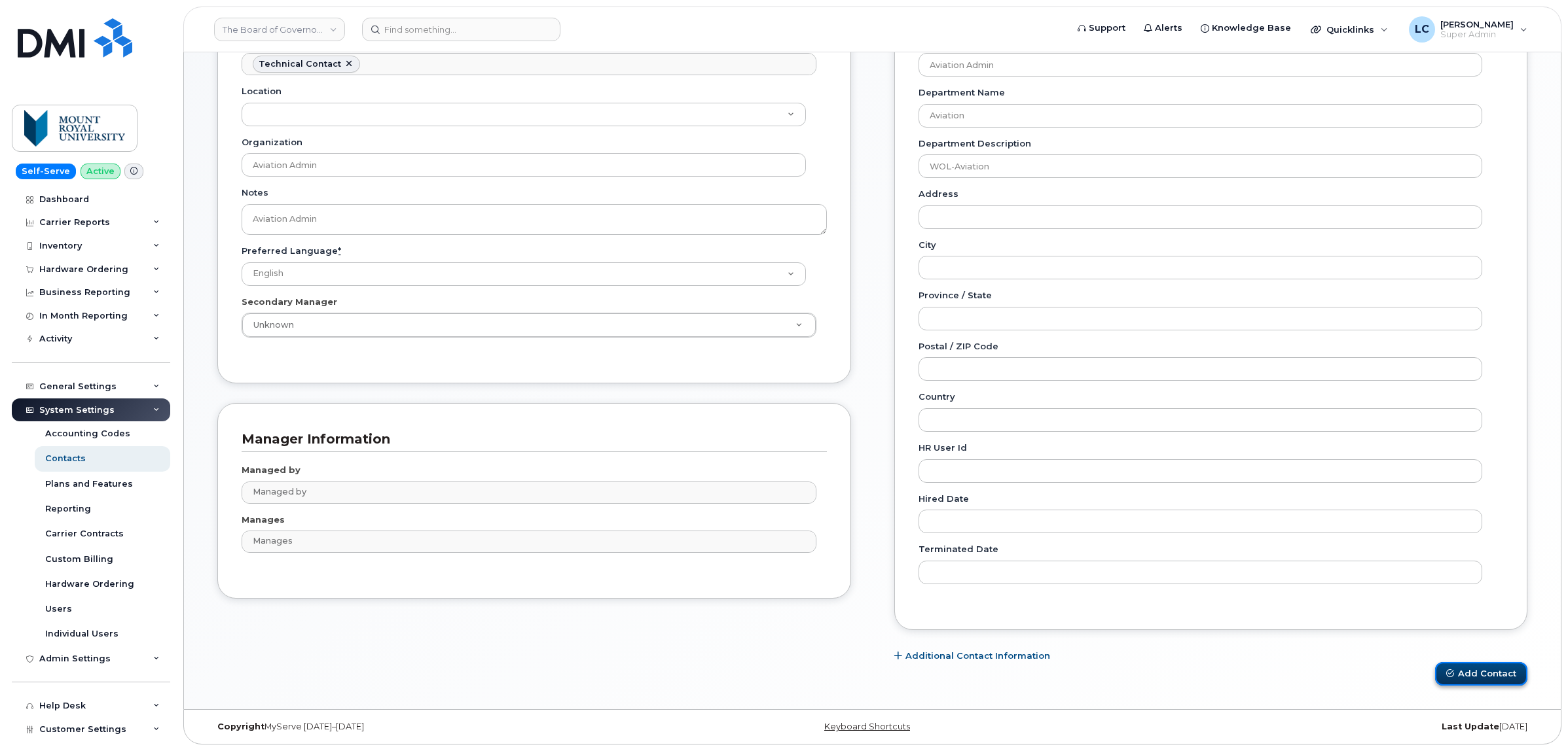
click at [1450, 667] on button "Add Contact" at bounding box center [1481, 674] width 92 height 25
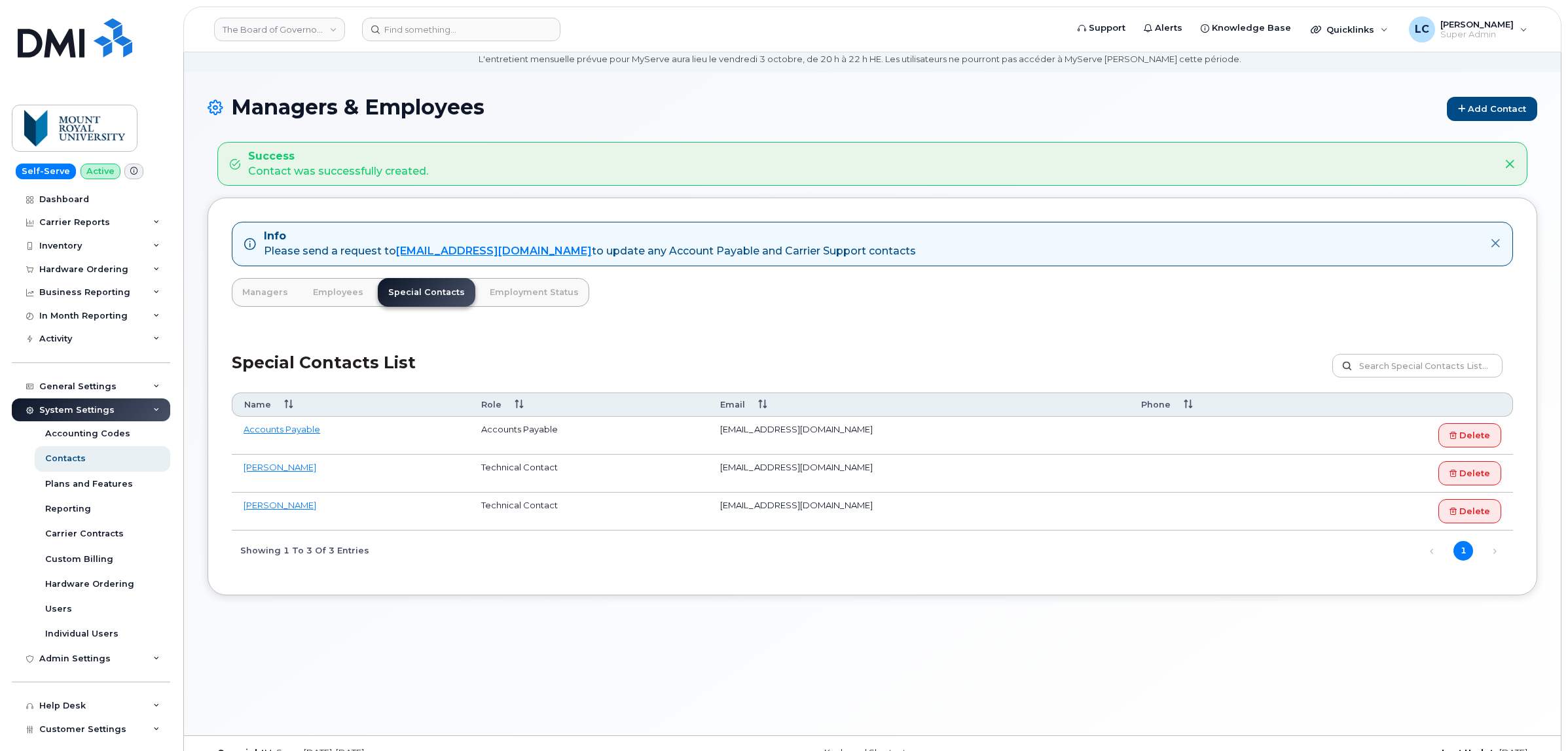
scroll to position [74, 0]
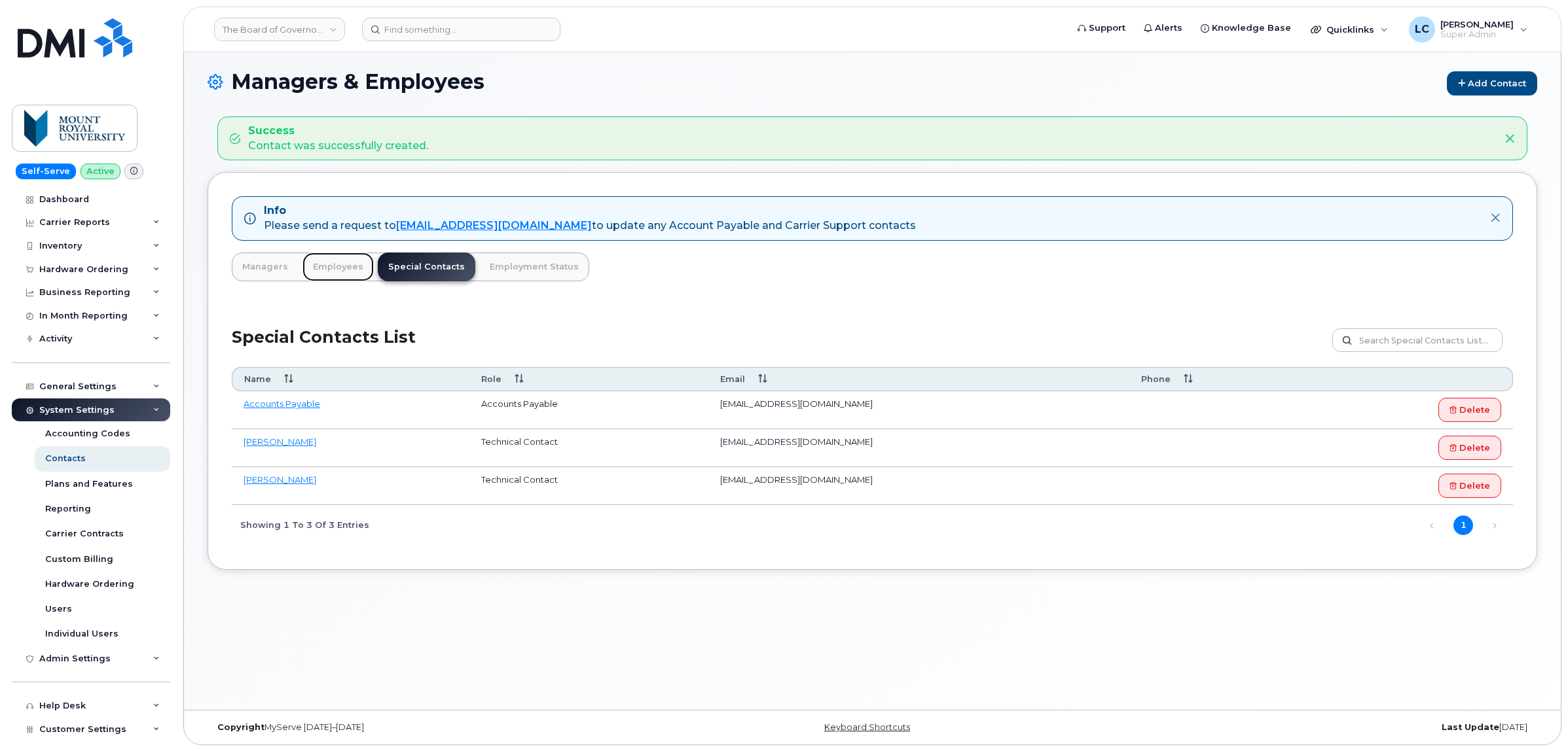
click at [315, 273] on link "Employees" at bounding box center [337, 267] width 71 height 29
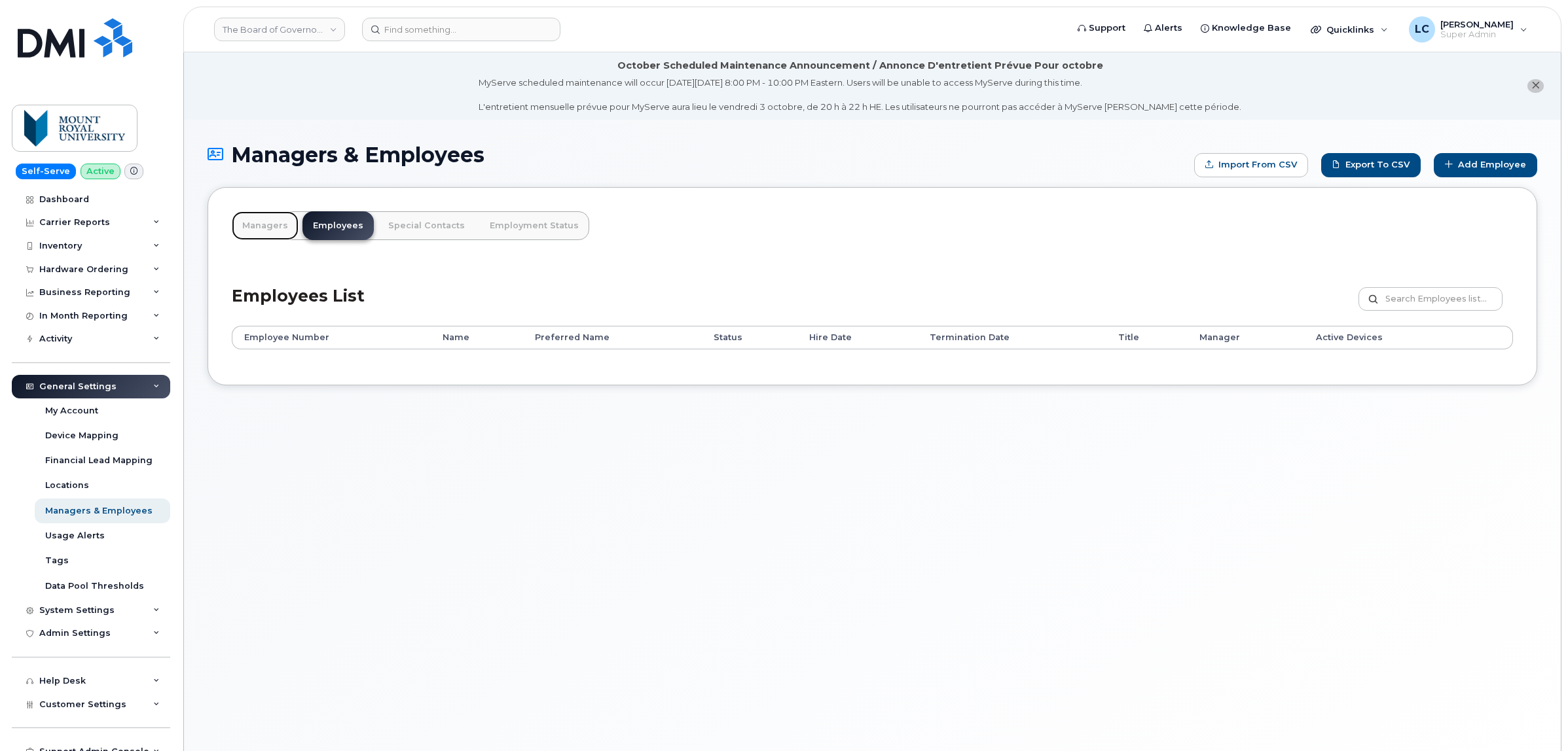
click at [273, 225] on link "Managers" at bounding box center [265, 226] width 67 height 29
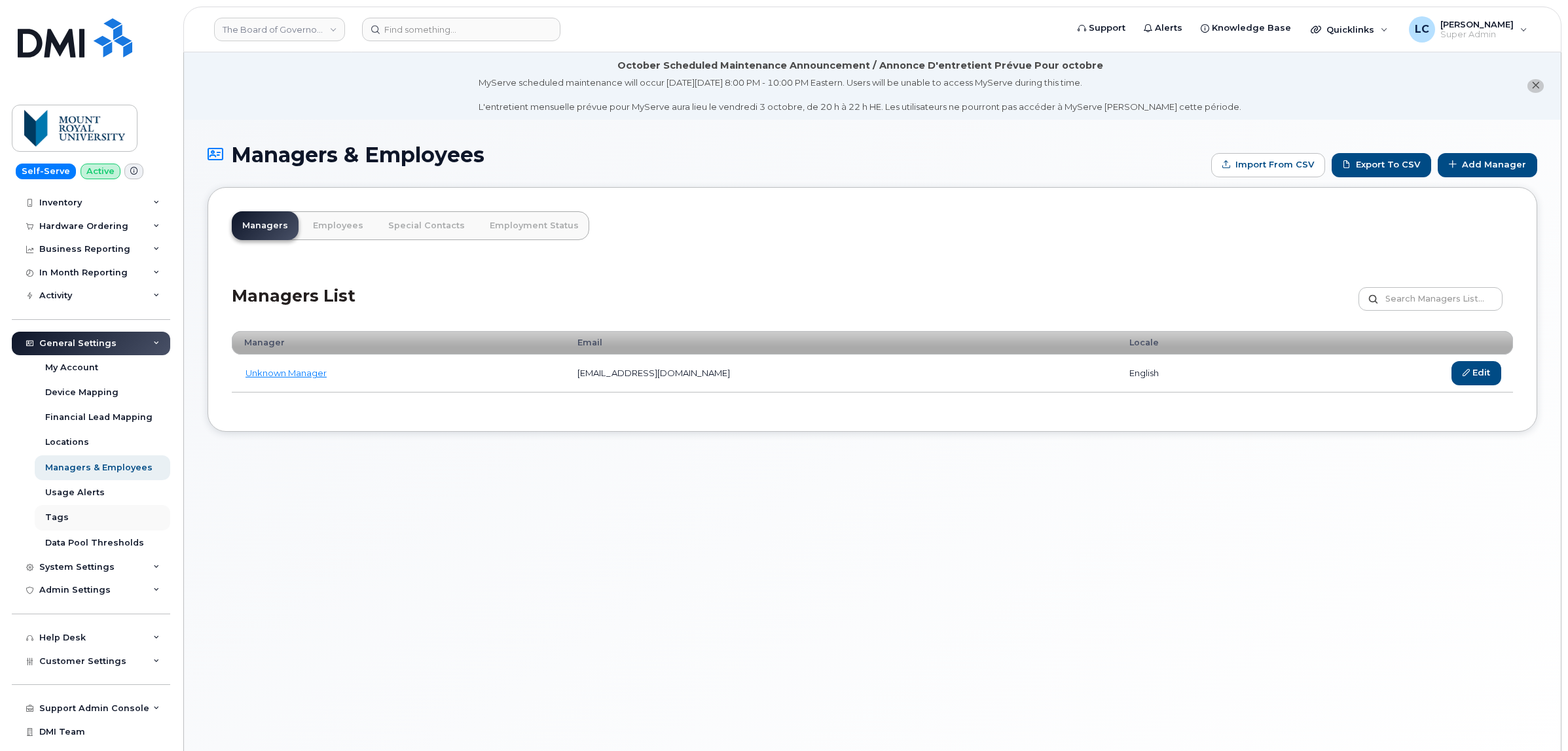
scroll to position [64, 0]
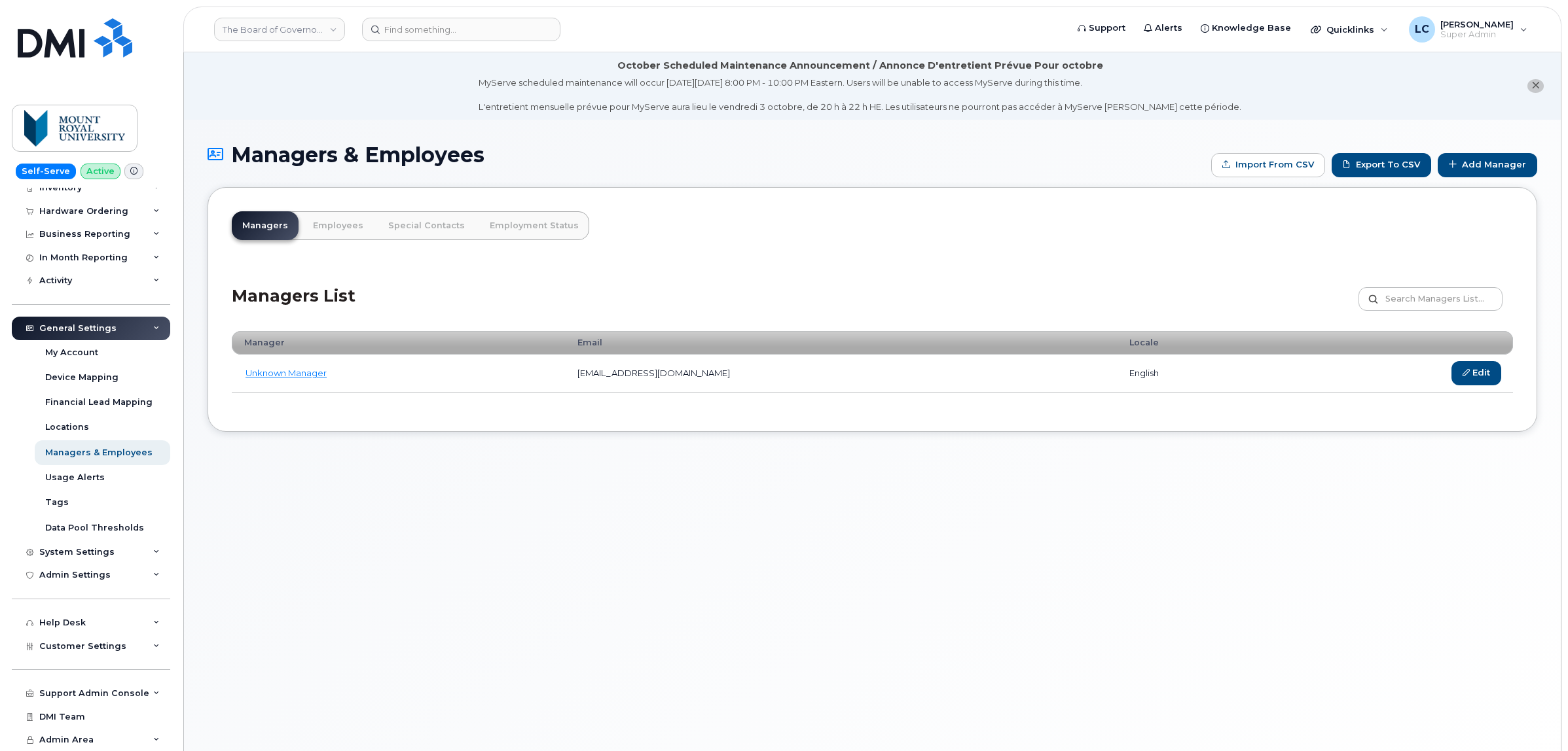
click at [810, 274] on div "Managers List Customize Filter Refresh Export" at bounding box center [872, 294] width 1281 height 62
click at [452, 226] on link "Special Contacts" at bounding box center [426, 226] width 97 height 29
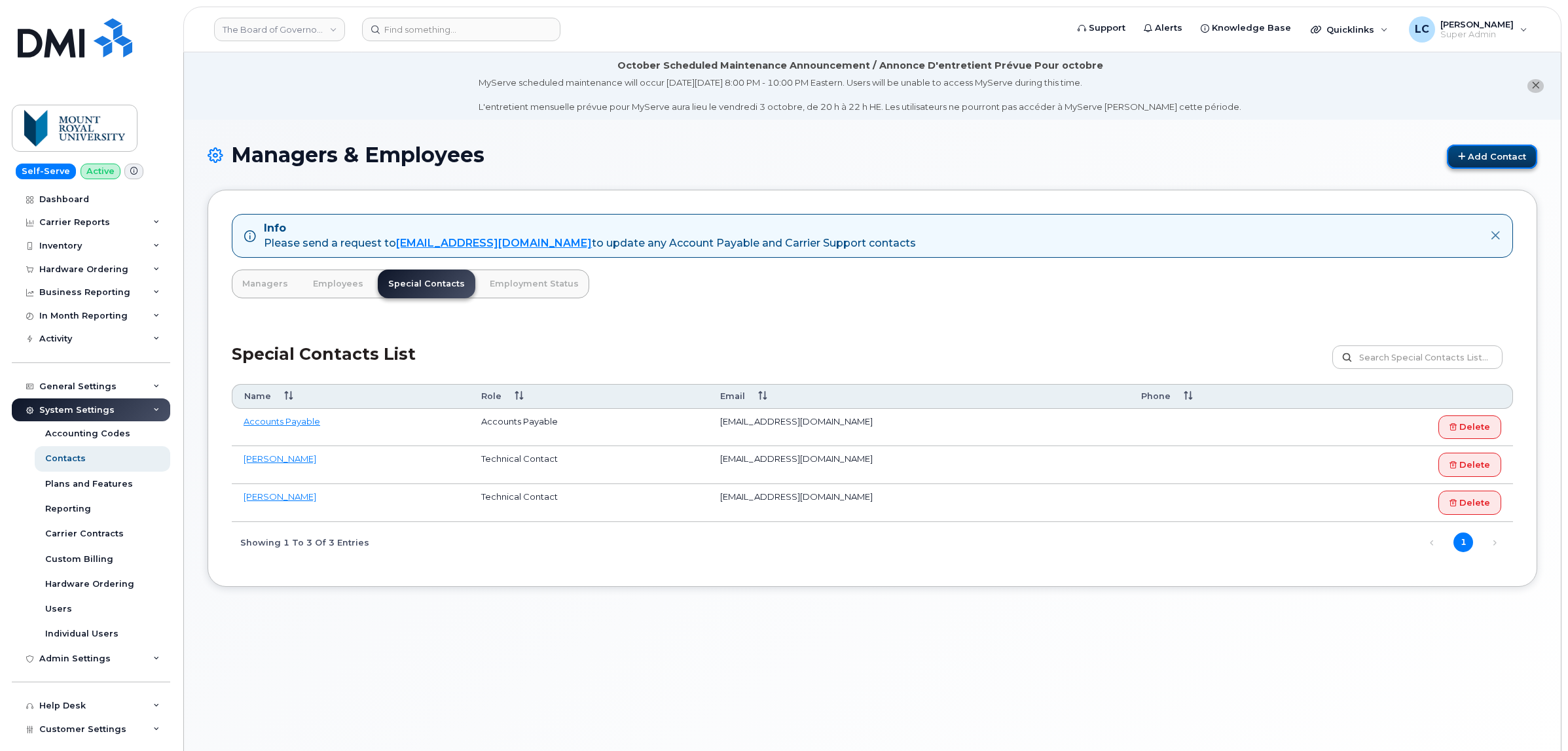
click at [1501, 155] on link "Add Contact" at bounding box center [1492, 157] width 90 height 25
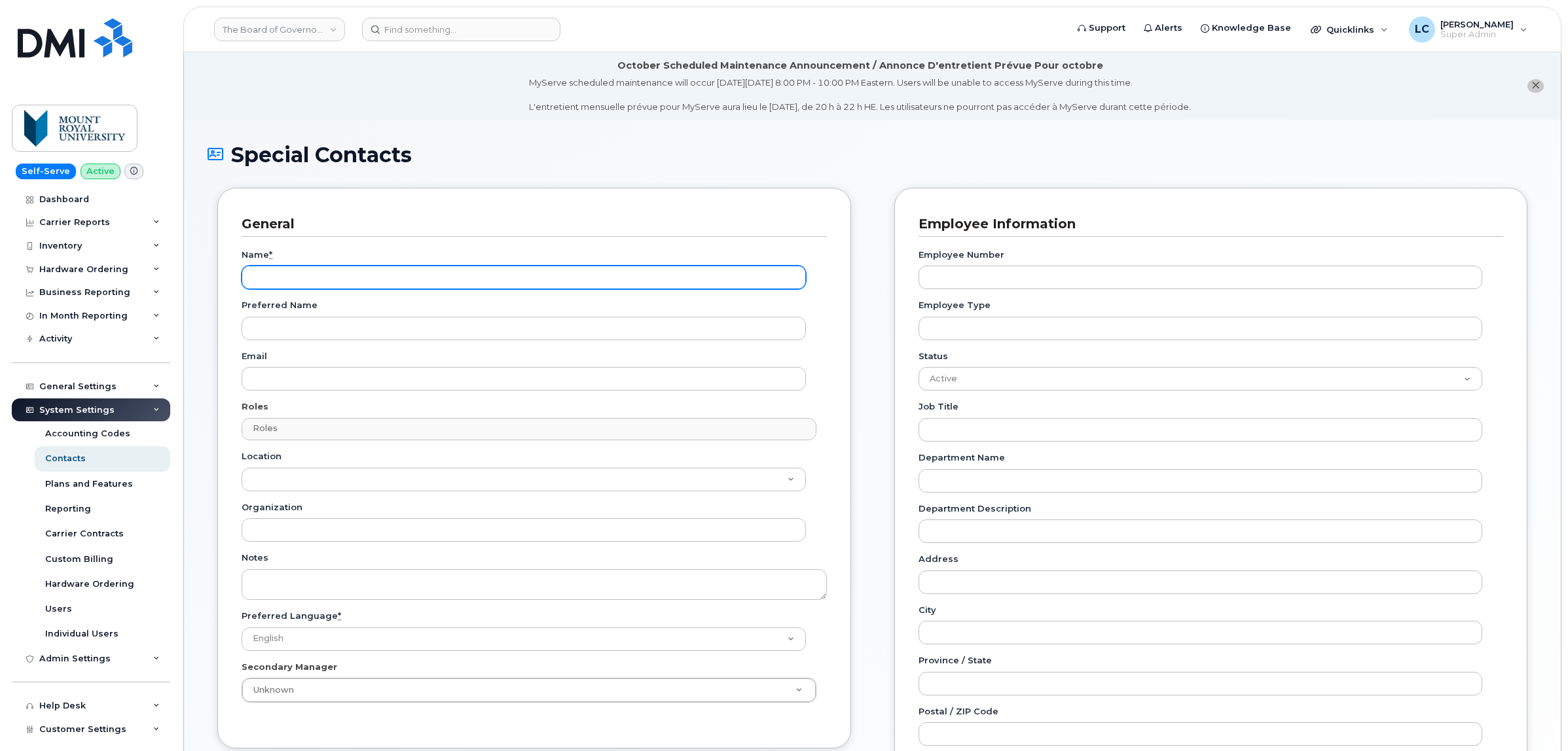
click at [321, 274] on input "Name *" at bounding box center [524, 277] width 564 height 24
type input "[PERSON_NAME]"
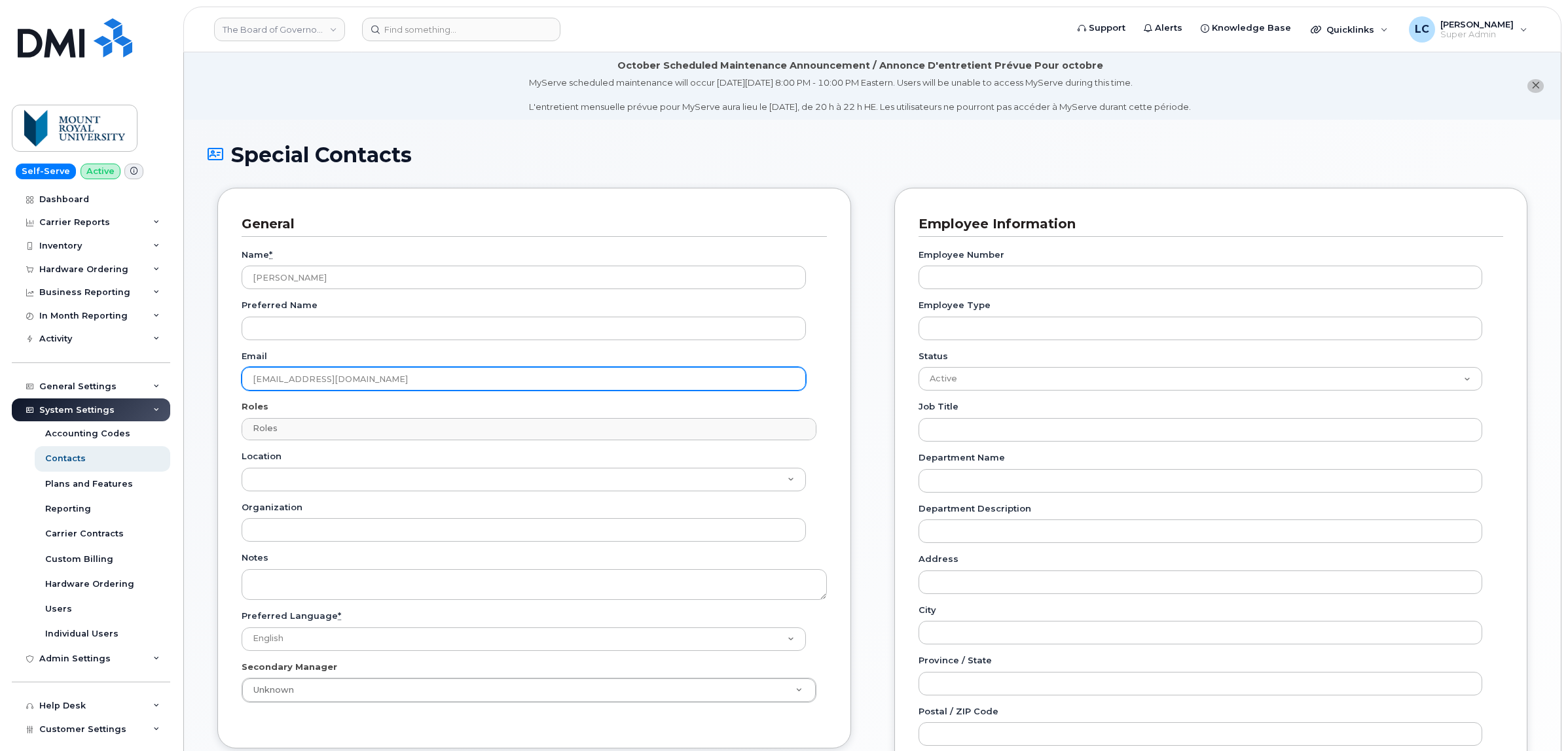
type input "[EMAIL_ADDRESS][DOMAIN_NAME]"
drag, startPoint x: 396, startPoint y: 378, endPoint x: 164, endPoint y: 386, distance: 232.1
click at [183, 386] on div "The Board of Governors Of [GEOGRAPHIC_DATA] Support Alerts Knowledge Base Quick…" at bounding box center [872, 563] width 1378 height 1022
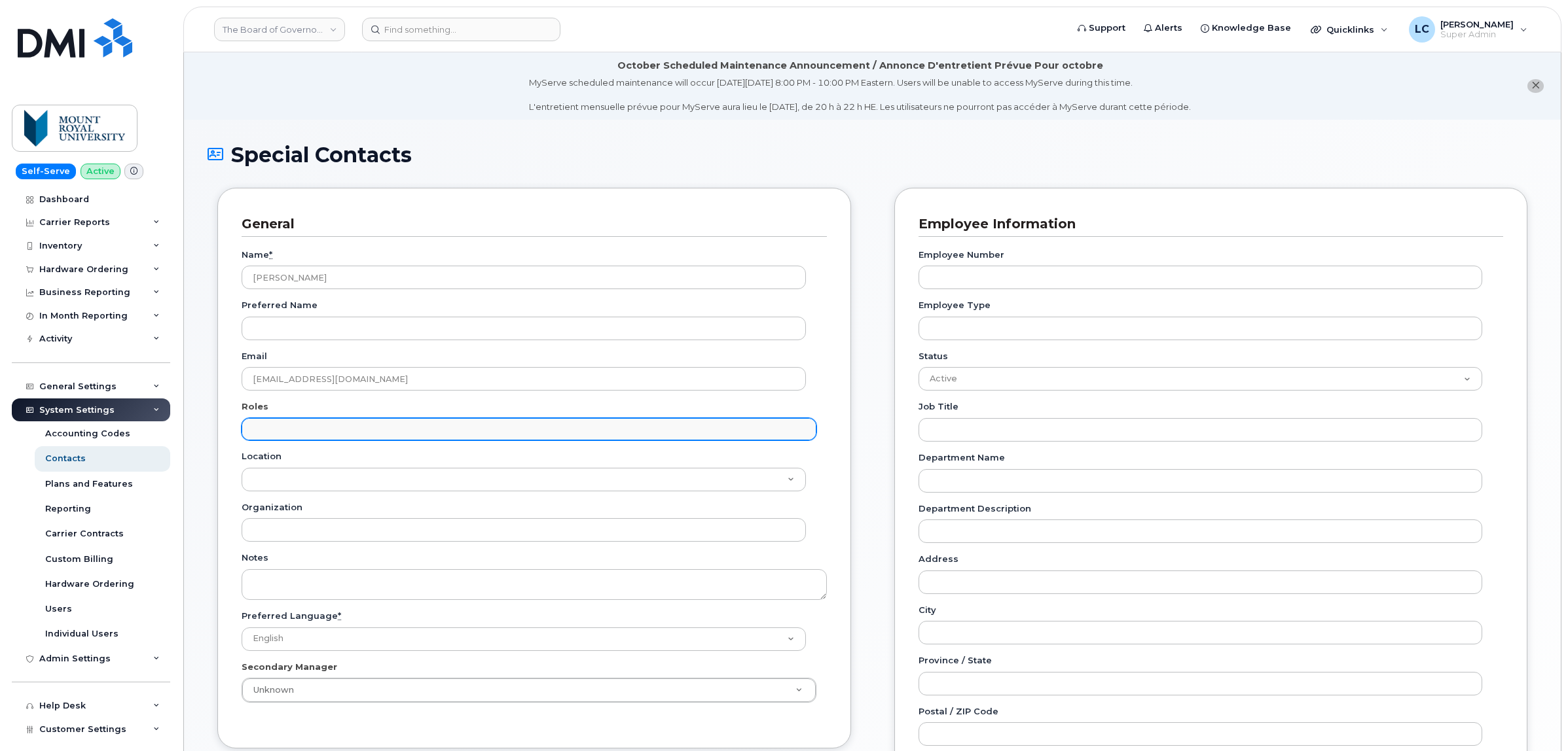
click at [390, 430] on input "text" at bounding box center [530, 428] width 562 height 18
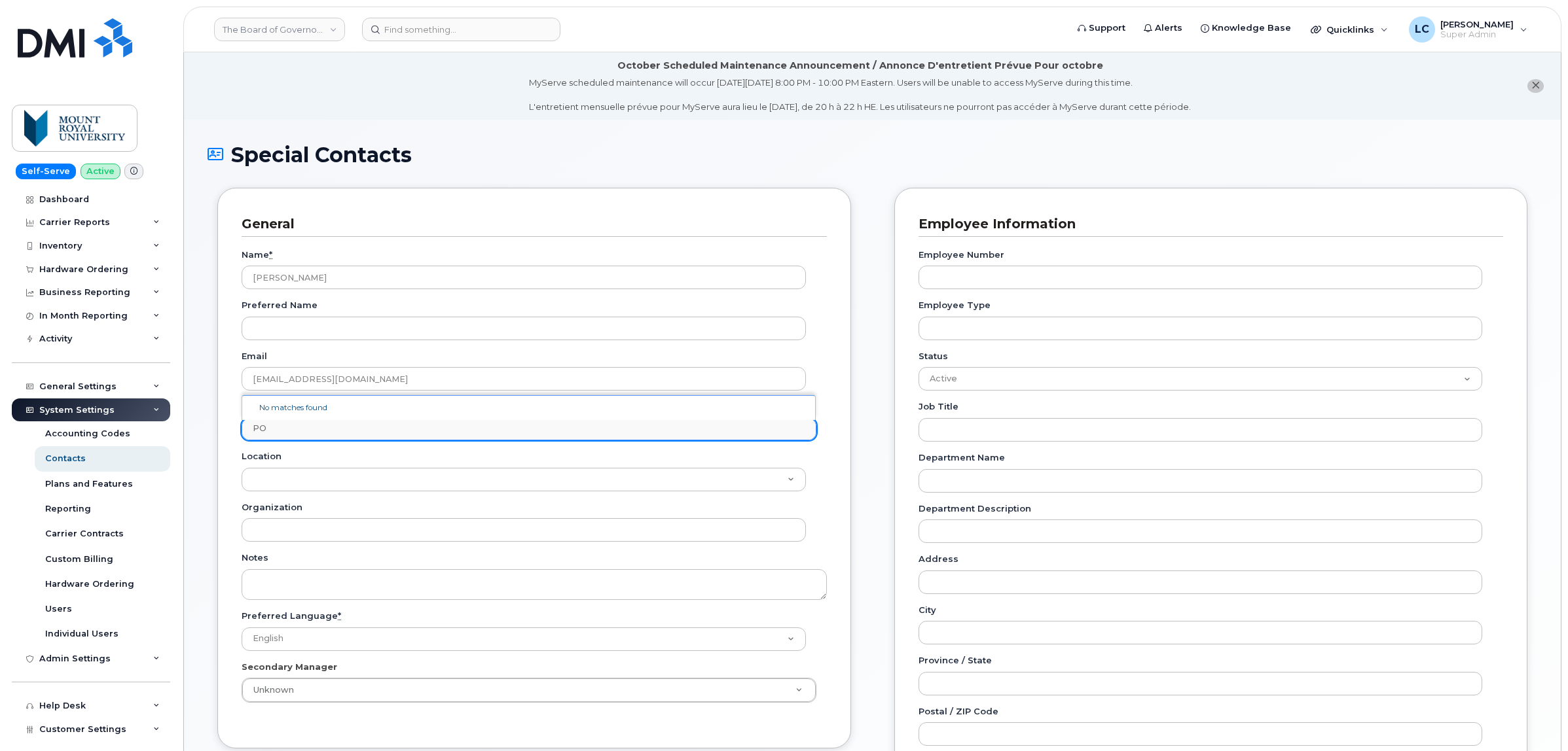
type input "P"
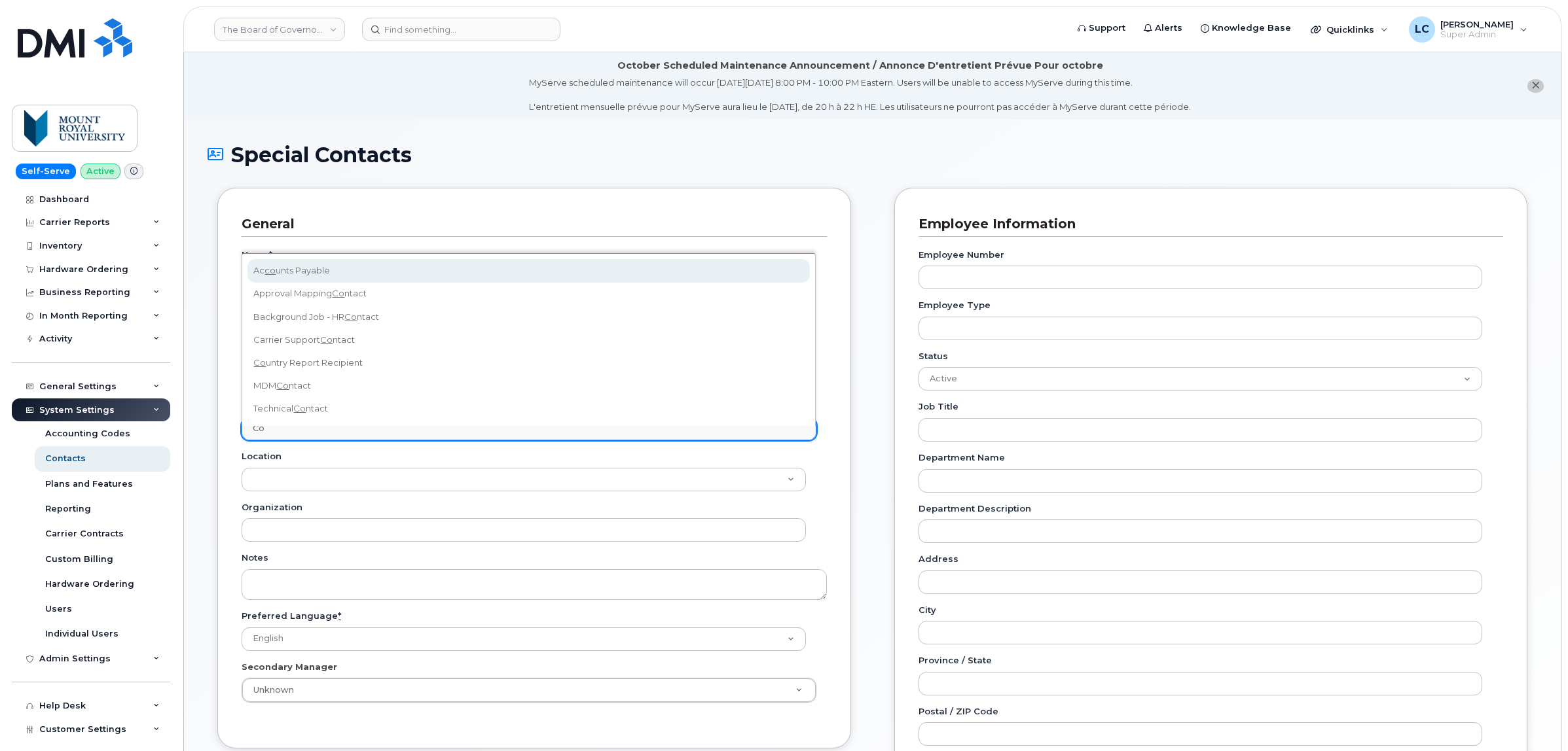
type input "C"
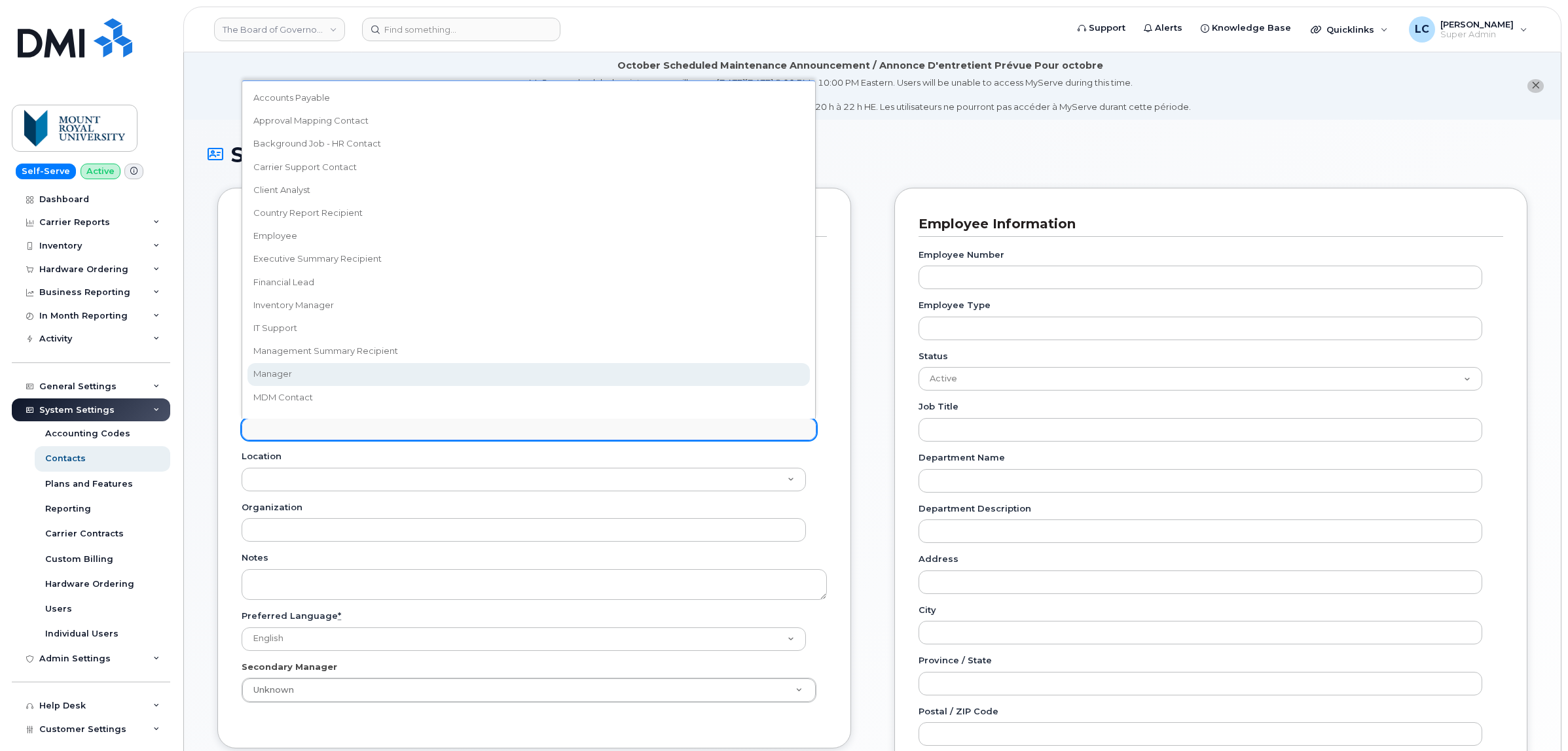
scroll to position [146, 0]
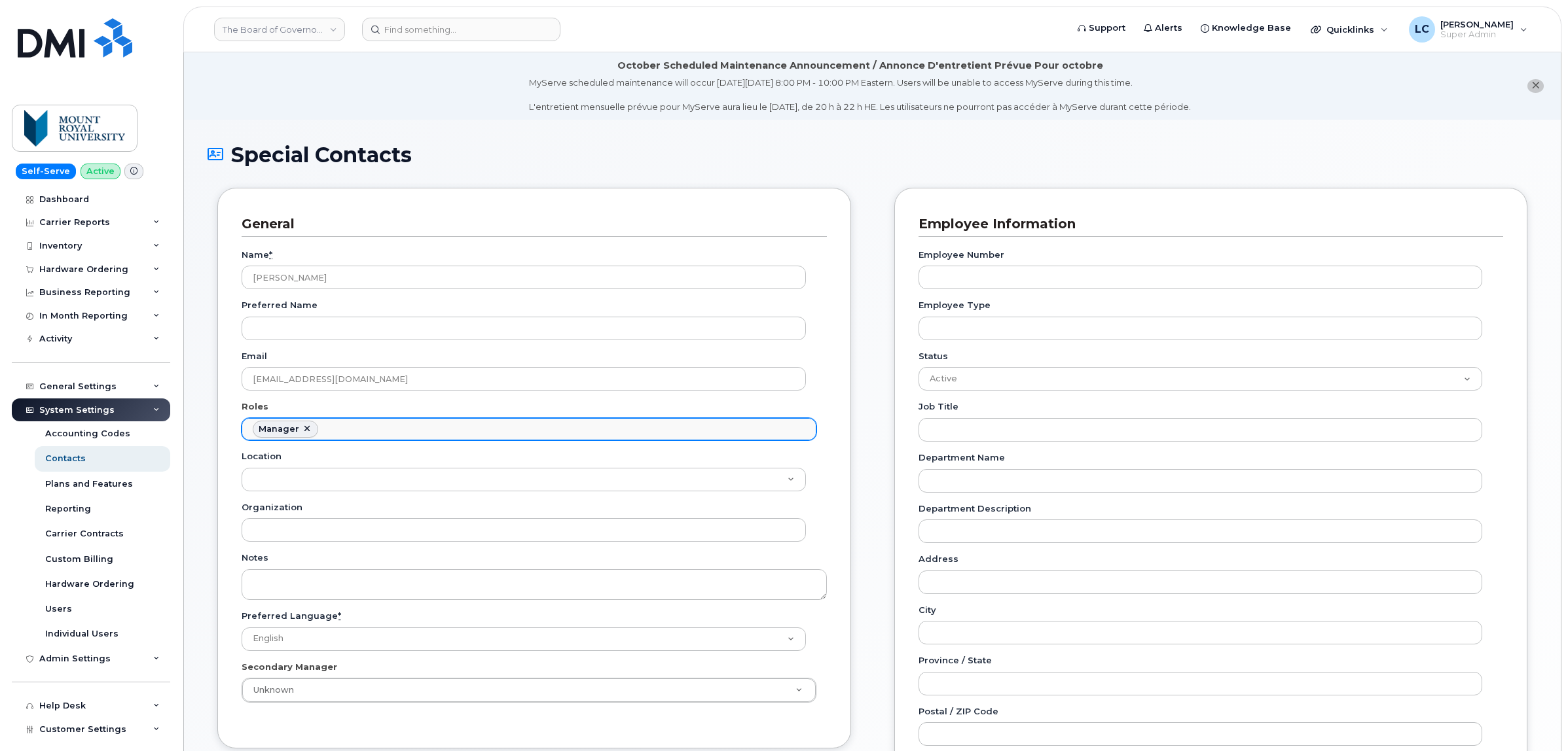
click at [377, 426] on ul "Manager" at bounding box center [529, 428] width 574 height 21
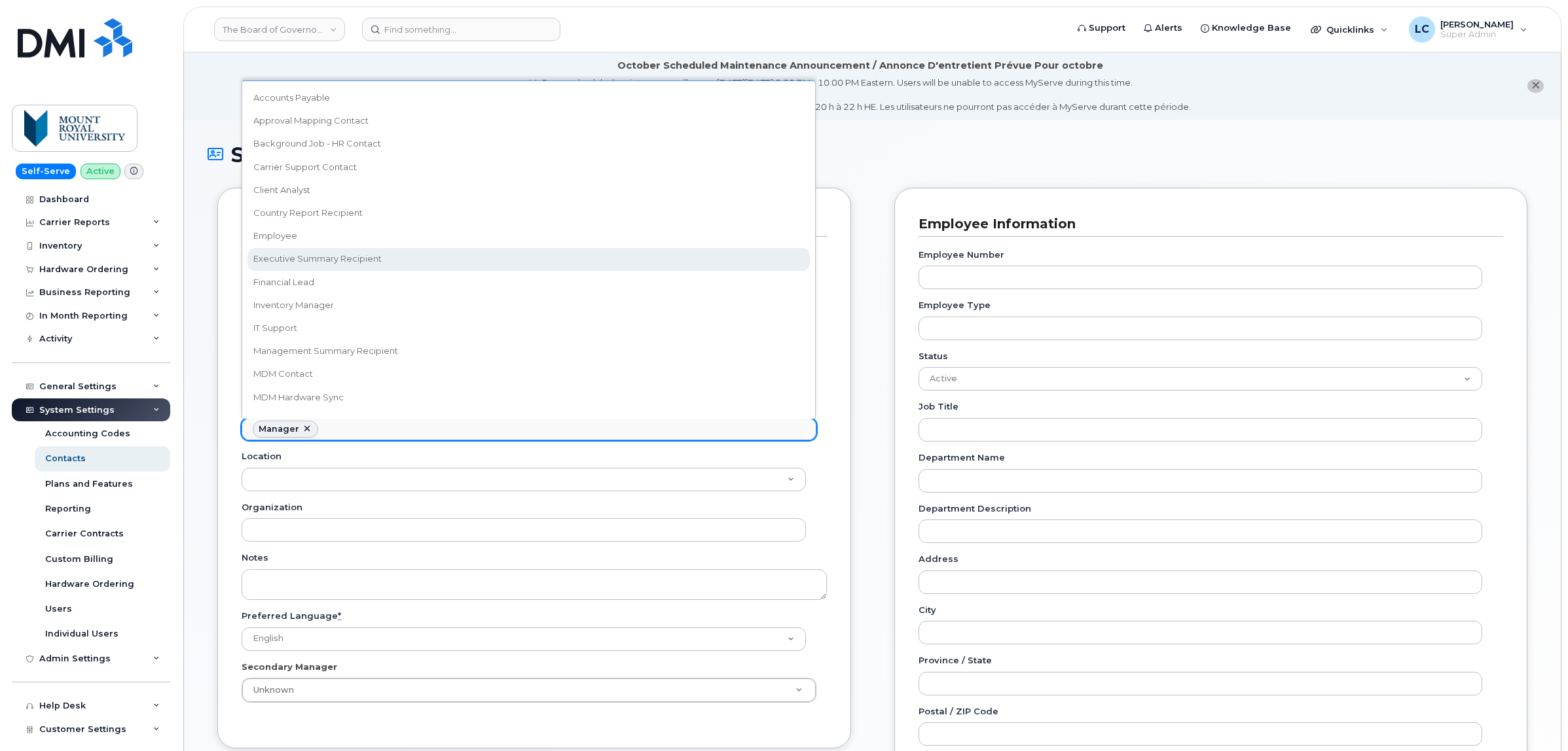
select select "2"
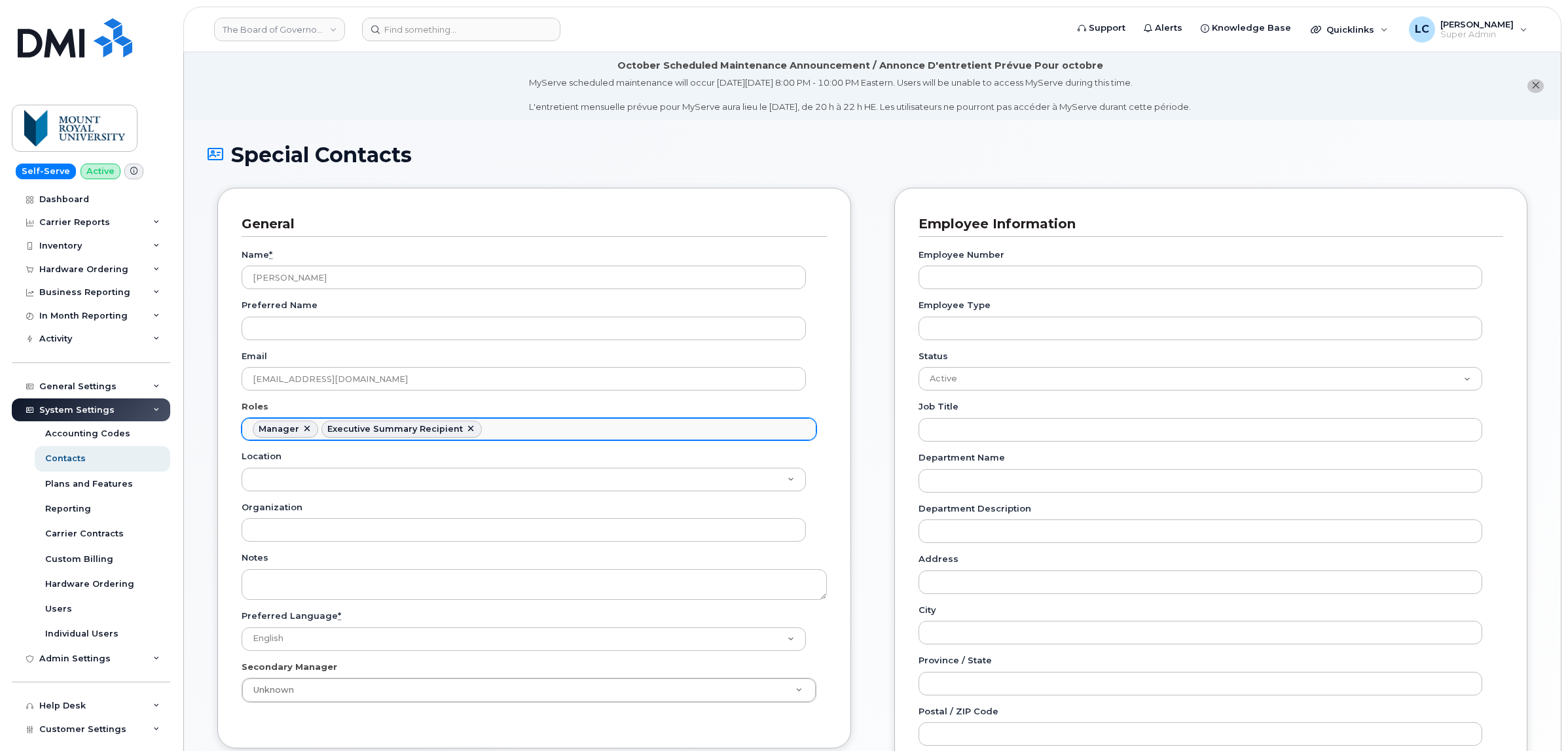
click at [511, 424] on ul "Manager Executive Summary Recipient" at bounding box center [529, 428] width 574 height 21
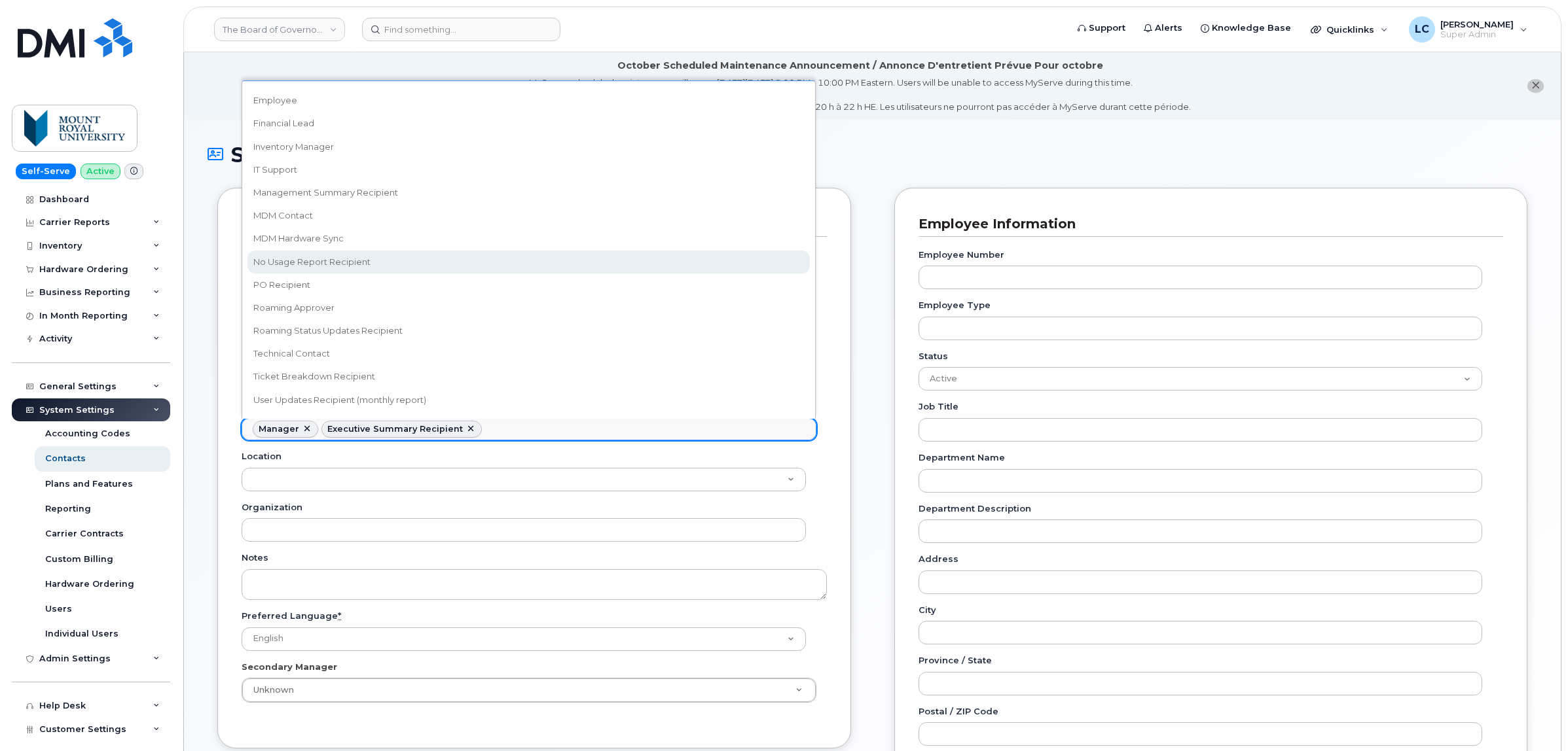
scroll to position [0, 0]
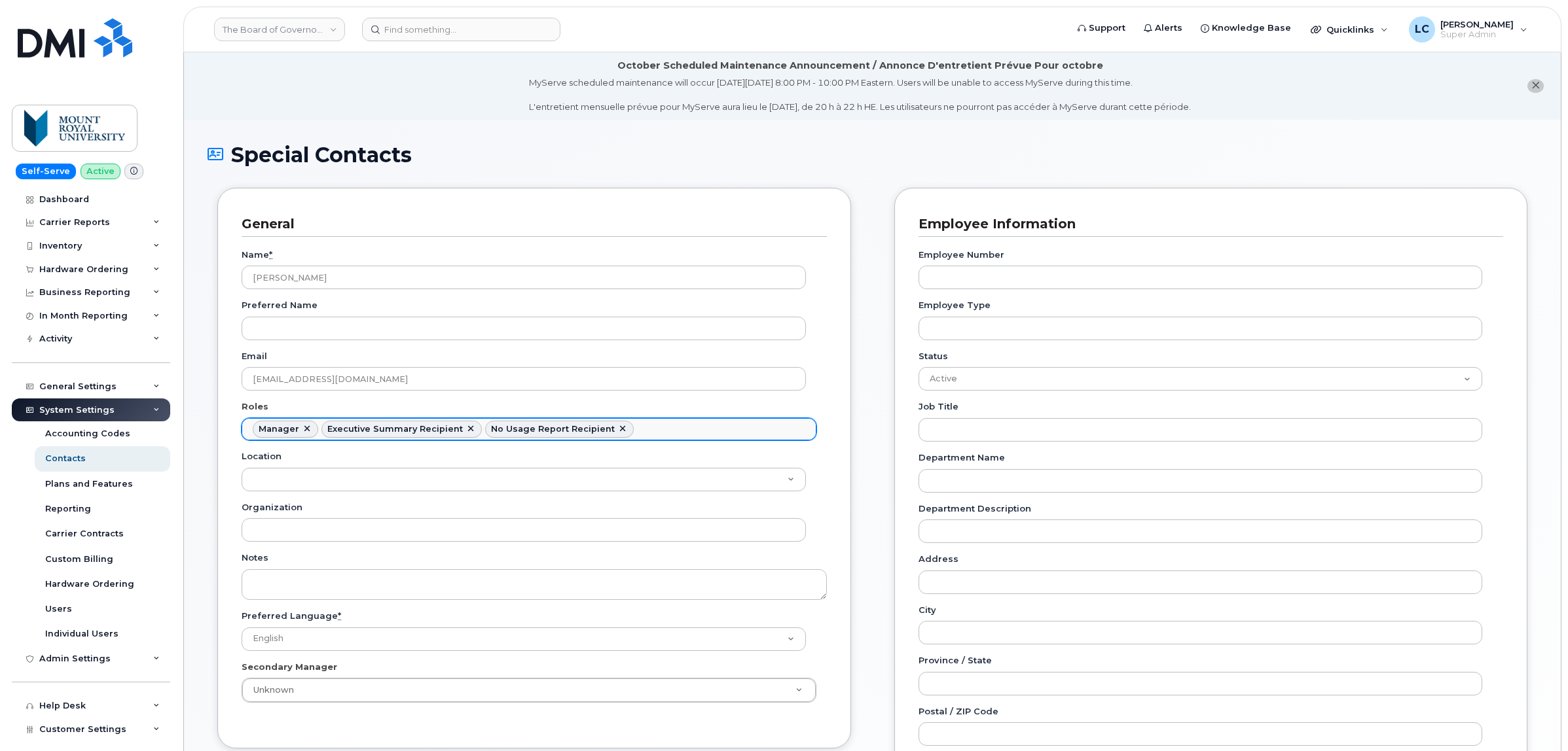
click at [662, 432] on ul "Manager Executive Summary Recipient No Usage Report Recipient" at bounding box center [529, 428] width 574 height 21
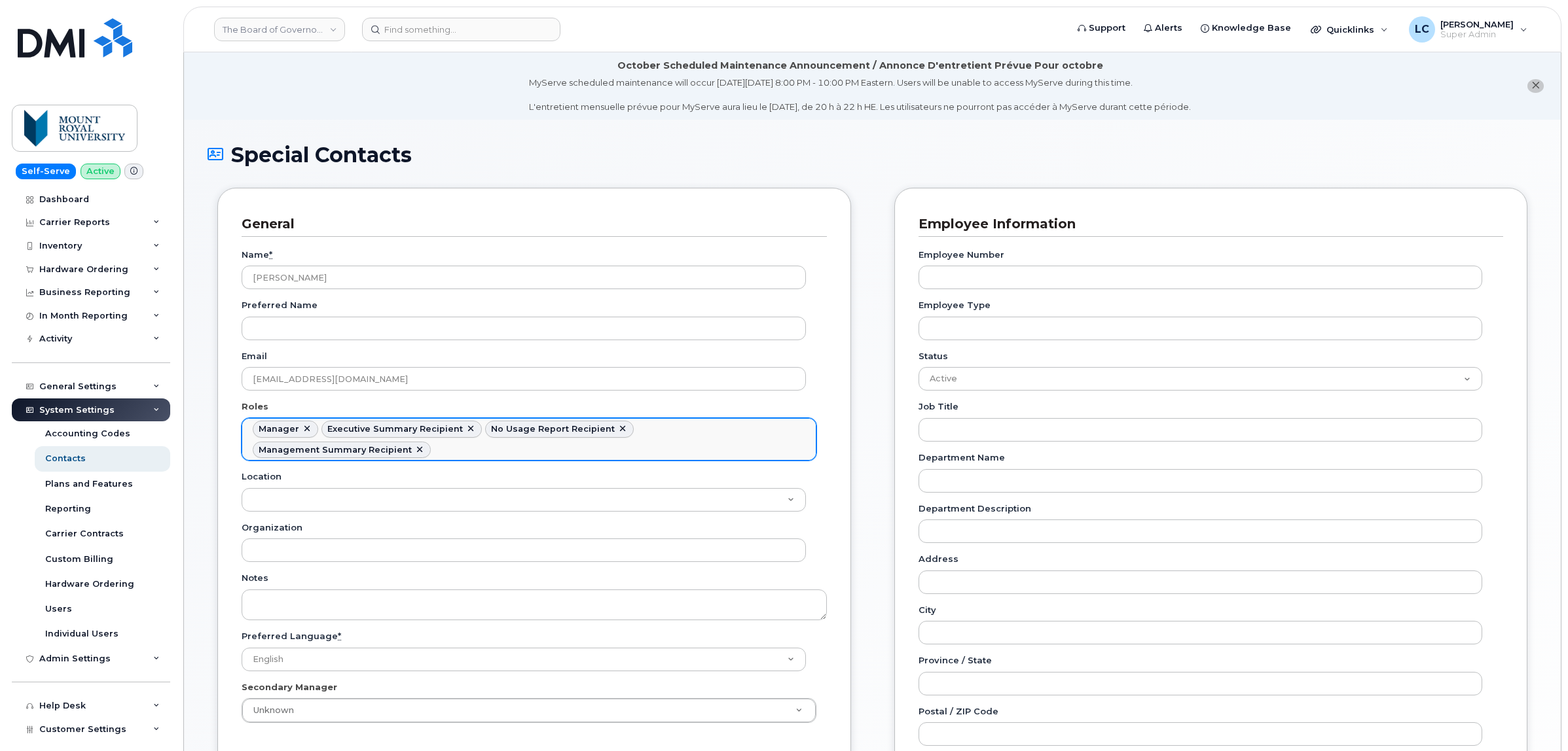
click at [444, 441] on input "text" at bounding box center [437, 450] width 13 height 18
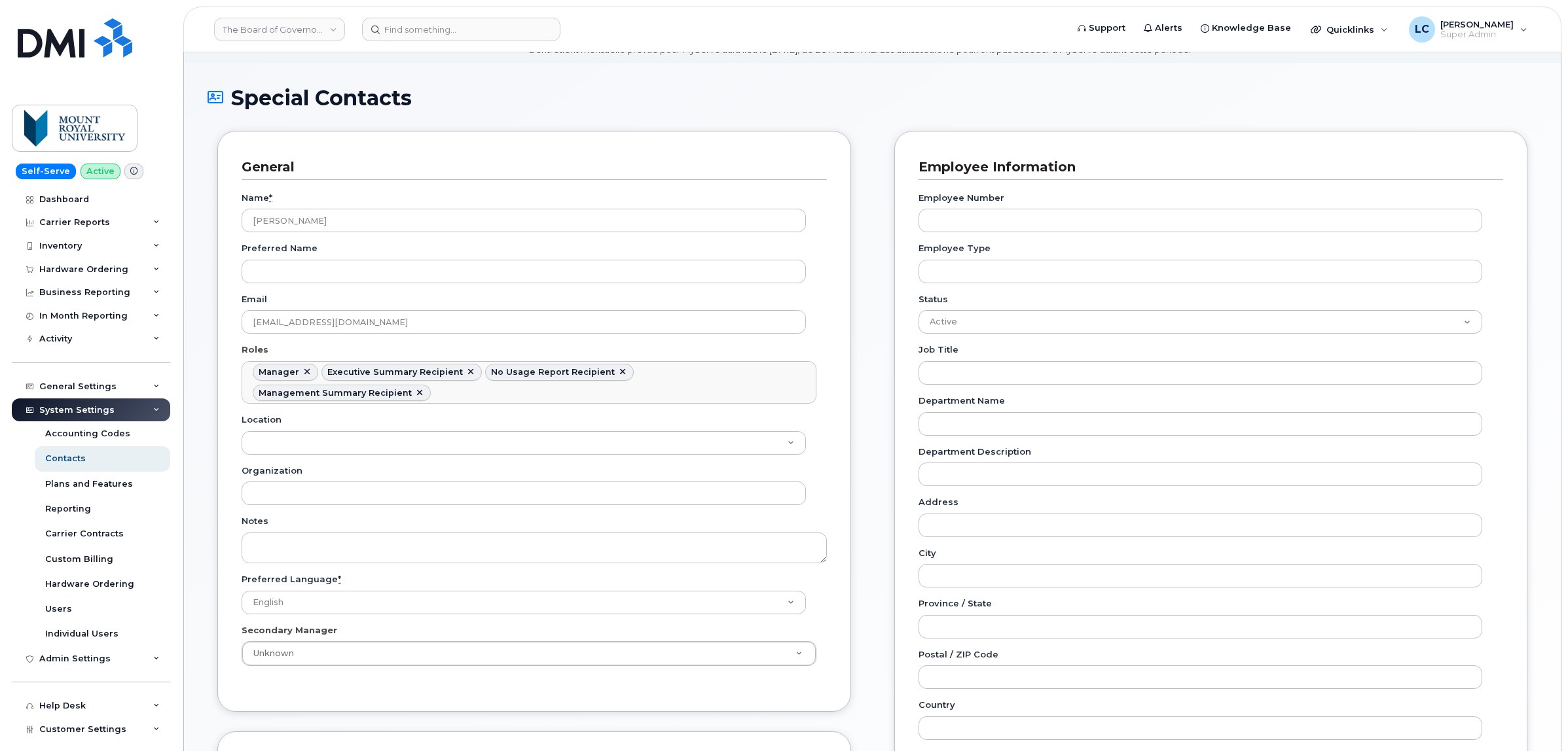
scroll to position [82, 0]
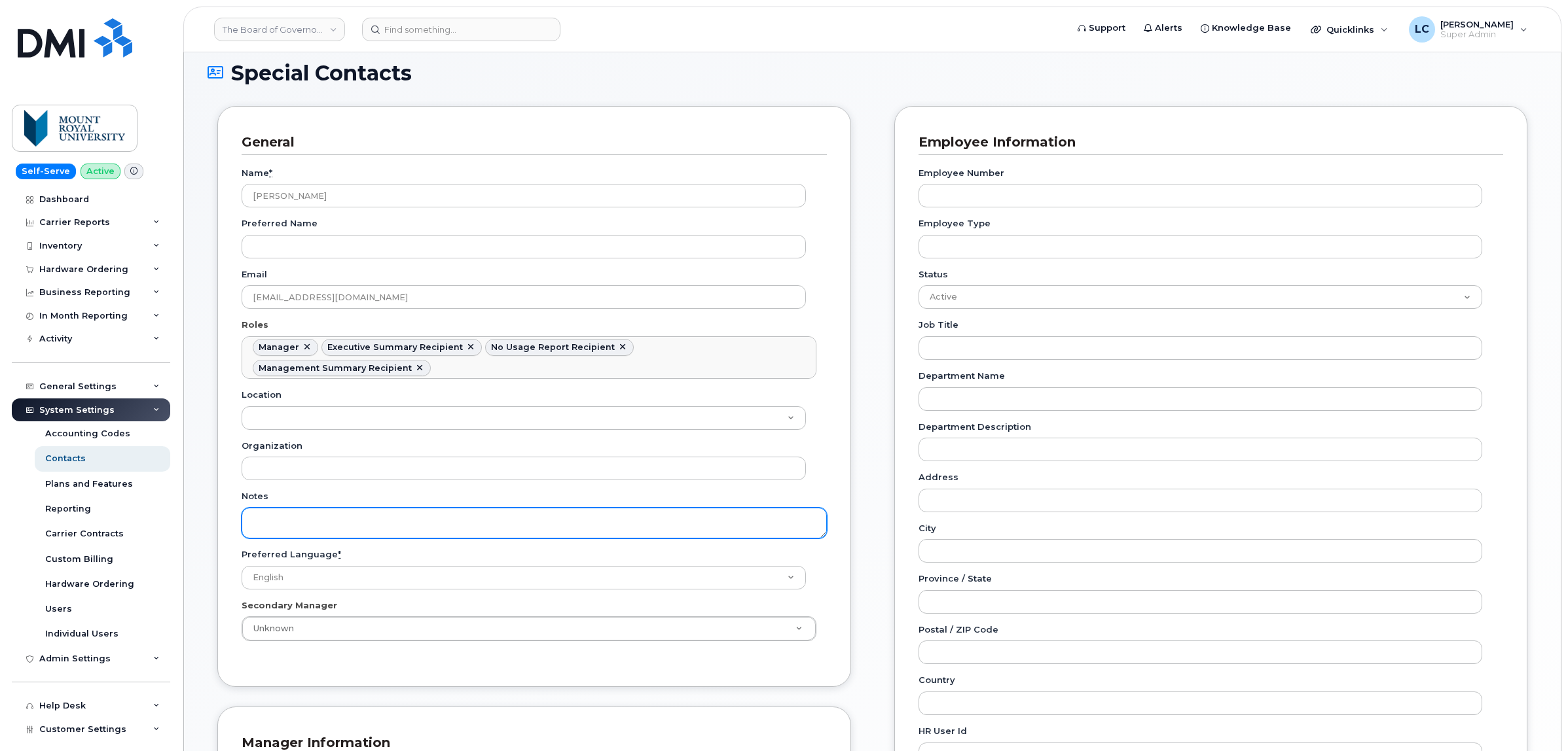
click at [338, 508] on textarea "Notes" at bounding box center [534, 523] width 585 height 31
paste textarea "Administration Manager"
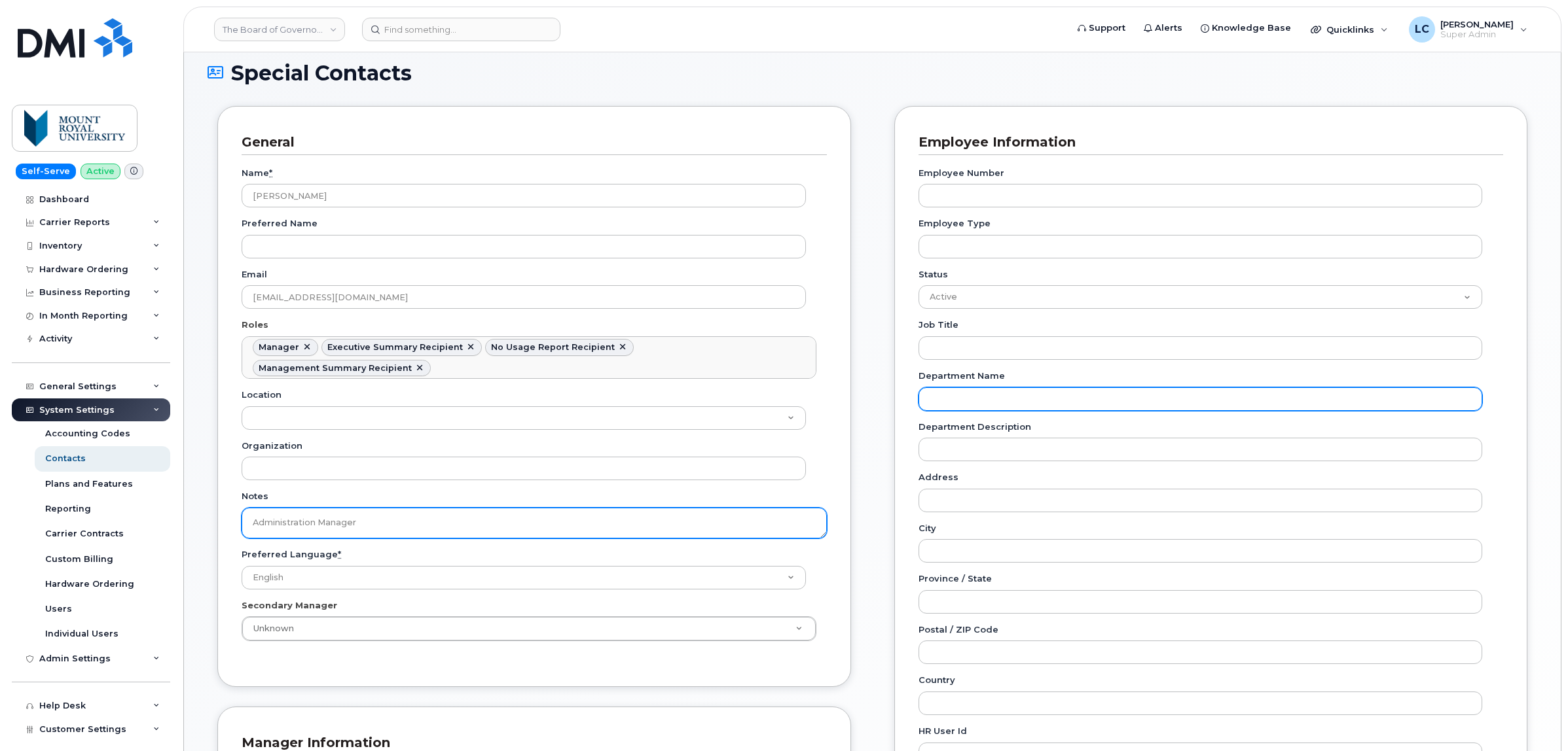
type textarea "Administration Manager"
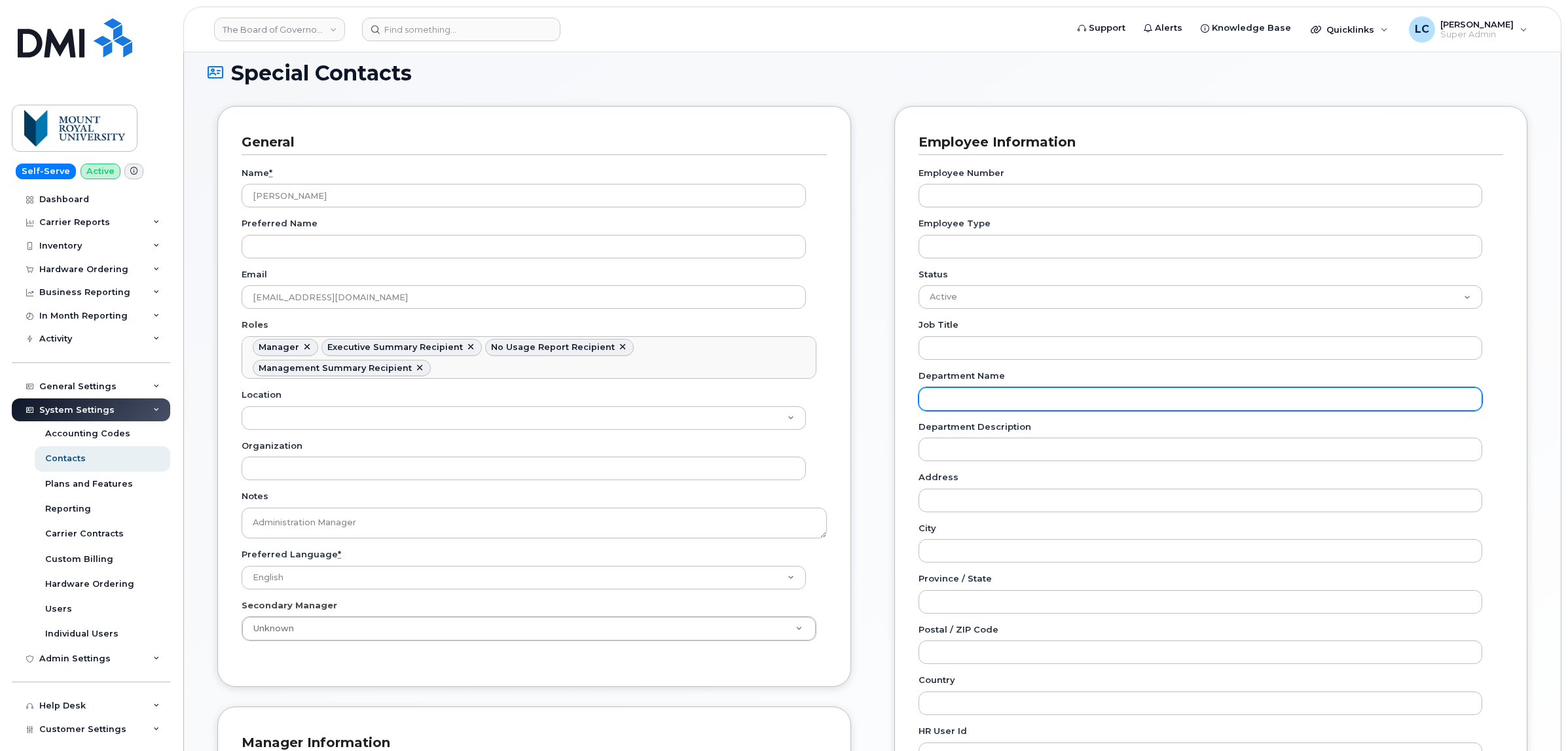
click at [1016, 399] on input "Department Name" at bounding box center [1201, 398] width 564 height 24
paste input "Administration Manager"
type input "Administration Manager"
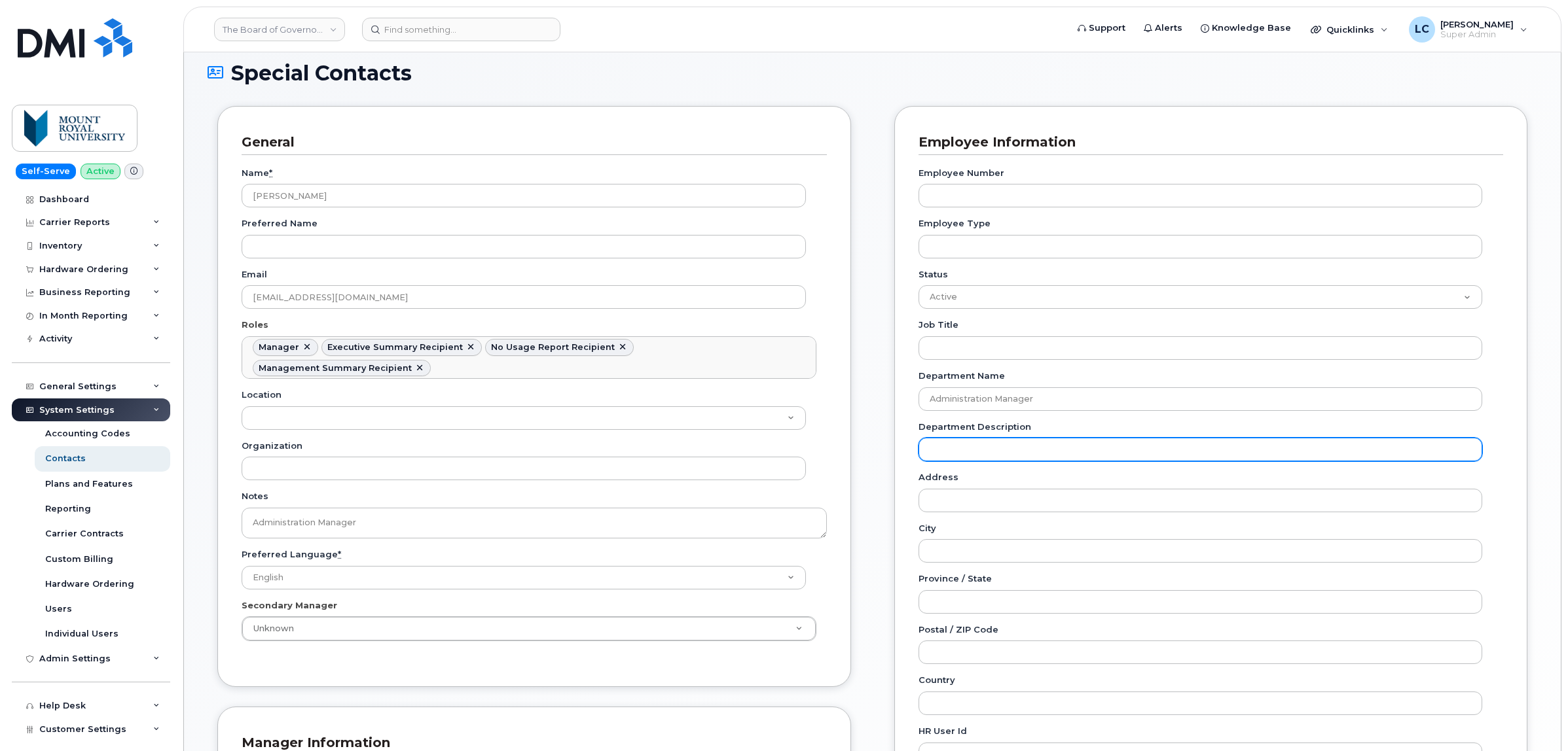
click at [1027, 452] on input "Department Description" at bounding box center [1201, 449] width 564 height 24
paste input "Admin"
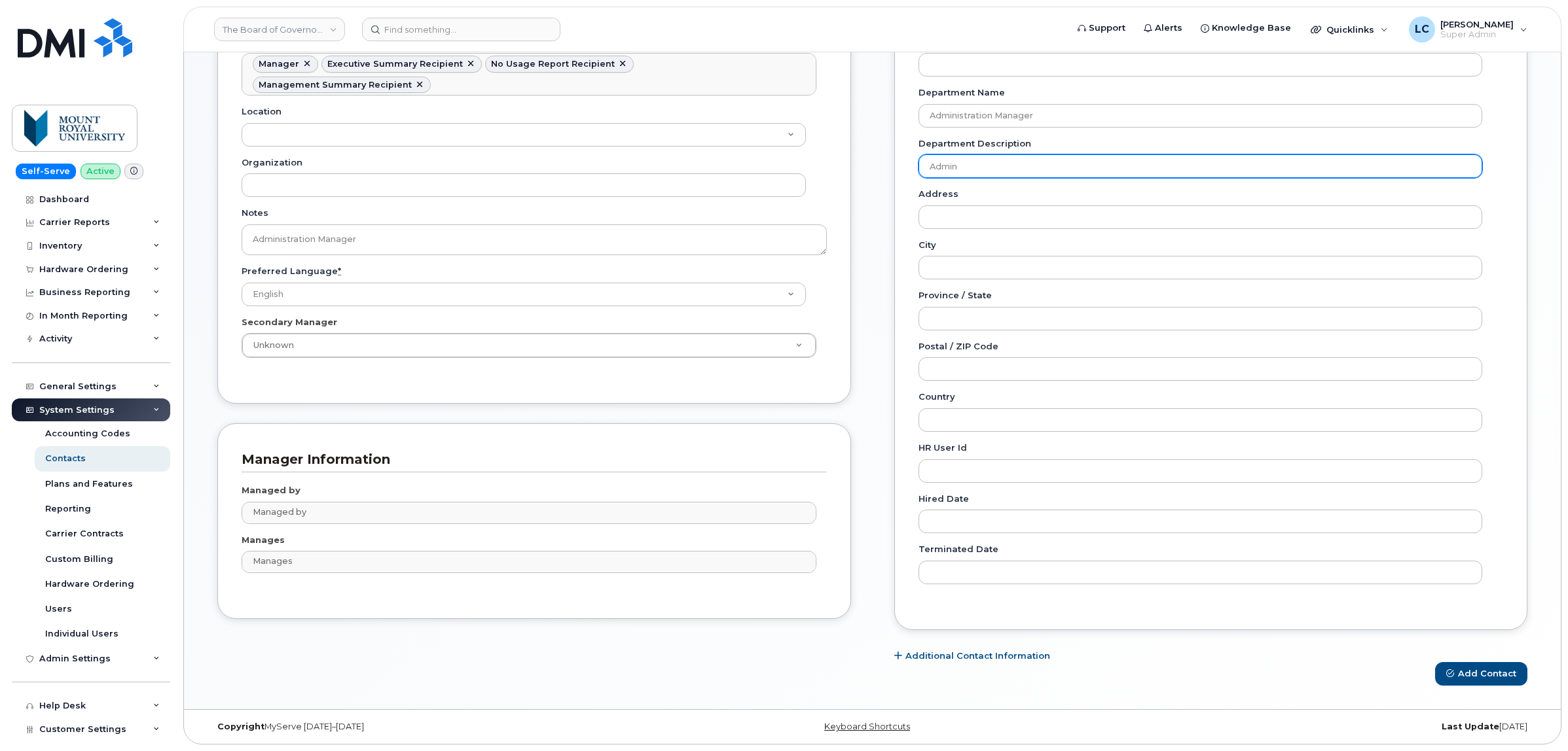
scroll to position [366, 0]
type input "Admin"
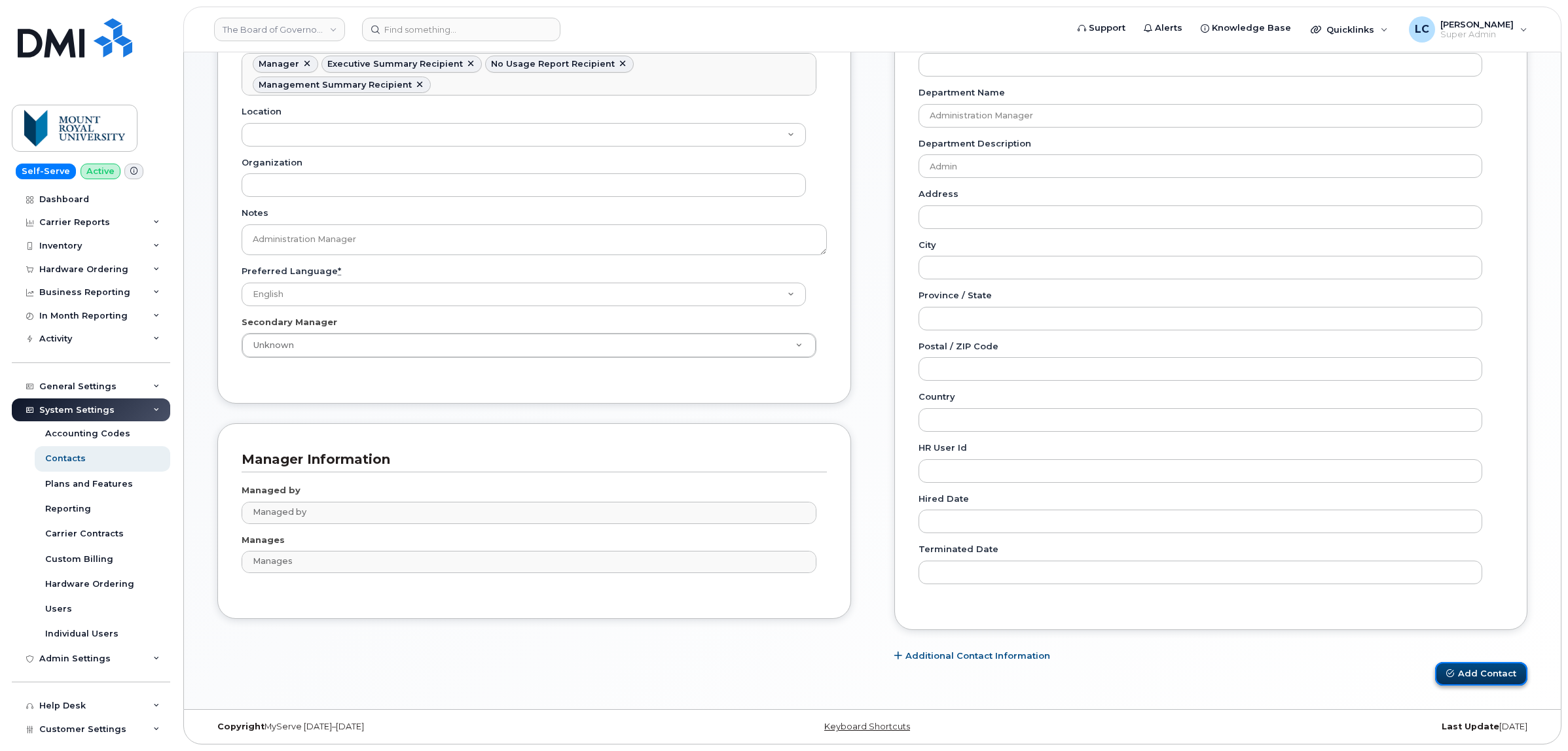
click at [1480, 677] on button "Add Contact" at bounding box center [1481, 674] width 92 height 25
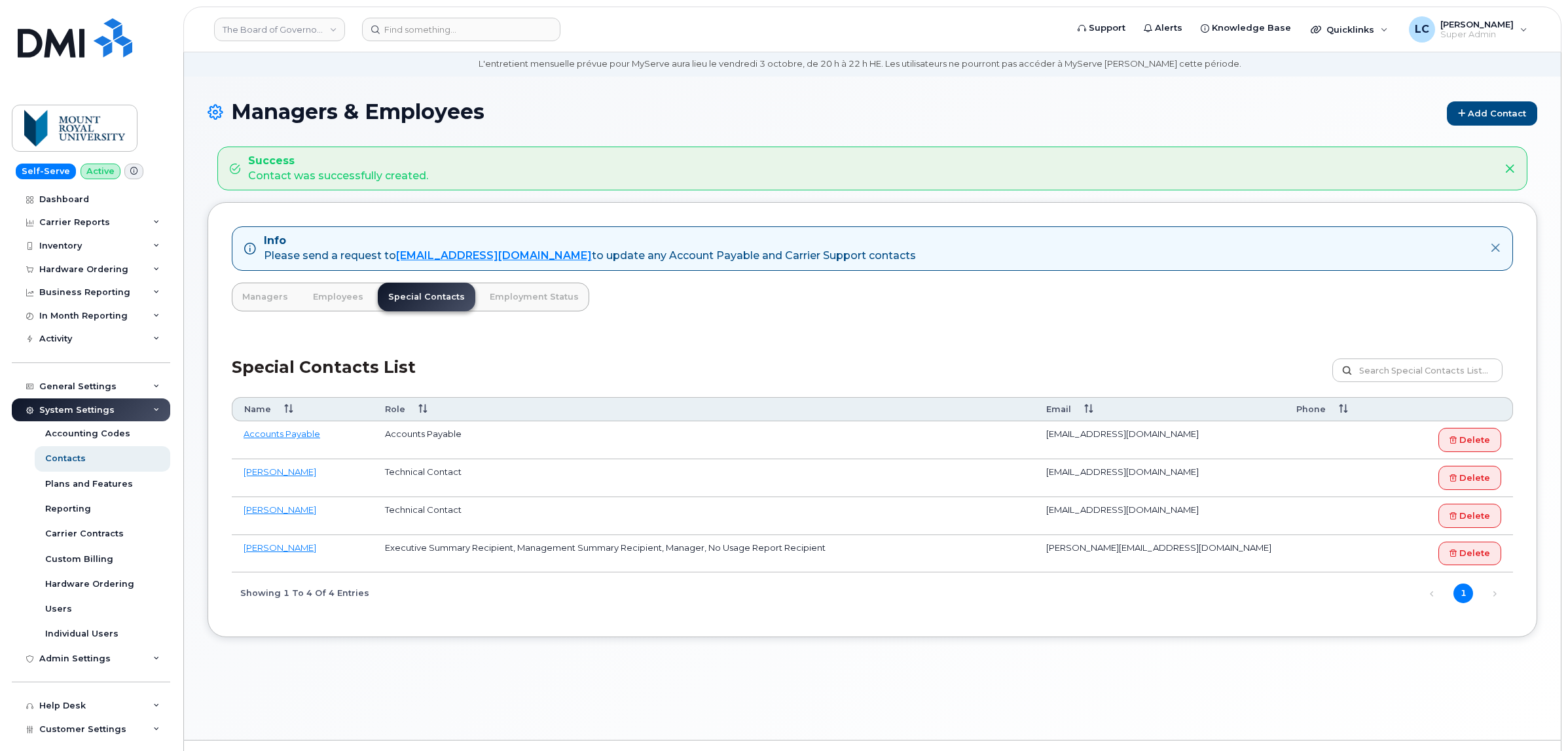
scroll to position [74, 0]
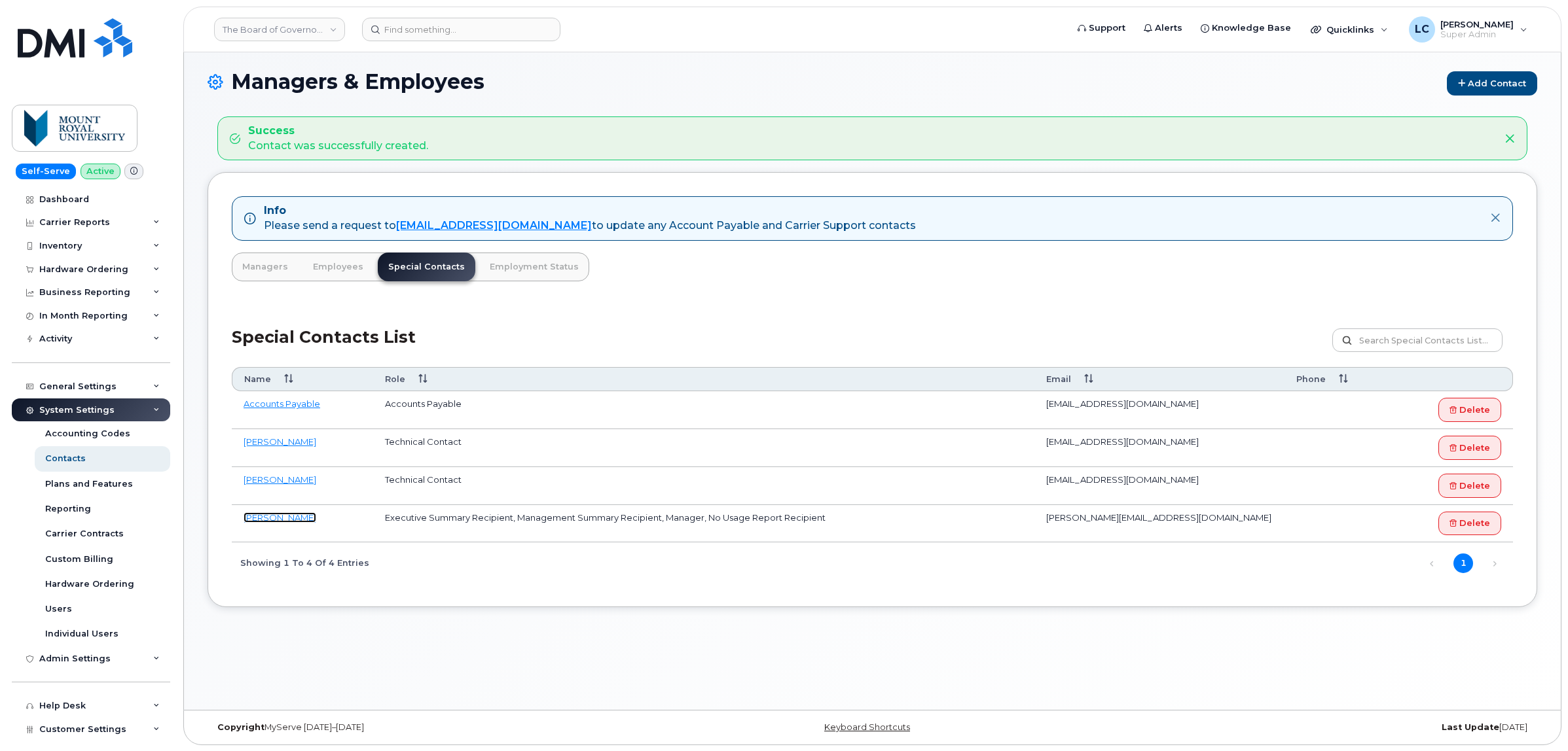
click at [284, 521] on link "[PERSON_NAME]" at bounding box center [280, 518] width 73 height 11
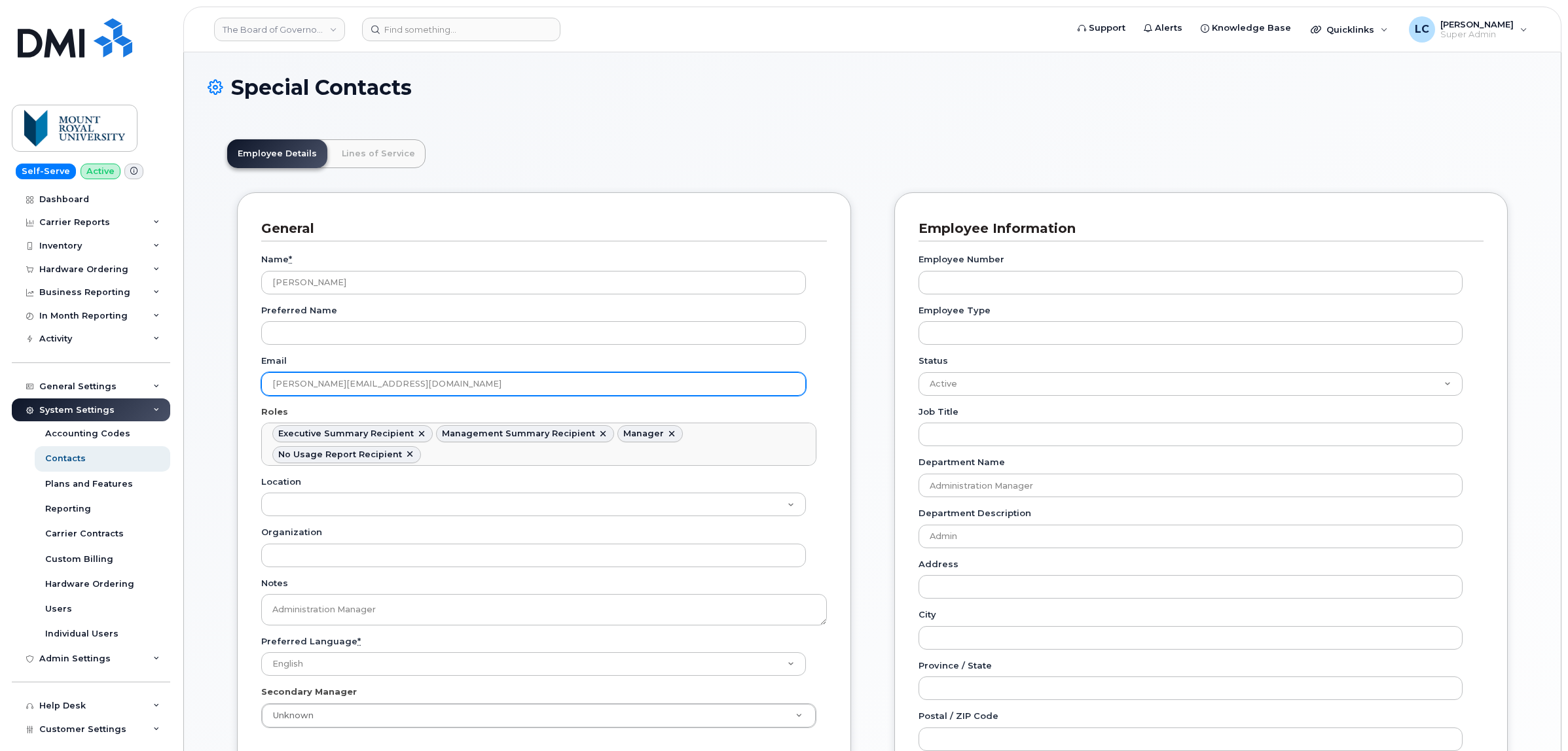
scroll to position [61, 0]
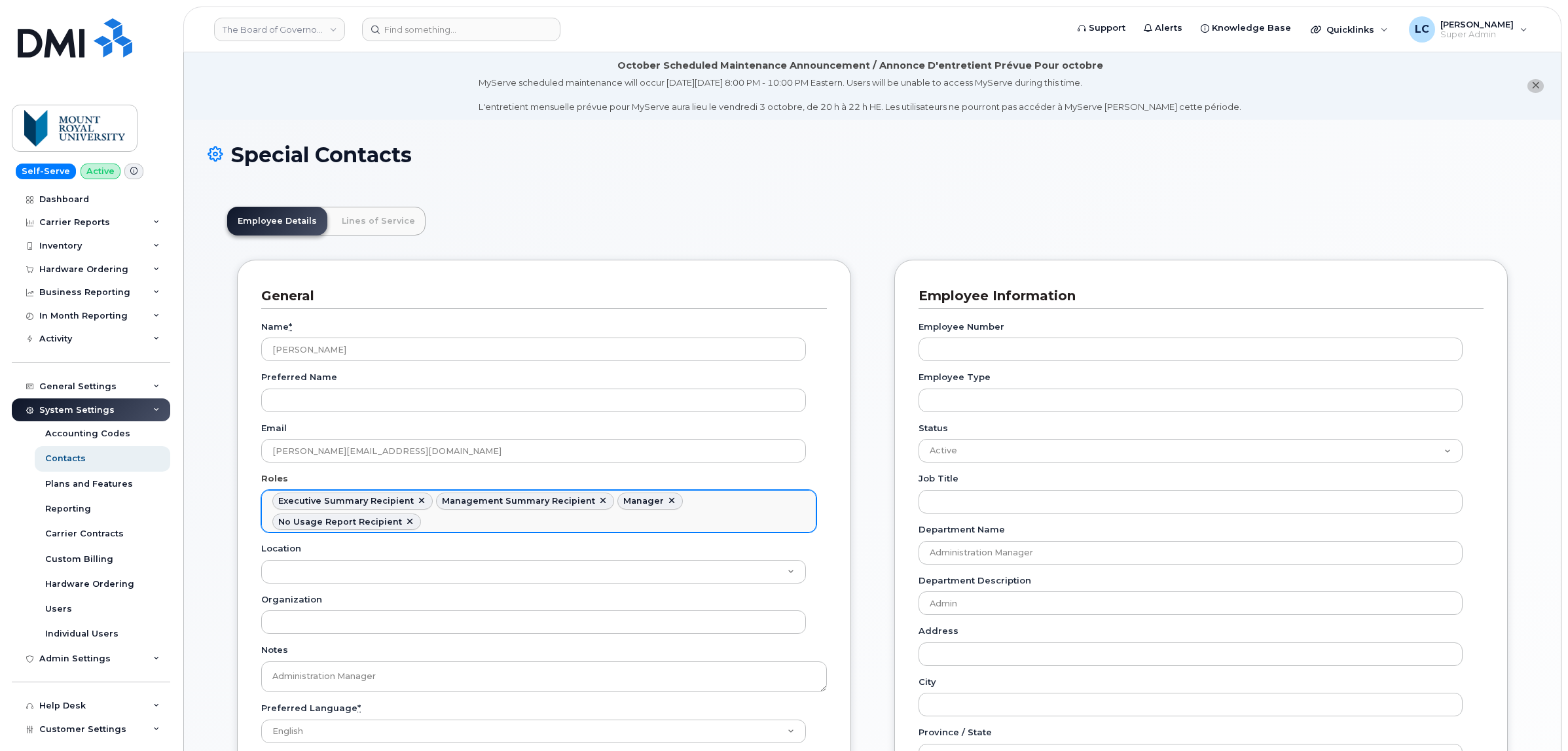
click at [405, 526] on link at bounding box center [410, 523] width 11 height 11
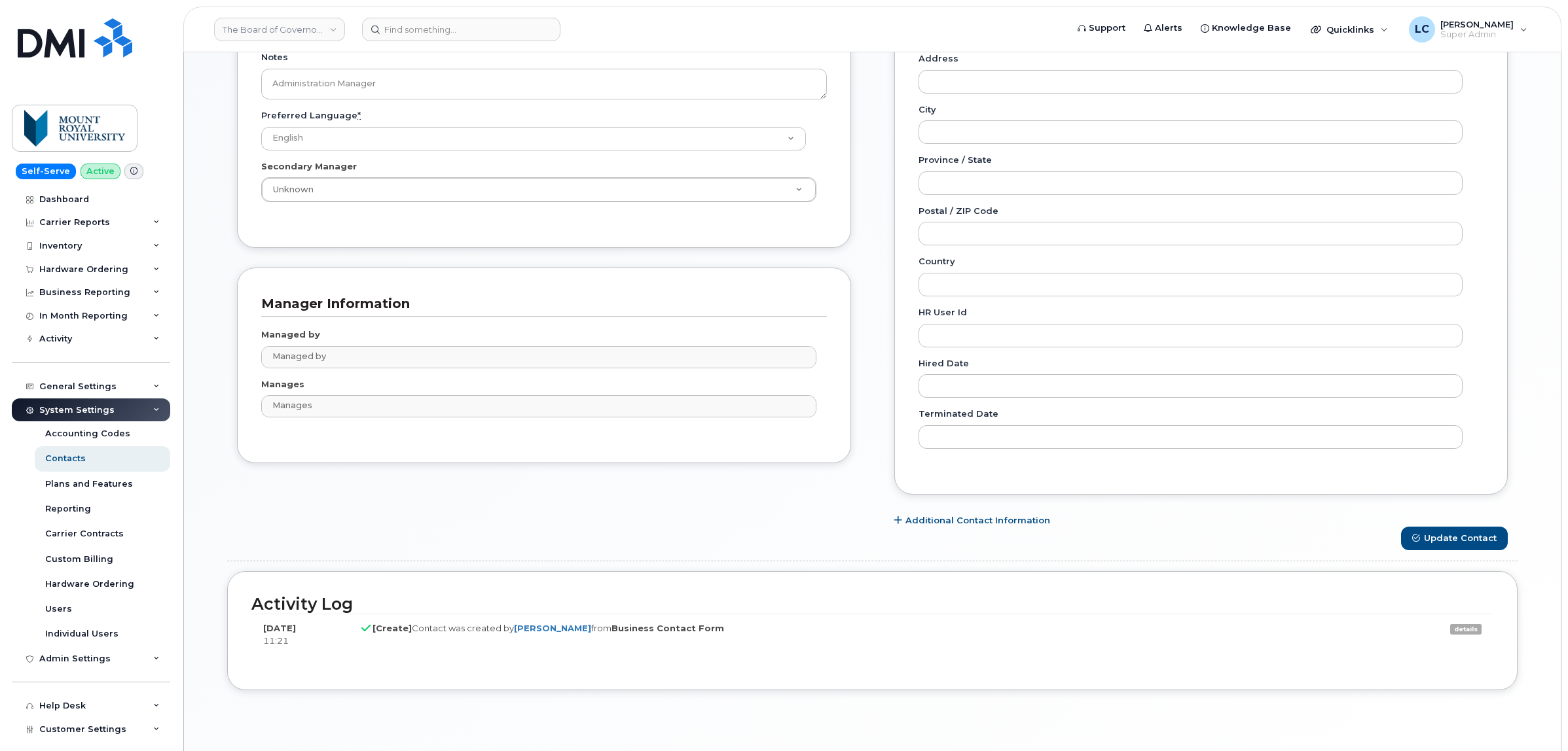
scroll to position [618, 0]
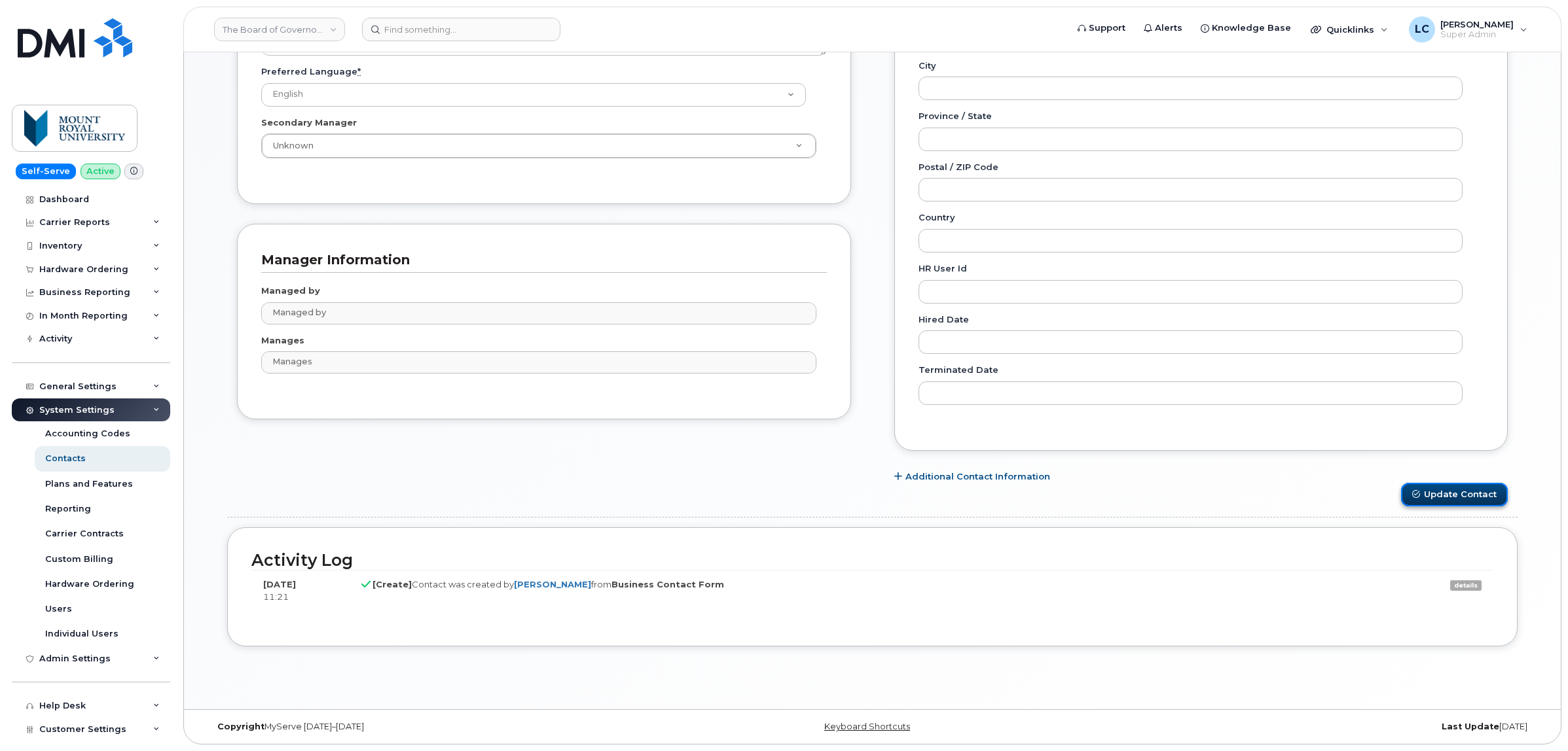
click at [1448, 491] on button "Update Contact" at bounding box center [1454, 495] width 107 height 25
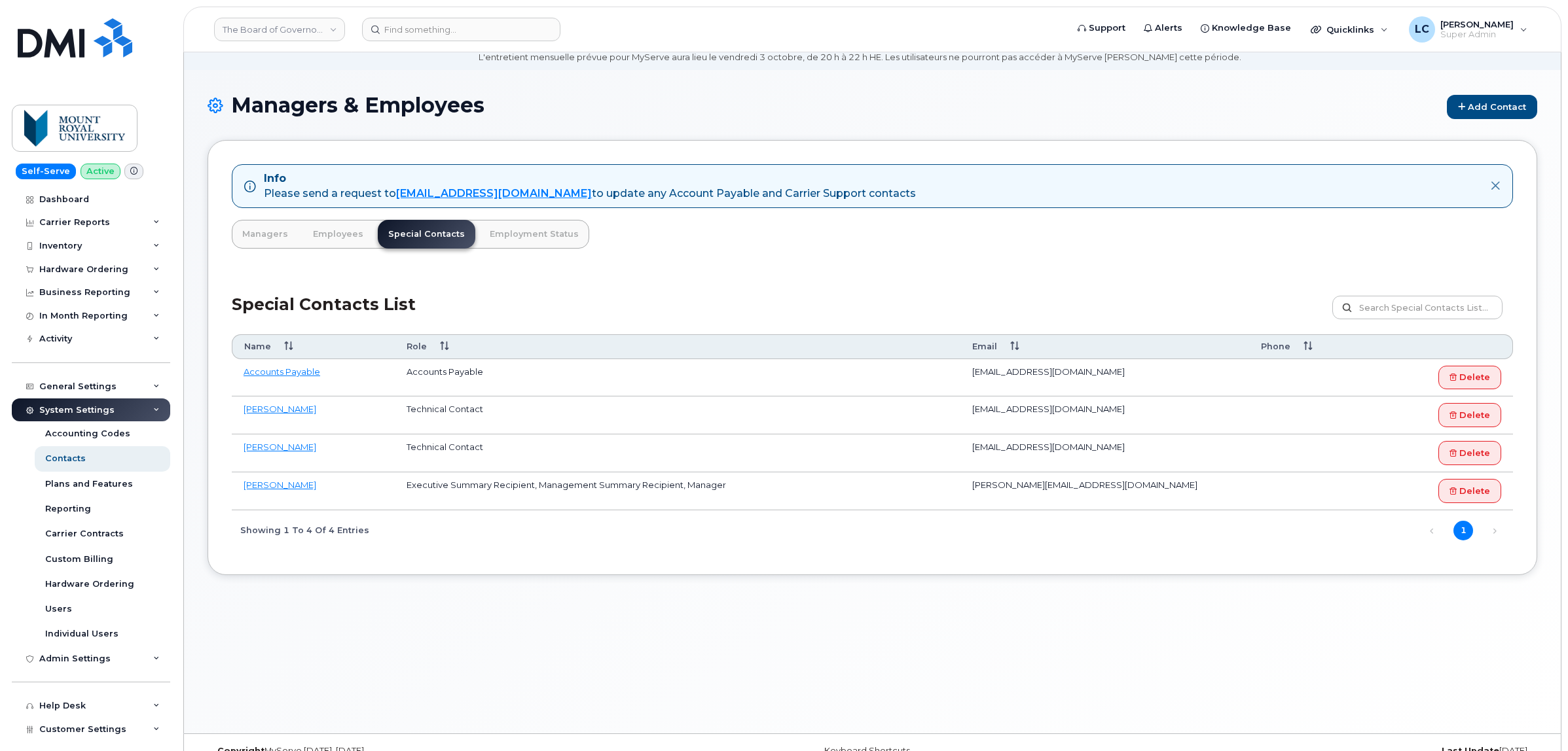
scroll to position [74, 0]
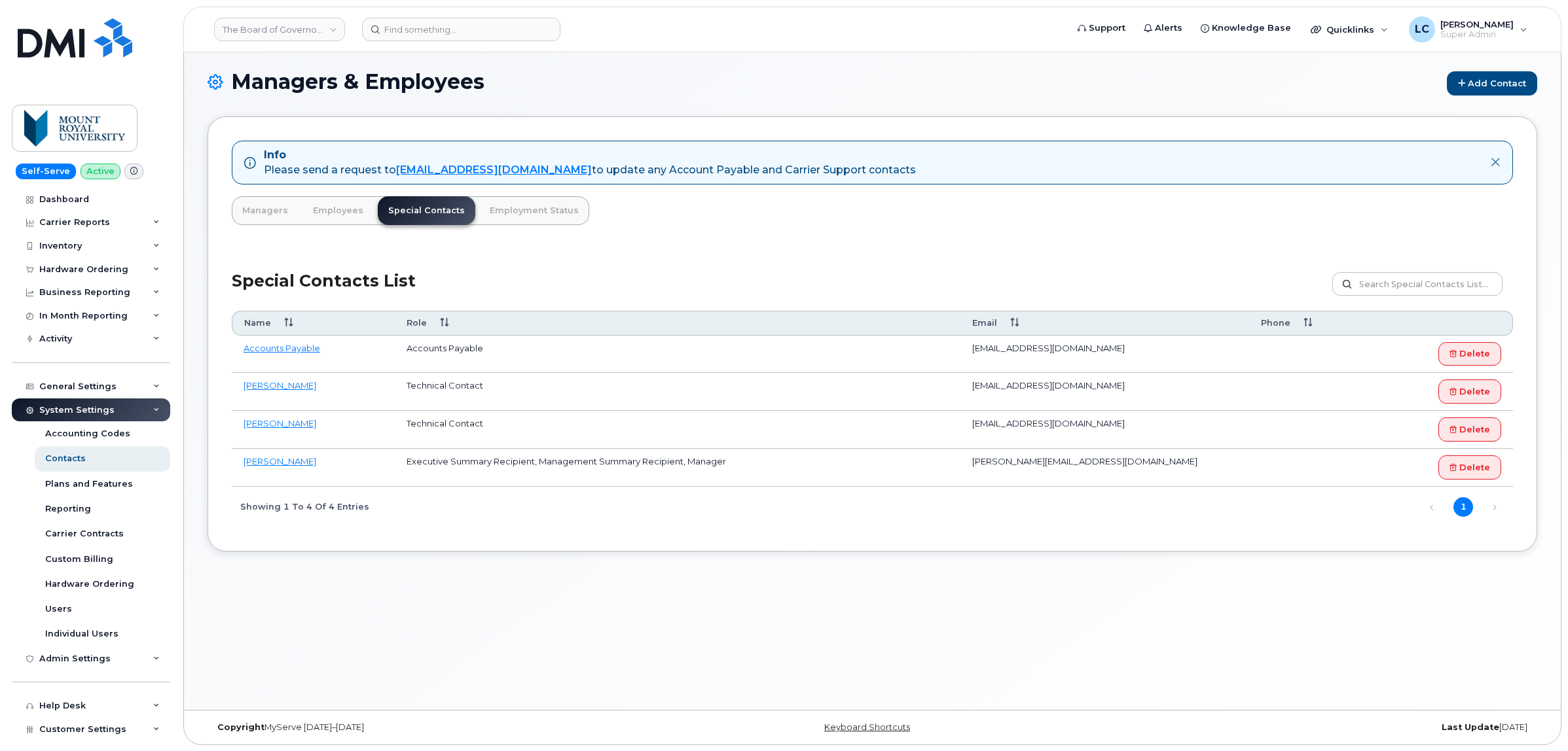
click at [787, 262] on div "Special Contacts List Customize Filter Refresh Export" at bounding box center [872, 279] width 1281 height 62
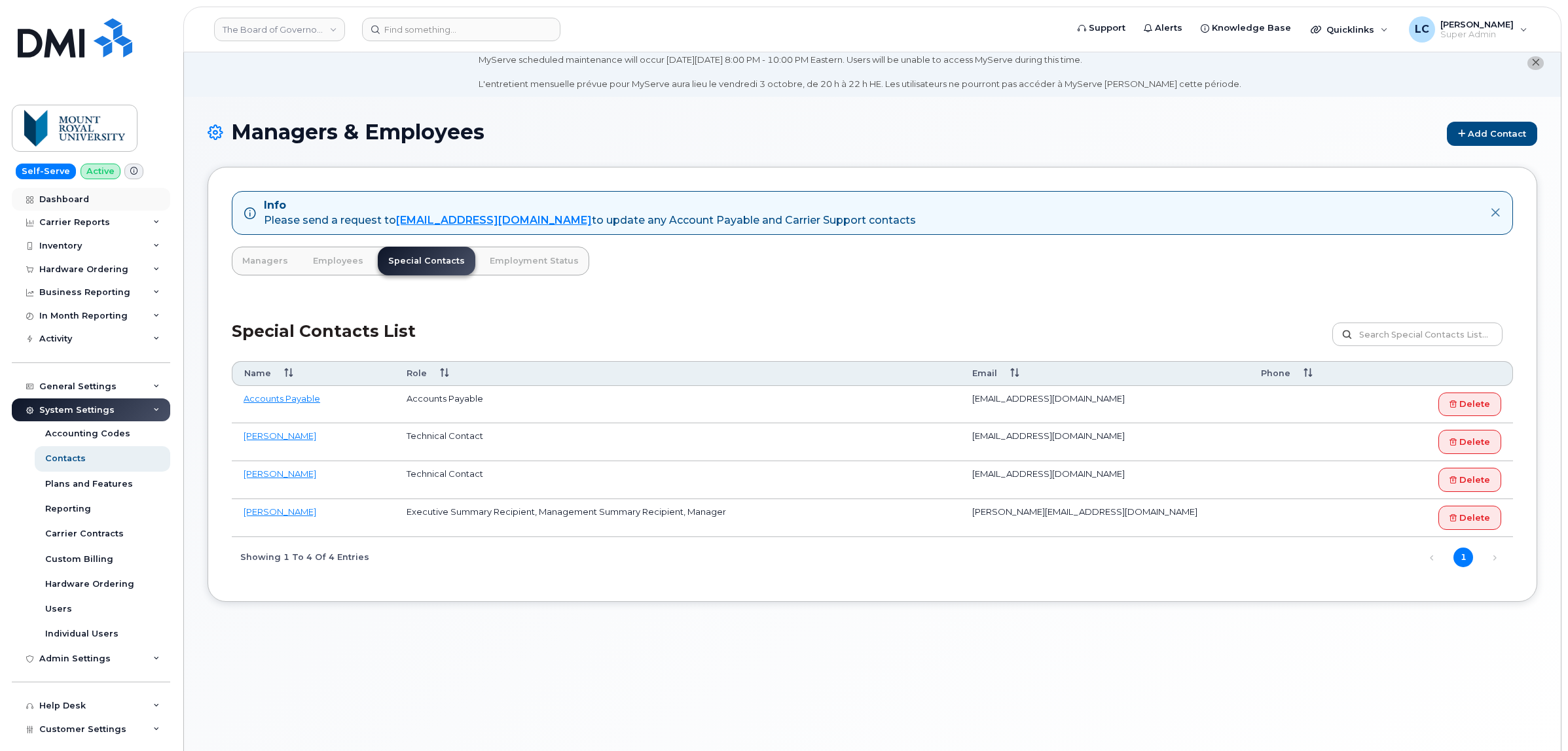
scroll to position [0, 0]
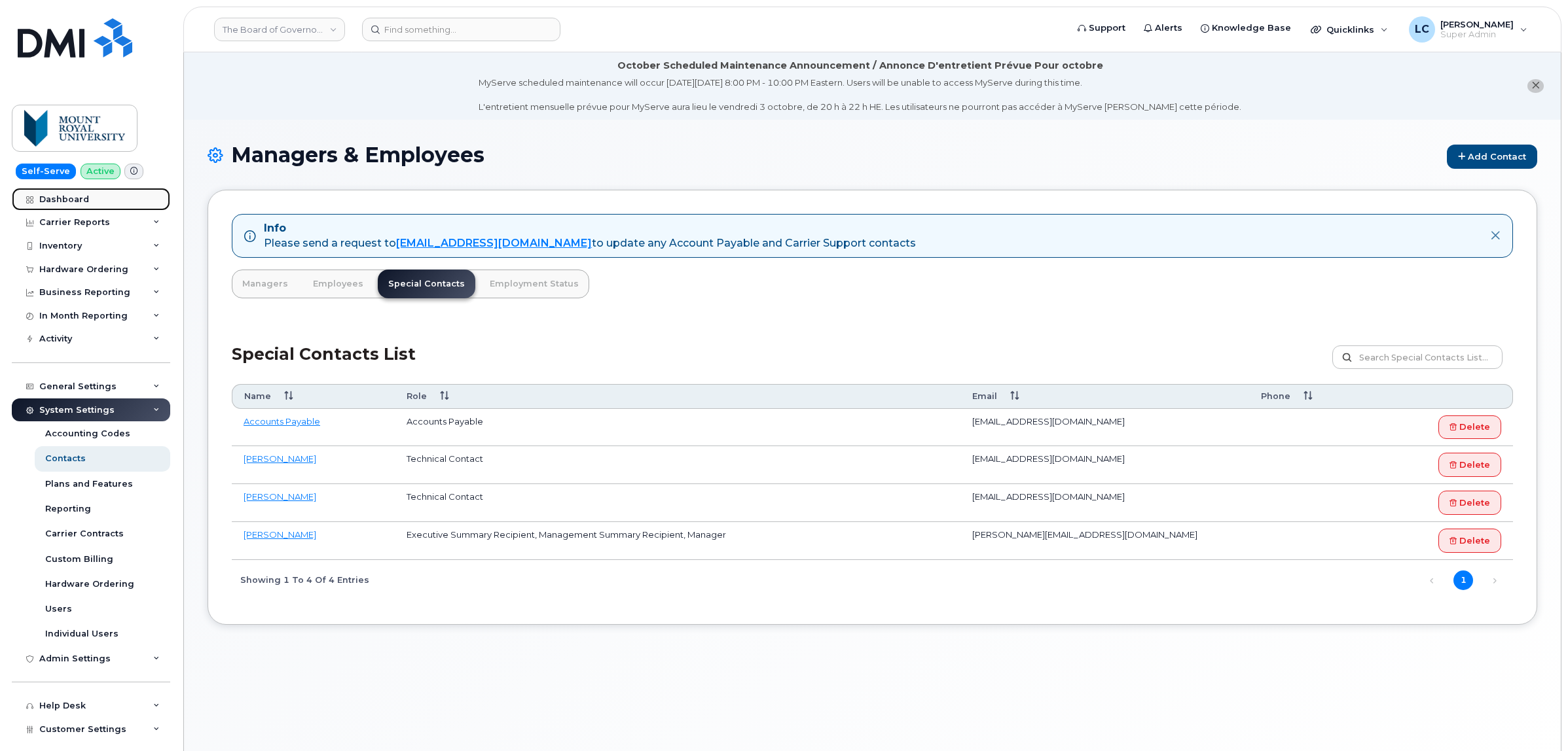
click at [84, 202] on div "Dashboard" at bounding box center [64, 200] width 50 height 11
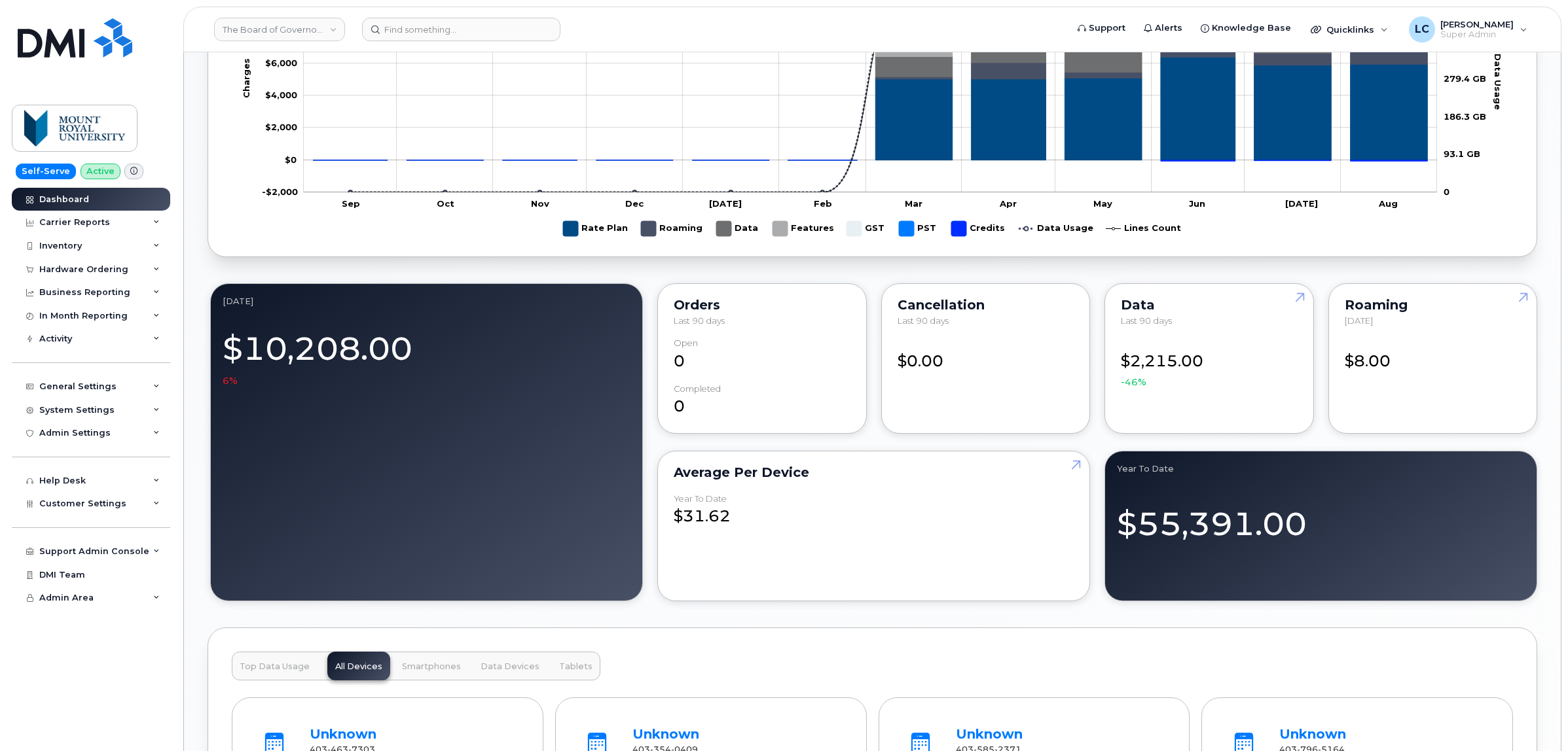
scroll to position [510, 0]
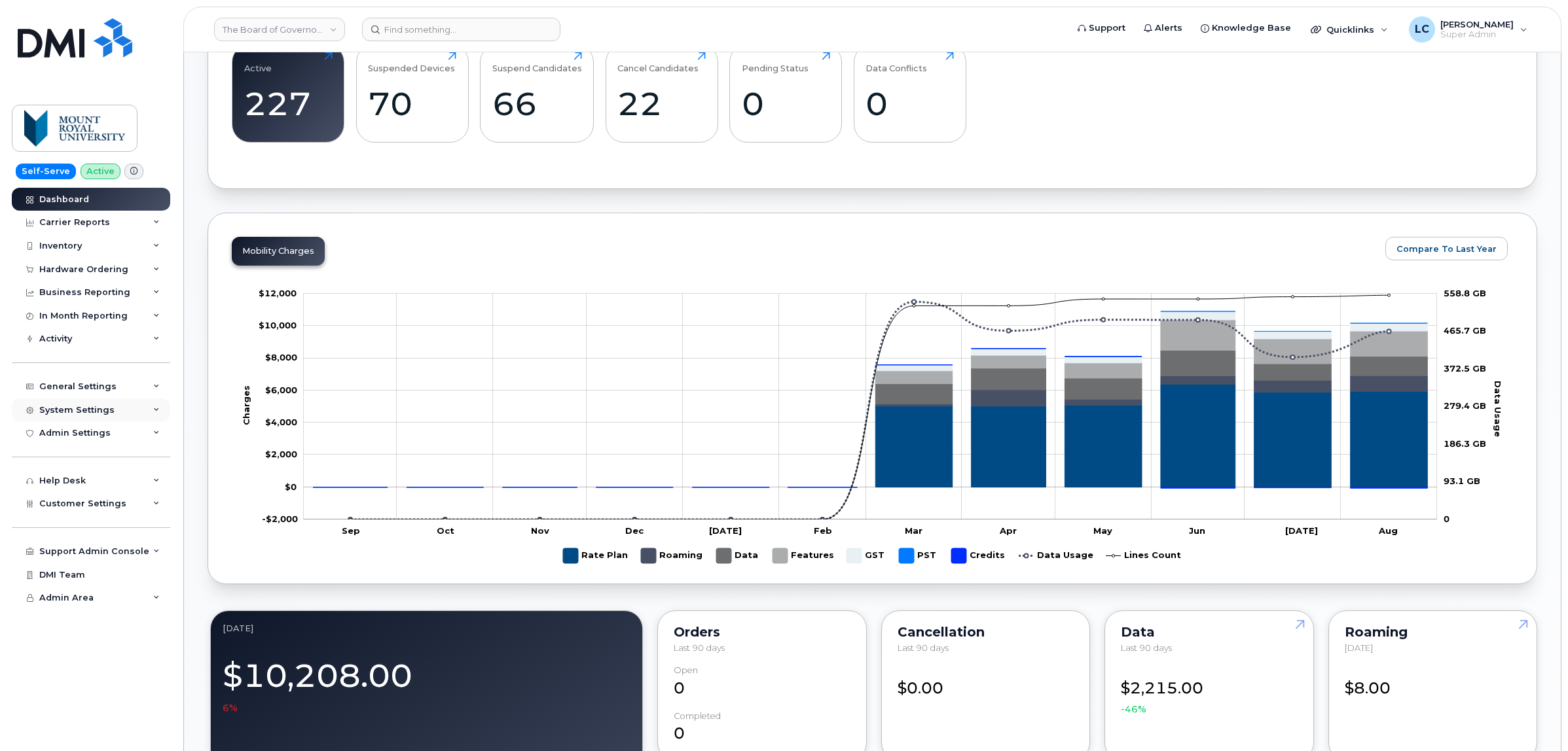
click at [97, 405] on div "System Settings" at bounding box center [90, 410] width 159 height 24
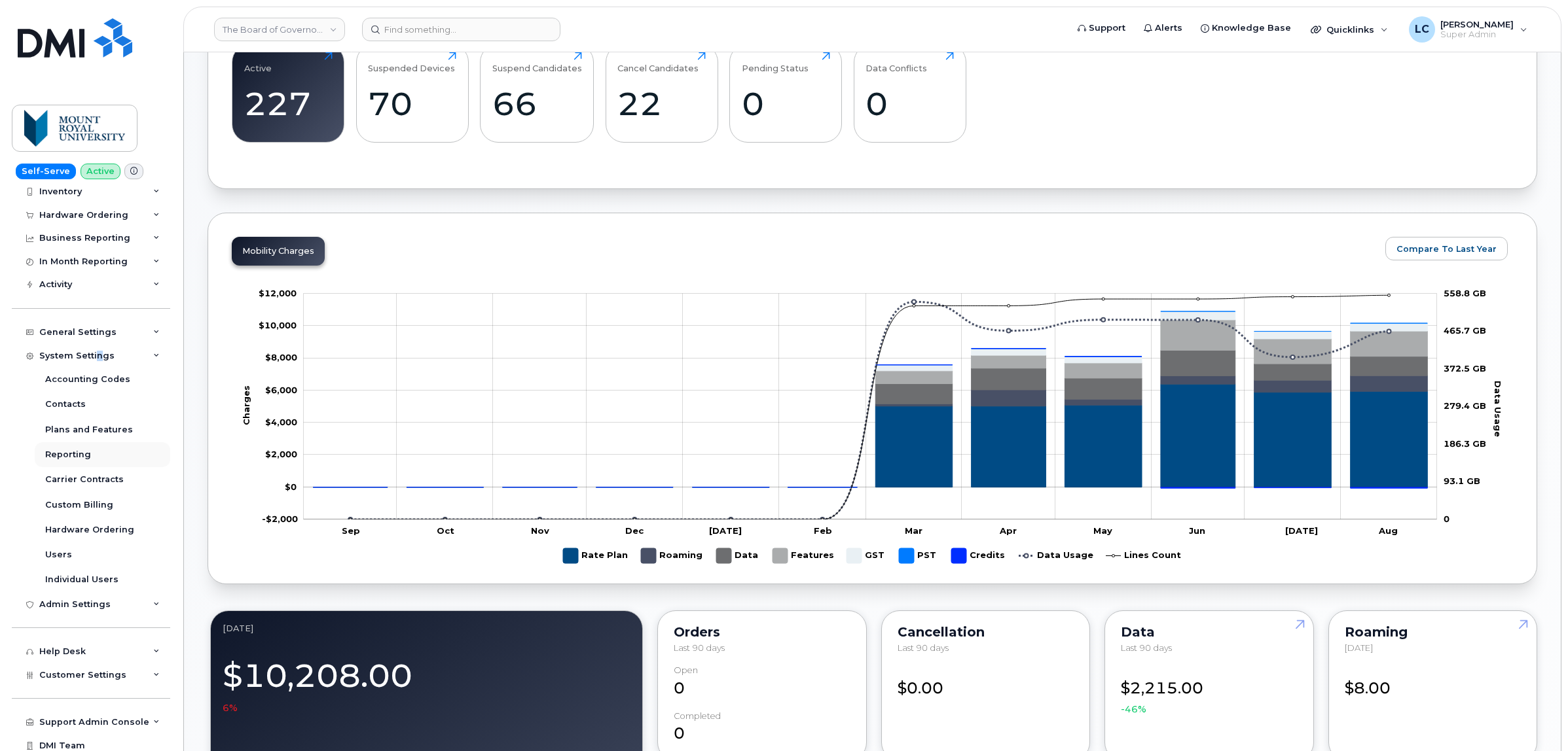
scroll to position [82, 0]
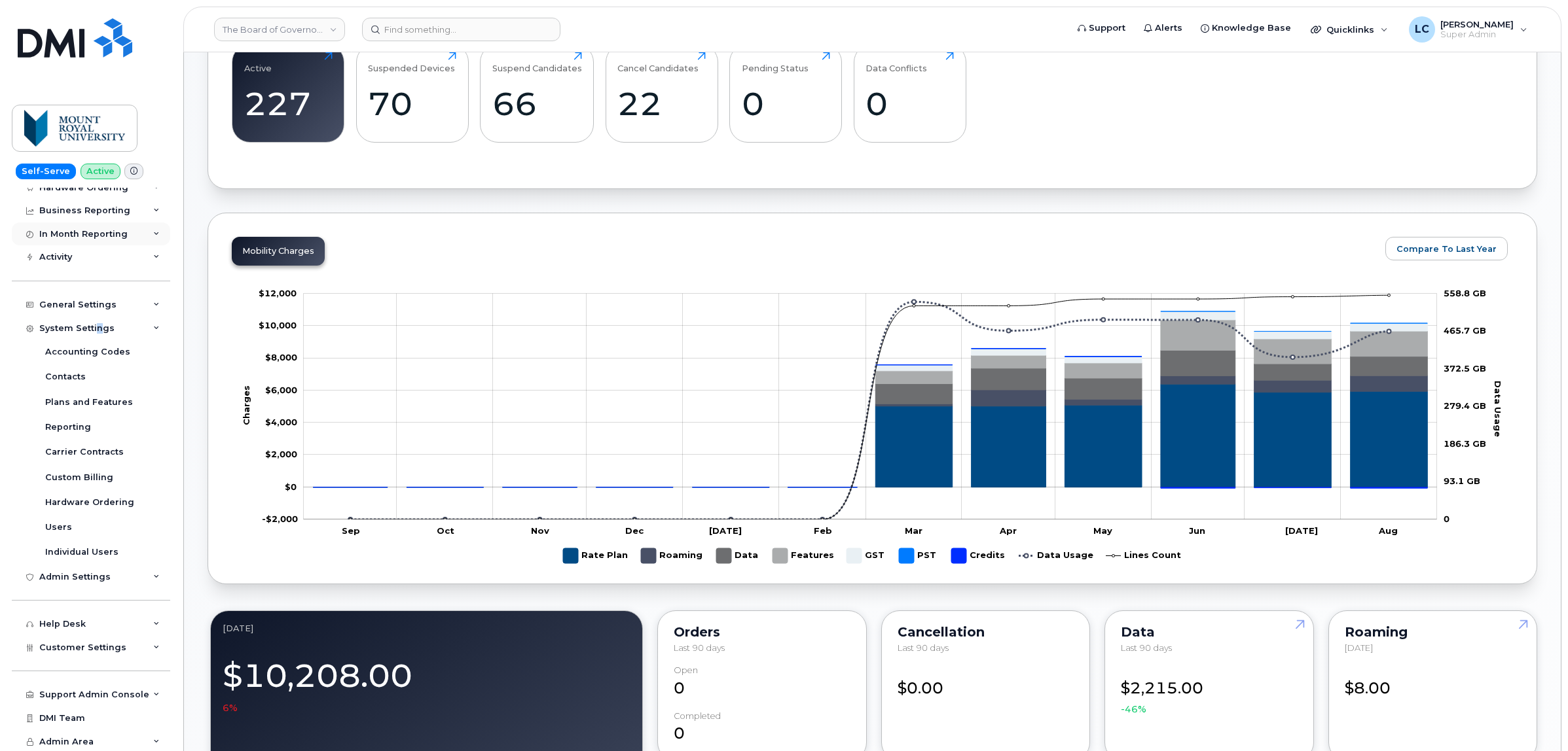
click at [102, 322] on div "System Settings" at bounding box center [90, 328] width 159 height 24
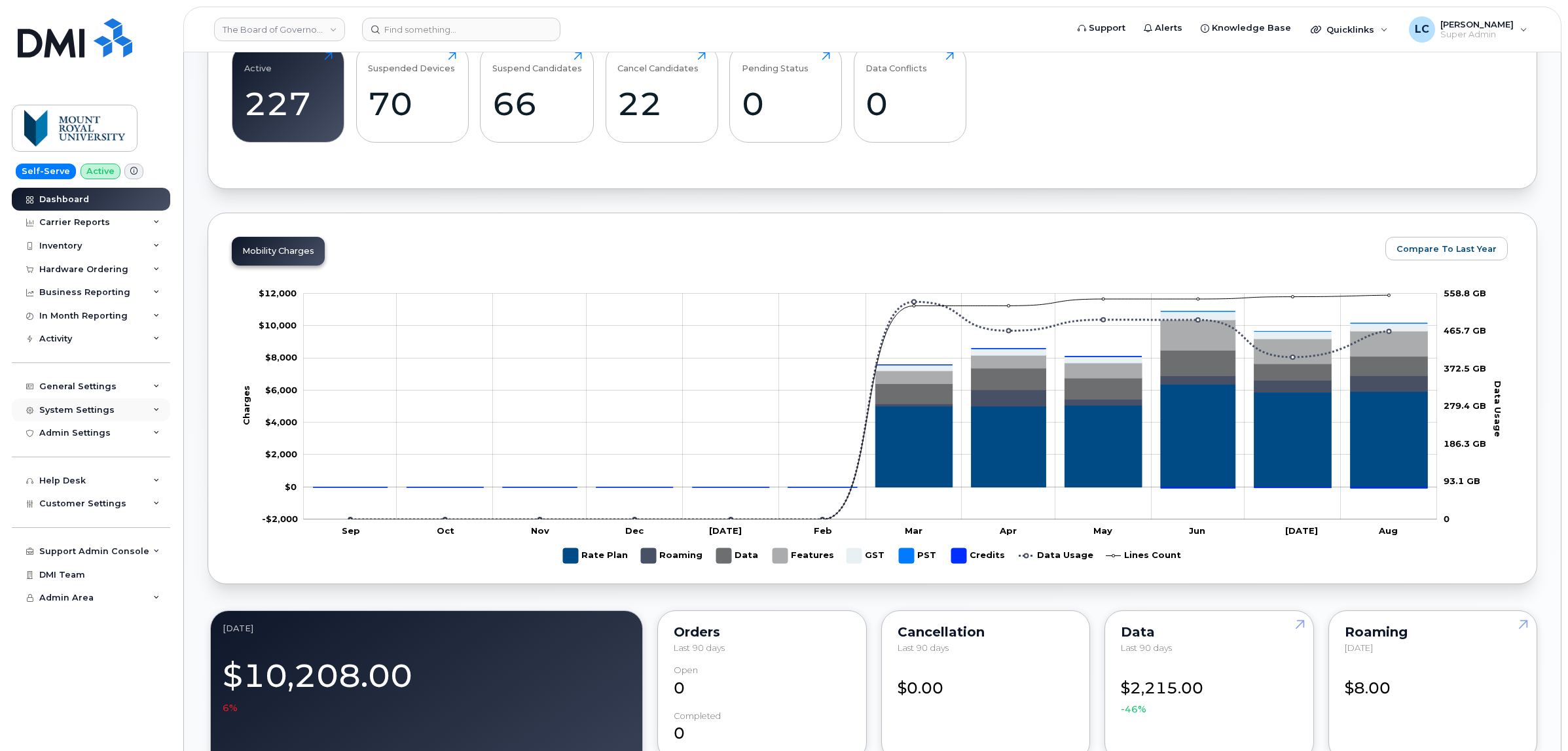
click at [121, 405] on div "System Settings" at bounding box center [90, 410] width 159 height 24
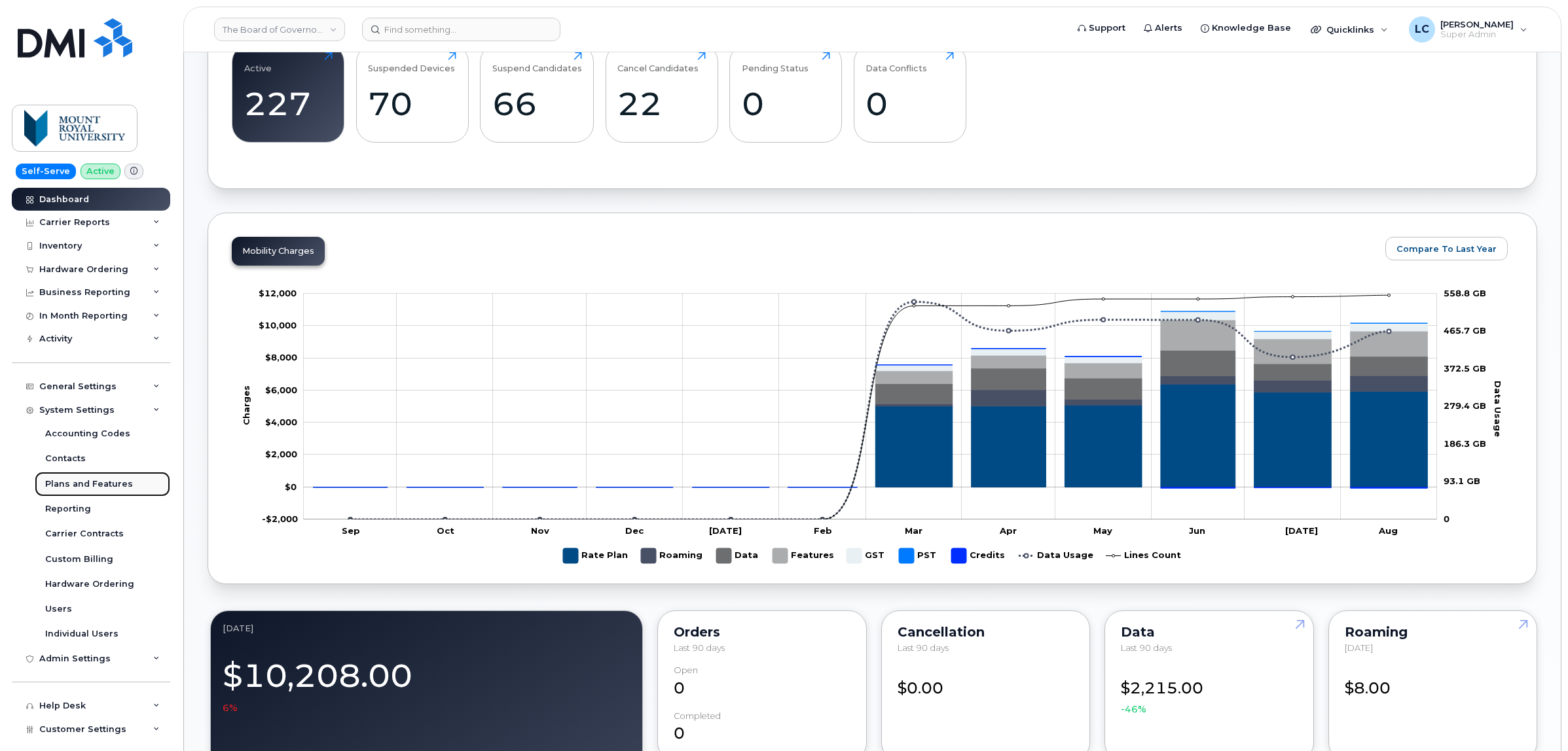
click at [110, 484] on div "Plans and Features" at bounding box center [89, 484] width 87 height 11
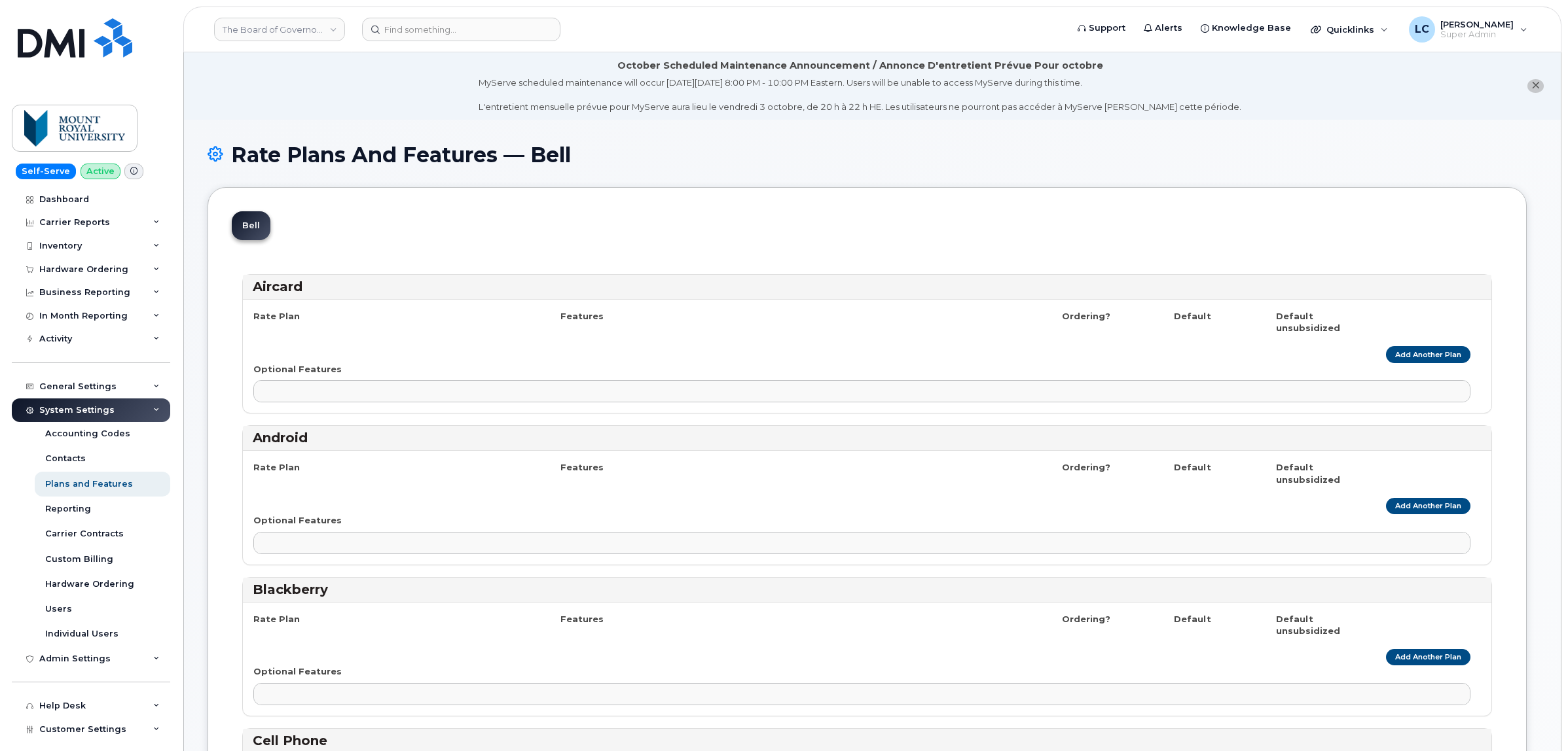
select select
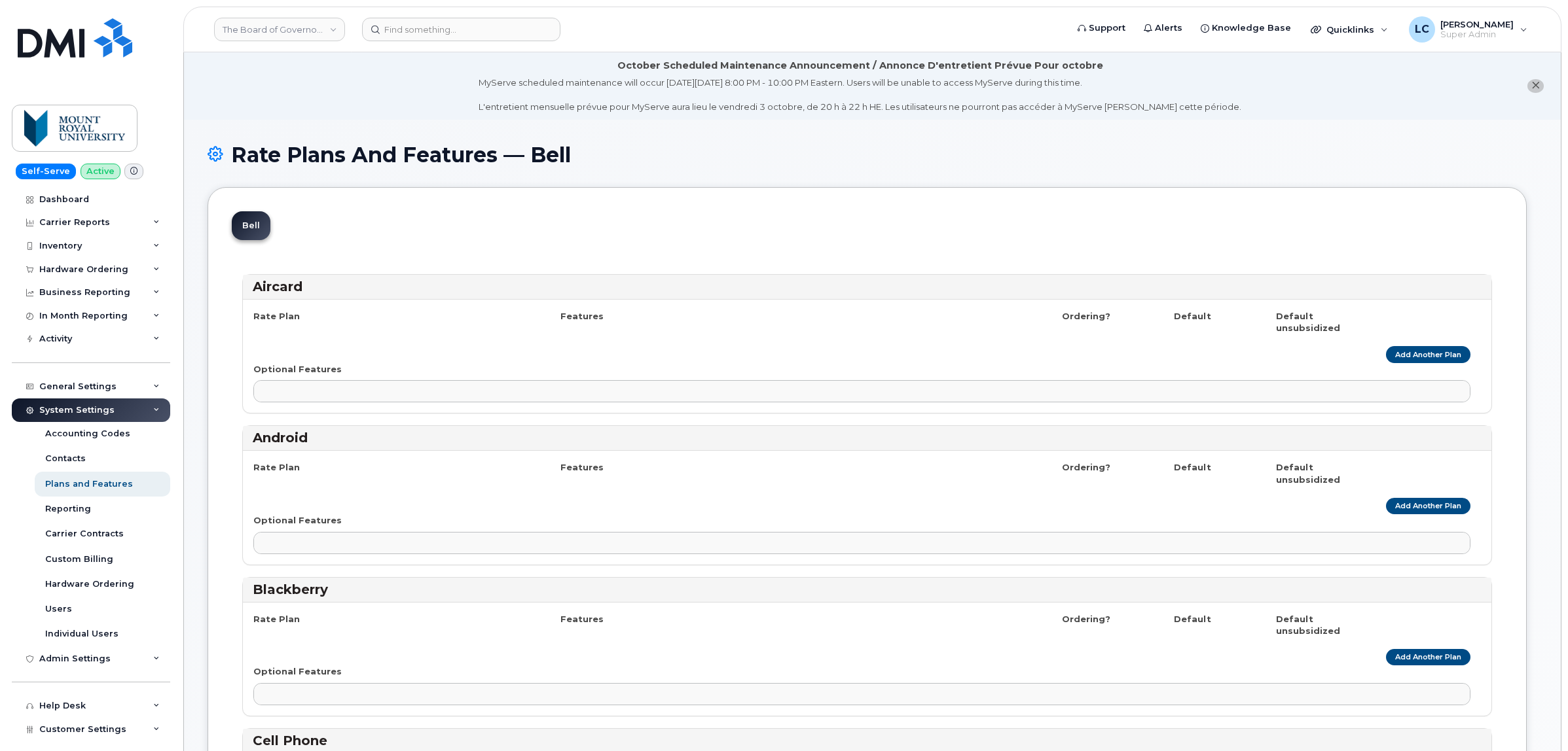
select select
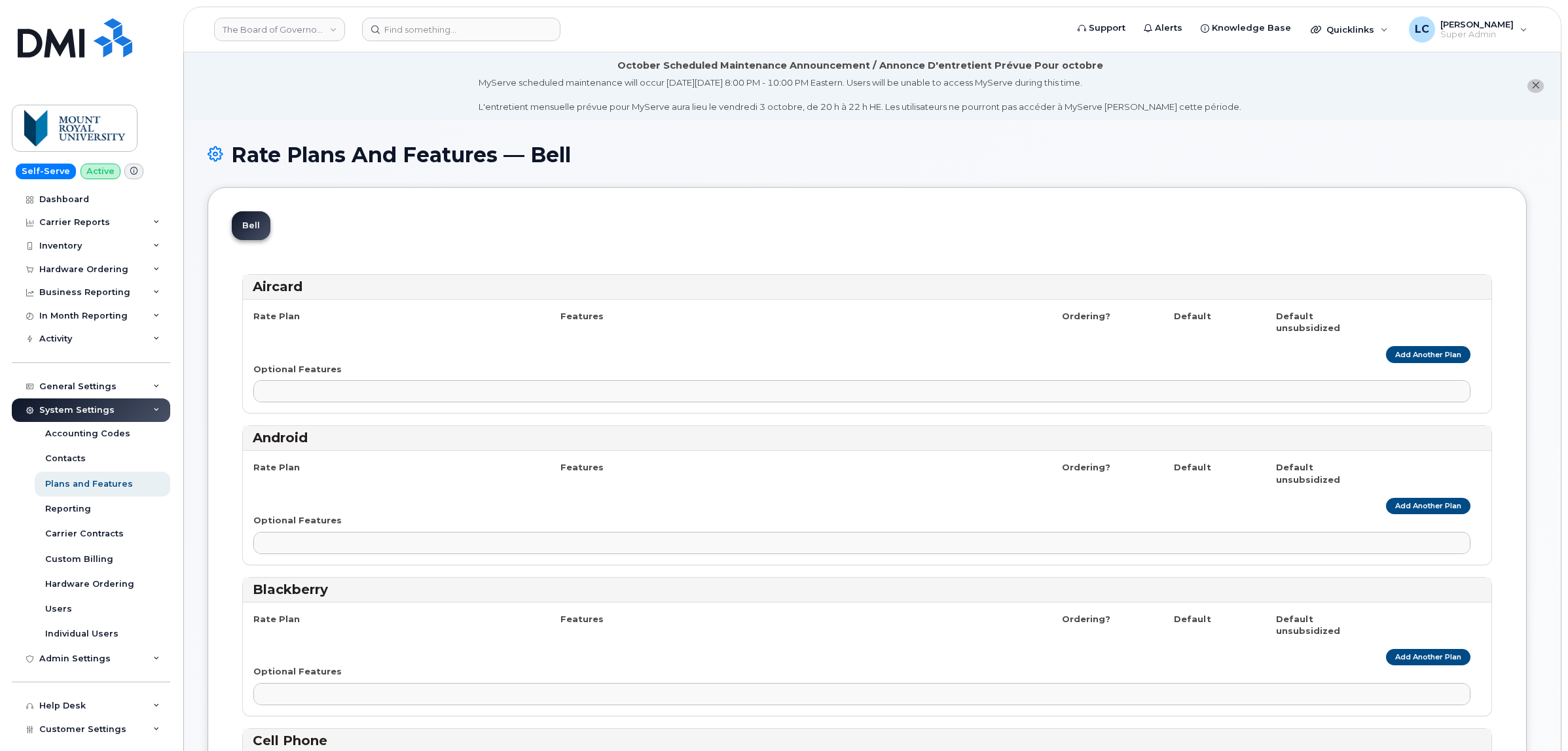
select select
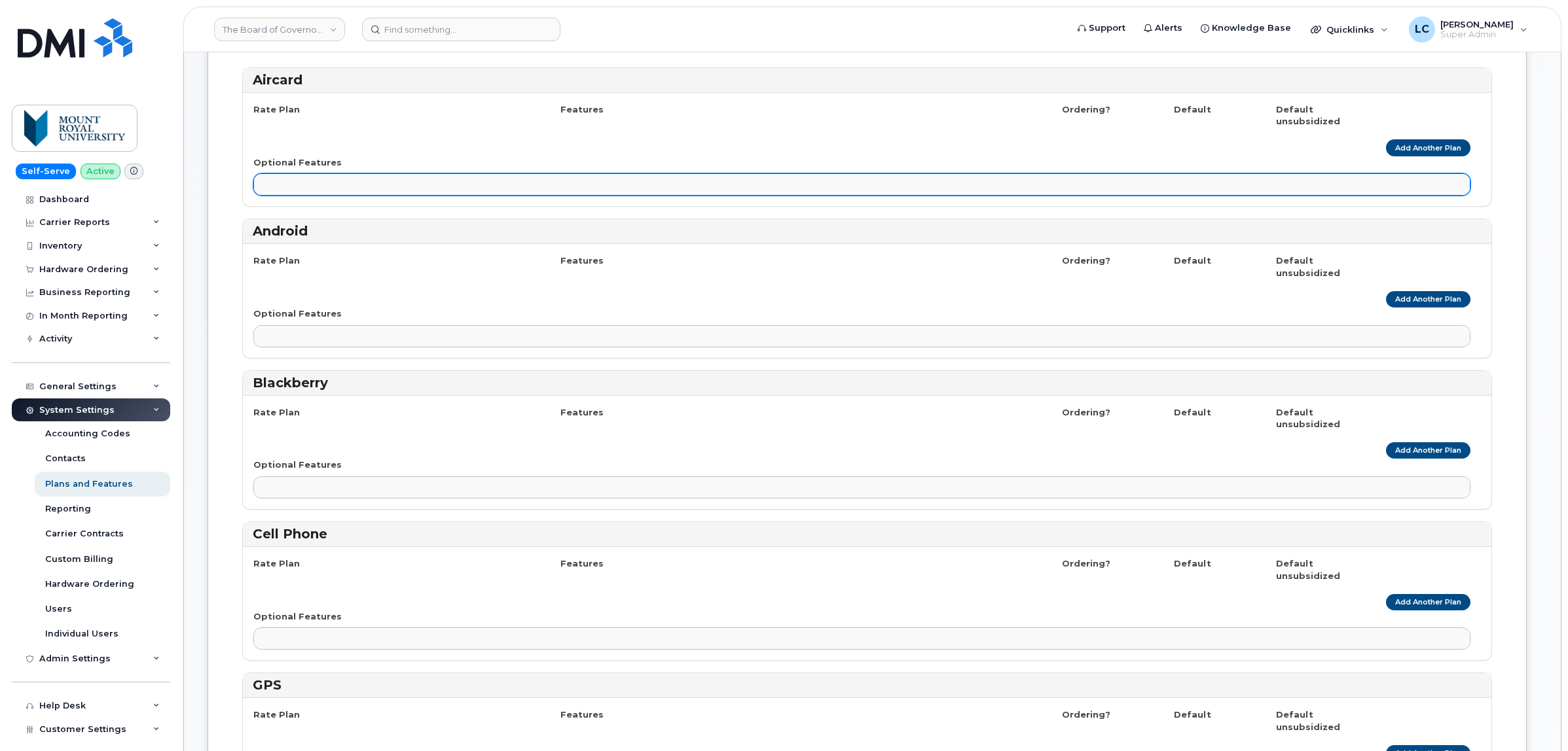
scroll to position [11, 0]
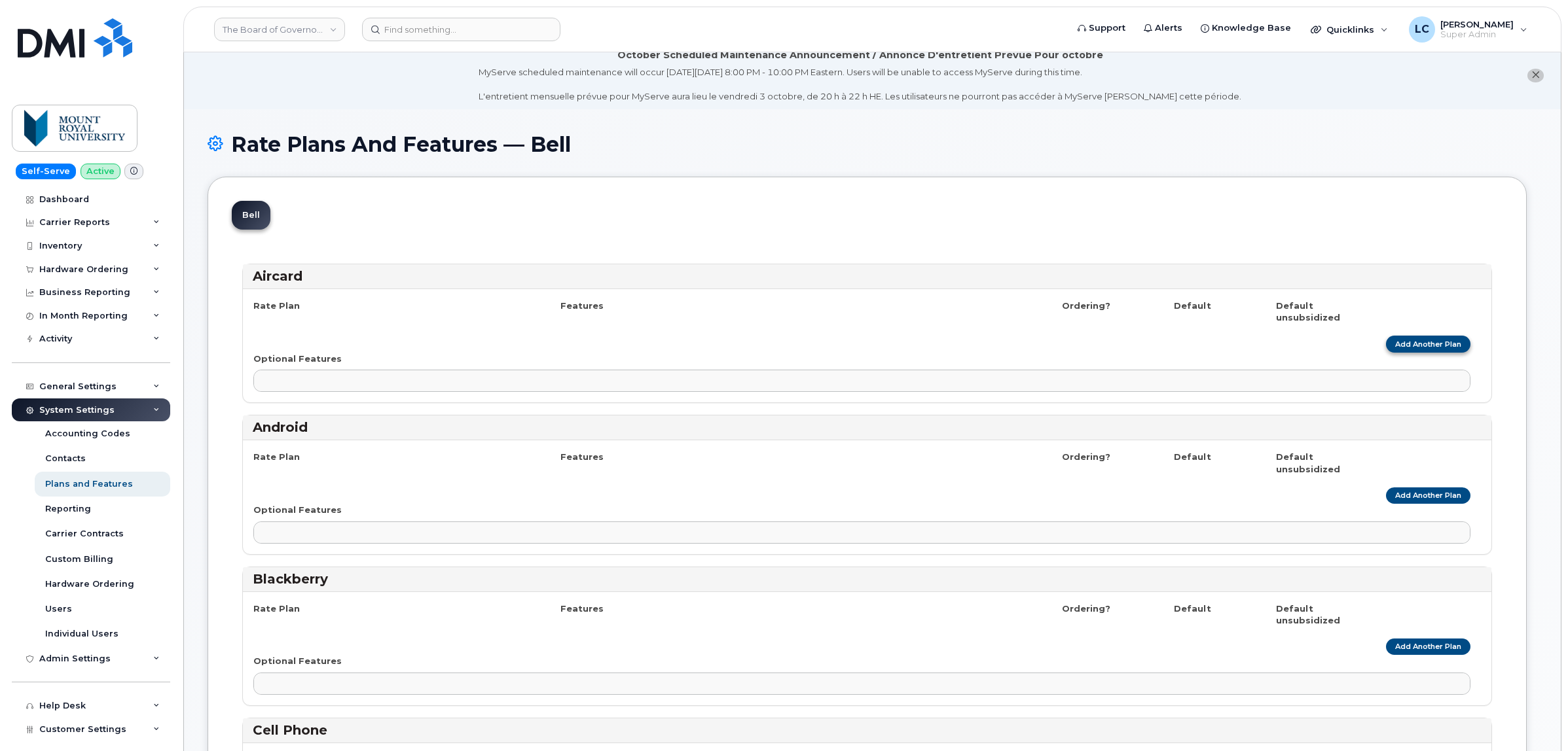
click at [1398, 339] on link "Add Another Plan" at bounding box center [1428, 343] width 84 height 16
select select
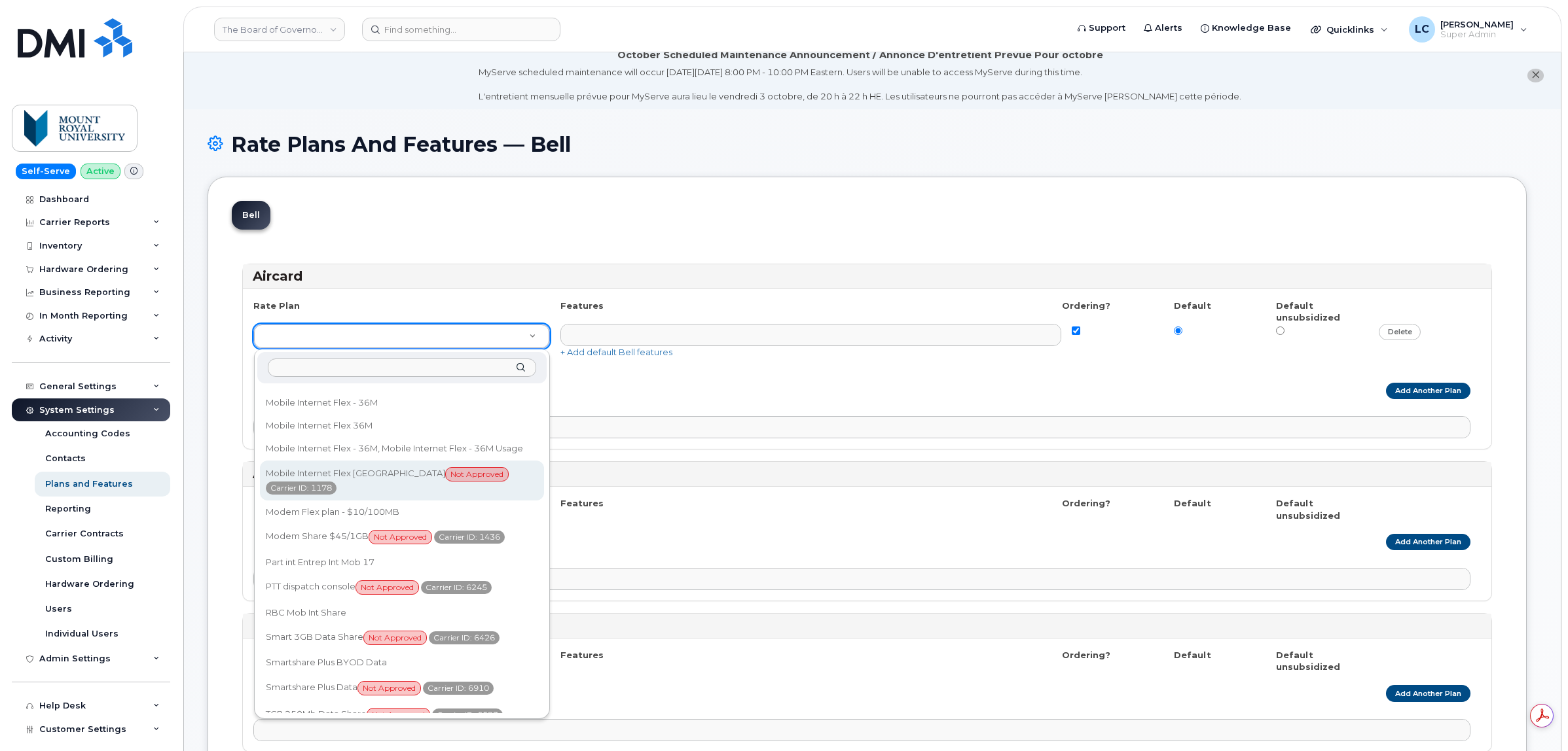
scroll to position [0, 0]
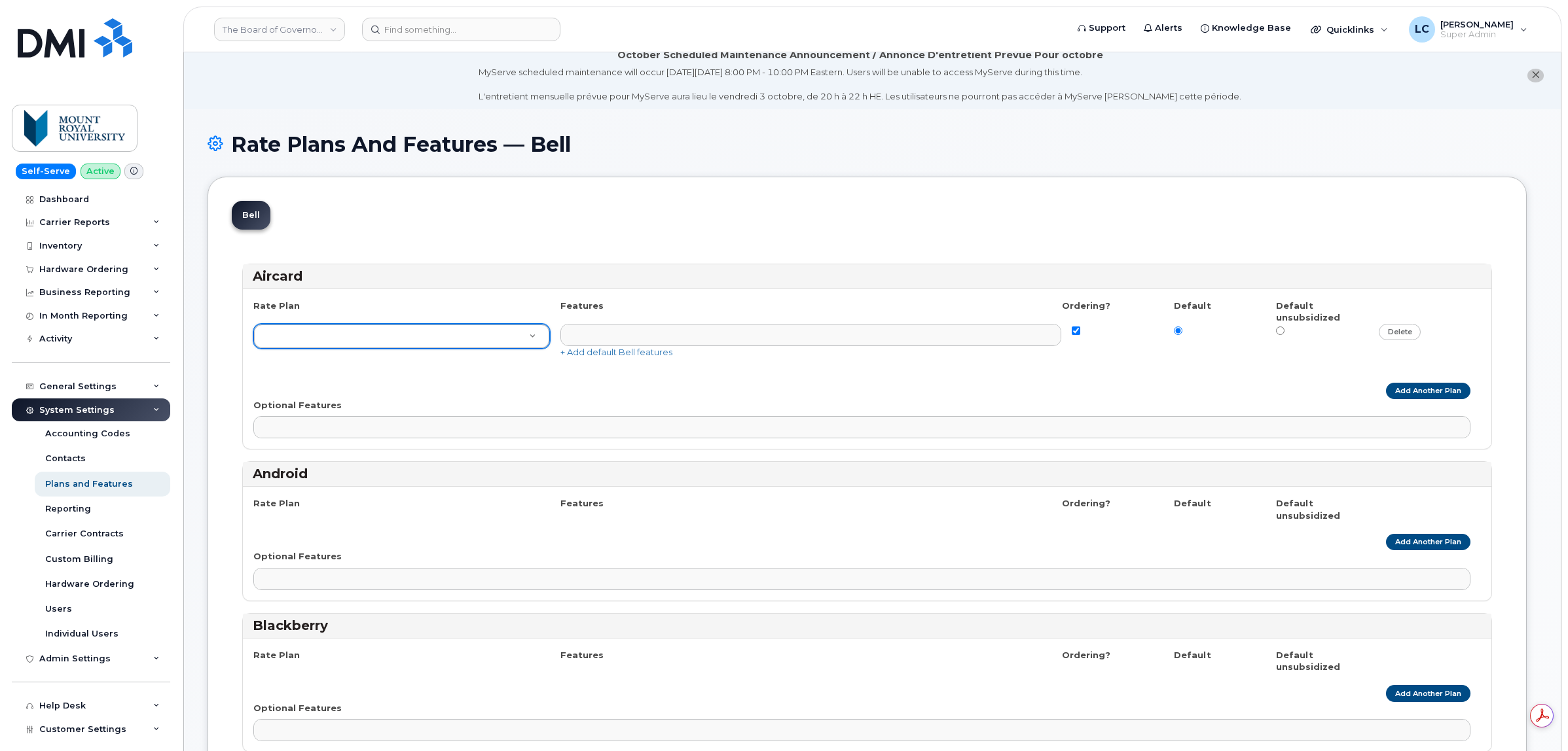
click at [1389, 329] on link "delete" at bounding box center [1399, 332] width 42 height 16
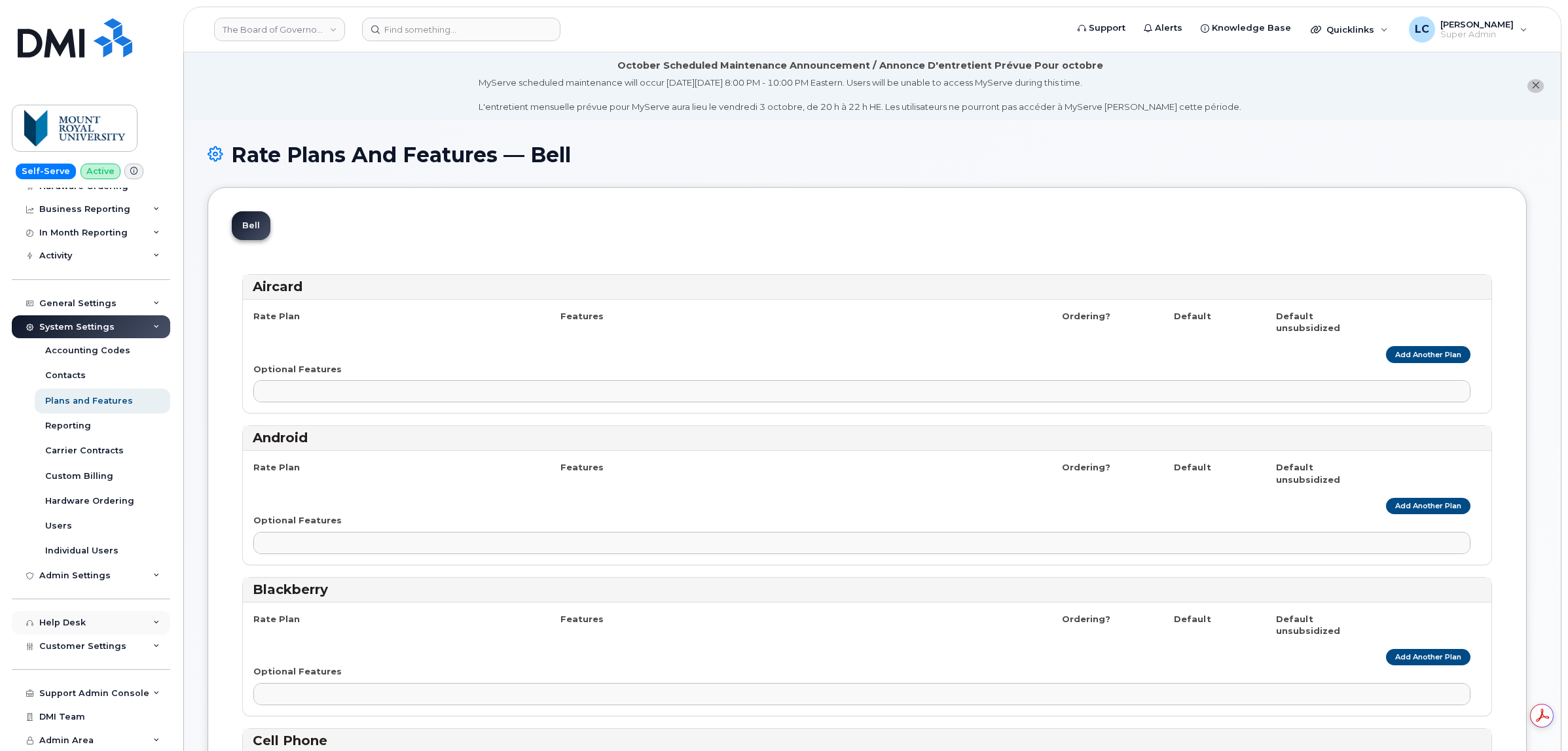
scroll to position [88, 0]
